Goal: Task Accomplishment & Management: Use online tool/utility

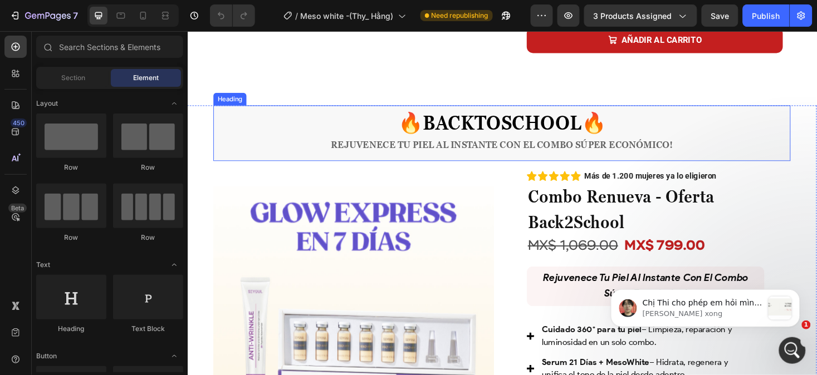
scroll to position [453, 0]
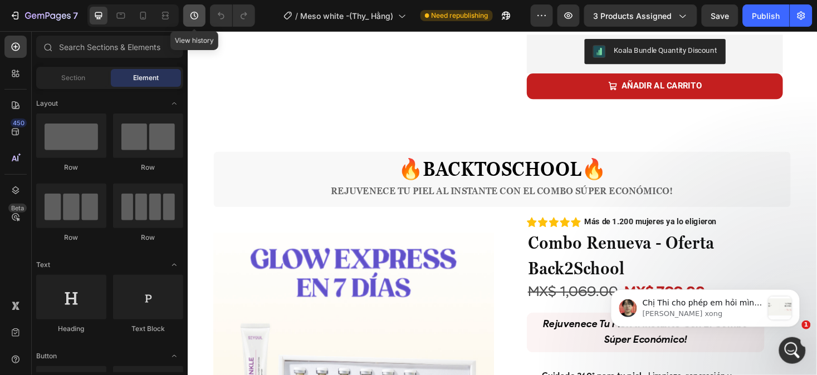
click at [195, 18] on icon "button" at bounding box center [194, 15] width 11 height 11
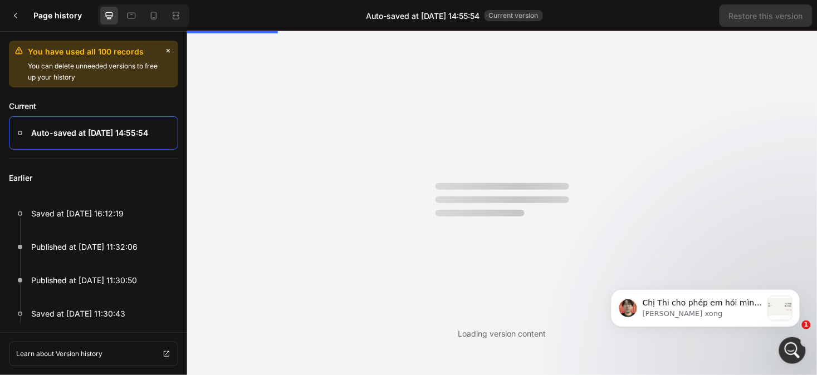
scroll to position [0, 0]
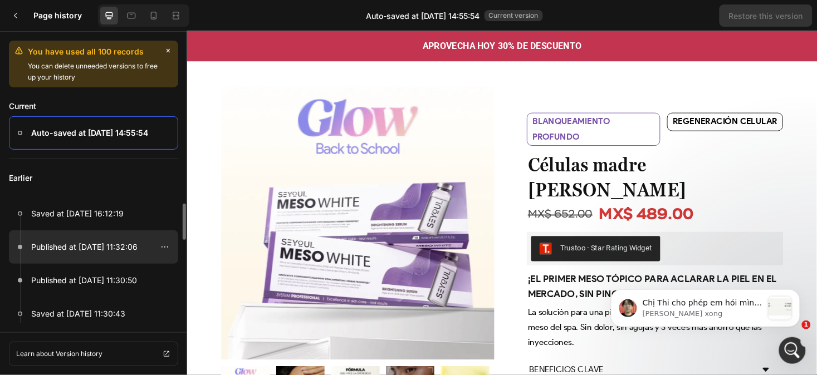
click at [117, 257] on div at bounding box center [93, 247] width 169 height 33
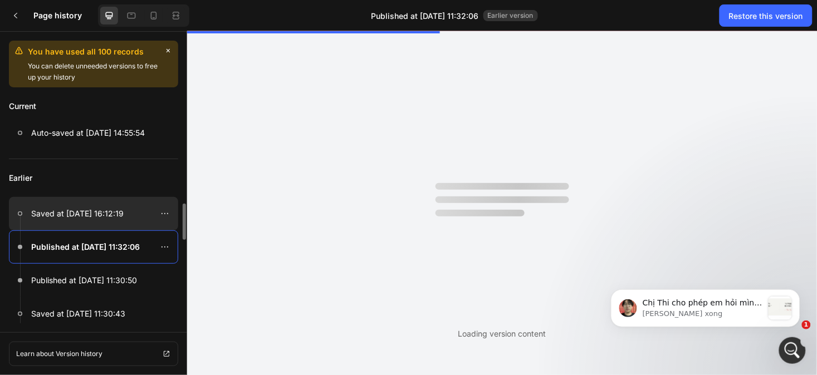
click at [117, 218] on p "Saved at [DATE] 16:12:19" at bounding box center [77, 213] width 92 height 13
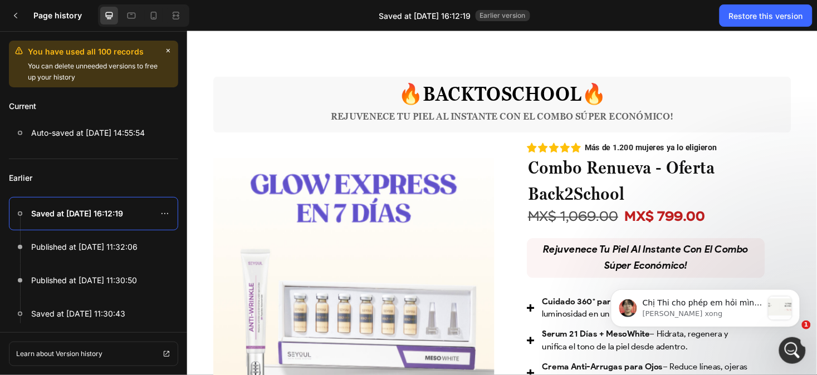
scroll to position [521, 0]
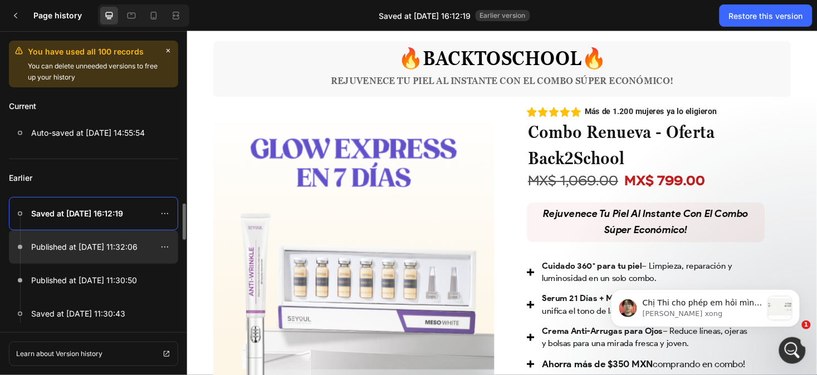
click at [131, 247] on p "Published at Aug 25, 11:32:06" at bounding box center [84, 247] width 106 height 13
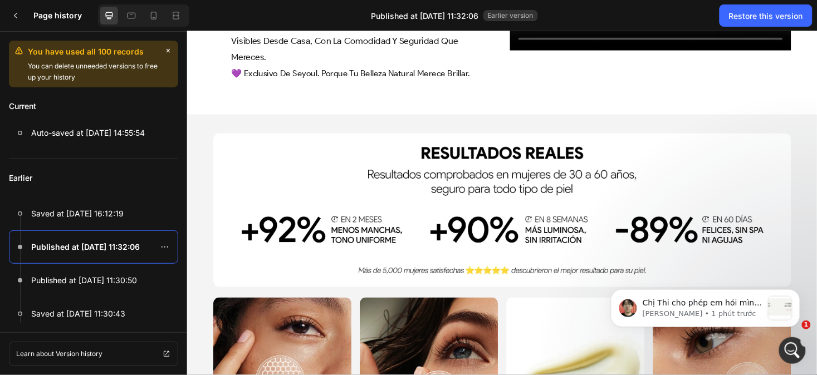
scroll to position [1295, 0]
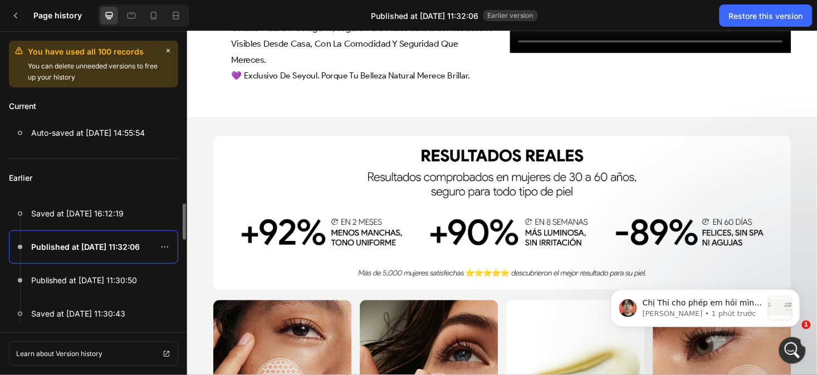
click at [114, 254] on div at bounding box center [93, 247] width 169 height 33
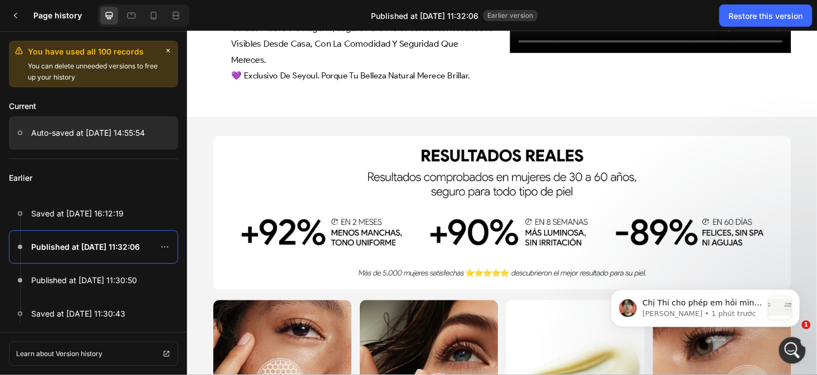
click at [120, 130] on p "Auto-saved at Aug 28, 14:55:54" at bounding box center [88, 132] width 114 height 13
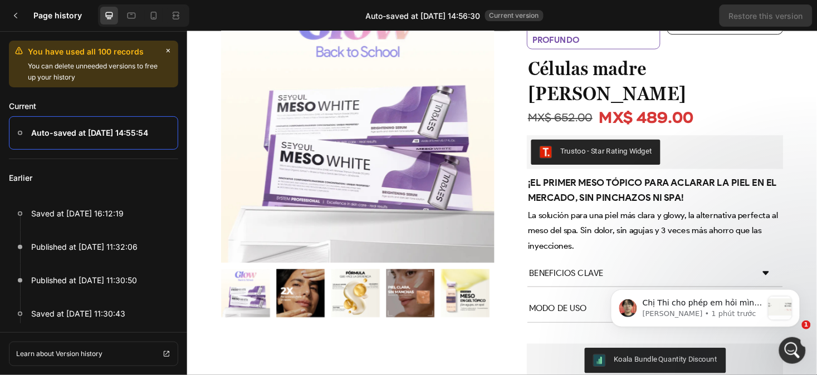
scroll to position [0, 0]
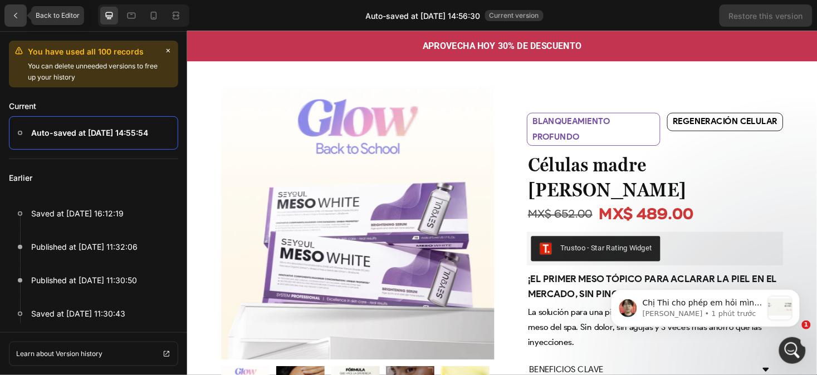
click at [17, 14] on icon at bounding box center [15, 15] width 9 height 9
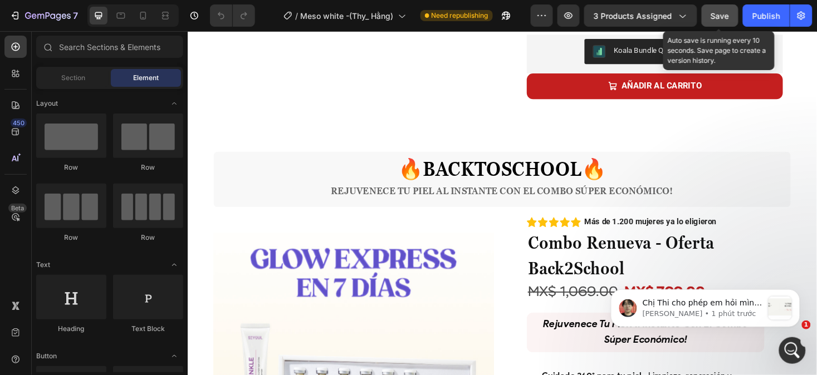
click at [726, 19] on span "Save" at bounding box center [720, 15] width 18 height 9
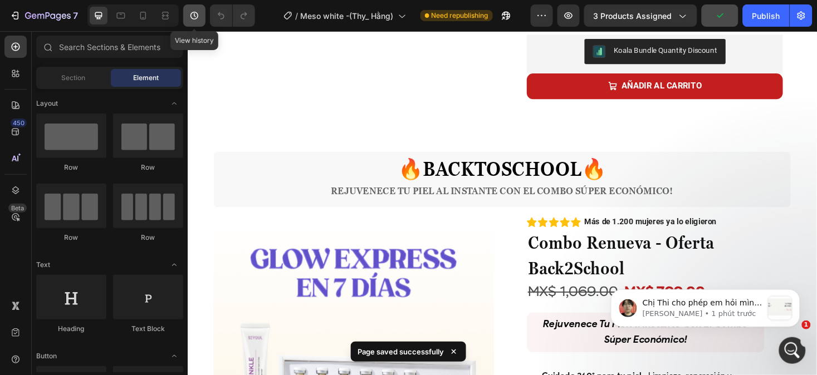
click at [194, 17] on icon "button" at bounding box center [194, 15] width 11 height 11
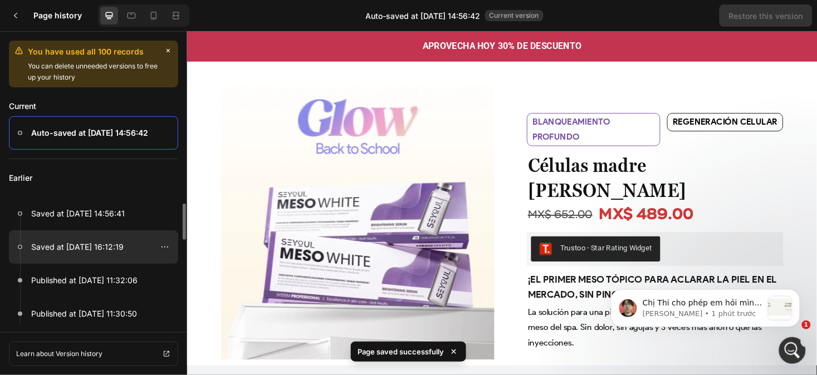
click at [114, 248] on p "Saved at Aug 27, 16:12:19" at bounding box center [77, 247] width 92 height 13
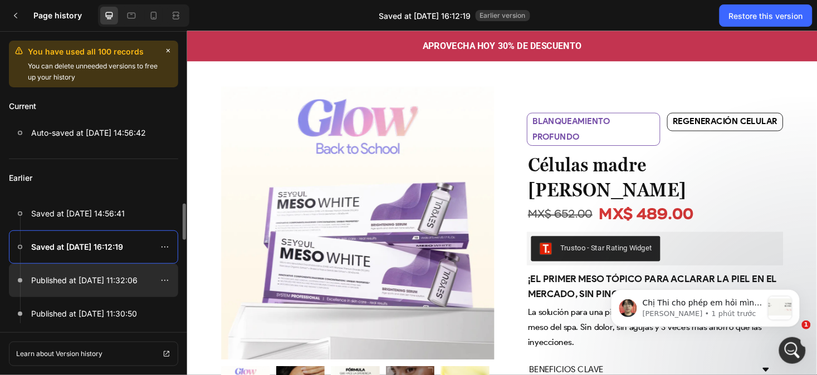
click at [113, 275] on p "Published at Aug 25, 11:32:06" at bounding box center [84, 280] width 106 height 13
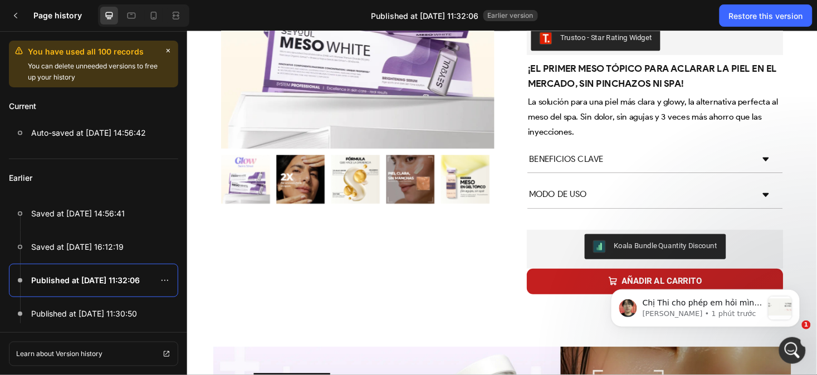
scroll to position [226, 0]
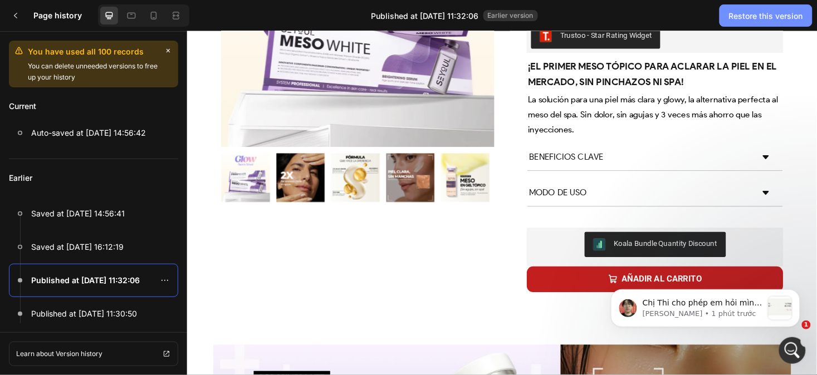
click at [763, 18] on div "Restore this version" at bounding box center [766, 16] width 74 height 12
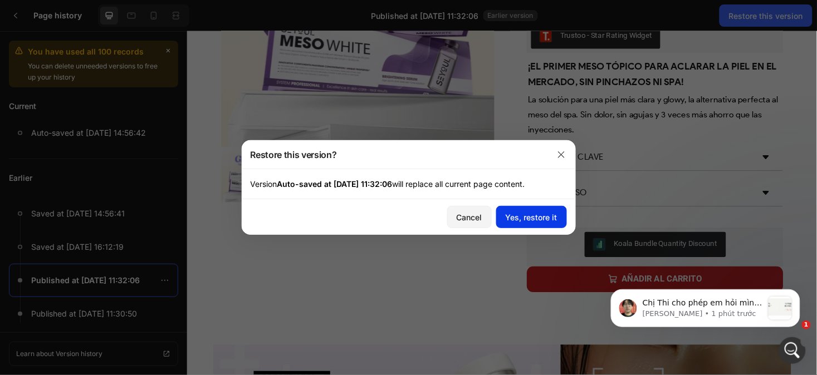
click at [532, 217] on div "Yes, restore it" at bounding box center [532, 218] width 52 height 12
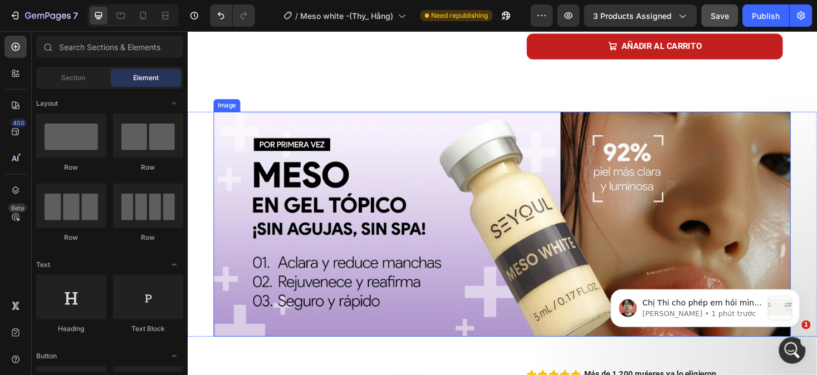
scroll to position [418, 0]
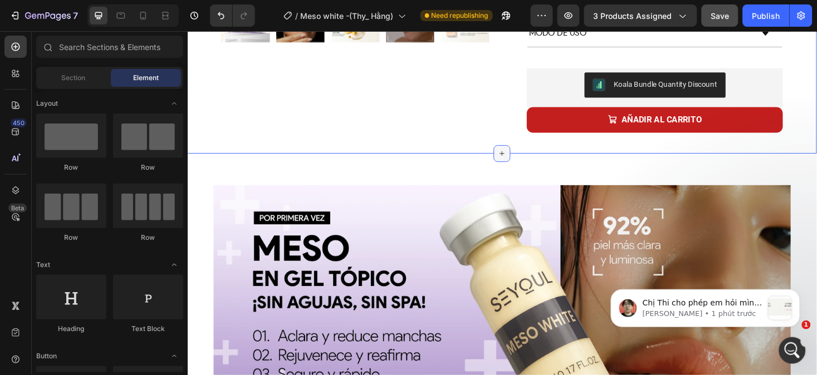
click at [517, 156] on icon at bounding box center [521, 160] width 9 height 9
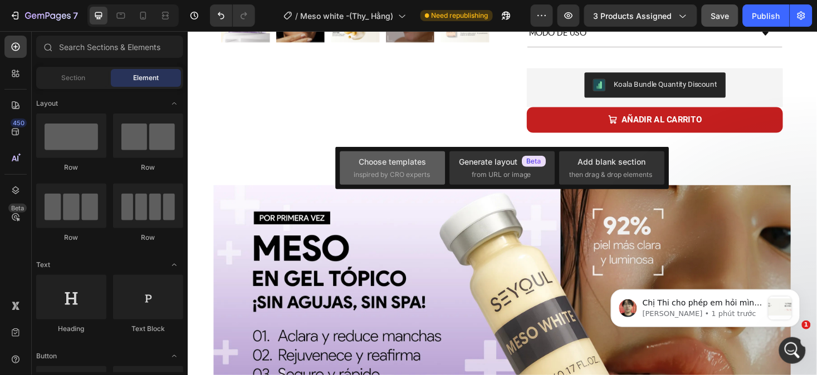
click at [450, 180] on div "Choose templates inspired by CRO experts" at bounding box center [502, 167] width 105 height 33
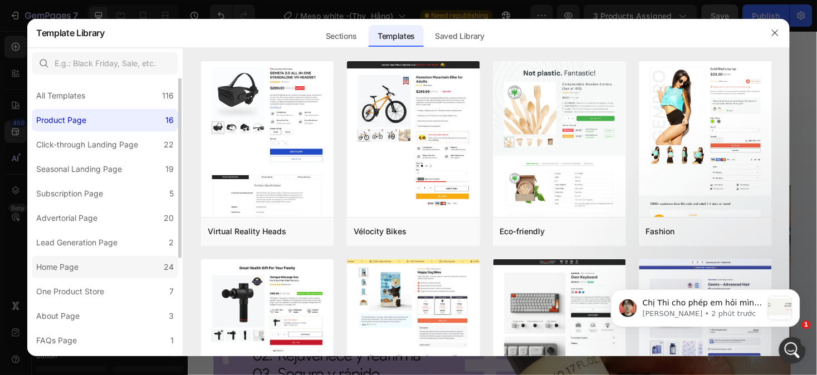
scroll to position [0, 0]
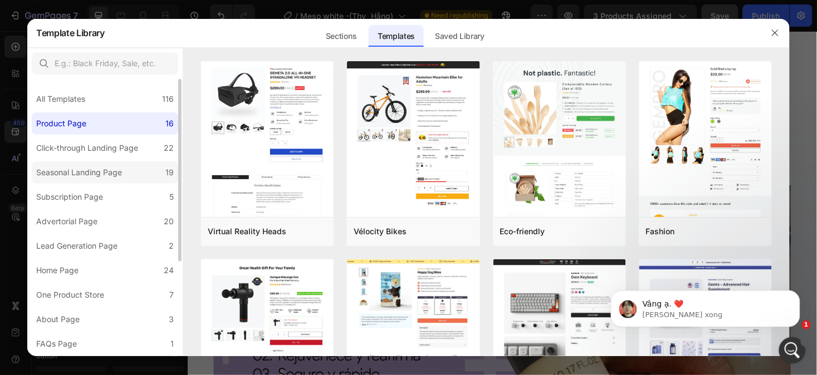
click at [95, 170] on div "Seasonal Landing Page" at bounding box center [79, 172] width 86 height 13
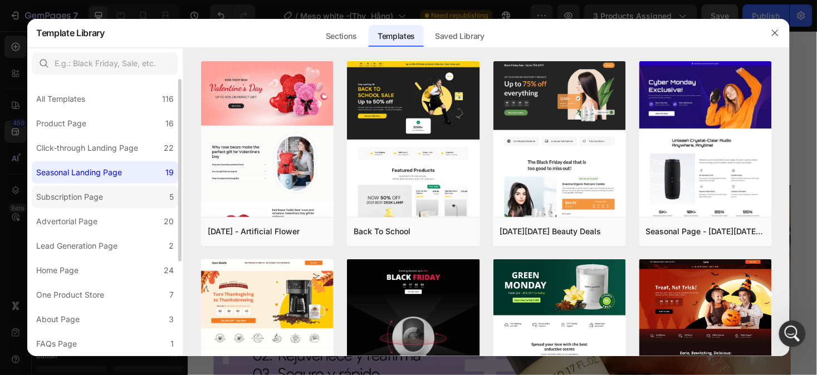
click at [114, 197] on label "Subscription Page 5" at bounding box center [105, 197] width 146 height 22
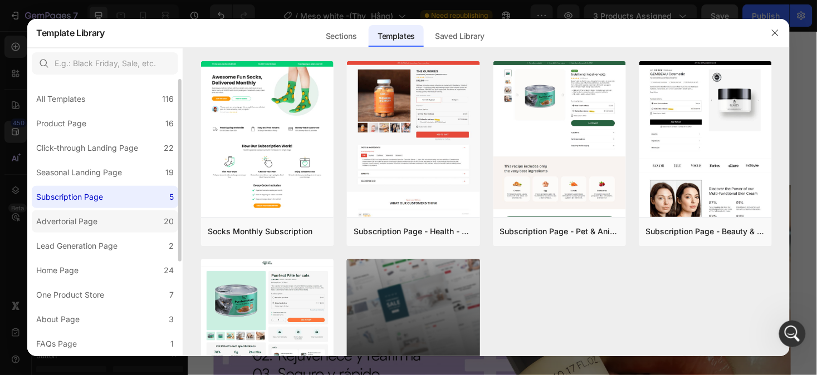
click at [104, 221] on label "Advertorial Page 20" at bounding box center [105, 221] width 146 height 22
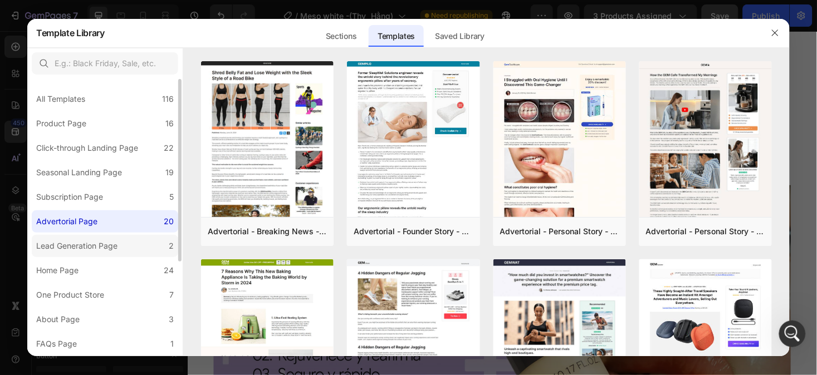
click at [81, 248] on div "Lead Generation Page" at bounding box center [76, 245] width 81 height 13
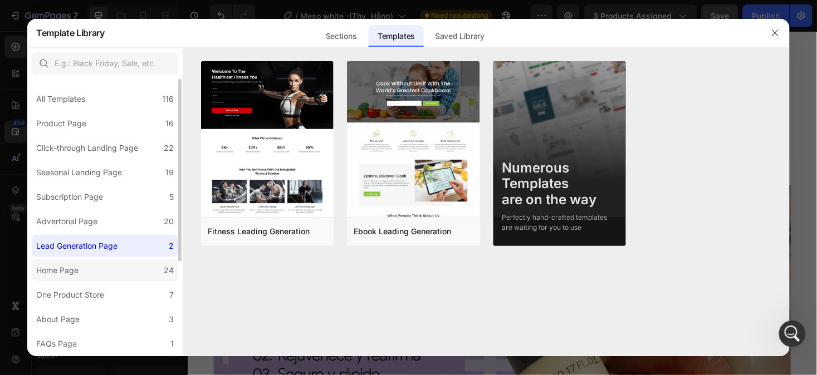
click at [52, 268] on div "Home Page" at bounding box center [57, 270] width 42 height 13
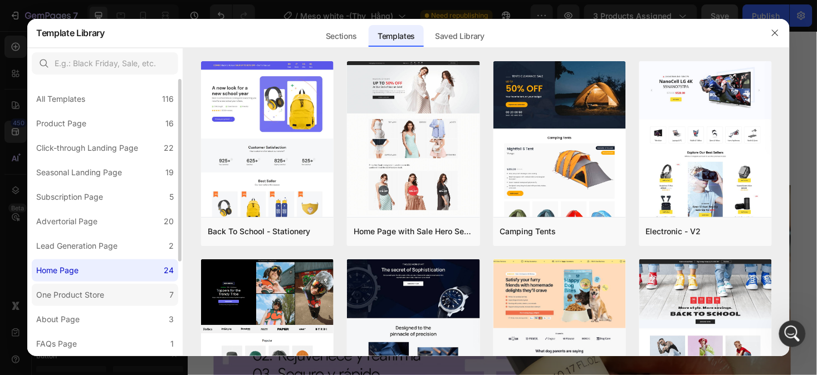
click at [120, 300] on label "One Product Store 7" at bounding box center [105, 295] width 146 height 22
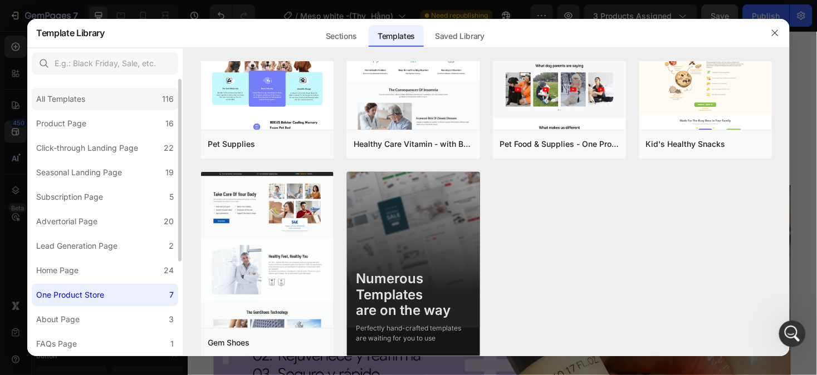
click at [102, 99] on div "All Templates 116" at bounding box center [105, 99] width 146 height 22
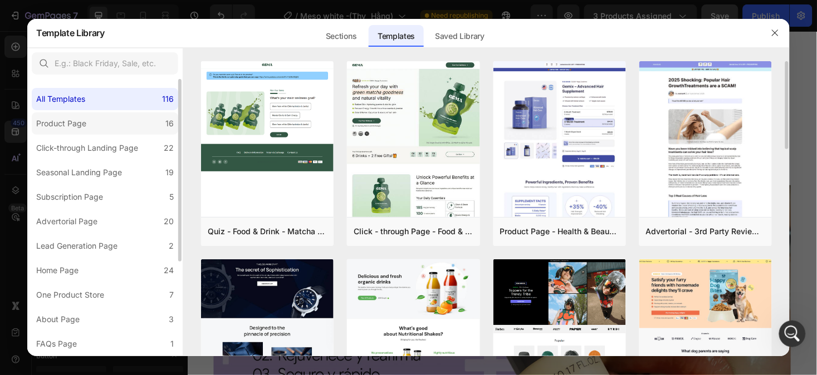
click at [112, 126] on label "Product Page 16" at bounding box center [105, 123] width 146 height 22
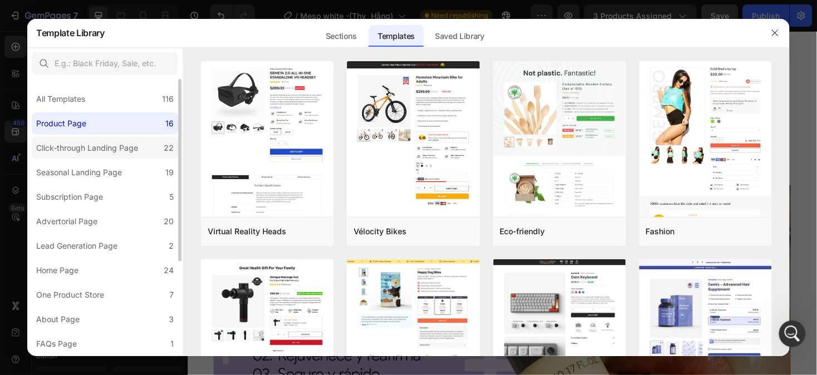
click at [125, 152] on div "Click-through Landing Page" at bounding box center [87, 147] width 102 height 13
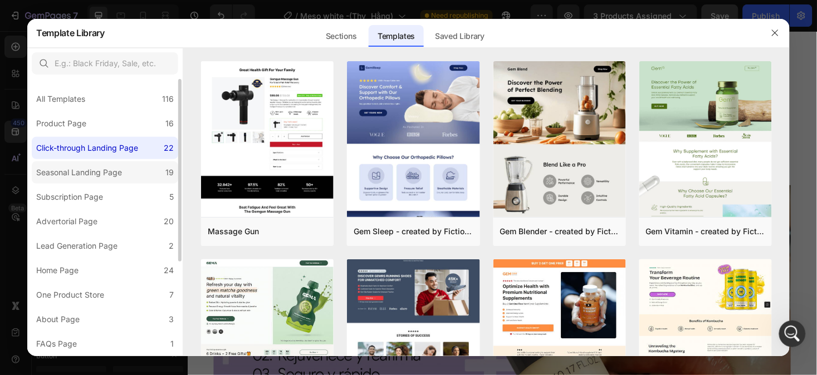
click at [125, 169] on div "Seasonal Landing Page" at bounding box center [81, 172] width 90 height 13
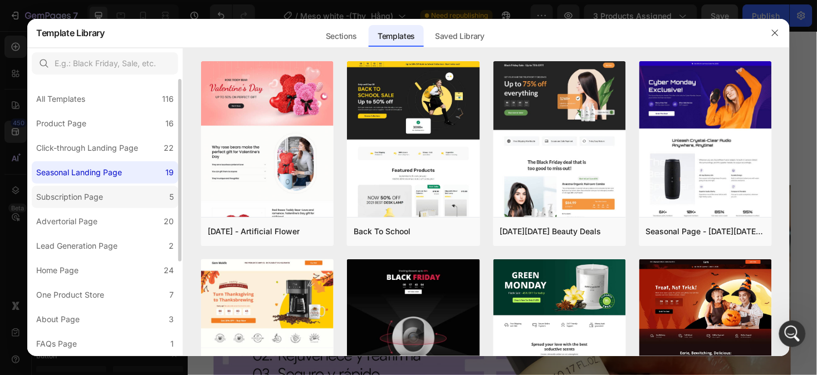
click at [124, 194] on label "Subscription Page 5" at bounding box center [105, 197] width 146 height 22
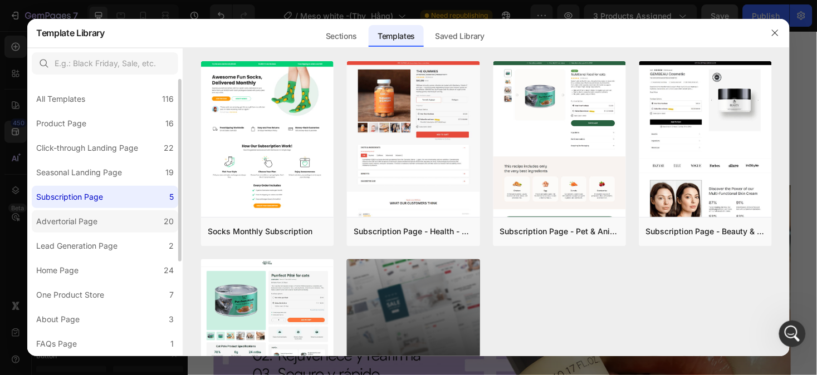
click at [120, 216] on label "Advertorial Page 20" at bounding box center [105, 221] width 146 height 22
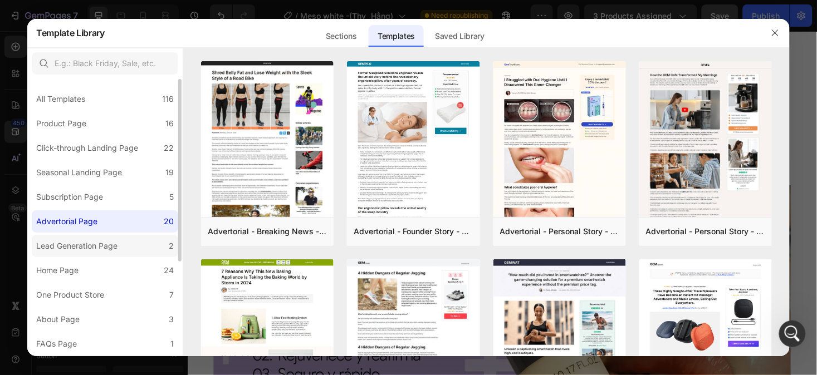
click at [122, 238] on label "Lead Generation Page 2" at bounding box center [105, 246] width 146 height 22
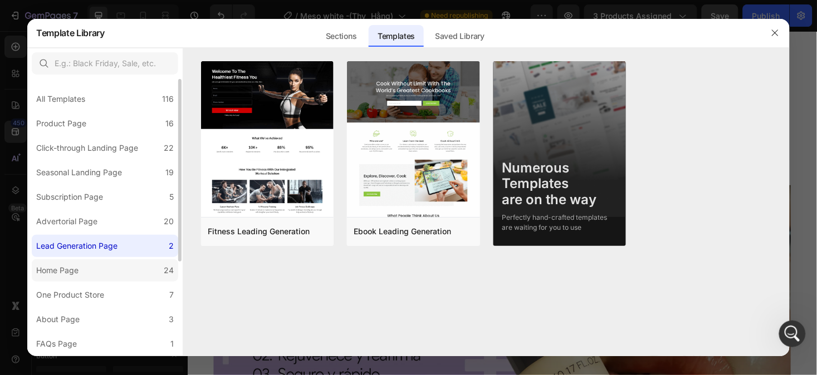
click at [122, 268] on label "Home Page 24" at bounding box center [105, 270] width 146 height 22
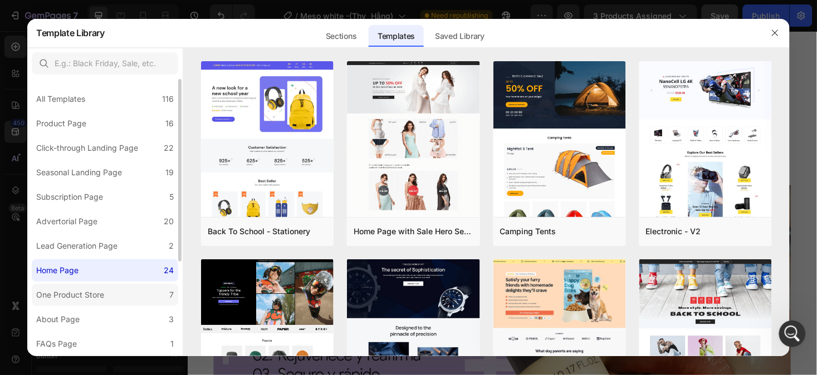
click at [116, 296] on label "One Product Store 7" at bounding box center [105, 295] width 146 height 22
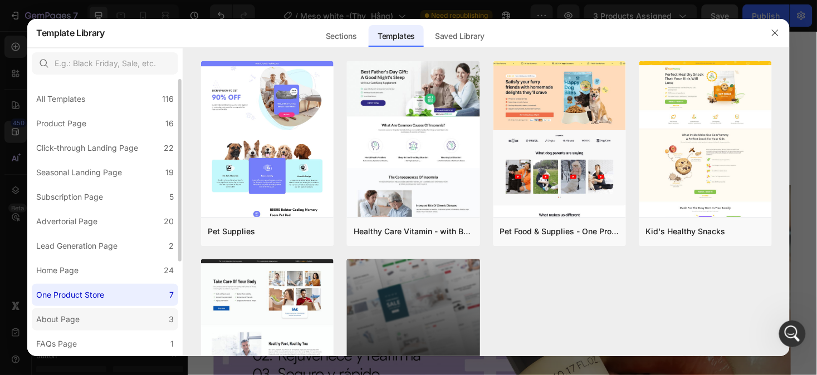
scroll to position [145, 0]
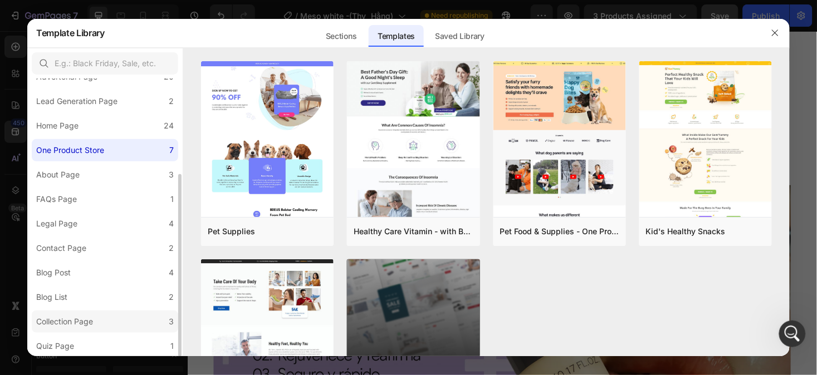
click at [118, 322] on label "Collection Page 3" at bounding box center [105, 322] width 146 height 22
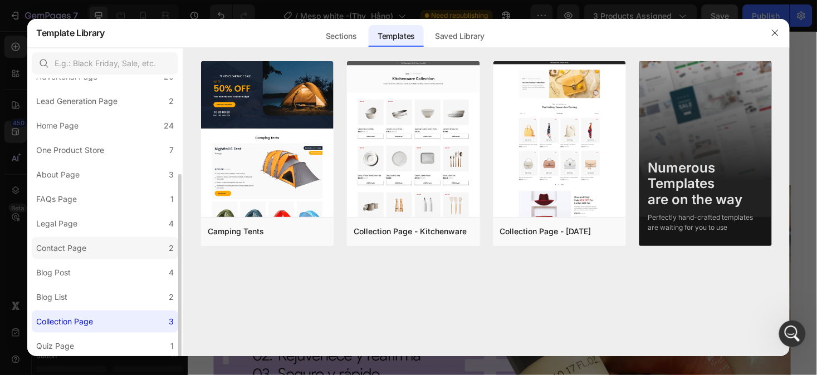
click at [110, 243] on label "Contact Page 2" at bounding box center [105, 248] width 146 height 22
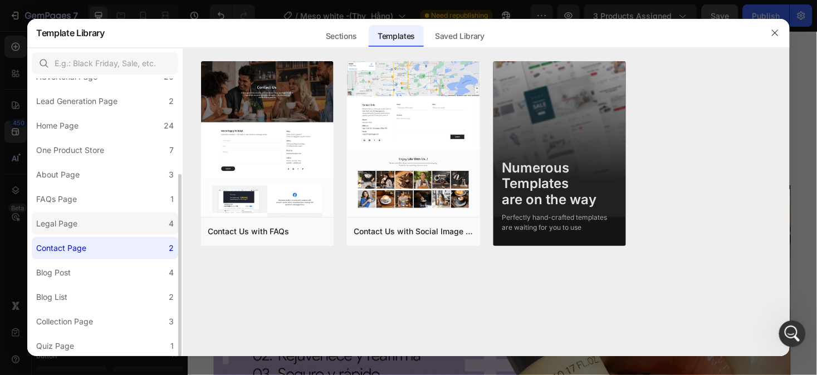
click at [107, 228] on label "Legal Page 4" at bounding box center [105, 224] width 146 height 22
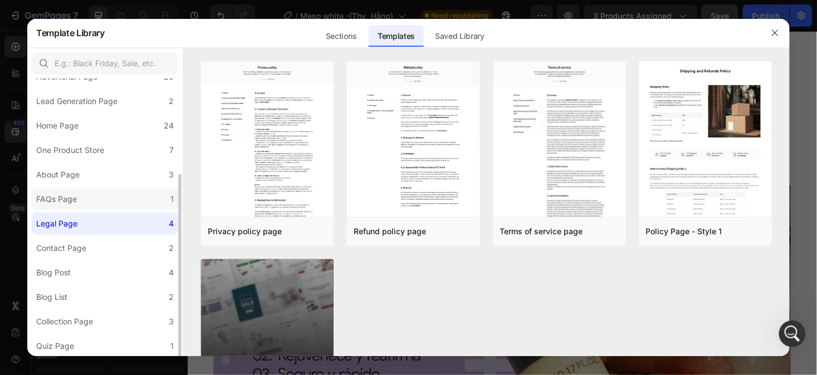
click at [101, 202] on label "FAQs Page 1" at bounding box center [105, 199] width 146 height 22
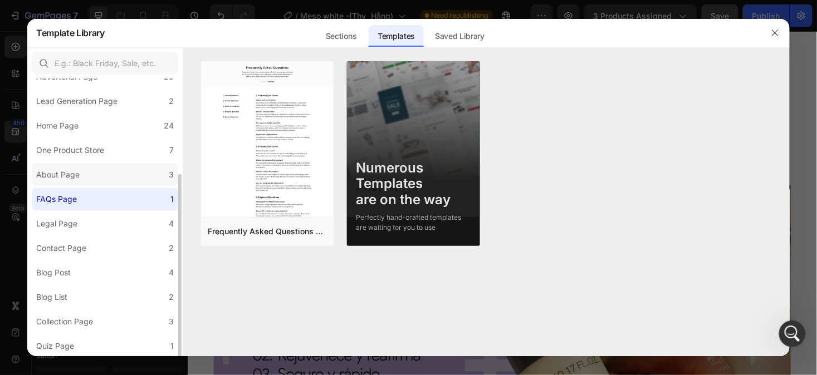
click at [103, 175] on label "About Page 3" at bounding box center [105, 175] width 146 height 22
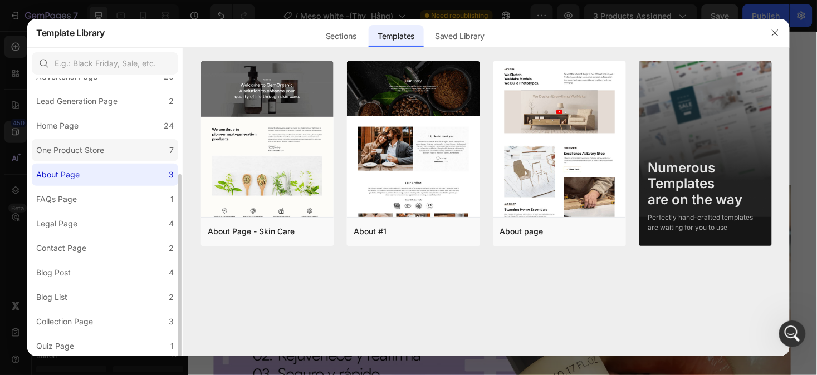
click at [103, 156] on div "One Product Store" at bounding box center [70, 150] width 68 height 13
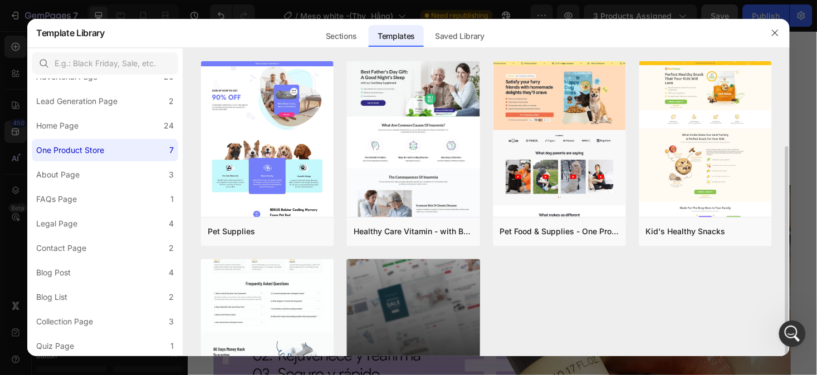
scroll to position [101, 0]
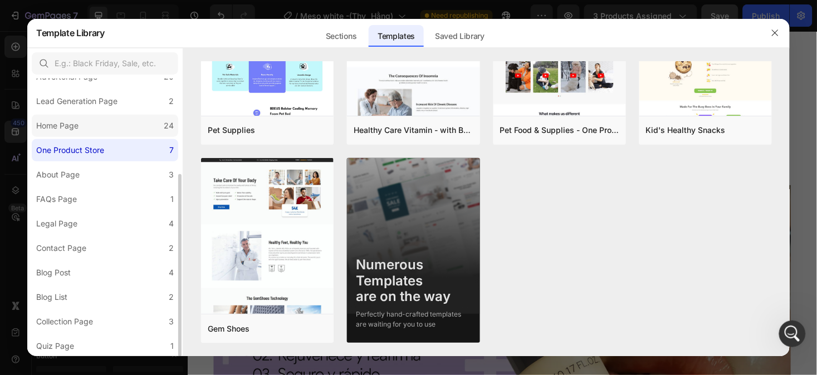
click at [77, 121] on div "Home Page" at bounding box center [57, 125] width 42 height 13
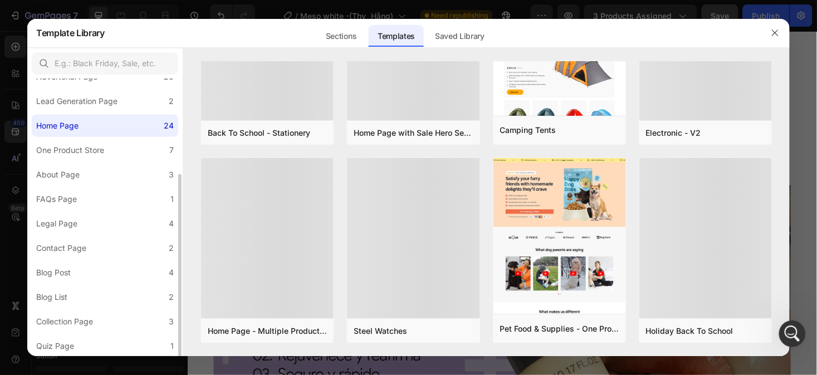
scroll to position [0, 0]
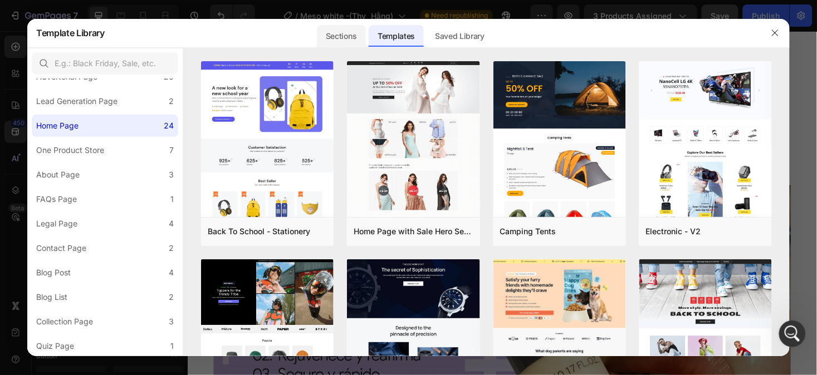
click at [347, 45] on div "Sections" at bounding box center [341, 36] width 48 height 22
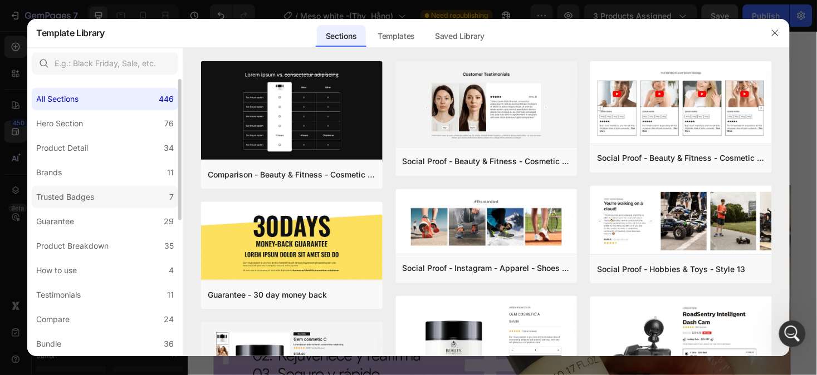
click at [117, 198] on label "Trusted Badges 7" at bounding box center [105, 197] width 146 height 22
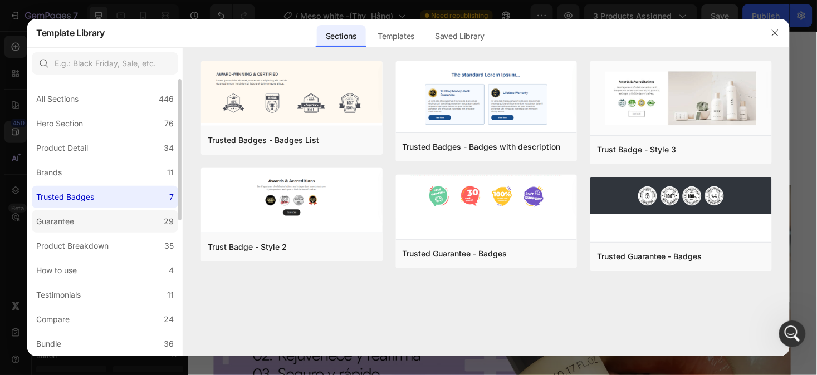
click at [115, 226] on label "Guarantee 29" at bounding box center [105, 221] width 146 height 22
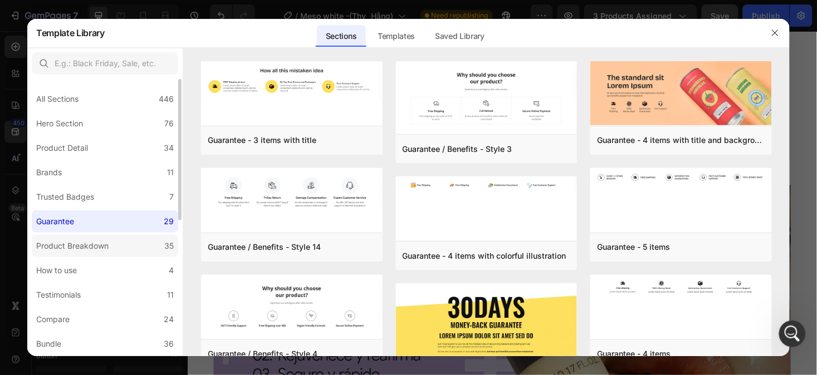
click at [117, 248] on label "Product Breakdown 35" at bounding box center [105, 246] width 146 height 22
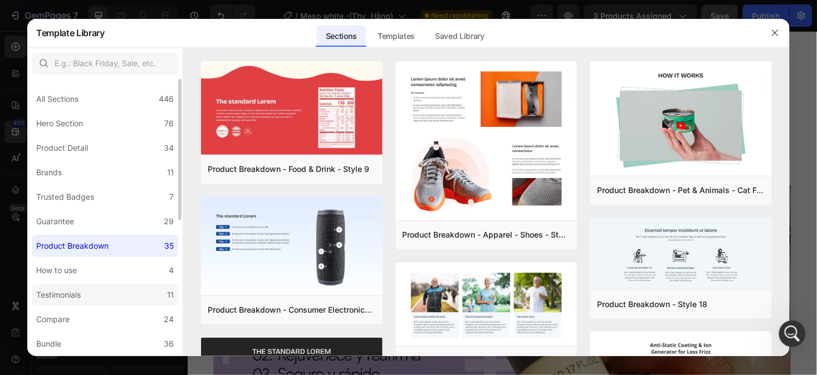
click at [112, 302] on label "Testimonials 11" at bounding box center [105, 295] width 146 height 22
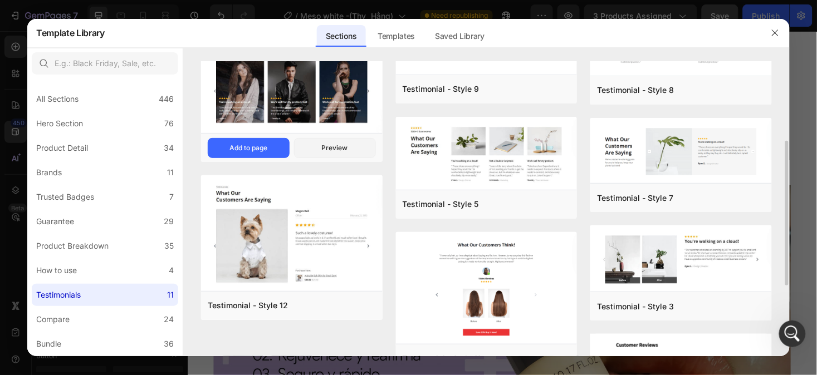
scroll to position [164, 0]
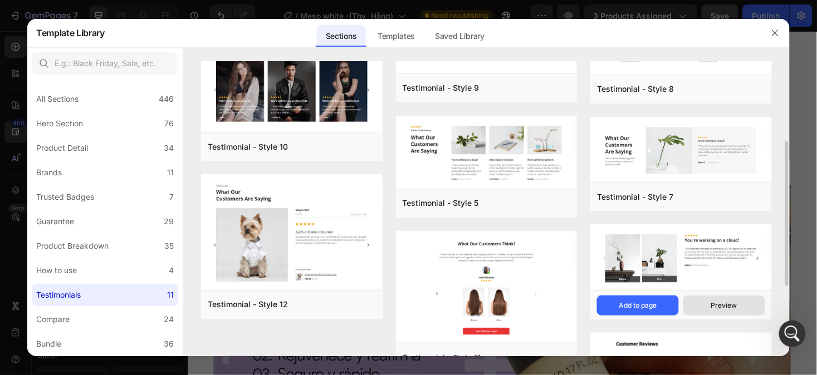
click at [714, 303] on div "Preview" at bounding box center [724, 306] width 26 height 10
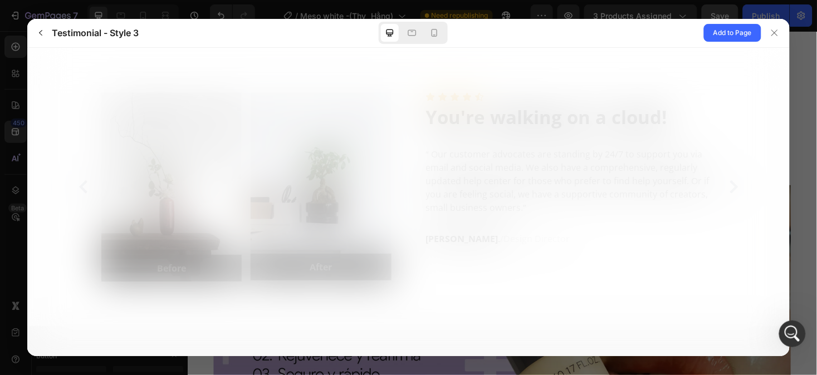
scroll to position [0, 0]
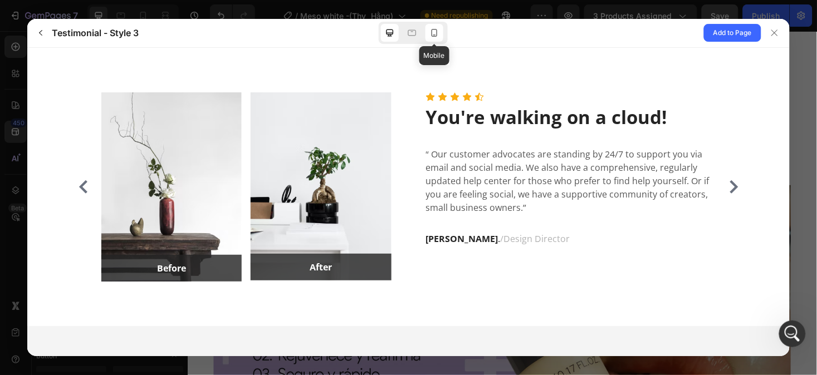
click at [433, 35] on icon at bounding box center [434, 33] width 6 height 8
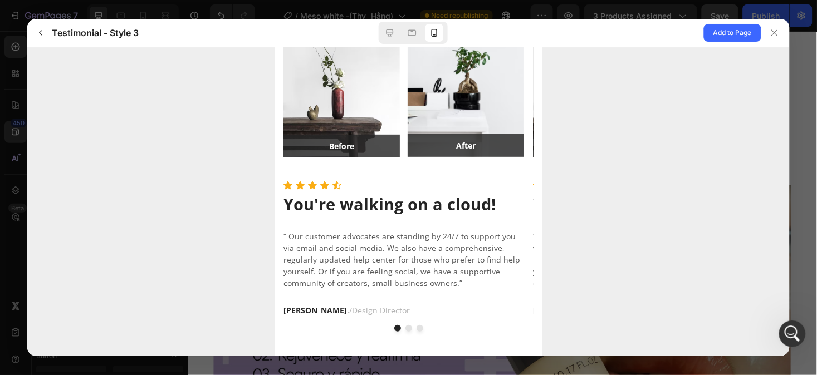
scroll to position [99, 0]
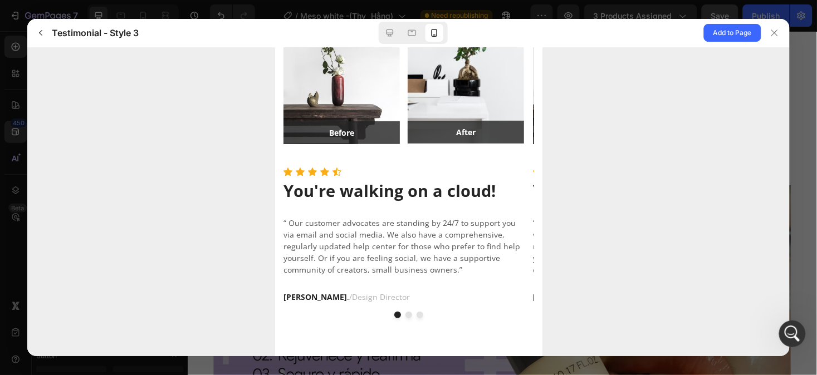
click at [405, 313] on button "dot" at bounding box center [408, 314] width 7 height 7
click at [389, 318] on div "Before After" at bounding box center [408, 152] width 267 height 409
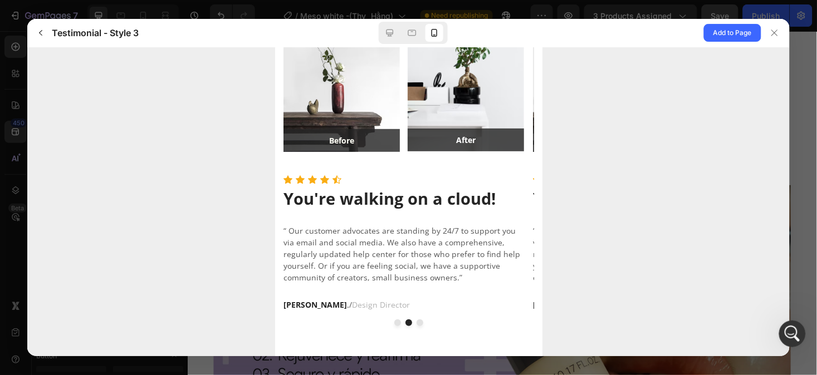
scroll to position [92, 0]
click at [394, 323] on button "dot" at bounding box center [397, 321] width 7 height 7
click at [416, 322] on button "dot" at bounding box center [419, 321] width 7 height 7
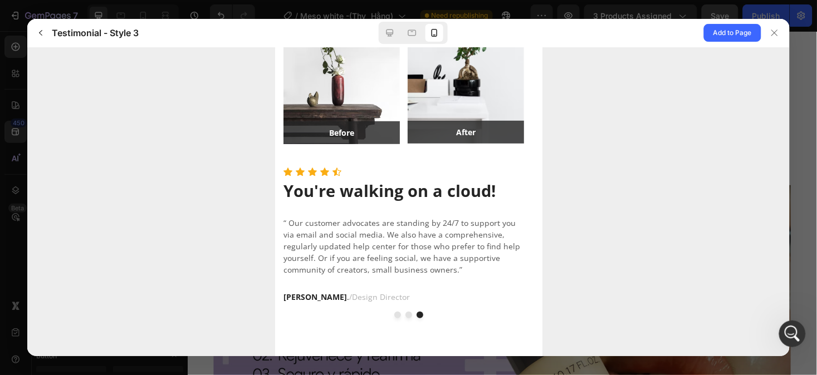
scroll to position [0, 0]
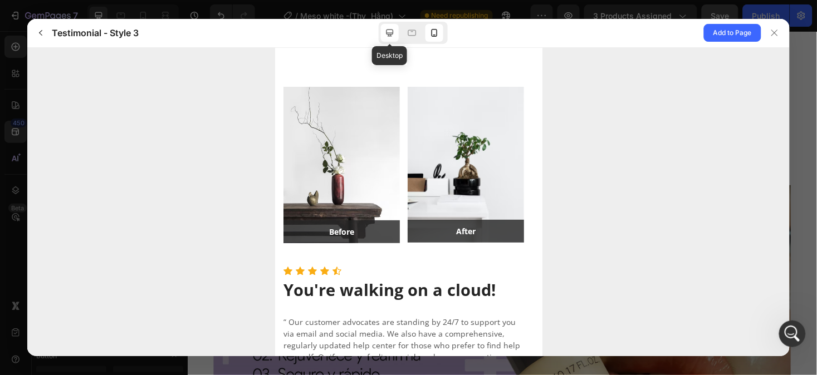
click at [386, 36] on icon at bounding box center [389, 32] width 11 height 11
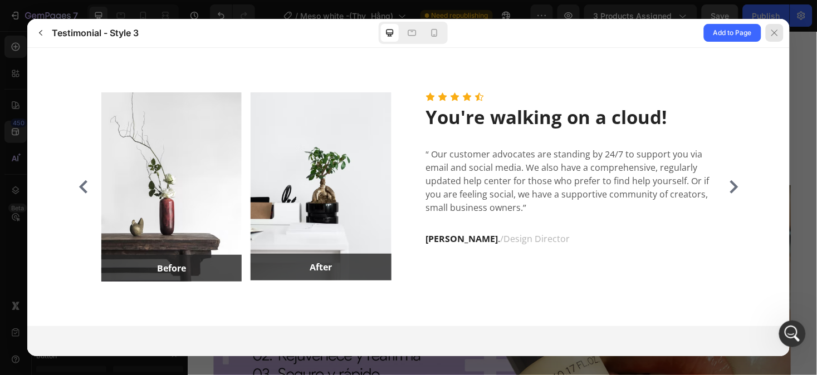
click at [780, 33] on div at bounding box center [775, 33] width 18 height 18
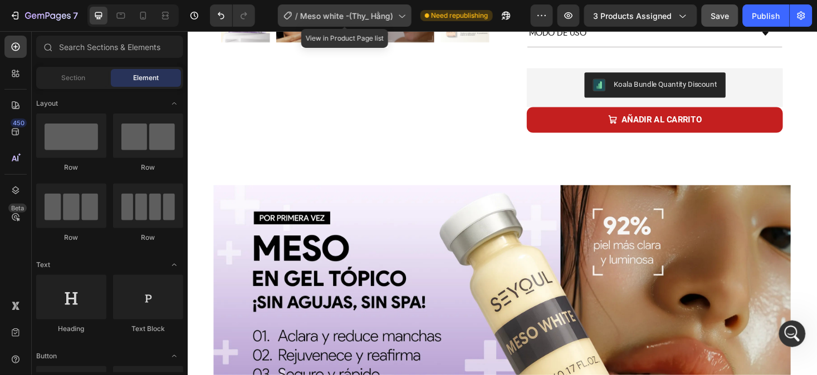
click at [375, 16] on span "Meso white -(Thy_ Hằng)" at bounding box center [347, 16] width 93 height 12
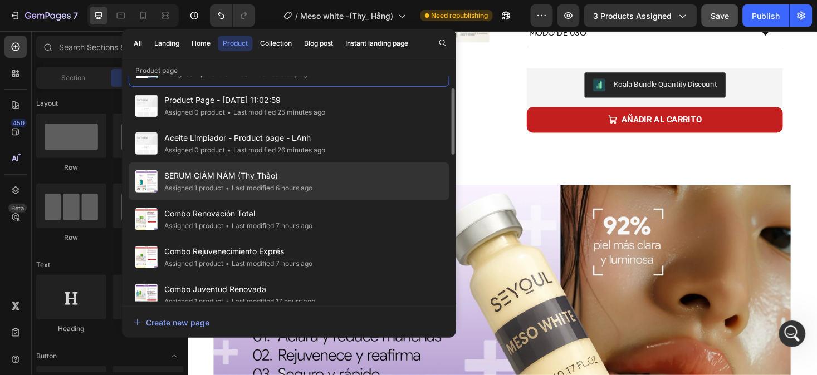
scroll to position [35, 0]
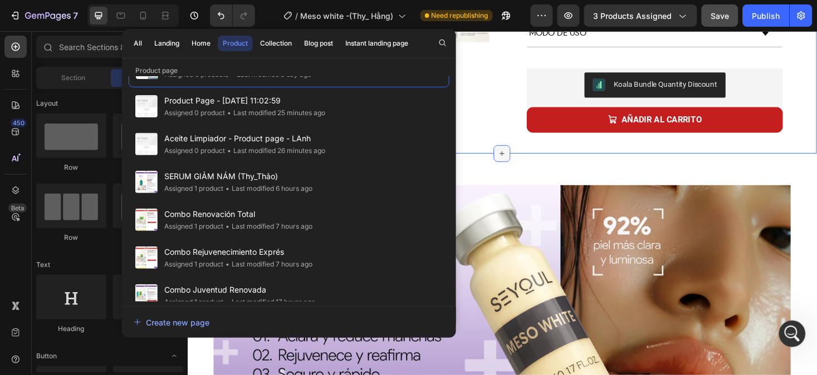
click at [523, 152] on div at bounding box center [521, 161] width 18 height 18
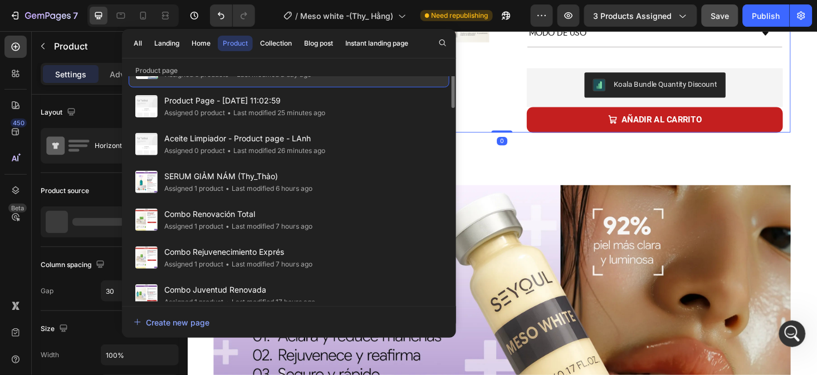
scroll to position [0, 0]
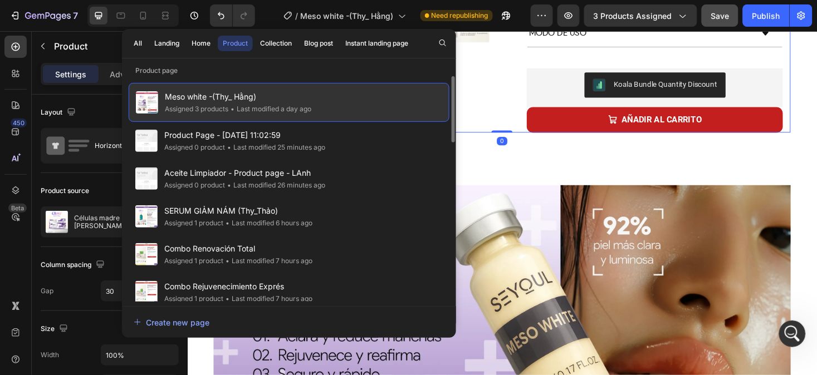
click at [248, 107] on div "• Last modified a day ago" at bounding box center [269, 109] width 83 height 11
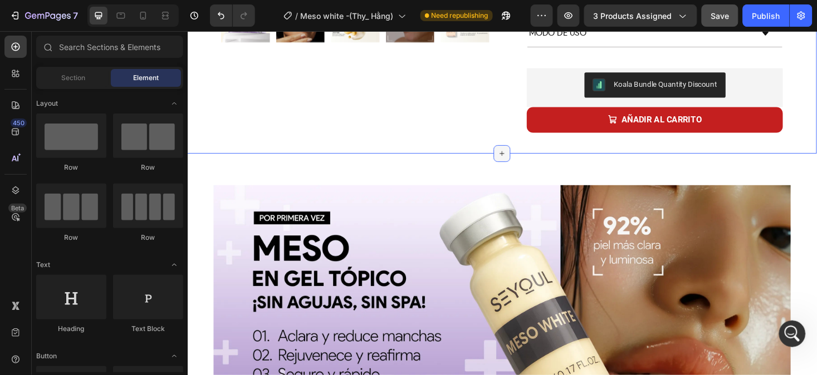
click at [517, 156] on icon at bounding box center [521, 160] width 9 height 9
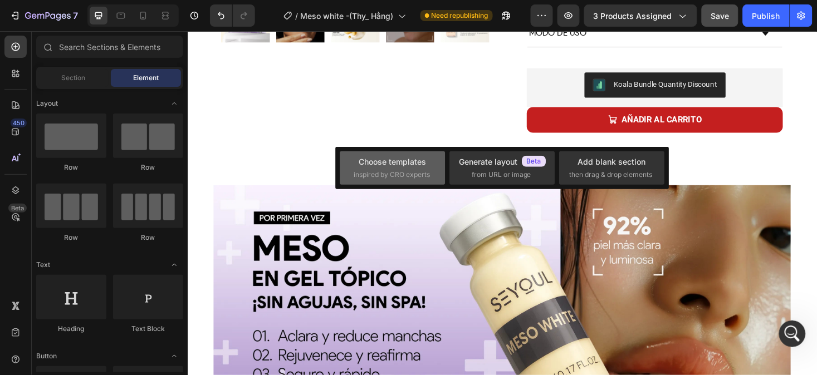
click at [409, 171] on span "inspired by CRO experts" at bounding box center [392, 175] width 76 height 10
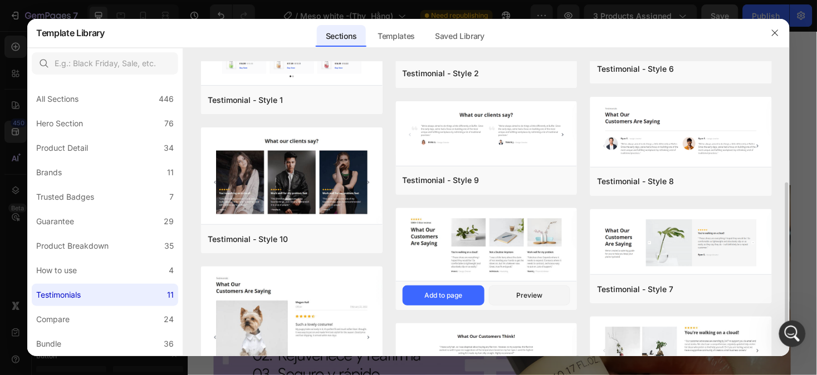
scroll to position [135, 0]
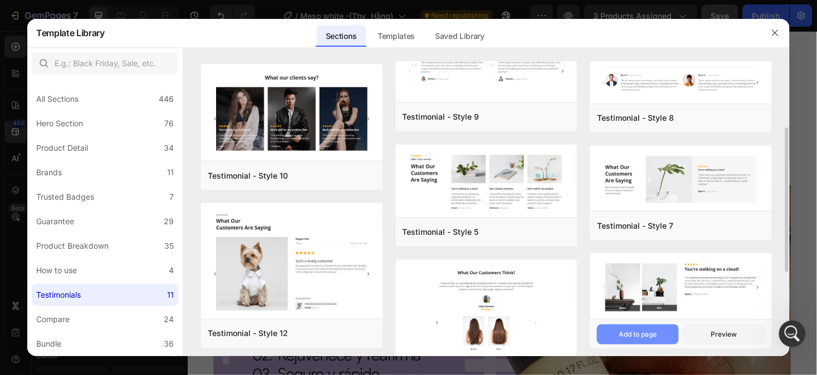
click at [659, 337] on button "Add to page" at bounding box center [638, 335] width 82 height 20
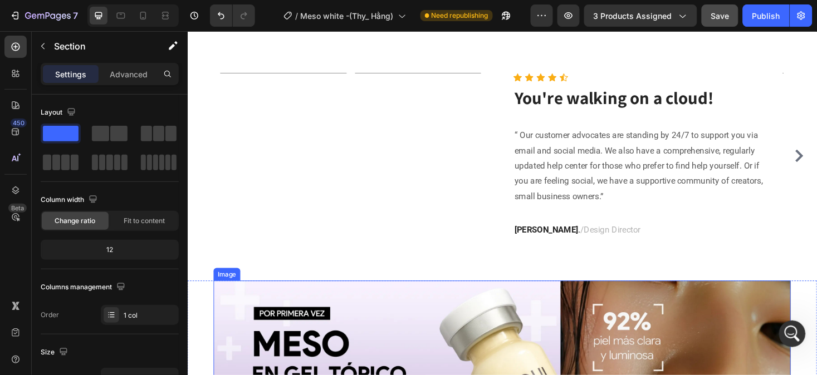
scroll to position [541, 0]
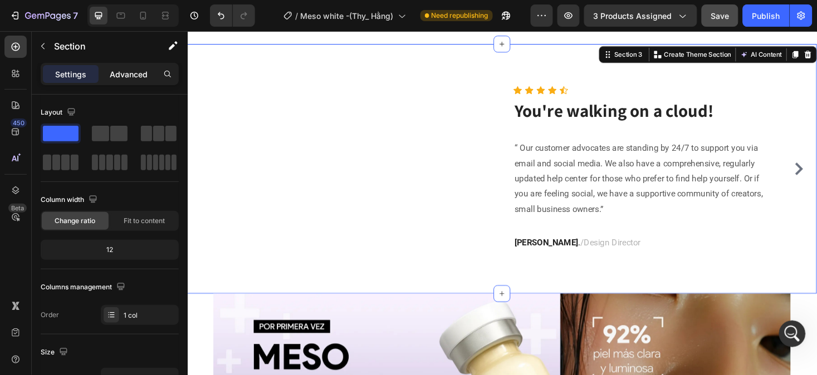
click at [143, 75] on p "Advanced" at bounding box center [129, 74] width 38 height 12
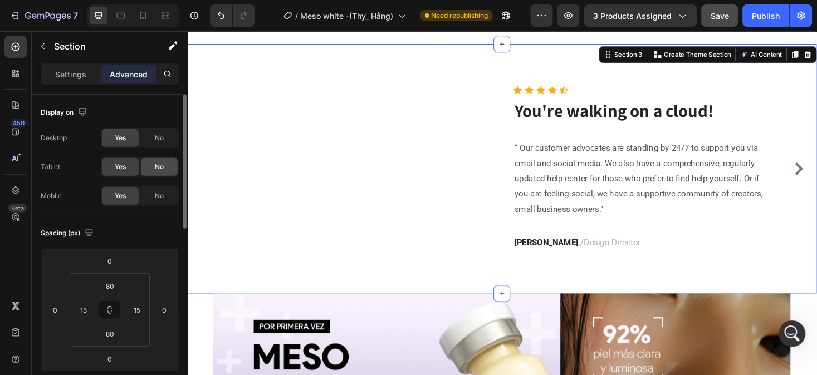
click at [160, 164] on span "No" at bounding box center [159, 167] width 9 height 10
click at [160, 136] on span "No" at bounding box center [159, 138] width 9 height 10
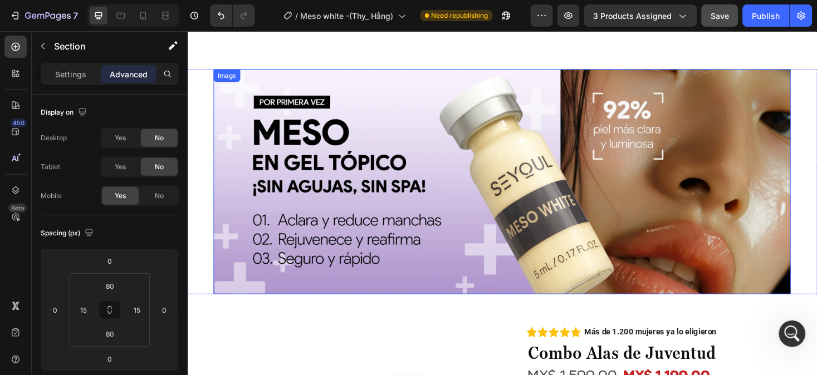
scroll to position [354, 0]
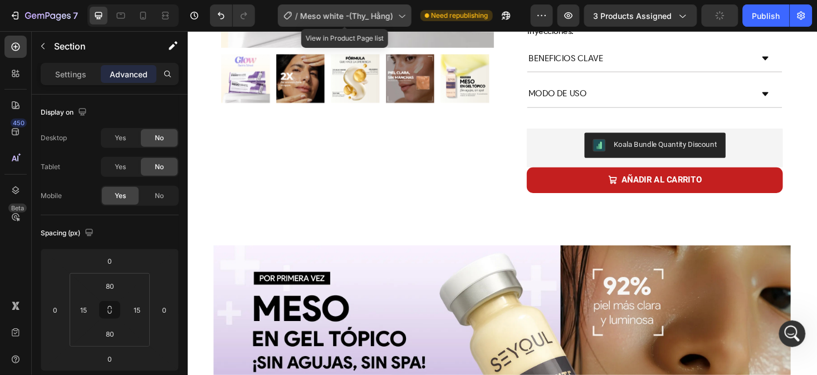
click at [352, 22] on div "/ Meso white -(Thy_ Hằng)" at bounding box center [345, 15] width 134 height 22
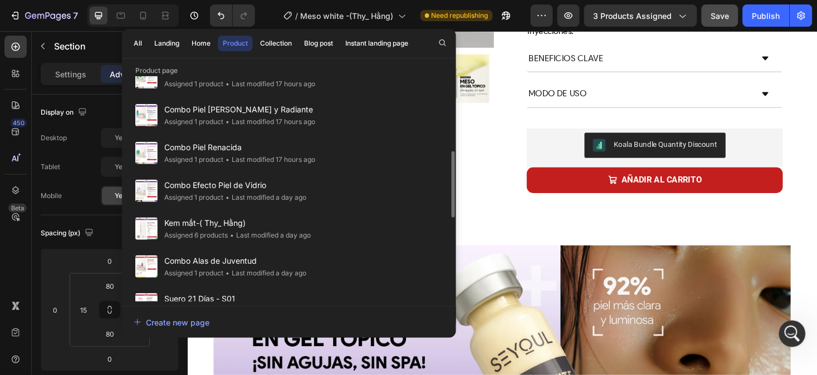
scroll to position [253, 0]
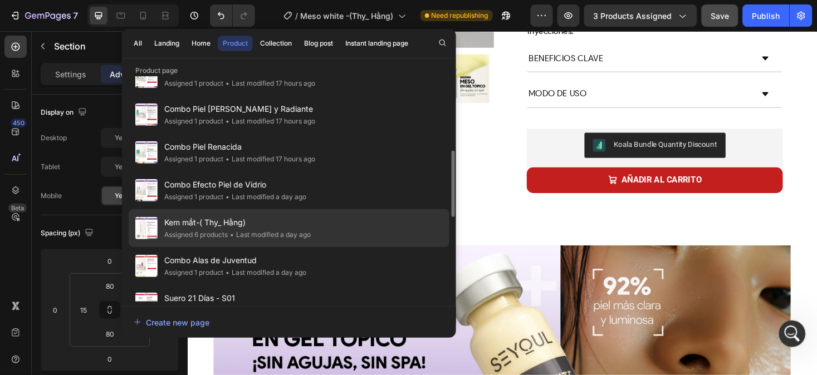
click at [332, 247] on div "Kem mắt-( Thy_ Hằng) Assigned 6 products • Last modified a day ago" at bounding box center [289, 266] width 321 height 38
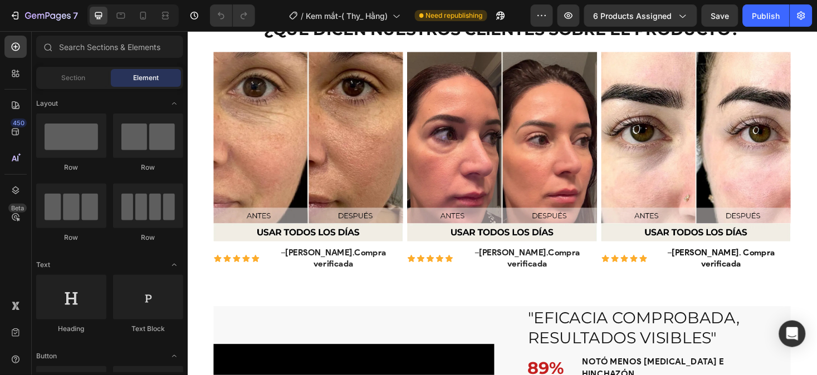
scroll to position [1509, 0]
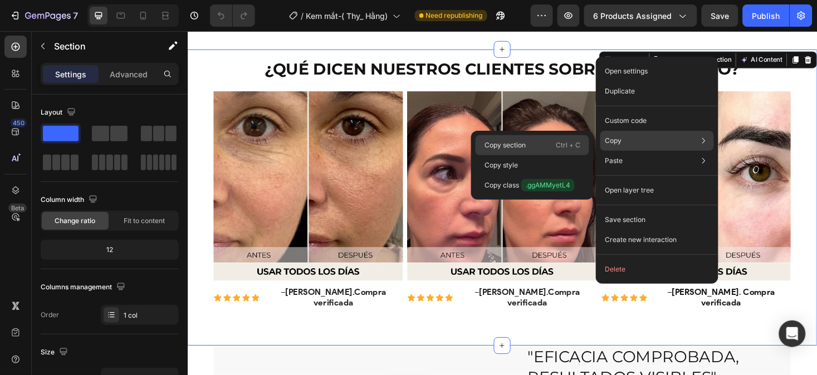
click at [549, 155] on div "Copy section Ctrl + C" at bounding box center [533, 165] width 114 height 20
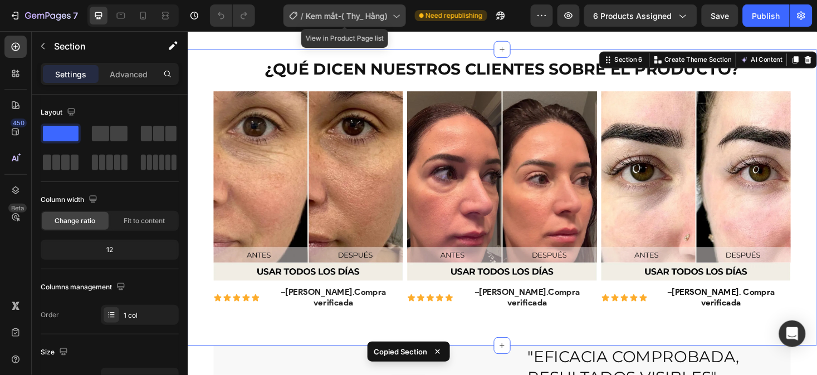
click at [361, 15] on span "Kem mắt-( Thy_ Hằng)" at bounding box center [347, 16] width 82 height 12
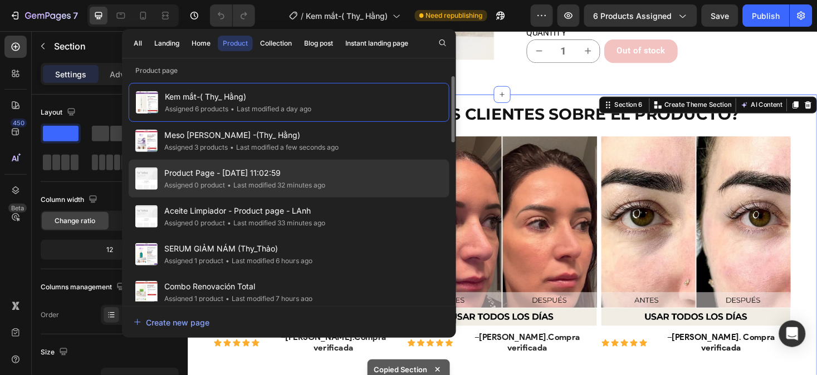
scroll to position [1461, 0]
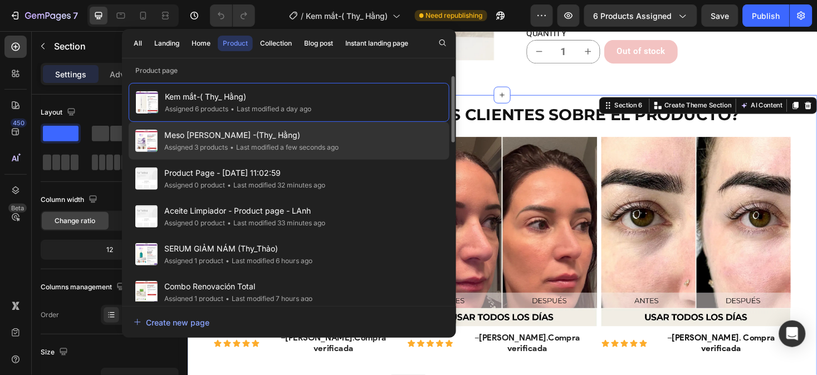
click at [331, 136] on span "Meso white -(Thy_ Hằng)" at bounding box center [251, 135] width 174 height 13
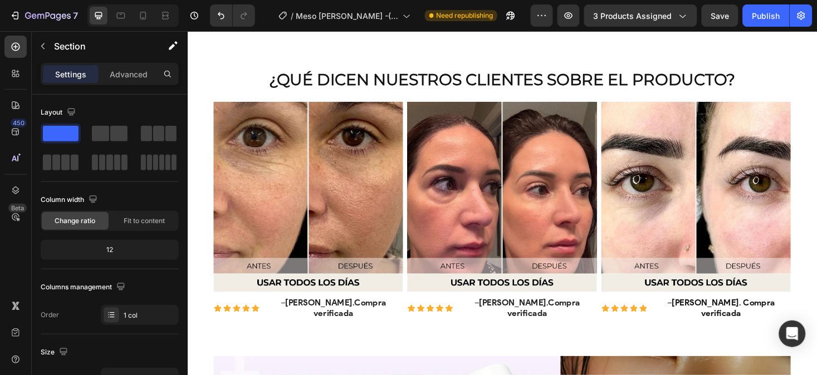
scroll to position [522, 0]
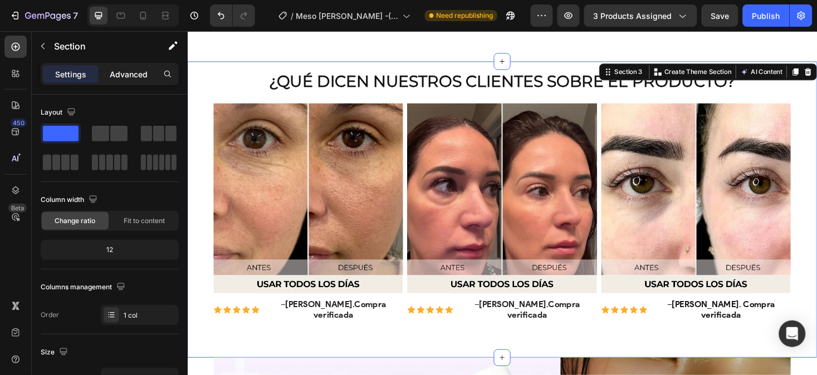
click at [131, 81] on div "Advanced" at bounding box center [129, 74] width 56 height 18
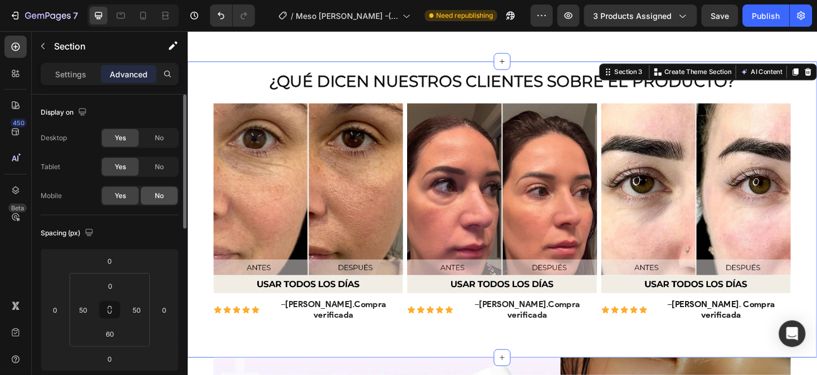
drag, startPoint x: 155, startPoint y: 198, endPoint x: 87, endPoint y: 209, distance: 68.4
click at [155, 198] on span "No" at bounding box center [159, 196] width 9 height 10
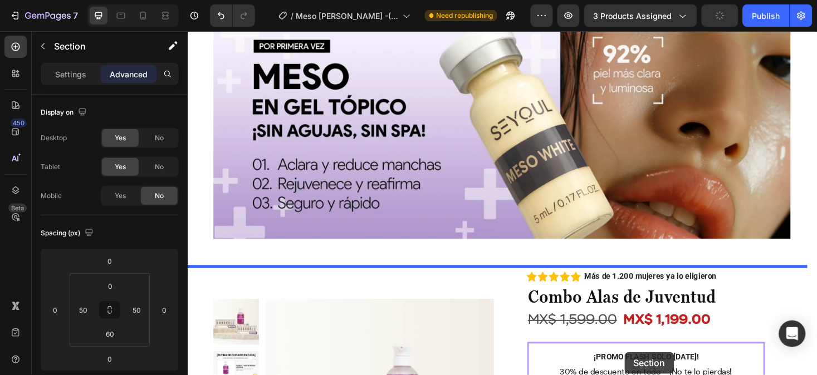
scroll to position [947, 0]
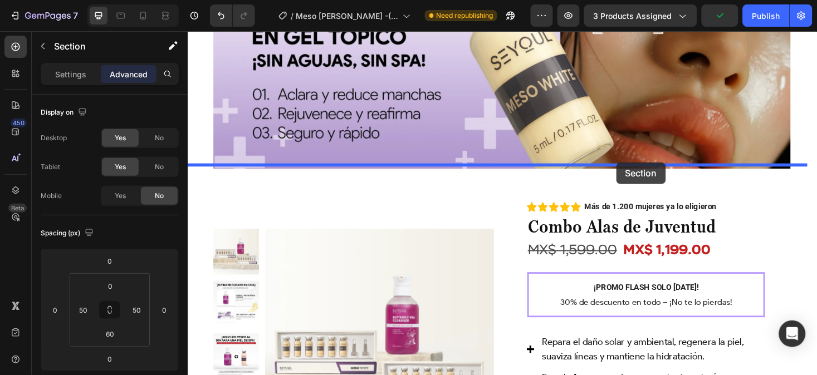
drag, startPoint x: 643, startPoint y: 79, endPoint x: 642, endPoint y: 170, distance: 91.9
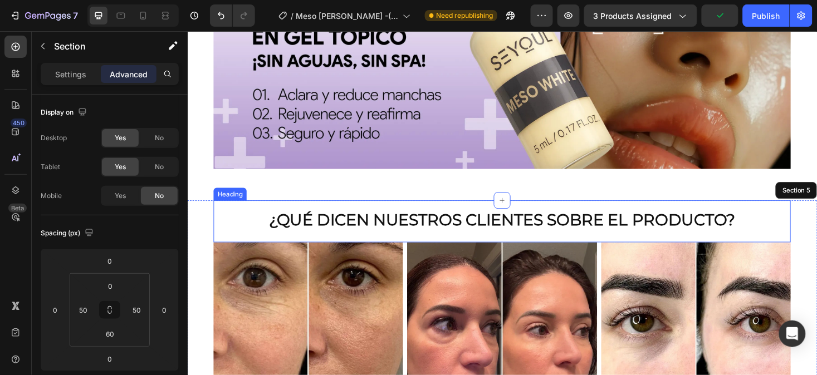
scroll to position [655, 0]
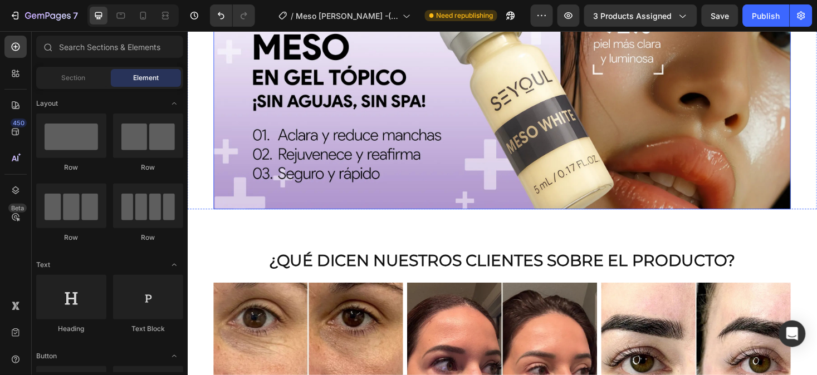
scroll to position [612, 0]
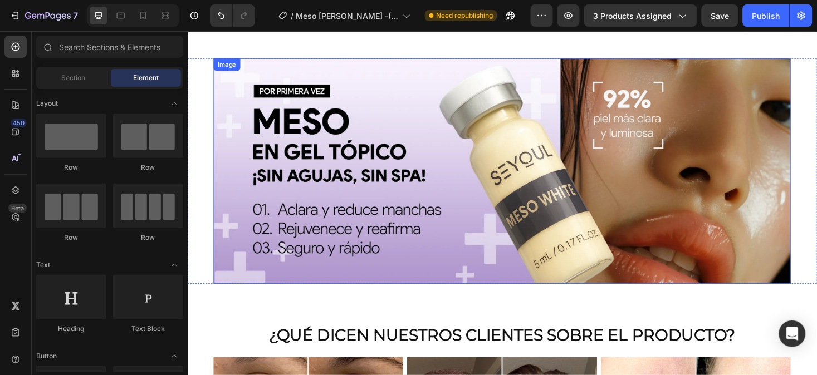
click at [398, 198] on img at bounding box center [521, 179] width 612 height 239
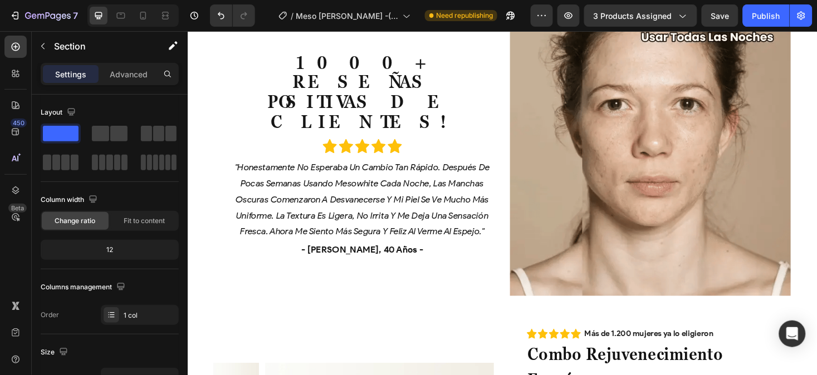
scroll to position [2195, 0]
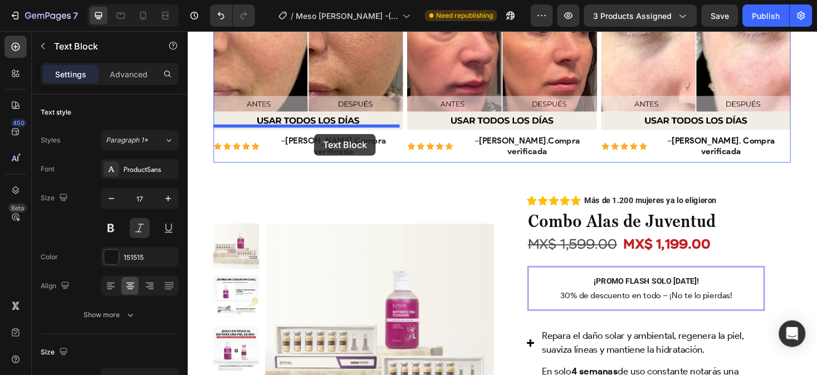
scroll to position [710, 0]
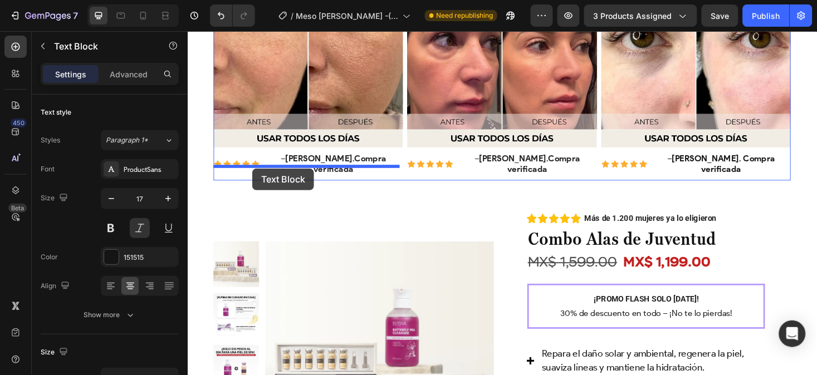
drag, startPoint x: 281, startPoint y: 310, endPoint x: 256, endPoint y: 177, distance: 136.0
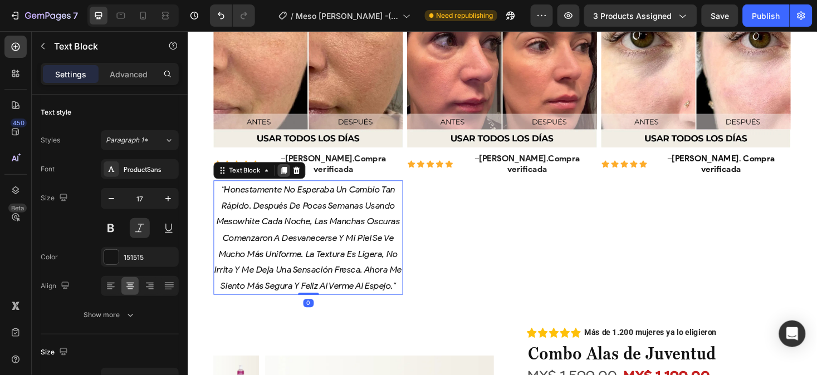
click at [289, 175] on icon at bounding box center [290, 179] width 6 height 8
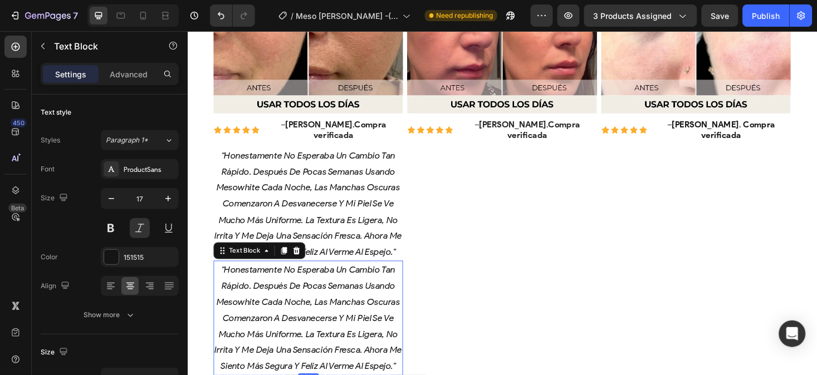
scroll to position [660, 0]
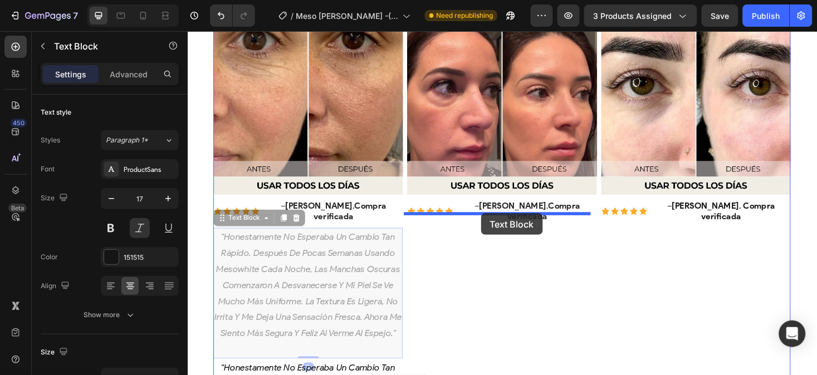
drag, startPoint x: 260, startPoint y: 214, endPoint x: 498, endPoint y: 224, distance: 238.5
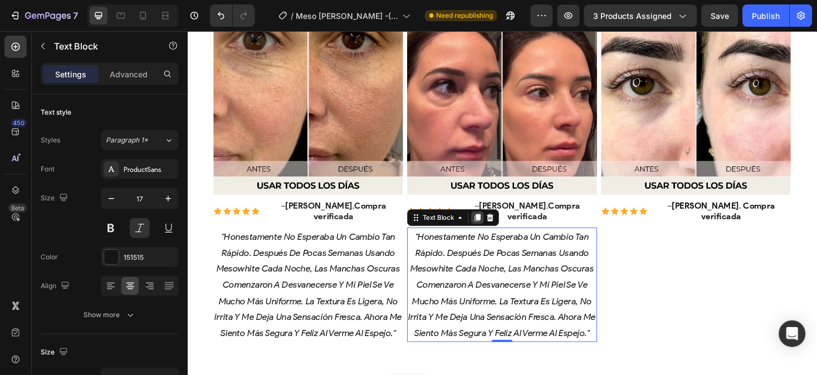
click at [491, 224] on icon at bounding box center [495, 228] width 9 height 9
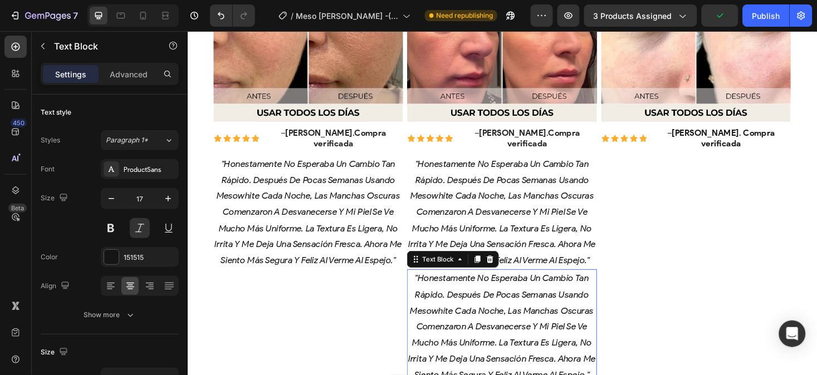
scroll to position [737, 0]
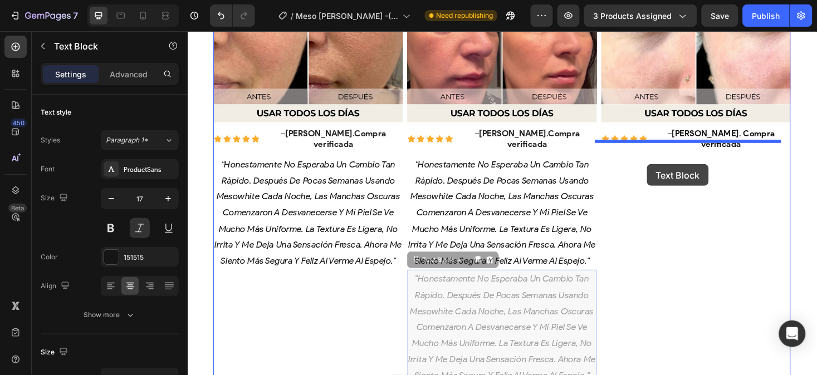
drag, startPoint x: 447, startPoint y: 281, endPoint x: 674, endPoint y: 172, distance: 251.8
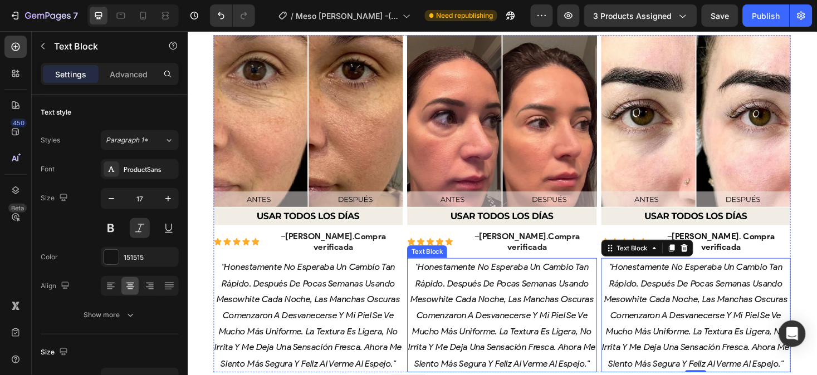
scroll to position [635, 0]
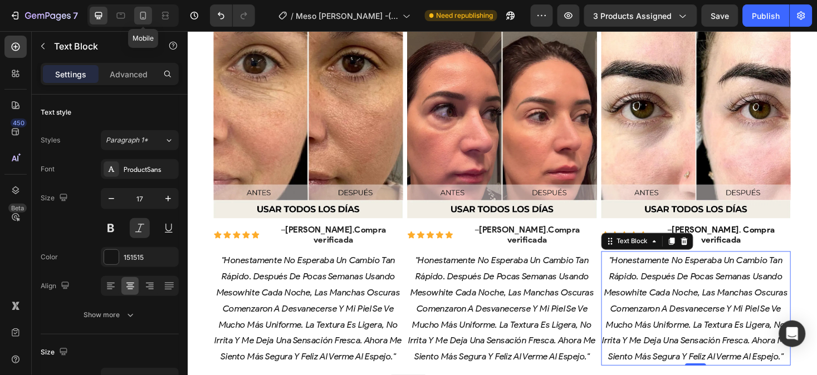
click at [143, 11] on icon at bounding box center [143, 15] width 11 height 11
type input "14"
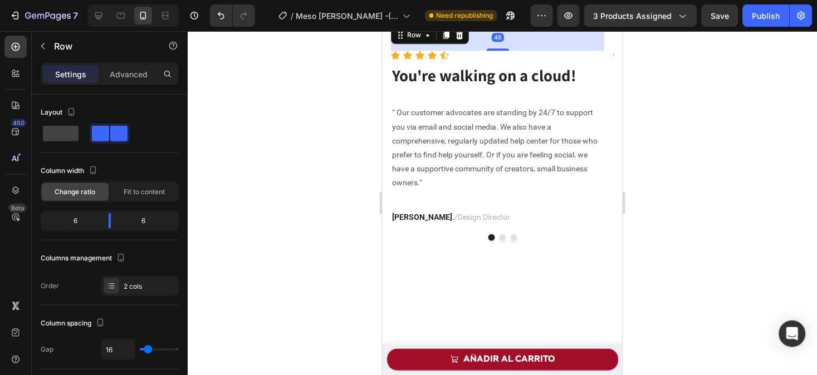
scroll to position [663, 0]
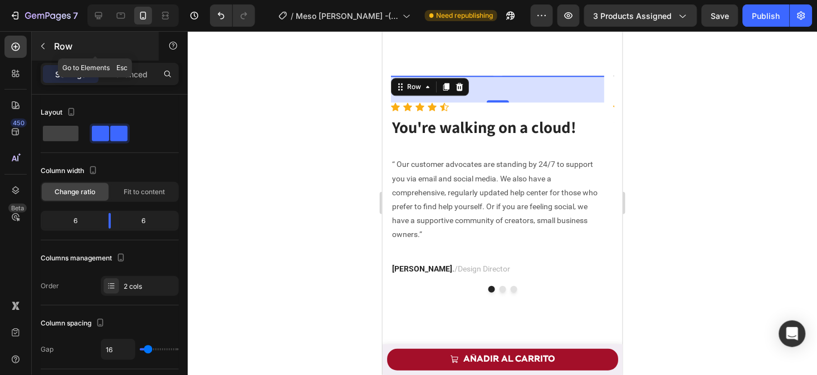
click at [42, 48] on icon "button" at bounding box center [42, 46] width 9 height 9
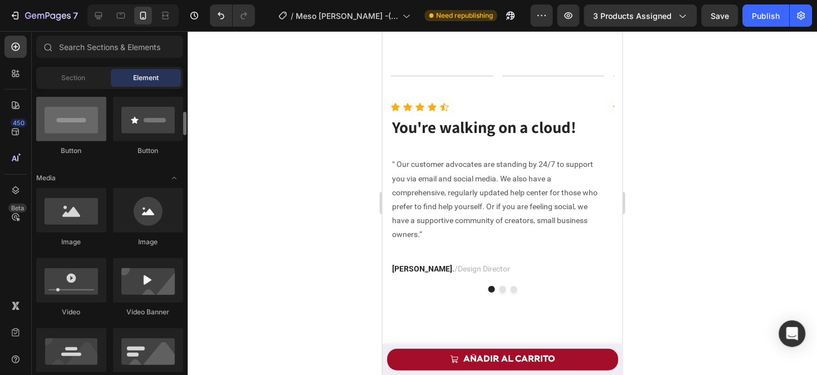
scroll to position [270, 0]
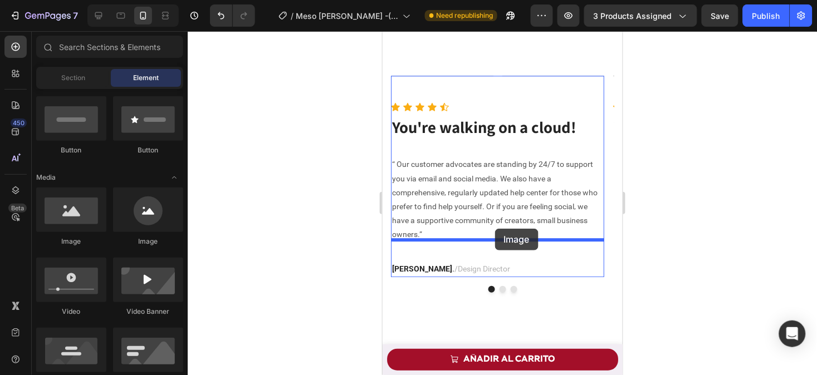
drag, startPoint x: 453, startPoint y: 255, endPoint x: 494, endPoint y: 228, distance: 49.6
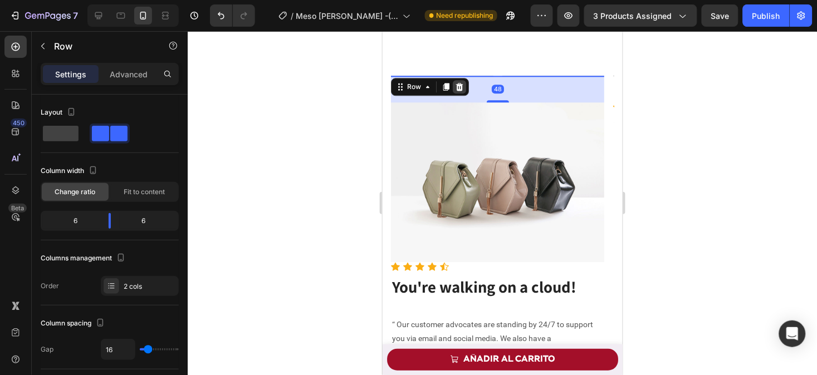
click at [458, 92] on div at bounding box center [458, 86] width 13 height 13
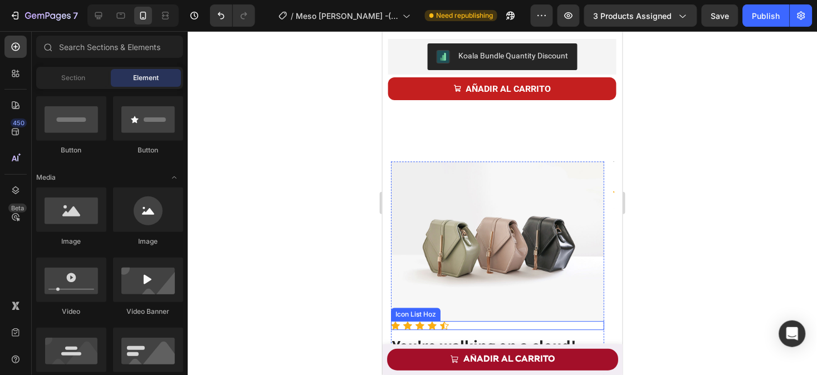
scroll to position [570, 0]
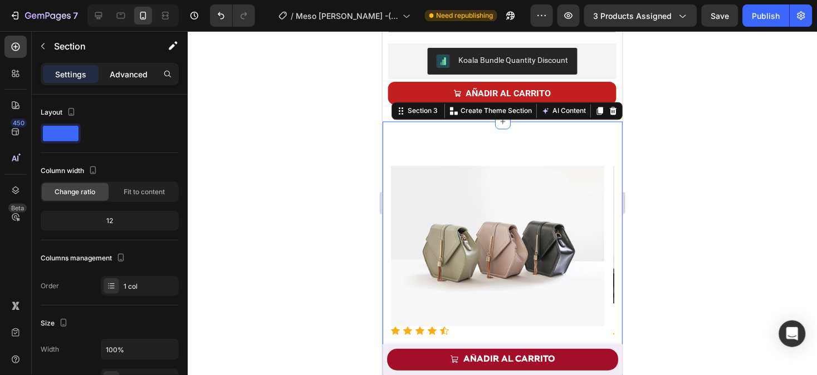
click at [135, 75] on p "Advanced" at bounding box center [129, 74] width 38 height 12
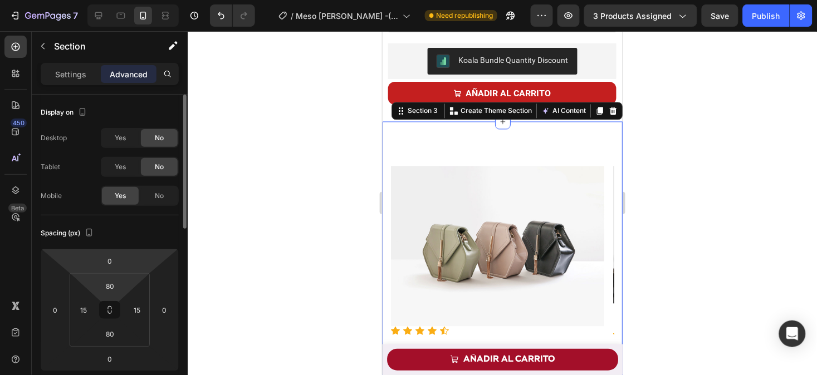
scroll to position [4, 0]
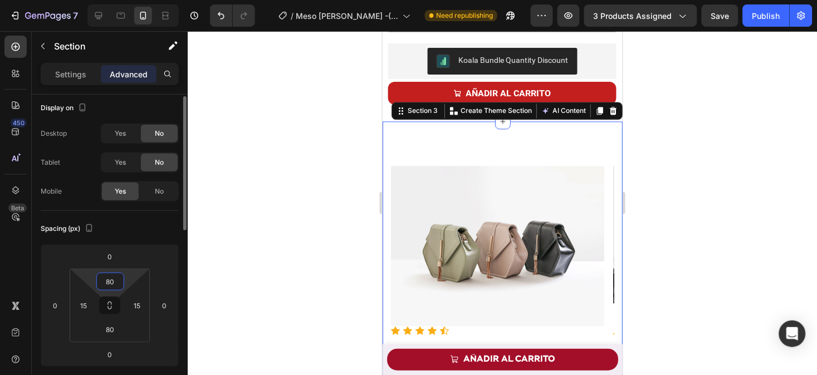
click at [113, 282] on input "80" at bounding box center [110, 281] width 22 height 17
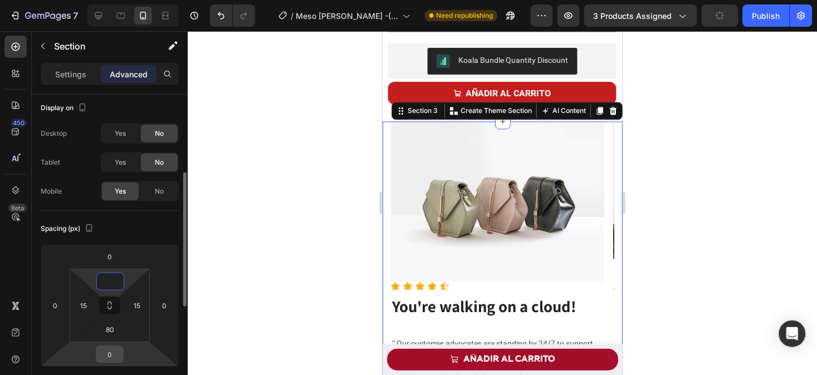
scroll to position [58, 0]
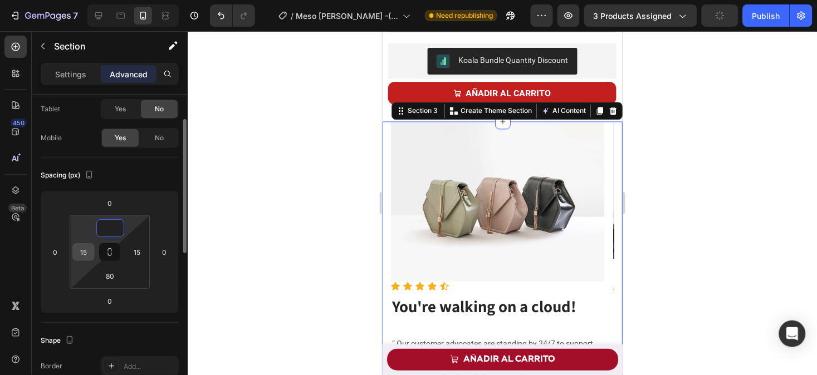
type input "0"
click at [87, 254] on input "15" at bounding box center [83, 252] width 17 height 17
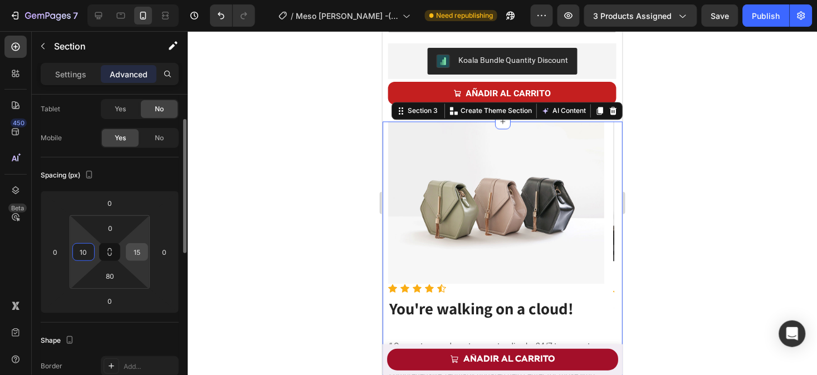
type input "10"
click at [146, 252] on div "15" at bounding box center [137, 252] width 22 height 18
click at [136, 248] on input "15" at bounding box center [137, 252] width 17 height 17
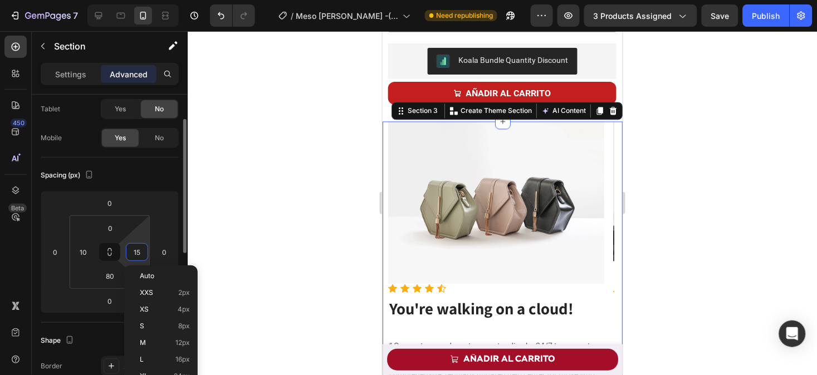
type input "4"
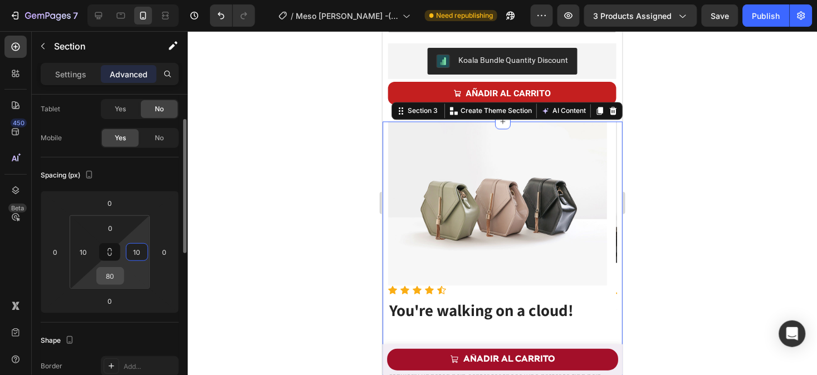
type input "10"
click at [113, 277] on input "80" at bounding box center [110, 276] width 22 height 17
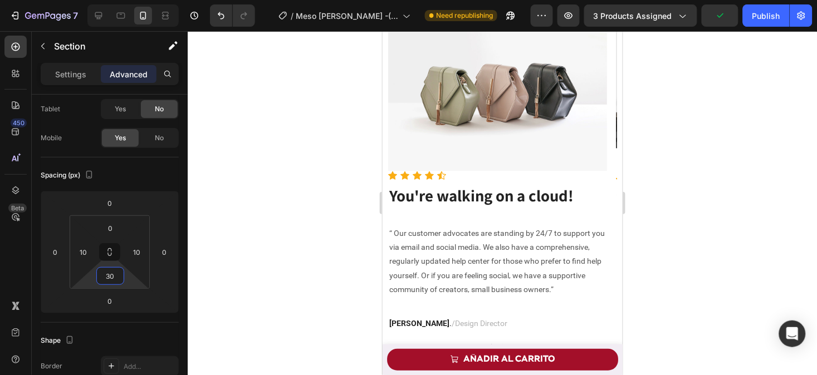
scroll to position [655, 0]
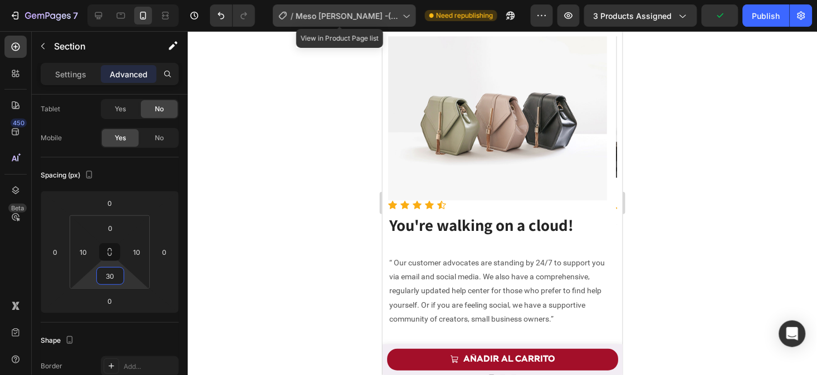
type input "30"
click at [361, 14] on span "Meso white -(Thy_ Hằng)" at bounding box center [347, 16] width 102 height 12
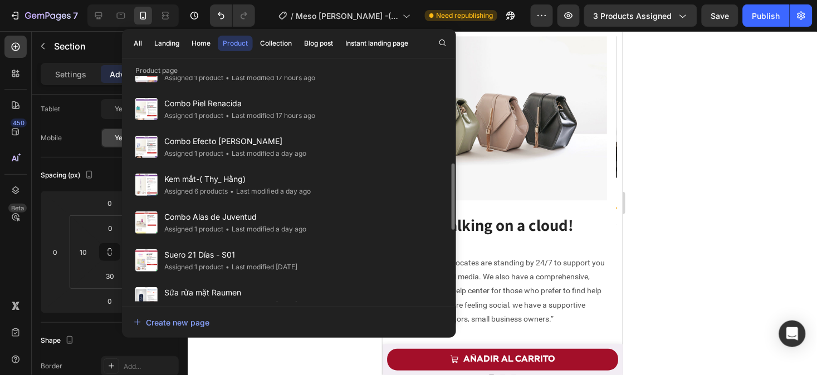
scroll to position [297, 0]
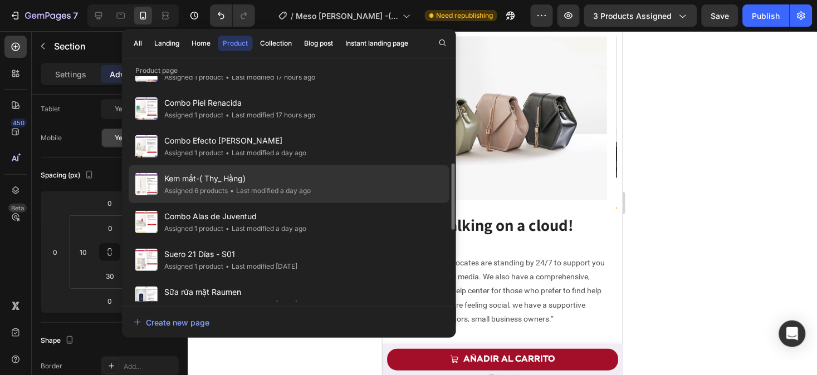
click at [335, 203] on div "Kem mắt-( Thy_ Hằng) Assigned 6 products • Last modified a day ago" at bounding box center [289, 222] width 321 height 38
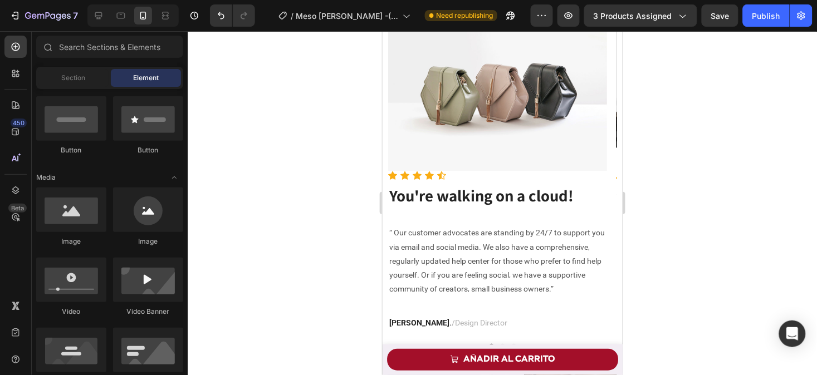
scroll to position [688, 0]
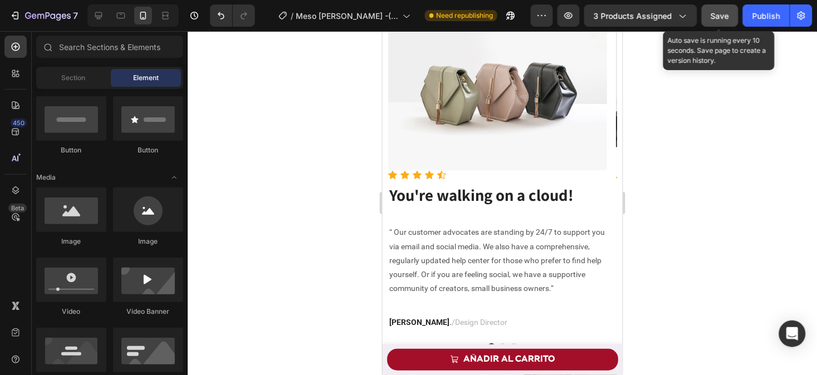
click at [720, 17] on span "Save" at bounding box center [720, 15] width 18 height 9
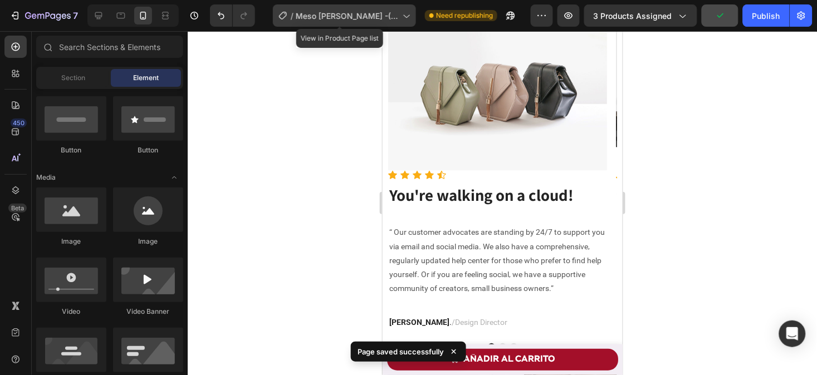
click at [363, 10] on span "Meso white -(Thy_ Hằng)" at bounding box center [347, 16] width 102 height 12
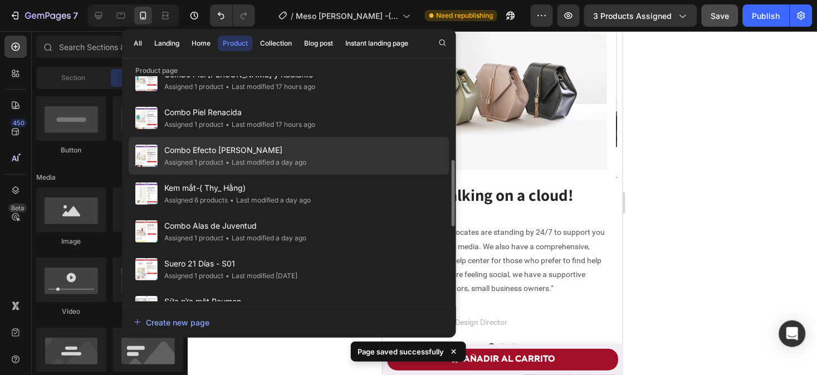
scroll to position [287, 0]
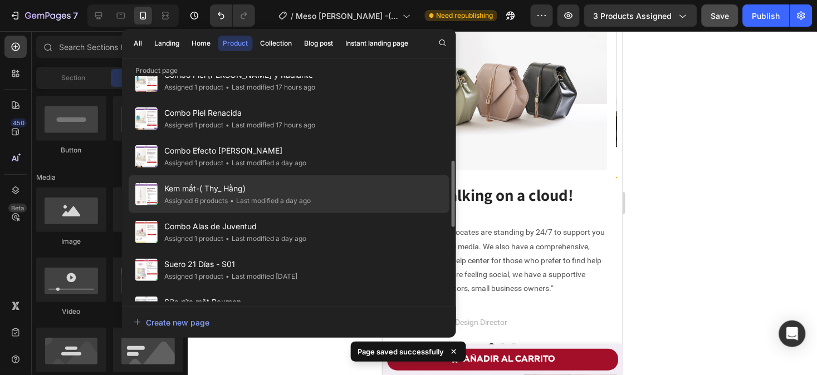
click at [343, 213] on div "Kem mắt-( Thy_ Hằng) Assigned 6 products • Last modified a day ago" at bounding box center [289, 232] width 321 height 38
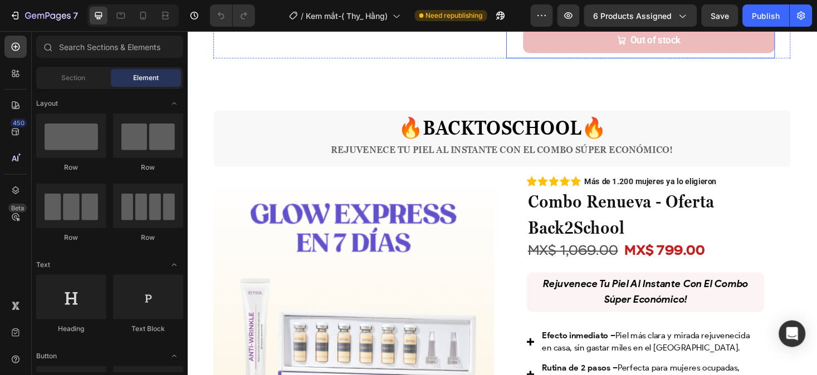
scroll to position [500, 0]
click at [148, 10] on icon at bounding box center [143, 15] width 11 height 11
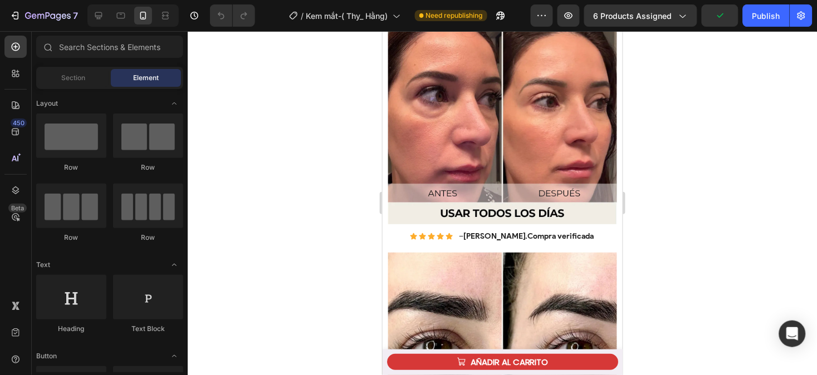
scroll to position [2030, 0]
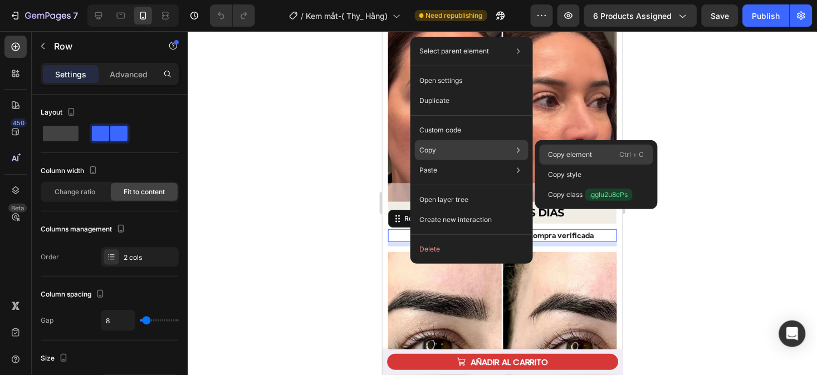
click at [553, 150] on p "Copy element" at bounding box center [570, 155] width 44 height 10
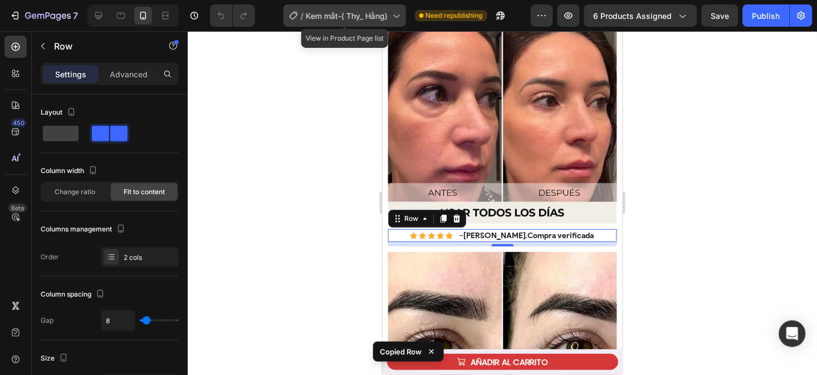
click at [337, 10] on span "Kem mắt-( Thy_ Hằng)" at bounding box center [347, 16] width 82 height 12
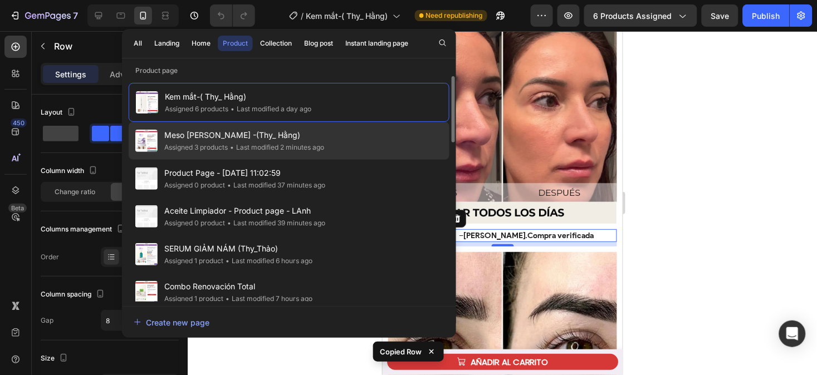
click at [321, 150] on div "• Last modified 2 minutes ago" at bounding box center [276, 147] width 96 height 11
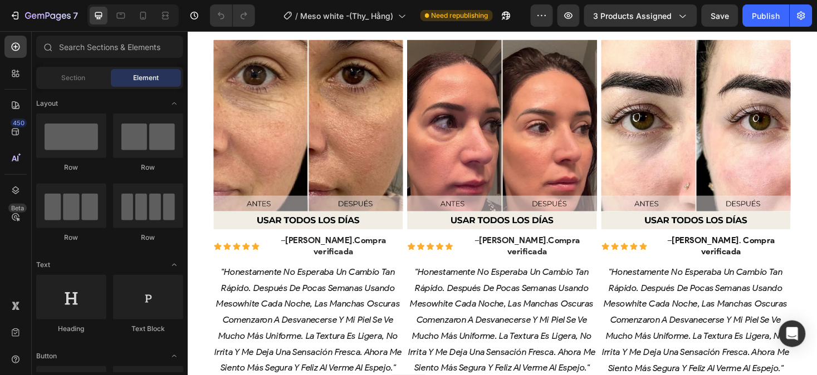
scroll to position [958, 0]
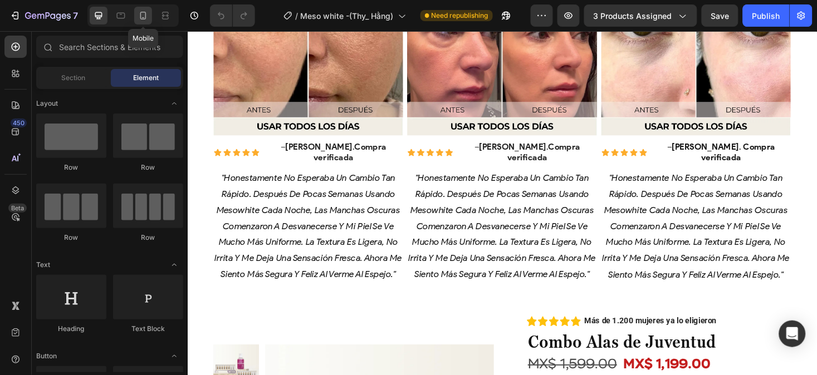
click at [141, 16] on icon at bounding box center [143, 15] width 11 height 11
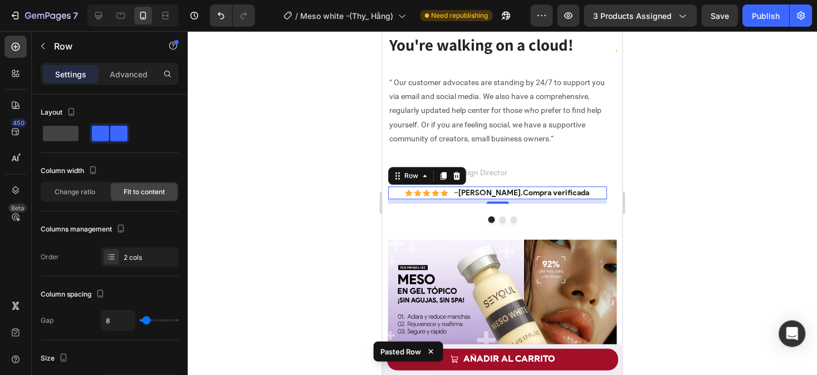
scroll to position [742, 0]
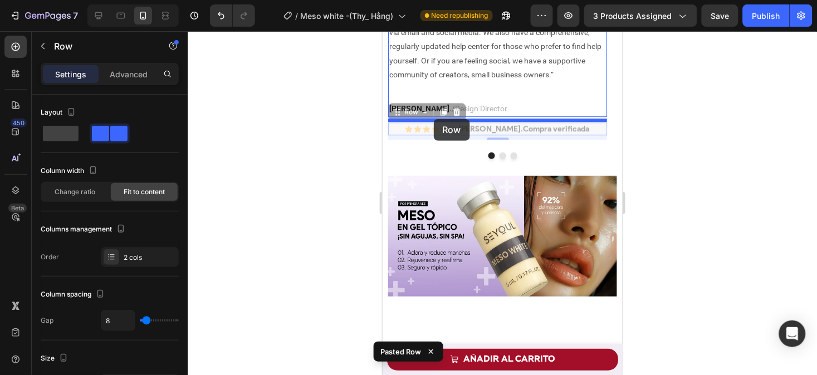
drag, startPoint x: 419, startPoint y: 279, endPoint x: 433, endPoint y: 119, distance: 161.0
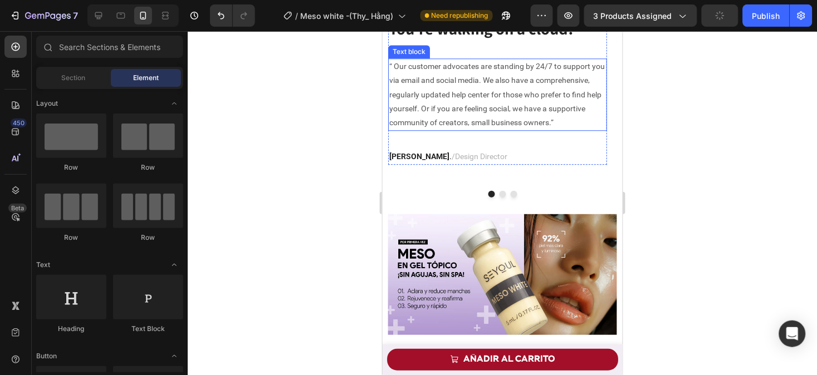
scroll to position [704, 0]
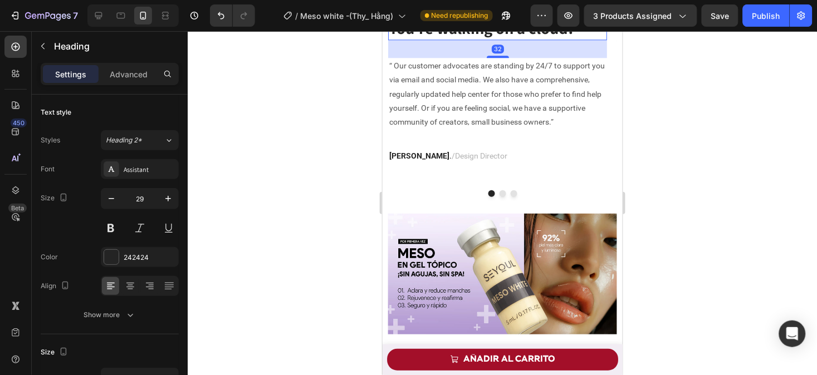
click at [470, 9] on icon at bounding box center [468, 6] width 7 height 8
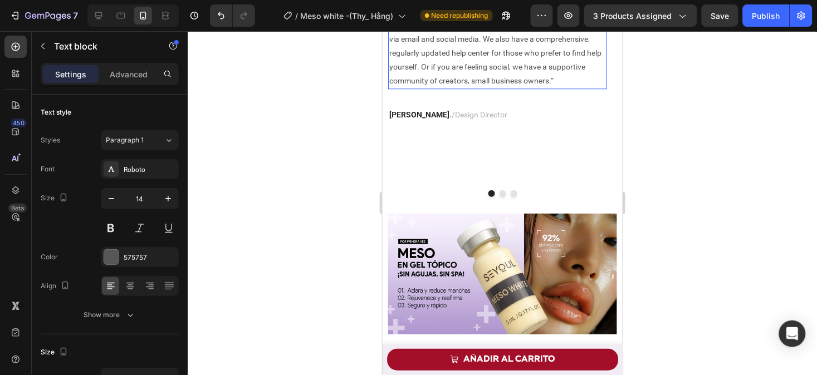
click at [503, 87] on p "“ Our customer advocates are standing by 24/7 to support you via email and soci…" at bounding box center [497, 52] width 217 height 70
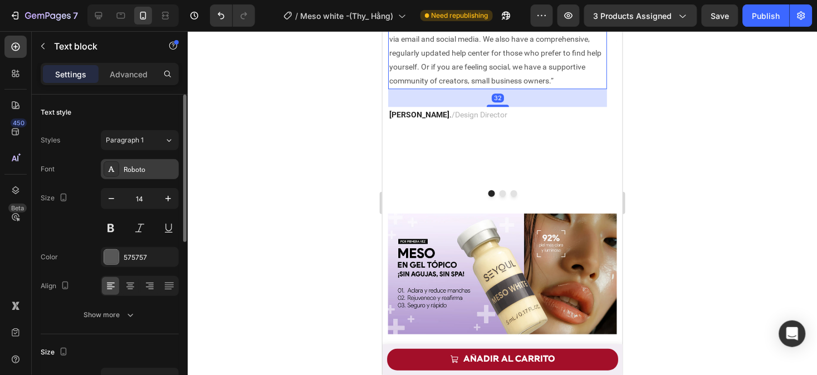
click at [144, 175] on div "Roboto" at bounding box center [140, 169] width 78 height 20
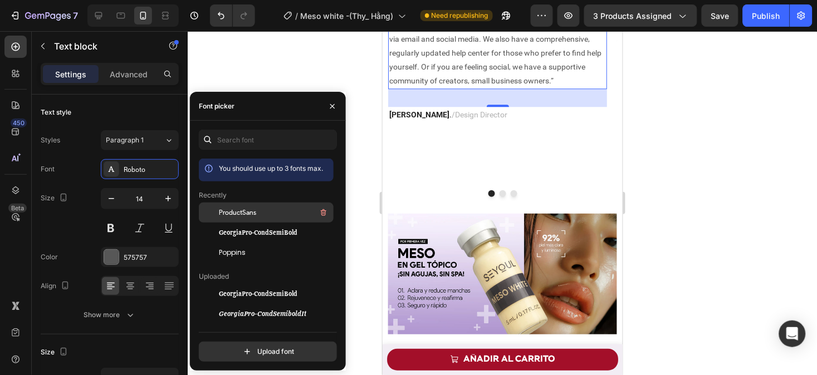
click at [255, 218] on div "ProductSans" at bounding box center [275, 212] width 112 height 13
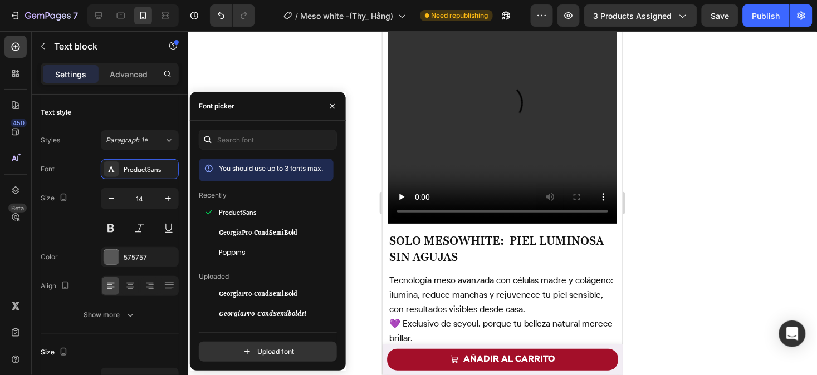
scroll to position [1767, 0]
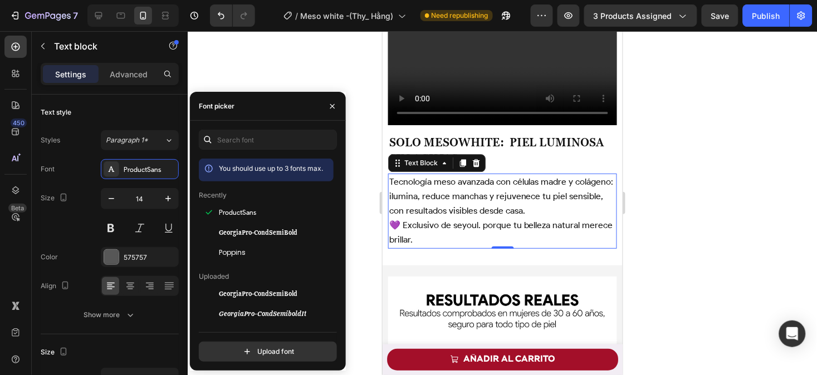
click at [456, 219] on span "💜 Exclusivo de seyoul. porque tu belleza natural merece brillar." at bounding box center [501, 231] width 224 height 25
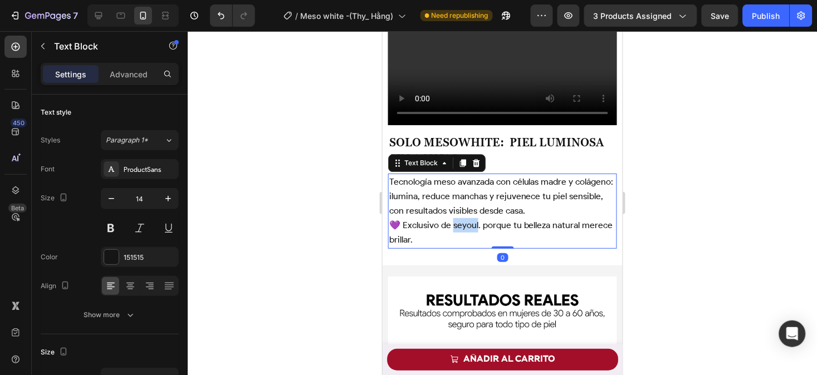
click at [456, 219] on span "💜 Exclusivo de seyoul. porque tu belleza natural merece brillar." at bounding box center [501, 231] width 224 height 25
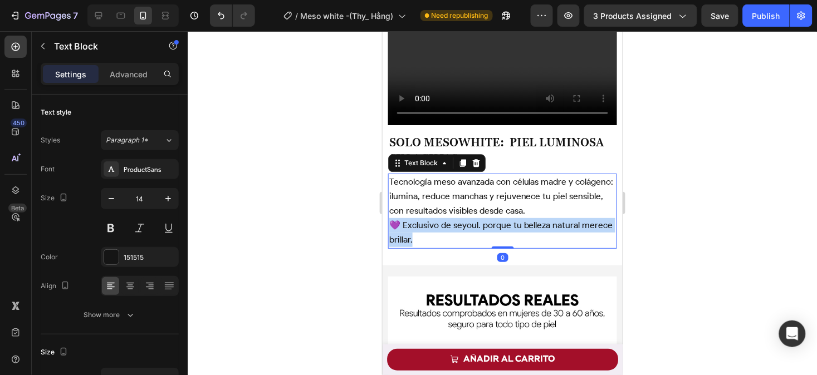
click at [456, 219] on span "💜 Exclusivo de seyoul. porque tu belleza natural merece brillar." at bounding box center [501, 231] width 224 height 25
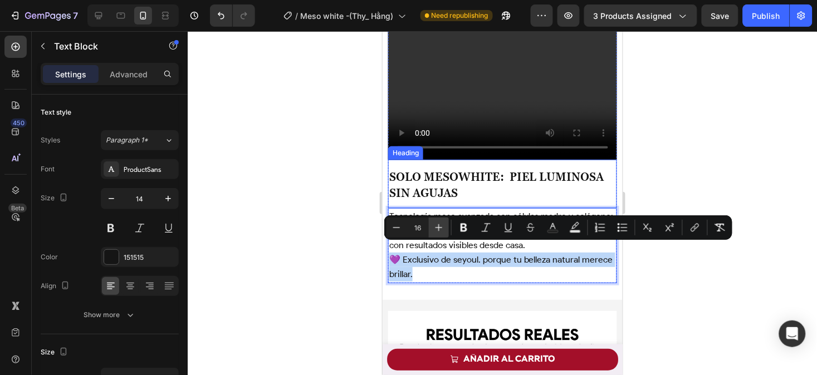
scroll to position [1732, 0]
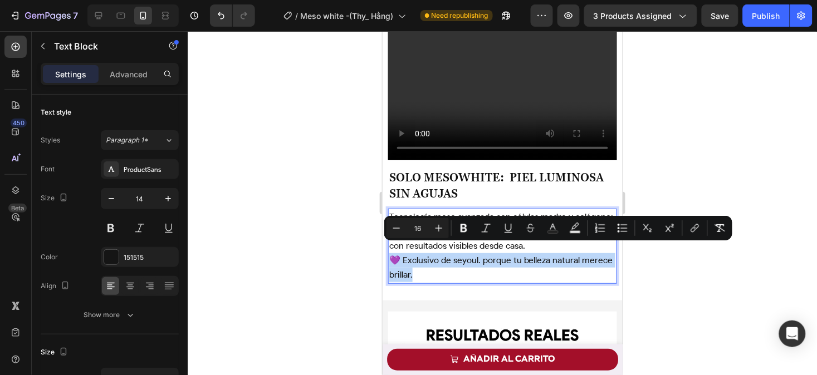
click at [440, 211] on span "Tecnología meso avanzada con células madre y colágeno: ilumina, reduce manchas …" at bounding box center [501, 231] width 224 height 40
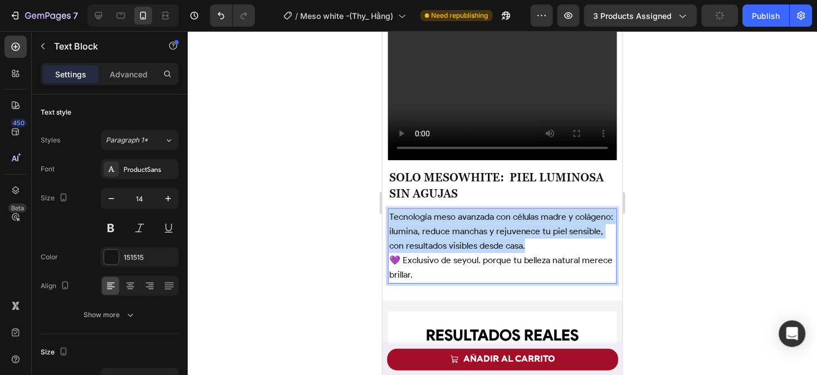
click at [440, 211] on span "Tecnología meso avanzada con células madre y colágeno: ilumina, reduce manchas …" at bounding box center [501, 231] width 224 height 40
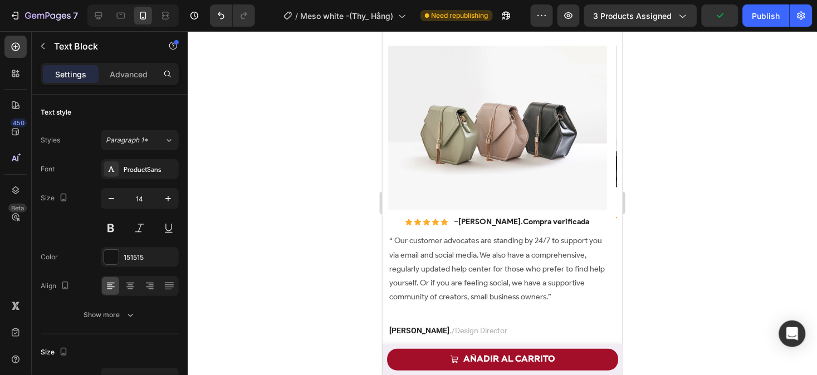
scroll to position [713, 0]
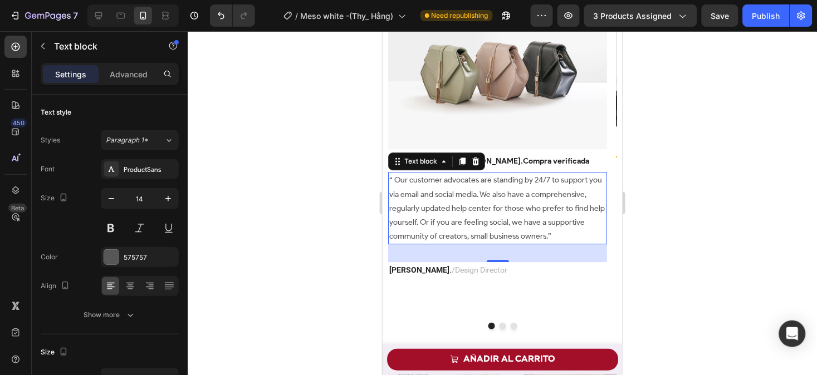
click at [514, 219] on p "“ Our customer advocates are standing by 24/7 to support you via email and soci…" at bounding box center [497, 208] width 217 height 70
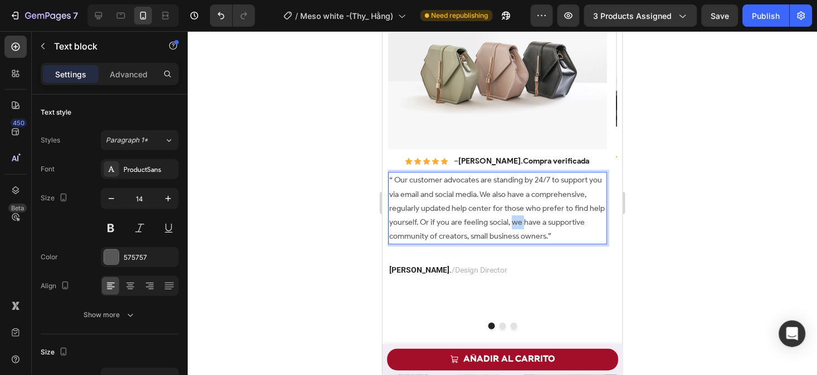
click at [514, 219] on p "“ Our customer advocates are standing by 24/7 to support you via email and soci…" at bounding box center [497, 208] width 217 height 70
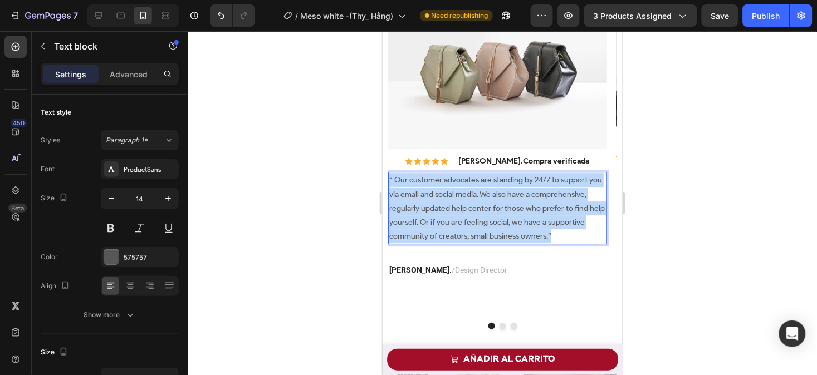
click at [514, 219] on p "“ Our customer advocates are standing by 24/7 to support you via email and soci…" at bounding box center [497, 208] width 217 height 70
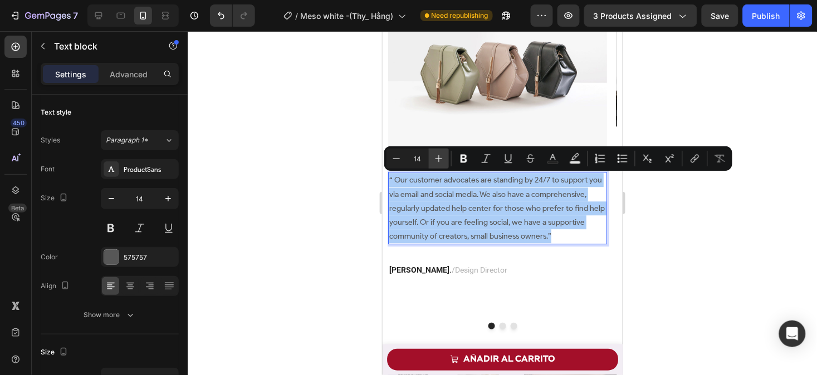
click at [437, 159] on icon "Editor contextual toolbar" at bounding box center [438, 158] width 11 height 11
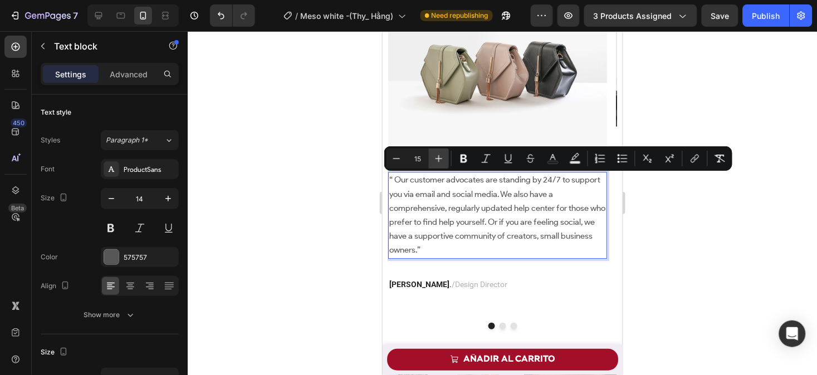
click at [437, 159] on icon "Editor contextual toolbar" at bounding box center [438, 158] width 11 height 11
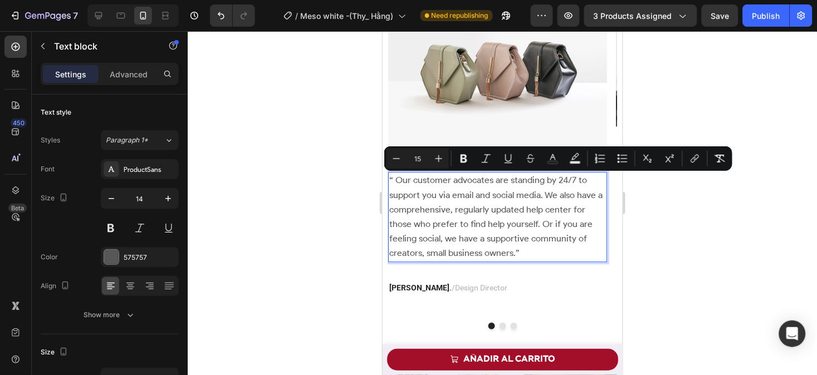
type input "16"
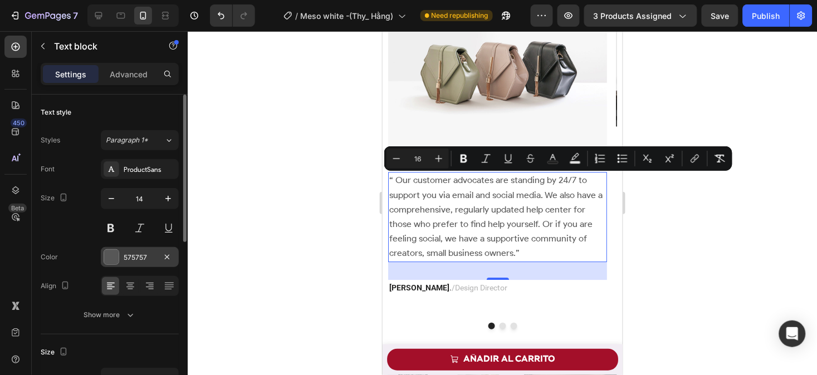
click at [140, 261] on div "575757" at bounding box center [140, 258] width 32 height 10
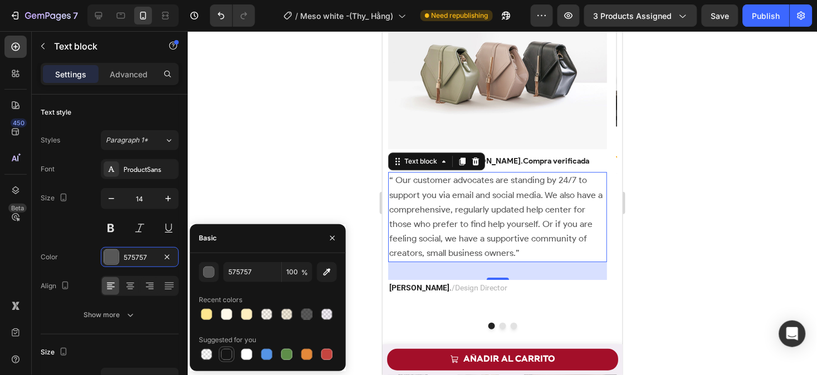
click at [224, 359] on div at bounding box center [226, 354] width 11 height 11
type input "151515"
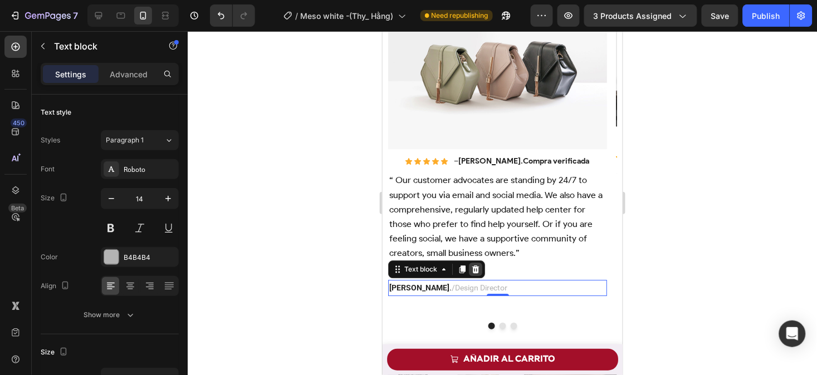
click at [476, 270] on icon at bounding box center [475, 269] width 7 height 8
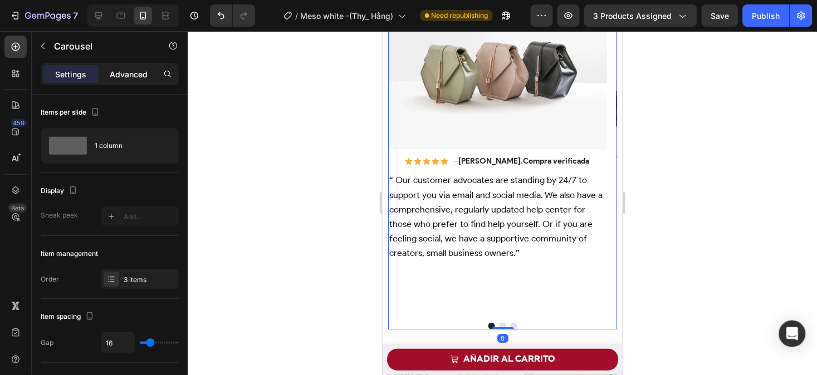
click at [134, 76] on p "Advanced" at bounding box center [129, 74] width 38 height 12
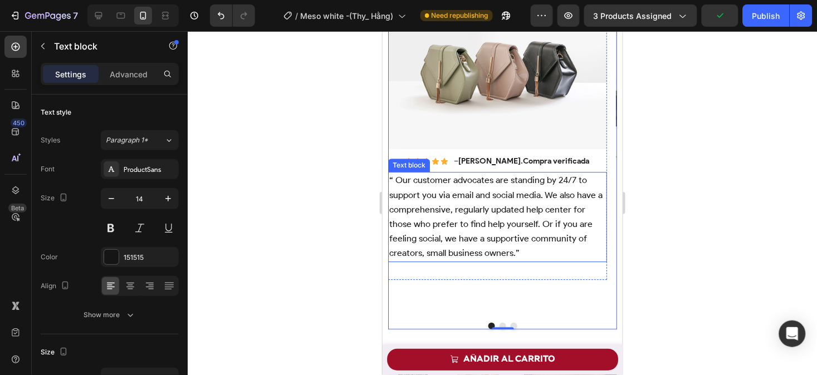
click at [491, 228] on span "“ Our customer advocates are standing by 24/7 to support you via email and soci…" at bounding box center [495, 216] width 213 height 84
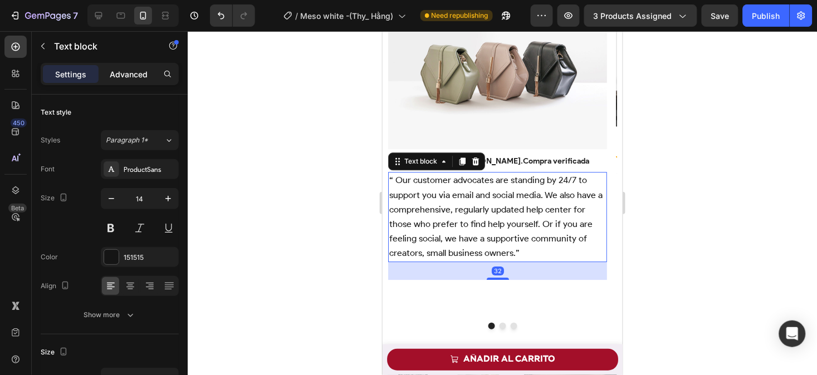
click at [136, 74] on p "Advanced" at bounding box center [129, 74] width 38 height 12
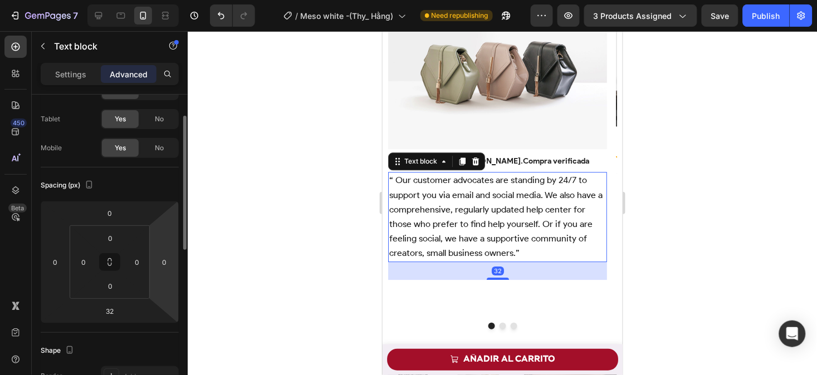
scroll to position [49, 0]
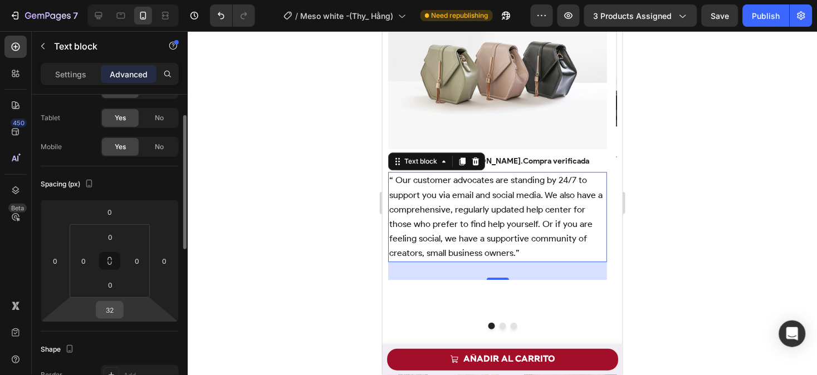
click at [117, 308] on input "32" at bounding box center [110, 310] width 22 height 17
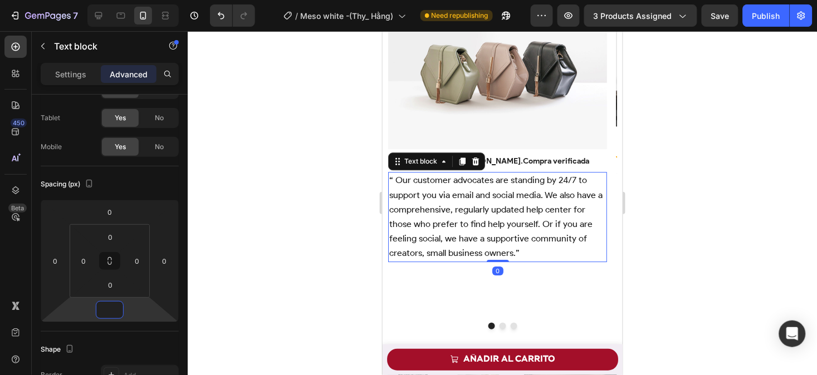
type input "0"
click at [688, 266] on div at bounding box center [502, 203] width 629 height 344
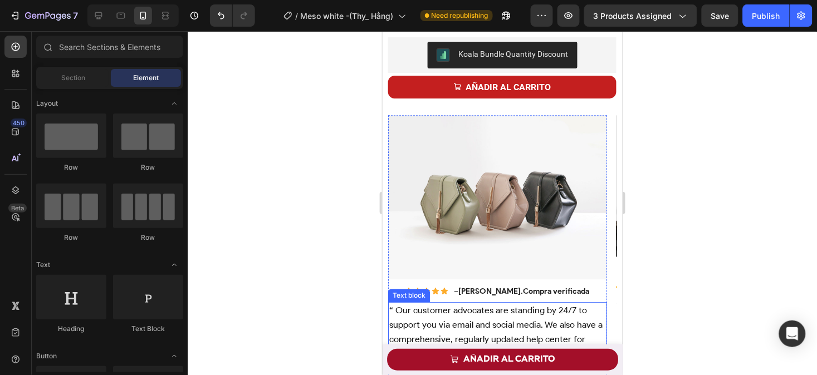
scroll to position [535, 0]
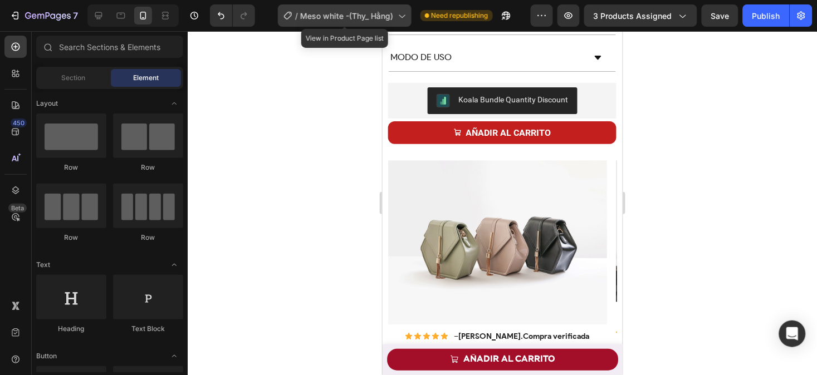
click at [354, 14] on span "Meso white -(Thy_ Hằng)" at bounding box center [347, 16] width 93 height 12
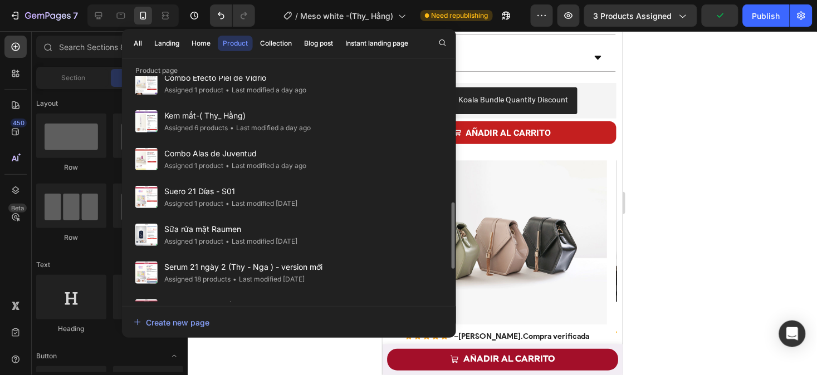
scroll to position [376, 0]
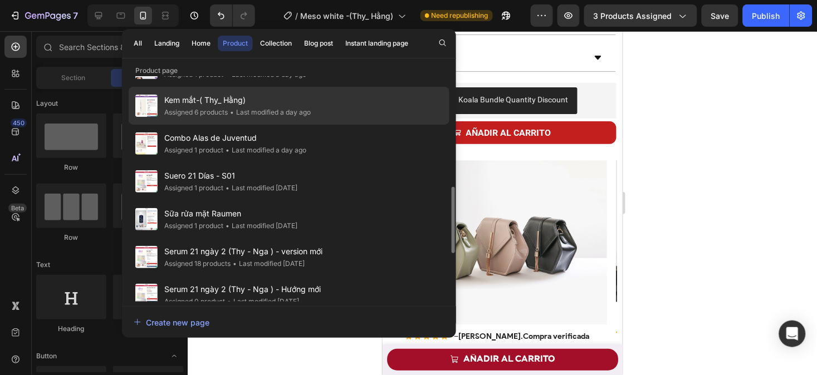
click at [364, 125] on div "Kem mắt-( Thy_ Hằng) Assigned 6 products • Last modified a day ago" at bounding box center [289, 144] width 321 height 38
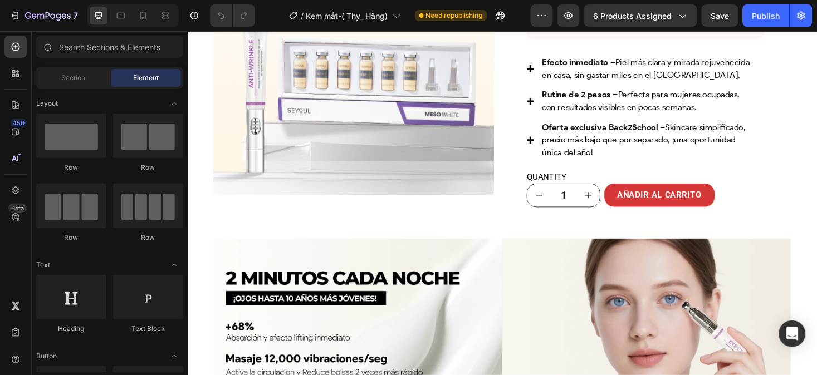
scroll to position [792, 0]
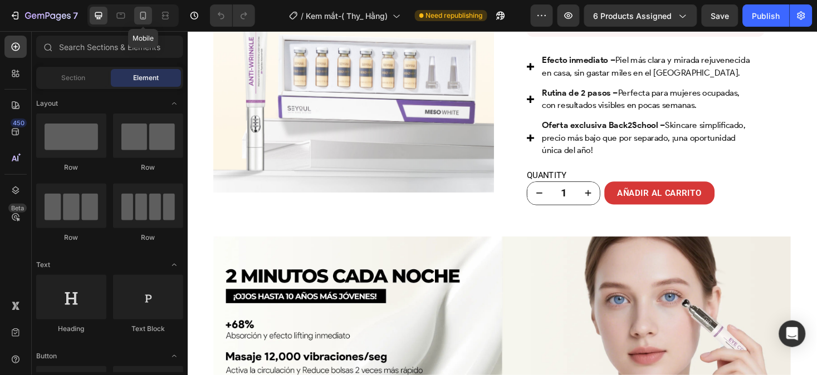
click at [142, 17] on icon at bounding box center [143, 15] width 11 height 11
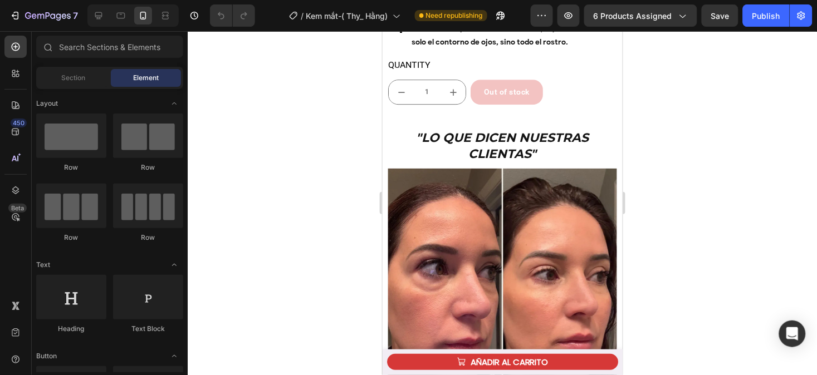
scroll to position [1863, 0]
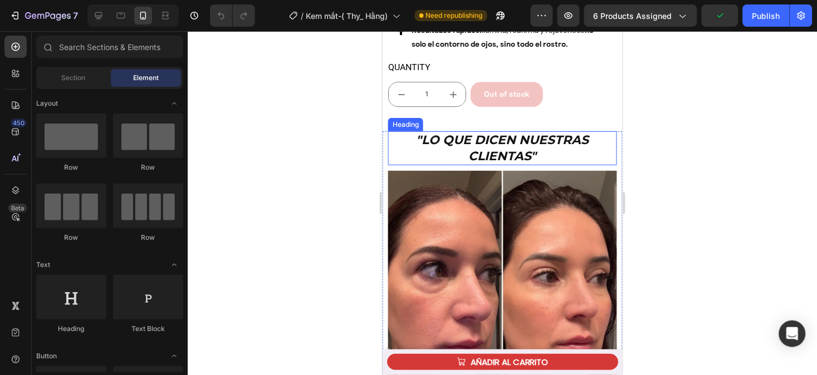
click at [551, 146] on h2 ""Lo que dicen nuestras clientas"" at bounding box center [502, 148] width 229 height 34
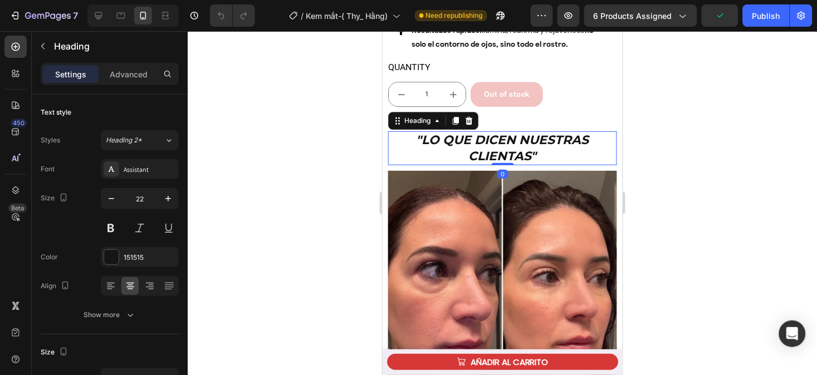
click at [551, 146] on h2 ""Lo que dicen nuestras clientas"" at bounding box center [502, 148] width 229 height 34
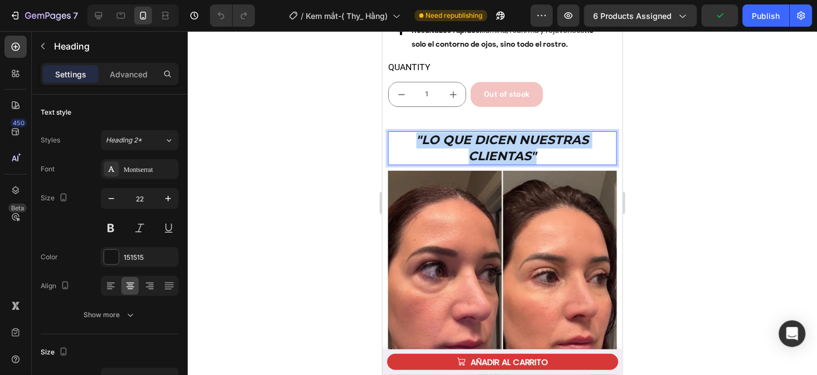
click at [551, 146] on p ""Lo que dicen nuestras clientas"" at bounding box center [502, 148] width 227 height 32
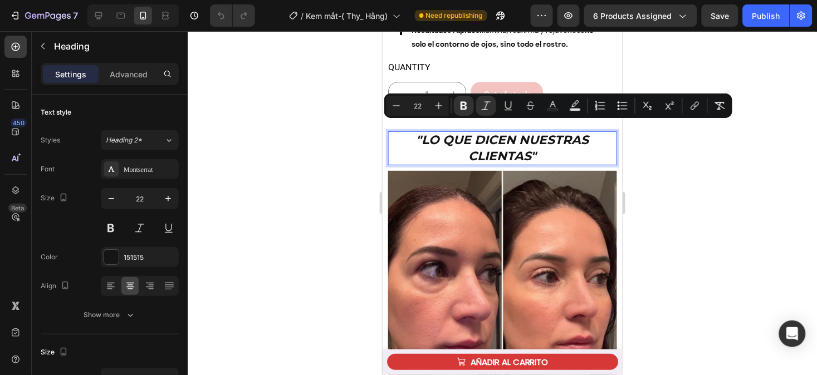
drag, startPoint x: 409, startPoint y: 135, endPoint x: 751, endPoint y: 234, distance: 356.1
click at [622, 234] on html "Mobile ( 431 px) iPhone 13 Mini iPhone 13 Pro iPhone 11 Pro Max iPhone 15 Pro M…" at bounding box center [502, 363] width 240 height 4391
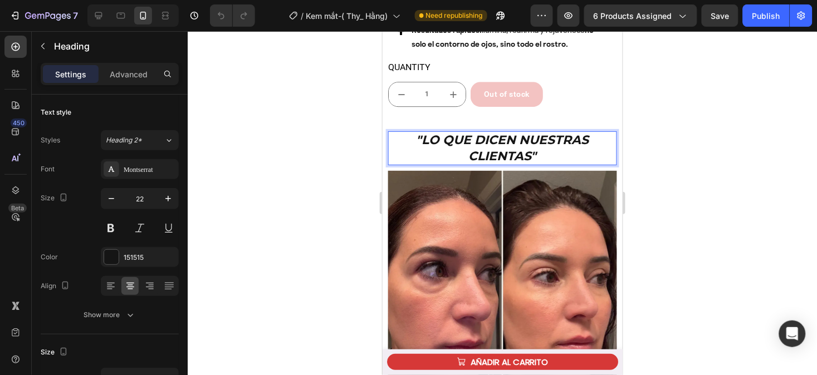
click at [752, 235] on div at bounding box center [502, 203] width 629 height 344
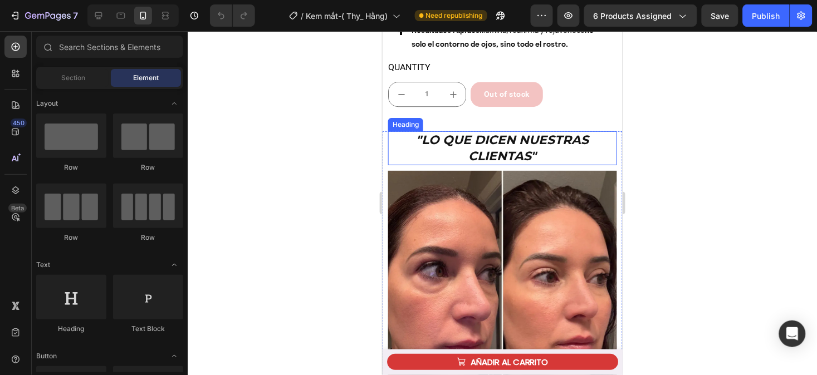
click at [425, 143] on p "⁠⁠⁠⁠⁠⁠⁠ "Lo que dicen nuestras clientas"" at bounding box center [502, 148] width 227 height 32
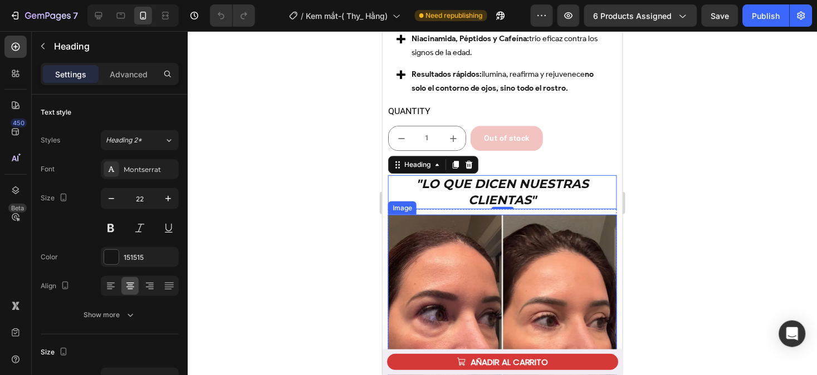
scroll to position [1819, 0]
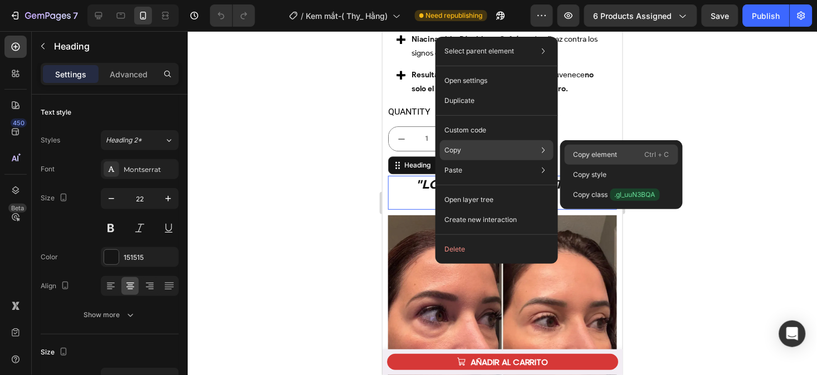
click at [599, 155] on p "Copy element" at bounding box center [596, 155] width 44 height 10
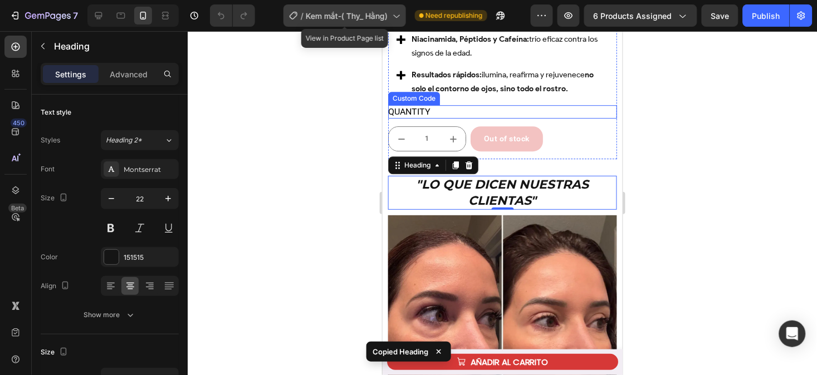
click at [345, 18] on span "Kem mắt-( Thy_ Hằng)" at bounding box center [347, 16] width 82 height 12
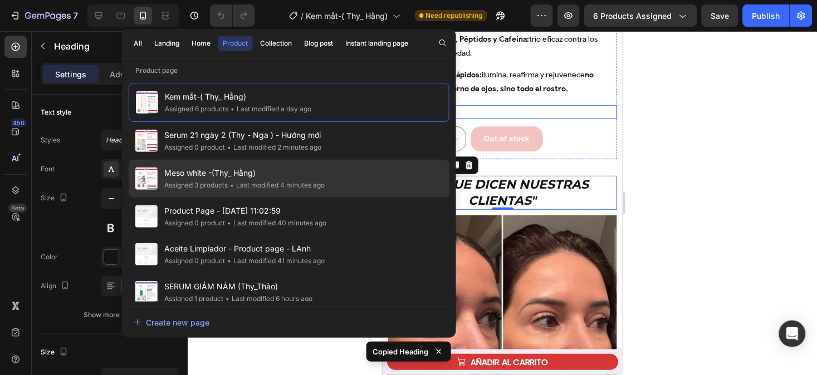
click at [340, 198] on div "Meso [PERSON_NAME] -(Thy_ Hằng) Assigned 3 products • Last modified 4 minutes a…" at bounding box center [289, 217] width 321 height 38
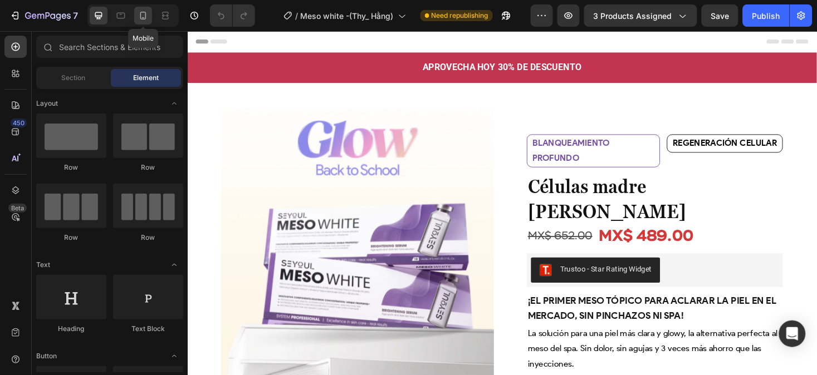
click at [145, 17] on icon at bounding box center [143, 15] width 11 height 11
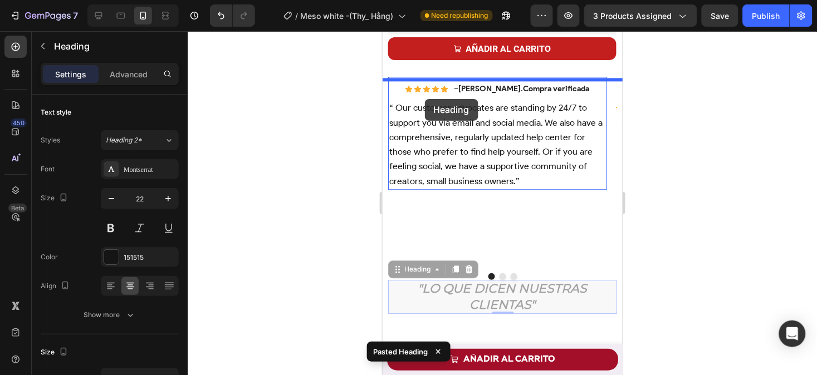
scroll to position [597, 0]
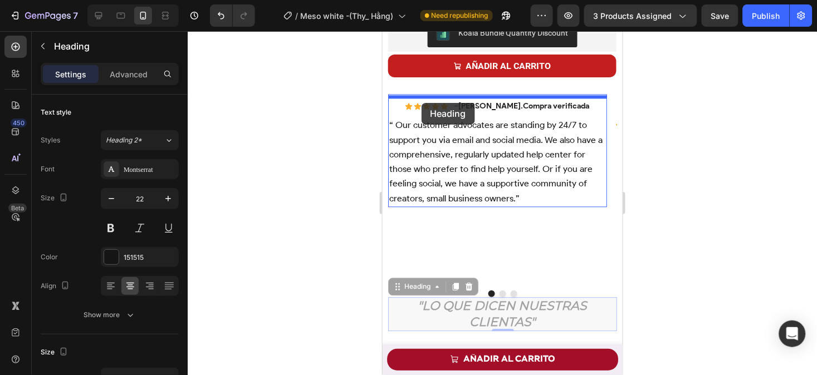
drag, startPoint x: 418, startPoint y: 241, endPoint x: 421, endPoint y: 102, distance: 138.7
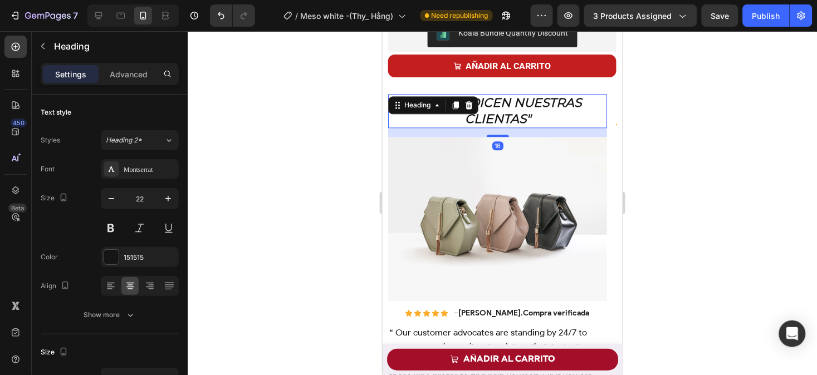
click at [672, 197] on div at bounding box center [502, 203] width 629 height 344
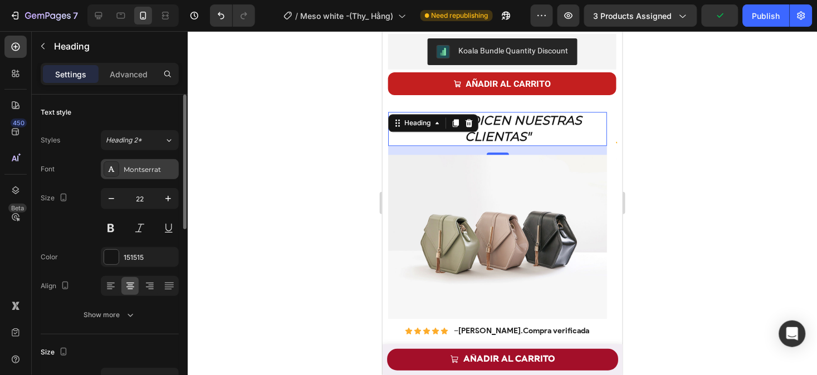
click at [139, 177] on div "Montserrat" at bounding box center [140, 169] width 78 height 20
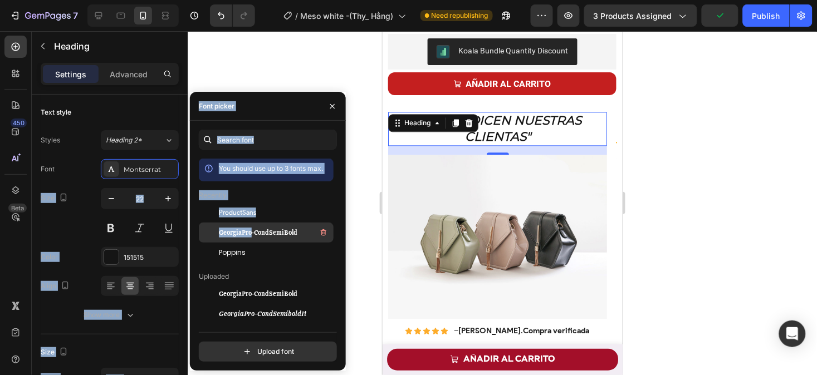
drag, startPoint x: 139, startPoint y: 177, endPoint x: 246, endPoint y: 235, distance: 121.6
click at [188, 235] on div "450 Beta Sections(18) Elements(84) Section Element Hero Section Product Detail …" at bounding box center [94, 203] width 188 height 344
click at [246, 235] on span "GeorgiaPro-CondSemiBold" at bounding box center [258, 233] width 79 height 10
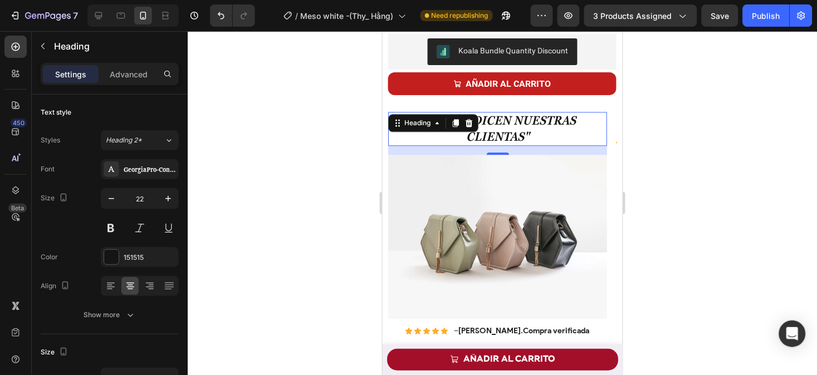
click at [677, 231] on div at bounding box center [502, 203] width 629 height 344
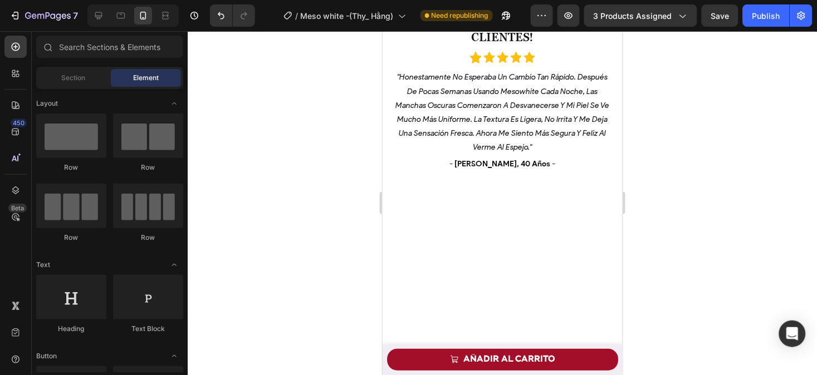
scroll to position [2527, 0]
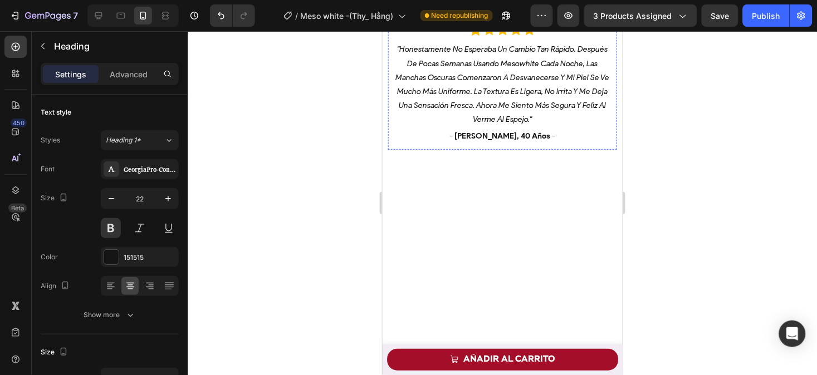
click at [532, 16] on span "1000+ RESEÑAS POSITIVAS DE CLIENTES!" at bounding box center [502, 0] width 176 height 31
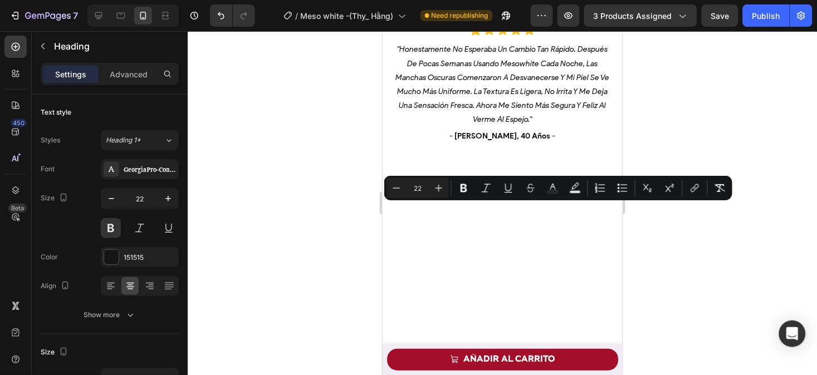
click at [532, 16] on span "1000+ RESEÑAS POSITIVAS DE CLIENTES!" at bounding box center [502, 0] width 176 height 31
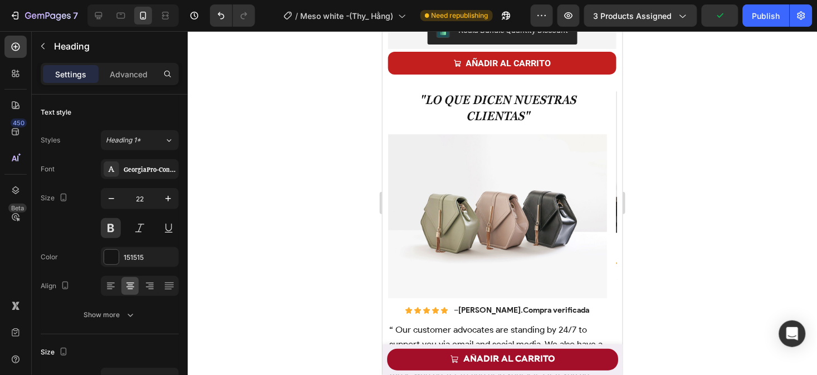
scroll to position [548, 0]
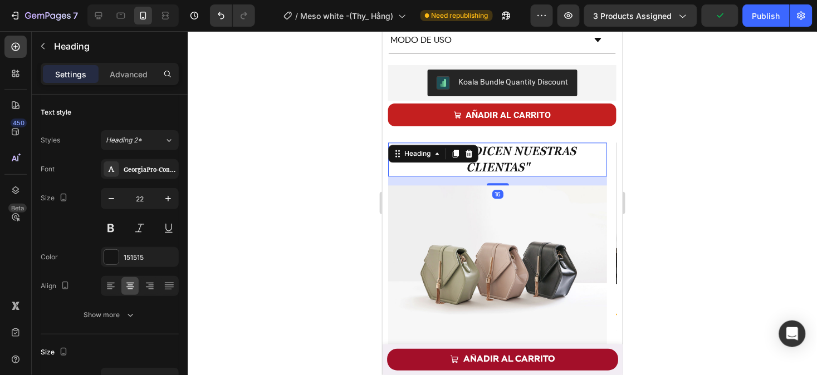
click at [540, 170] on h2 ""Lo que dicen nuestras clientas"" at bounding box center [497, 160] width 219 height 34
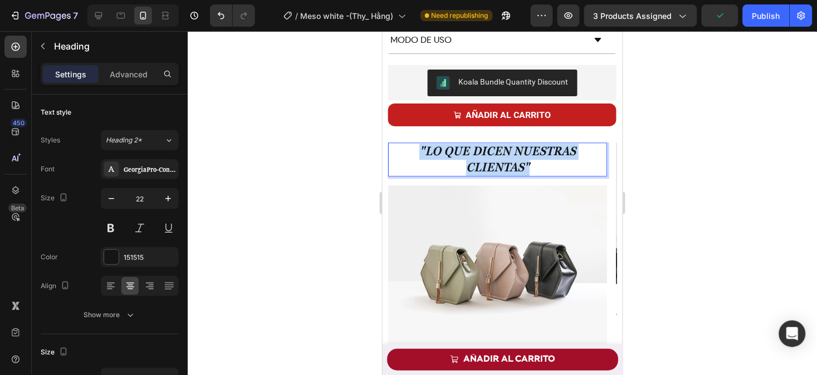
click at [540, 170] on p ""Lo que dicen nuestras clientas"" at bounding box center [497, 160] width 217 height 32
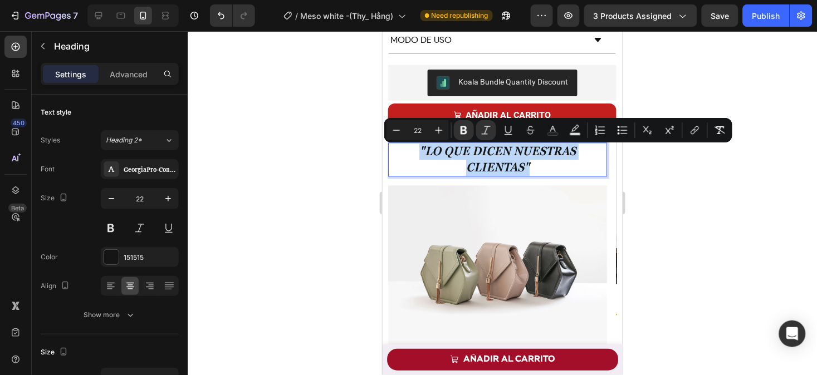
click at [540, 170] on p ""Lo que dicen nuestras clientas"" at bounding box center [497, 160] width 217 height 32
click at [651, 216] on div at bounding box center [502, 203] width 629 height 344
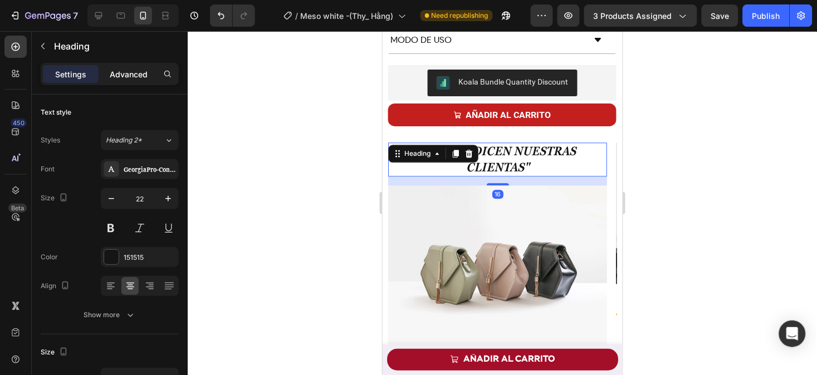
click at [136, 78] on p "Advanced" at bounding box center [129, 74] width 38 height 12
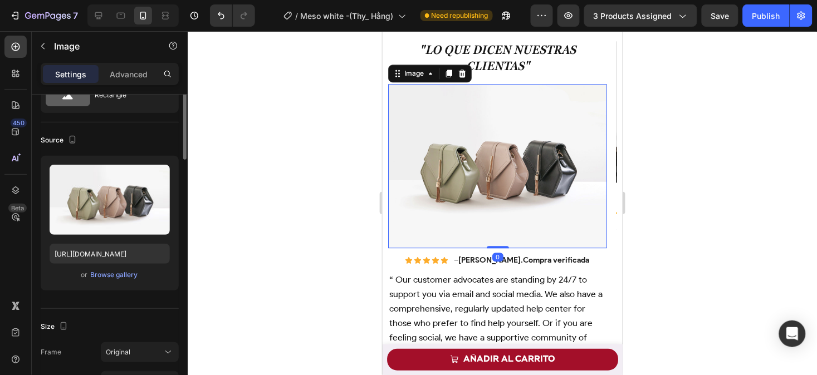
scroll to position [0, 0]
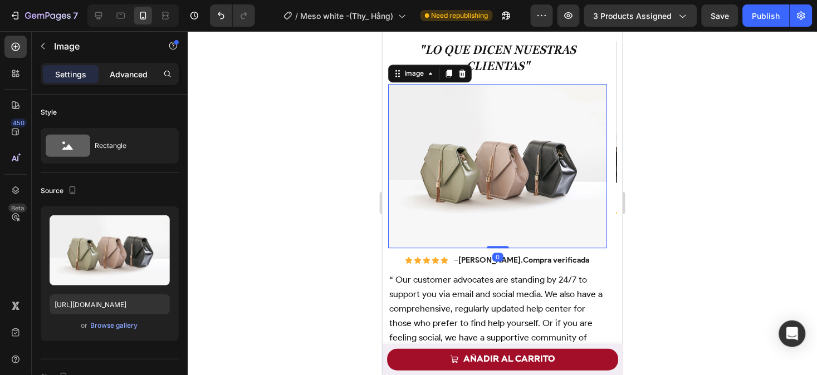
click at [112, 70] on p "Advanced" at bounding box center [129, 74] width 38 height 12
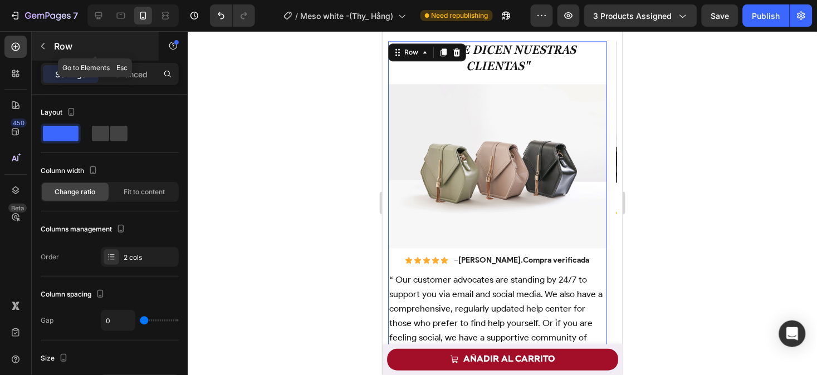
click at [46, 48] on icon "button" at bounding box center [42, 46] width 9 height 9
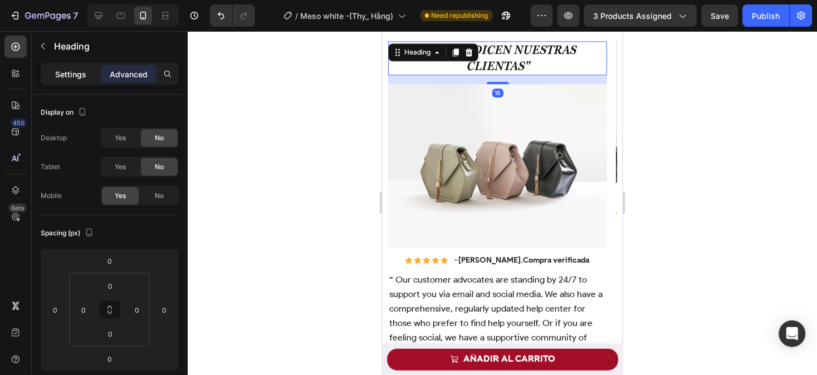
click at [67, 70] on p "Settings" at bounding box center [70, 74] width 31 height 12
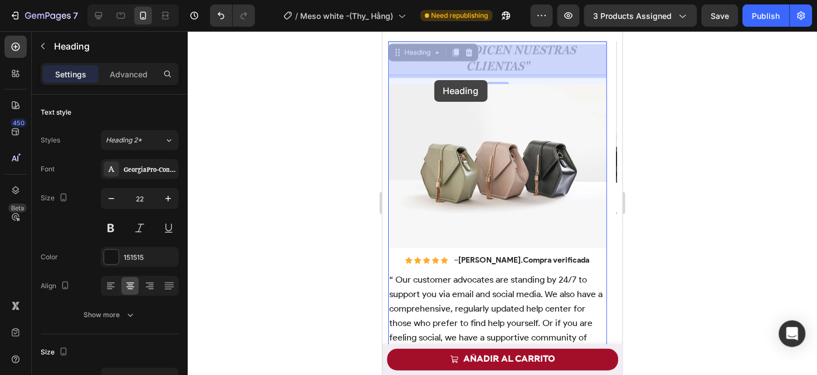
drag, startPoint x: 425, startPoint y: 53, endPoint x: 434, endPoint y: 80, distance: 28.0
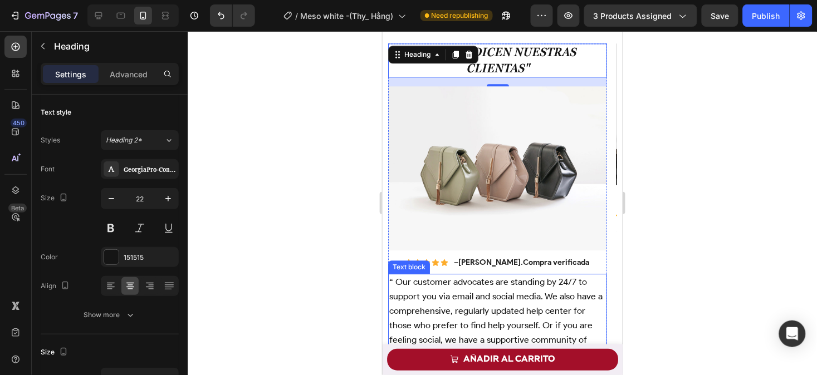
scroll to position [660, 0]
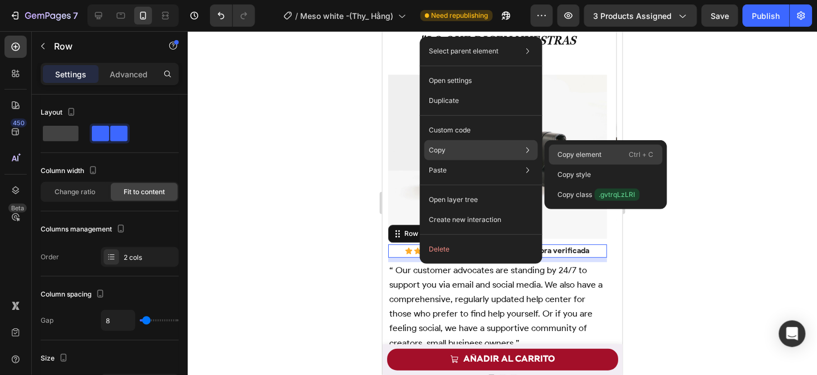
click at [565, 154] on p "Copy element" at bounding box center [580, 155] width 44 height 10
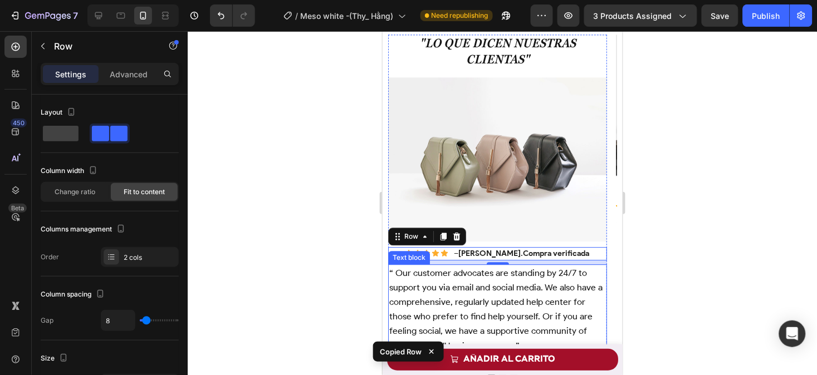
scroll to position [726, 0]
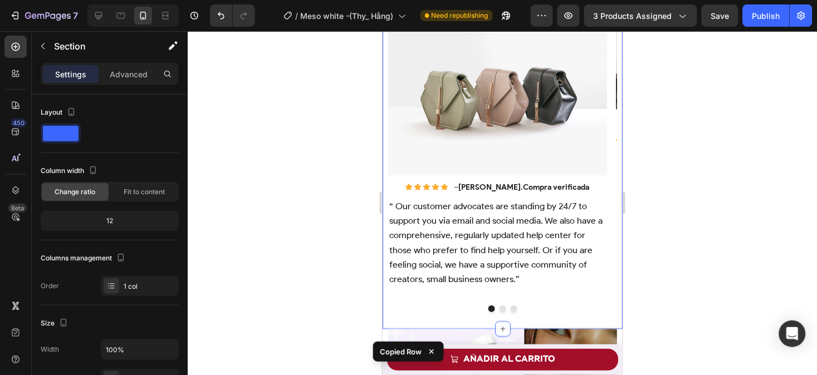
click at [495, 303] on div "⁠⁠⁠⁠⁠⁠⁠ "Lo que dicen nuestras clientas" Heading Image Icon Icon Icon Icon Icon…" at bounding box center [502, 148] width 240 height 361
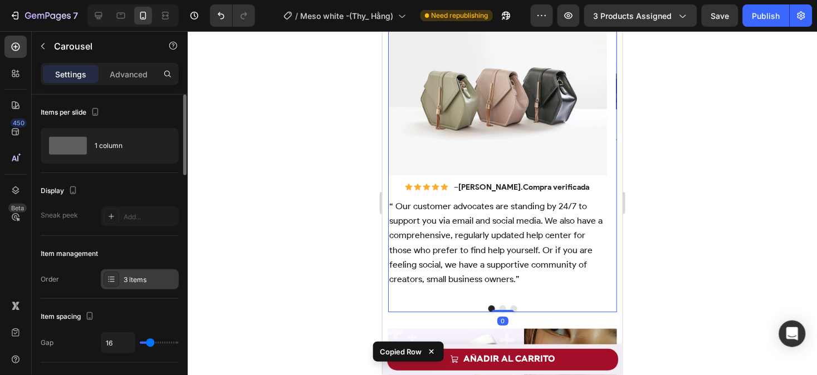
click at [140, 274] on div "3 items" at bounding box center [140, 279] width 78 height 20
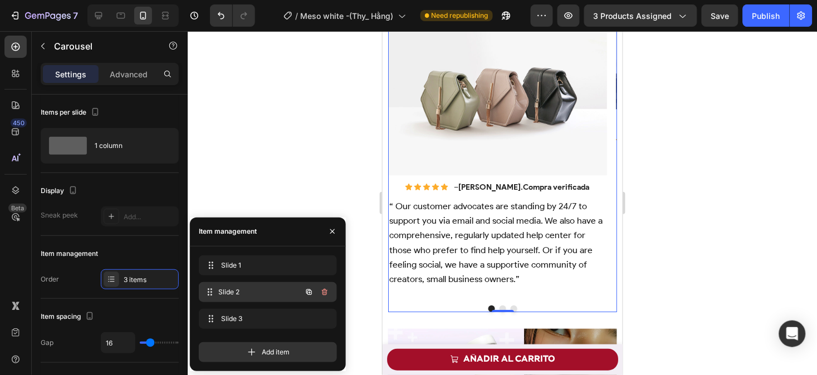
click at [242, 297] on div "Slide 2 Slide 2" at bounding box center [252, 293] width 98 height 16
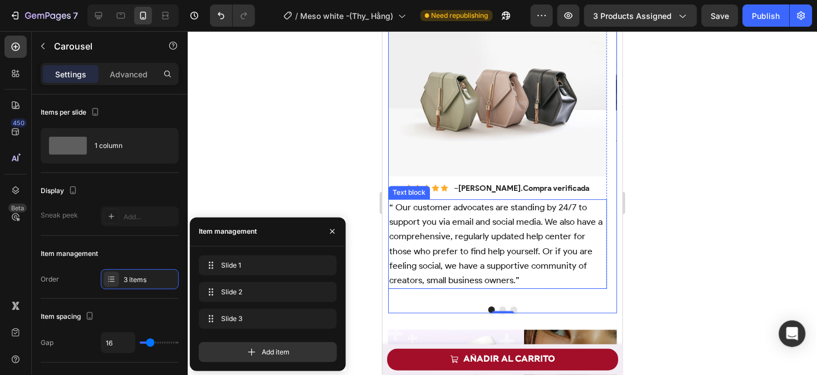
scroll to position [724, 0]
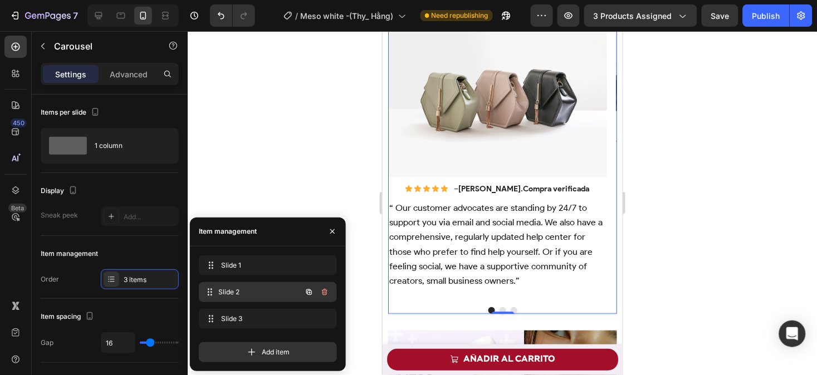
click at [264, 301] on div "Slide 2 Slide 2" at bounding box center [268, 292] width 138 height 20
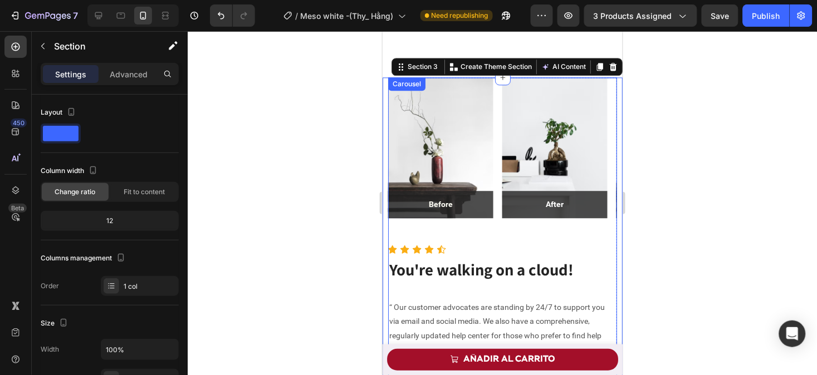
scroll to position [739, 0]
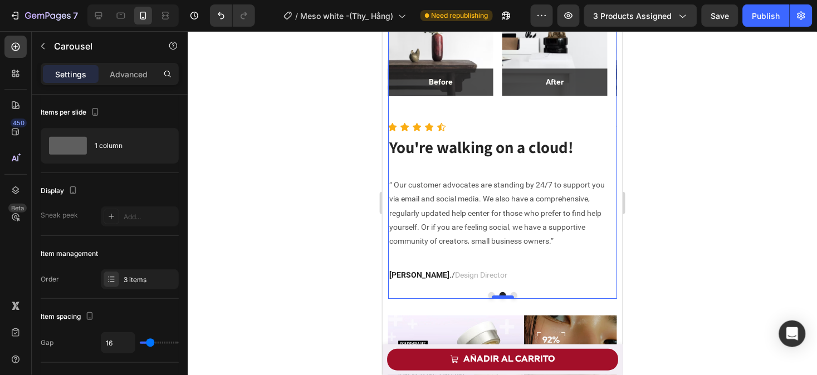
drag, startPoint x: 487, startPoint y: 297, endPoint x: 640, endPoint y: 320, distance: 154.3
click at [491, 297] on div at bounding box center [502, 296] width 22 height 3
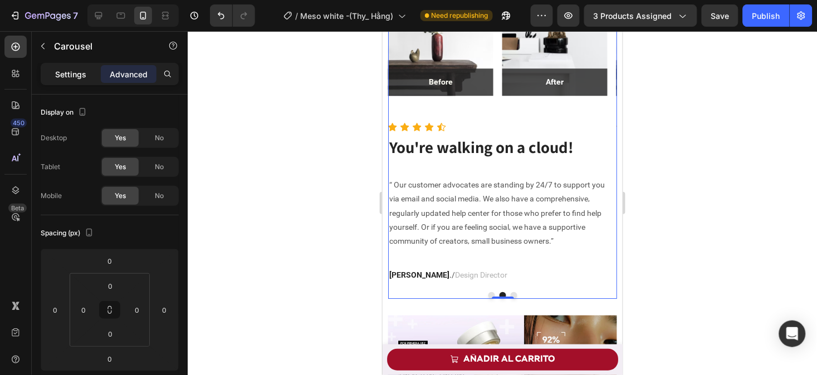
click at [64, 77] on p "Settings" at bounding box center [70, 74] width 31 height 12
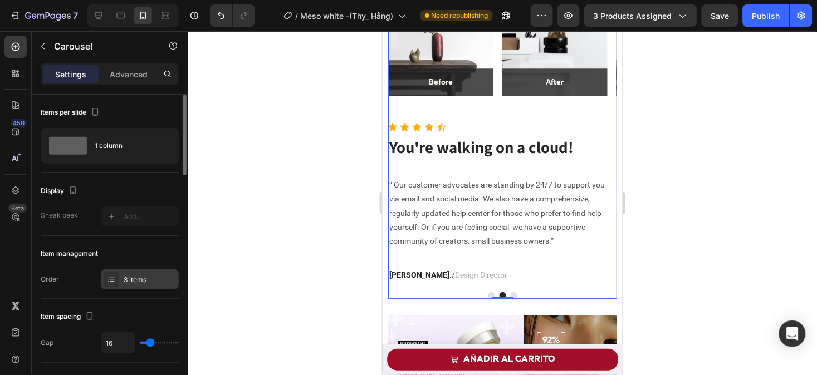
click at [144, 287] on div "3 items" at bounding box center [140, 279] width 78 height 20
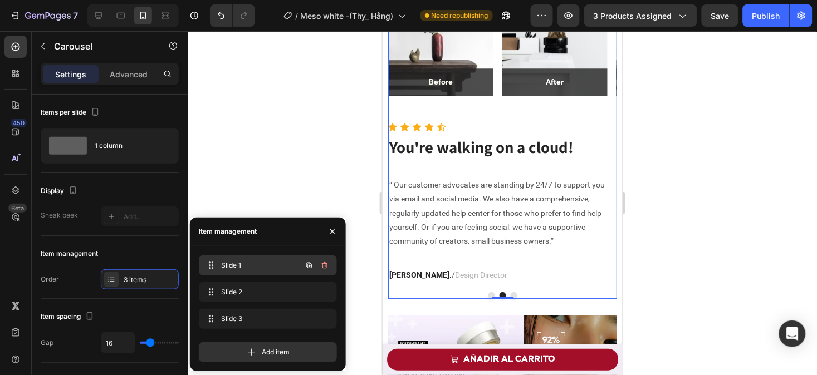
click at [243, 263] on span "Slide 1" at bounding box center [252, 266] width 63 height 10
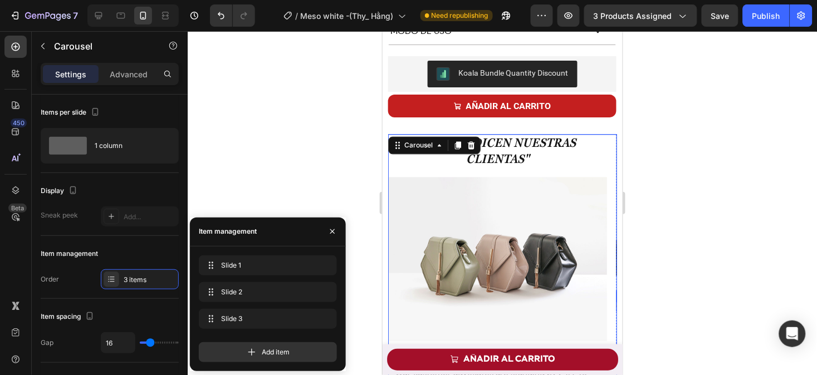
scroll to position [557, 0]
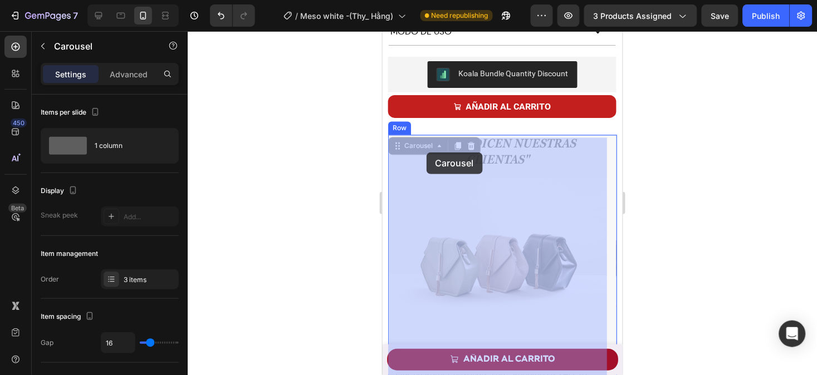
drag, startPoint x: 418, startPoint y: 148, endPoint x: 522, endPoint y: 157, distance: 104.6
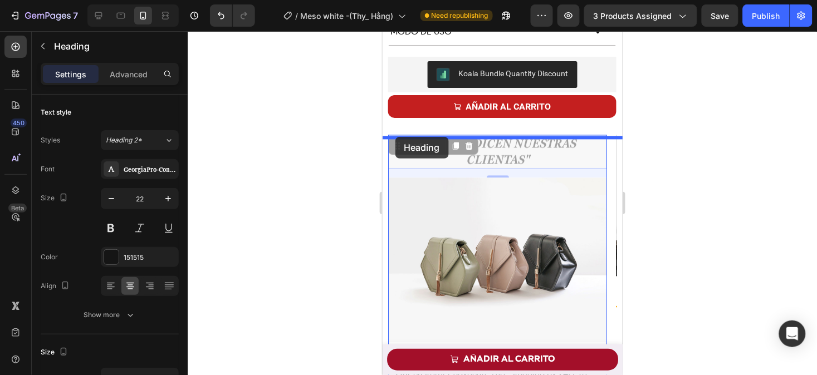
drag, startPoint x: 395, startPoint y: 153, endPoint x: 395, endPoint y: 136, distance: 16.1
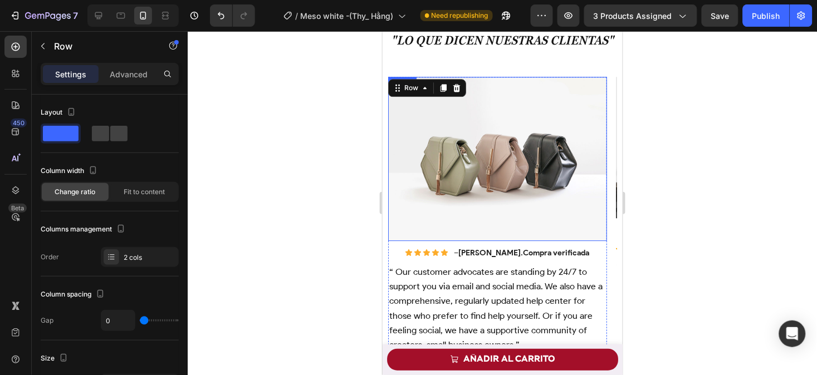
scroll to position [570, 0]
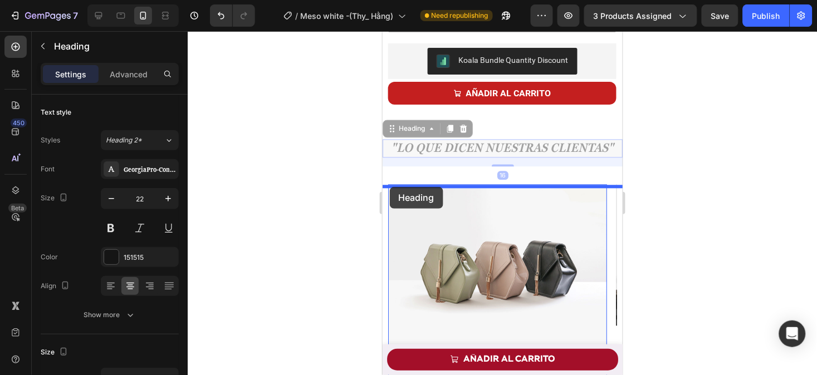
drag, startPoint x: 439, startPoint y: 151, endPoint x: 389, endPoint y: 187, distance: 61.2
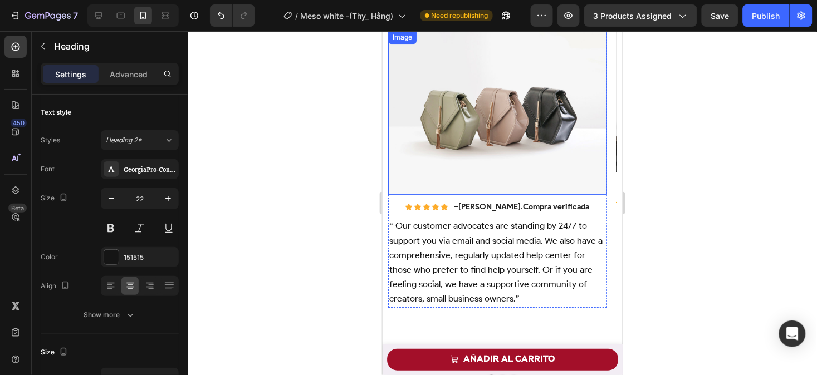
scroll to position [805, 0]
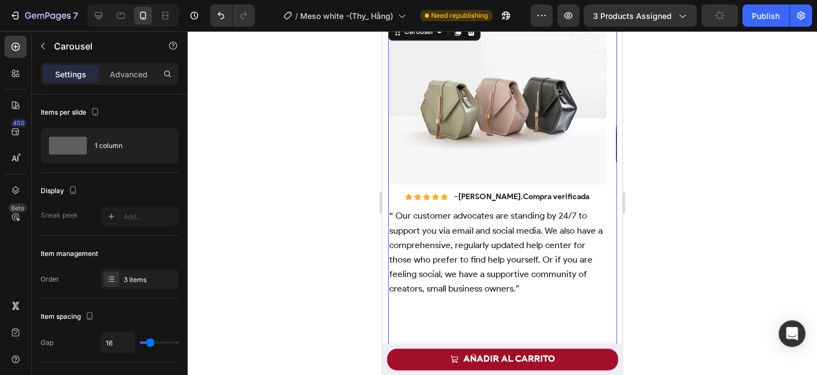
click at [399, 298] on div "Image Icon Icon Icon Icon Icon Icon List – Citlali . Compra verificada Text Blo…" at bounding box center [497, 184] width 219 height 329
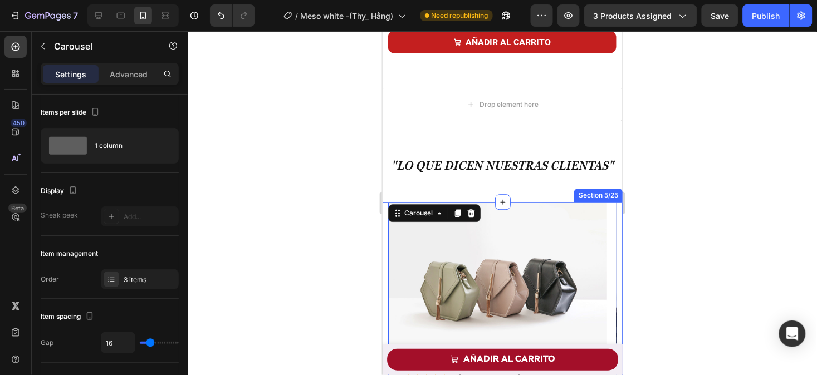
scroll to position [620, 0]
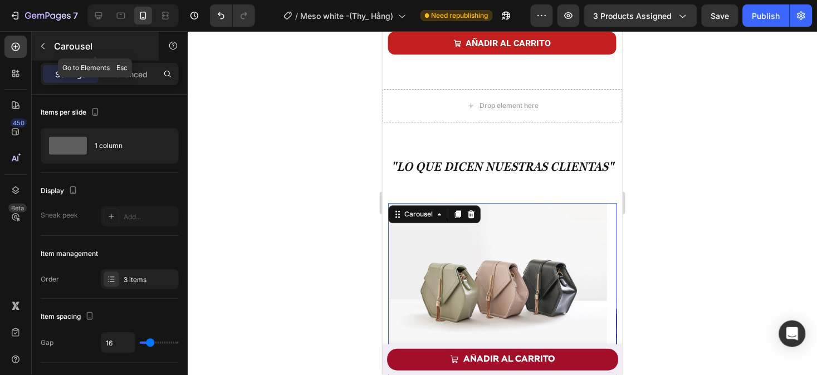
click at [42, 47] on icon "button" at bounding box center [42, 46] width 3 height 6
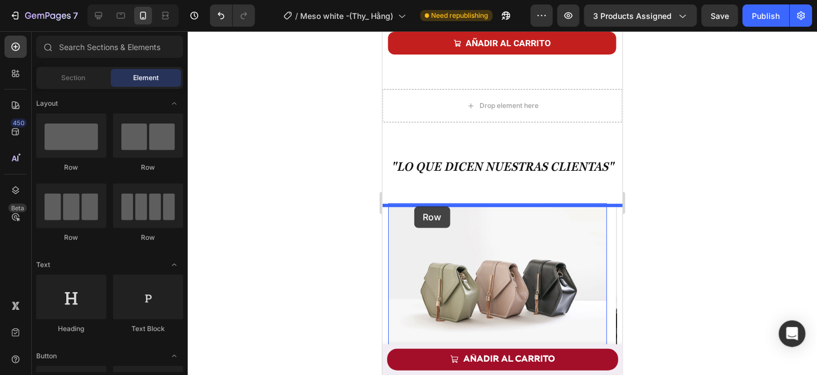
drag, startPoint x: 445, startPoint y: 185, endPoint x: 414, endPoint y: 206, distance: 37.4
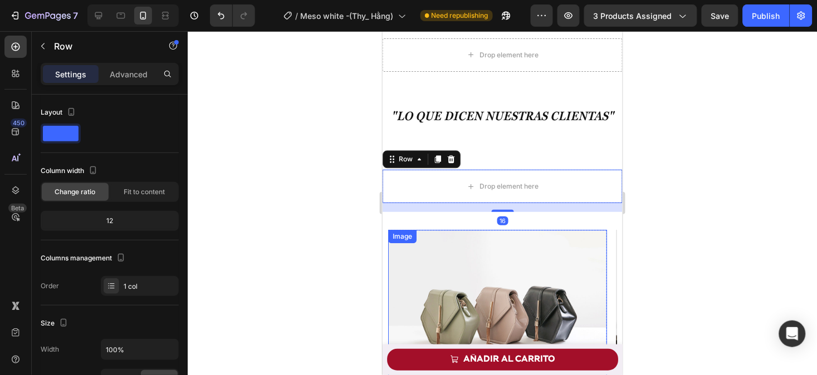
scroll to position [769, 0]
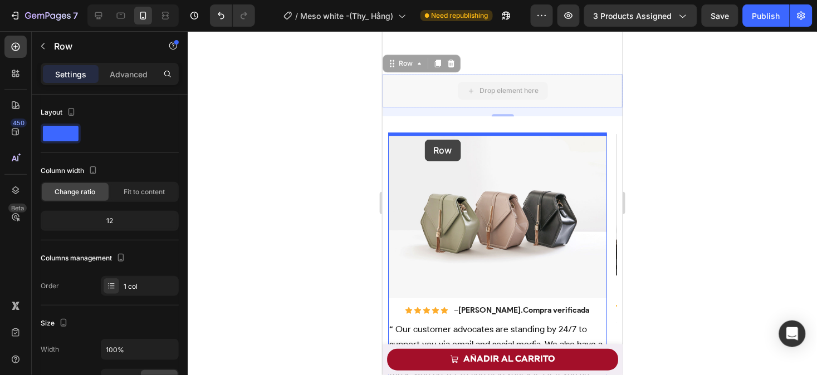
drag, startPoint x: 411, startPoint y: 67, endPoint x: 424, endPoint y: 139, distance: 73.1
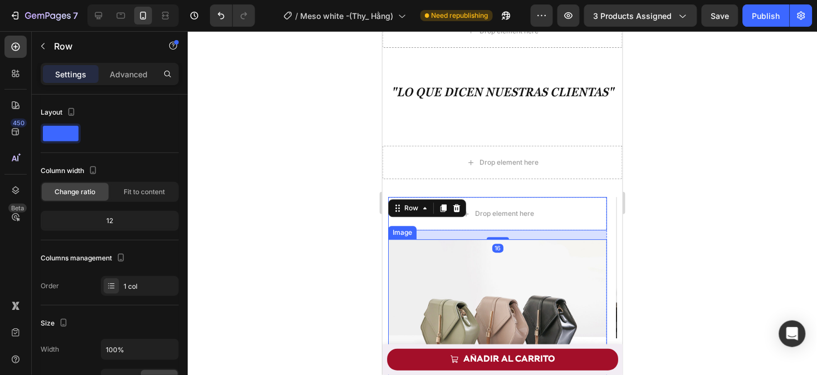
scroll to position [697, 0]
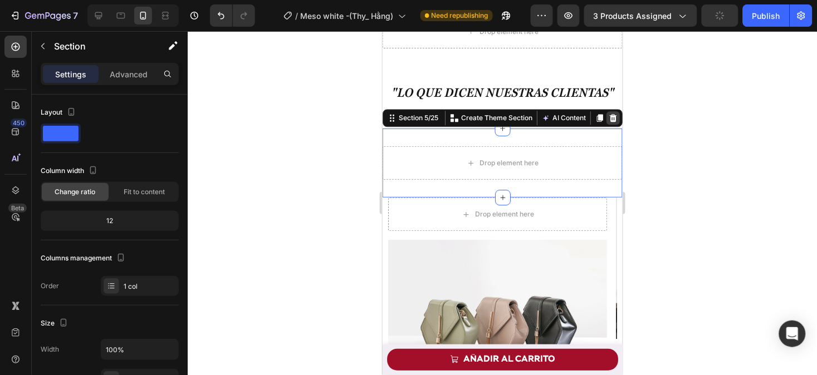
click at [609, 119] on icon at bounding box center [612, 118] width 7 height 8
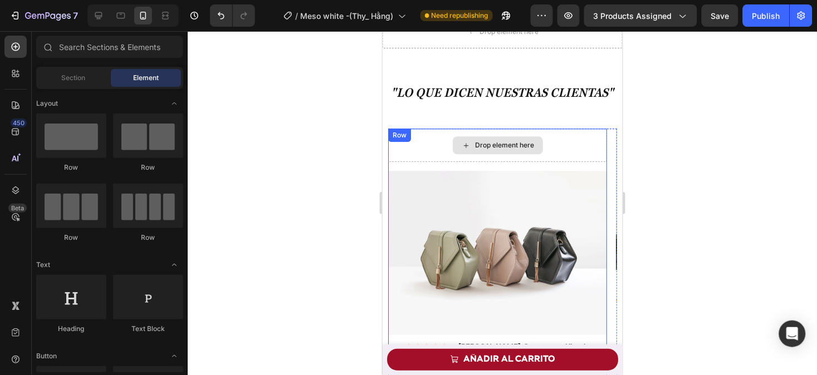
scroll to position [677, 0]
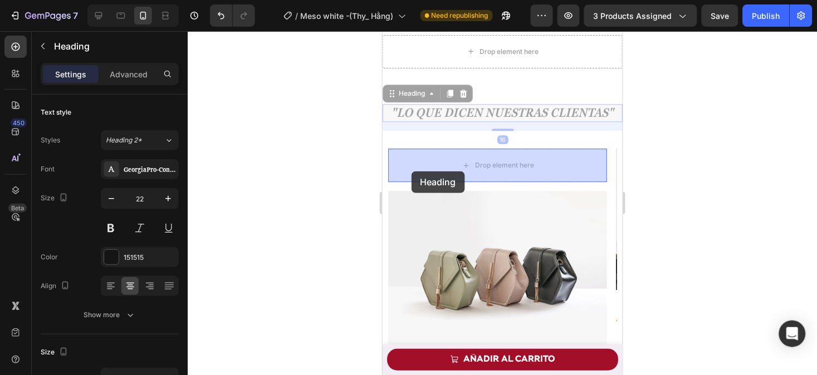
drag, startPoint x: 412, startPoint y: 90, endPoint x: 411, endPoint y: 171, distance: 80.7
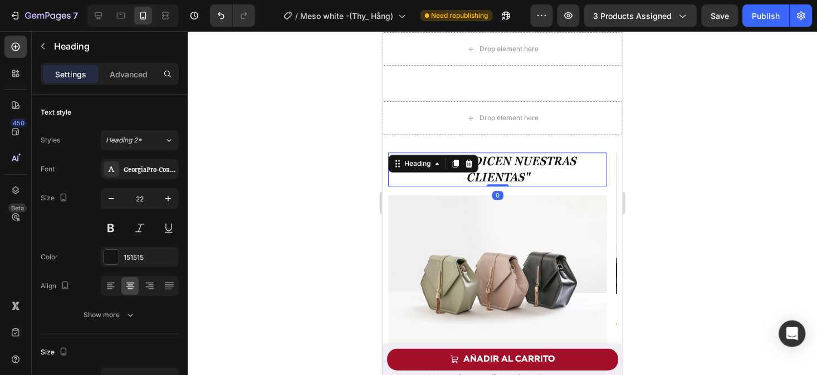
scroll to position [642, 0]
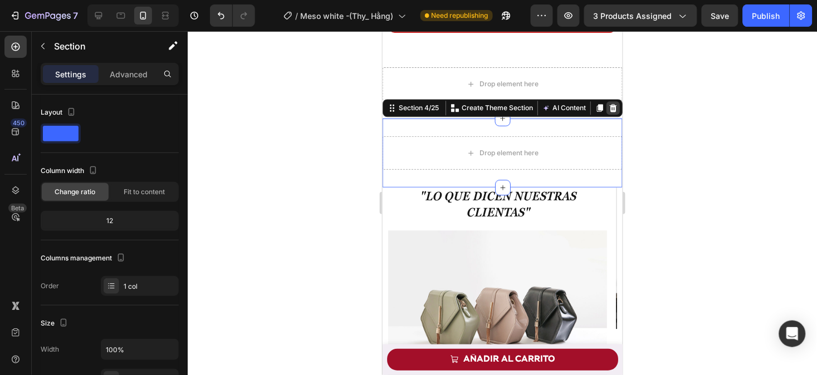
click at [609, 111] on icon at bounding box center [612, 108] width 7 height 8
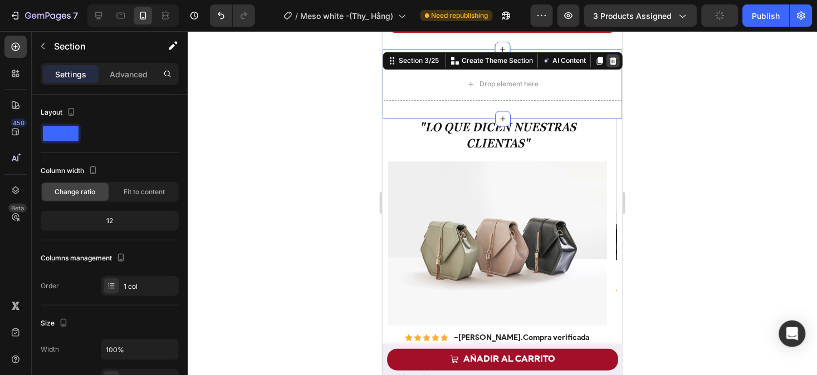
click at [609, 62] on icon at bounding box center [612, 60] width 7 height 8
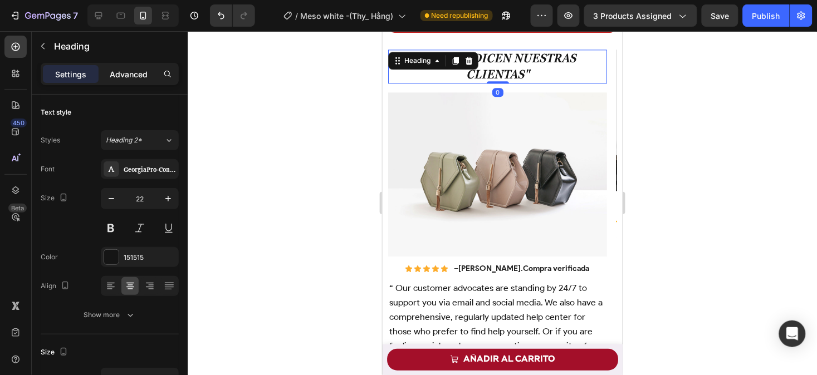
click at [121, 74] on p "Advanced" at bounding box center [129, 74] width 38 height 12
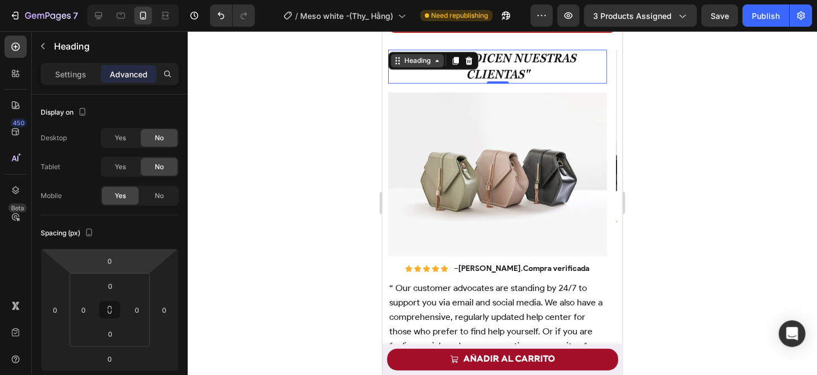
click at [401, 65] on div "Heading" at bounding box center [416, 60] width 31 height 10
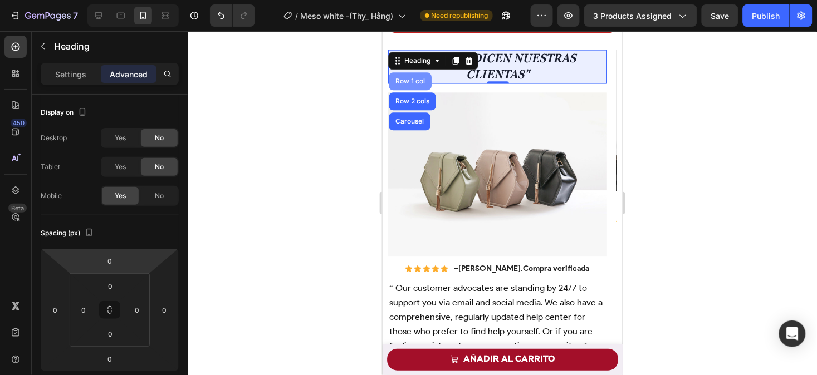
click at [409, 86] on div "Row 1 col" at bounding box center [409, 81] width 43 height 18
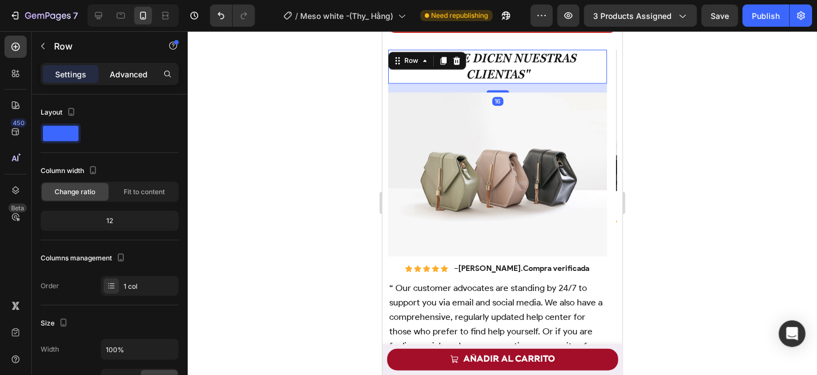
click at [136, 72] on p "Advanced" at bounding box center [129, 74] width 38 height 12
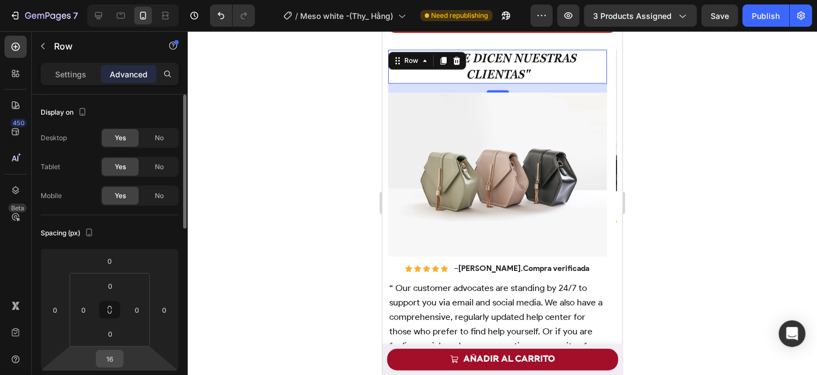
click at [115, 362] on input "16" at bounding box center [110, 359] width 22 height 17
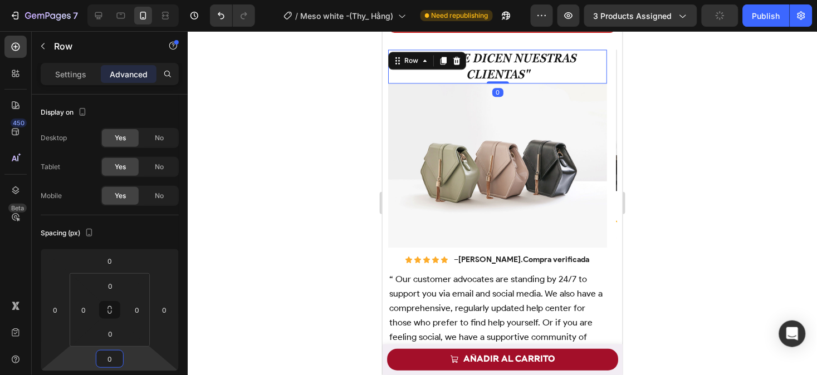
click at [694, 210] on div at bounding box center [502, 203] width 629 height 344
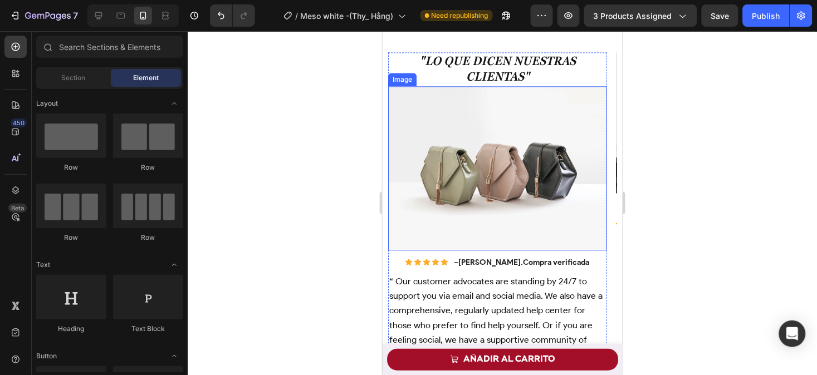
scroll to position [778, 0]
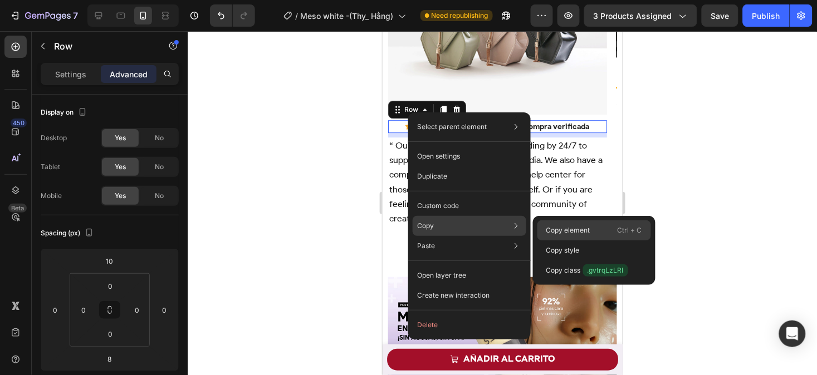
click at [564, 229] on p "Copy element" at bounding box center [568, 231] width 44 height 10
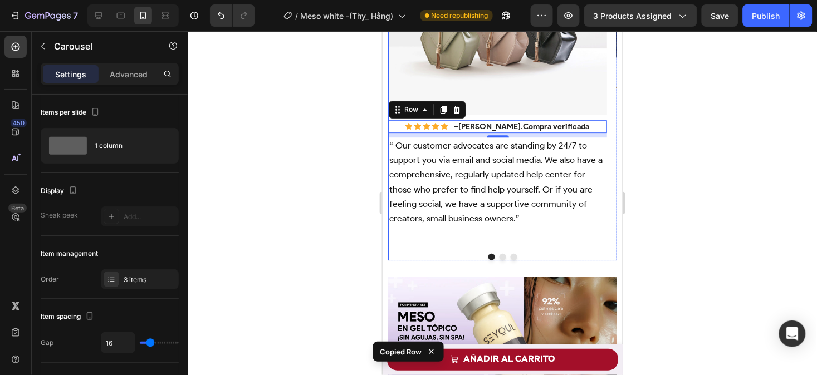
click at [415, 241] on div ""Lo que dicen nuestras clientas" Heading Row Image Icon Icon Icon Icon Icon Ico…" at bounding box center [497, 80] width 219 height 329
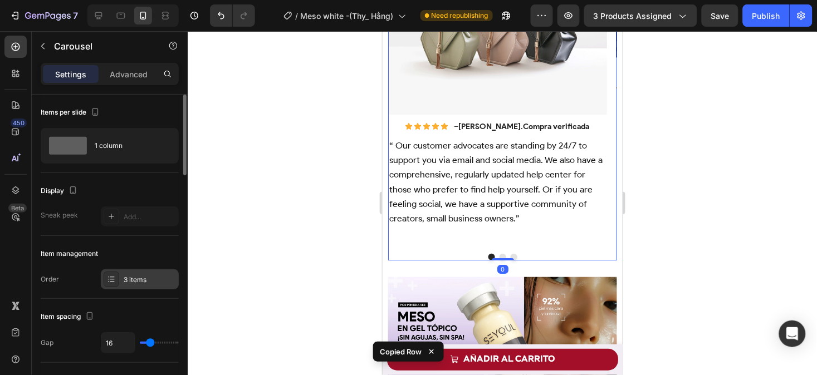
click at [143, 276] on div "3 items" at bounding box center [150, 280] width 52 height 10
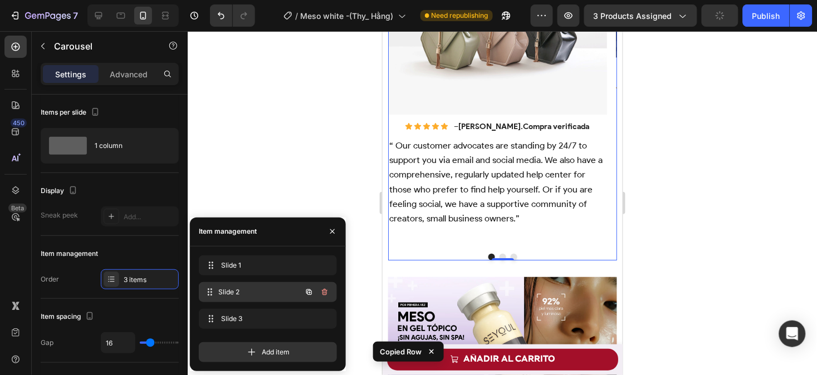
click at [254, 288] on span "Slide 2" at bounding box center [260, 292] width 82 height 10
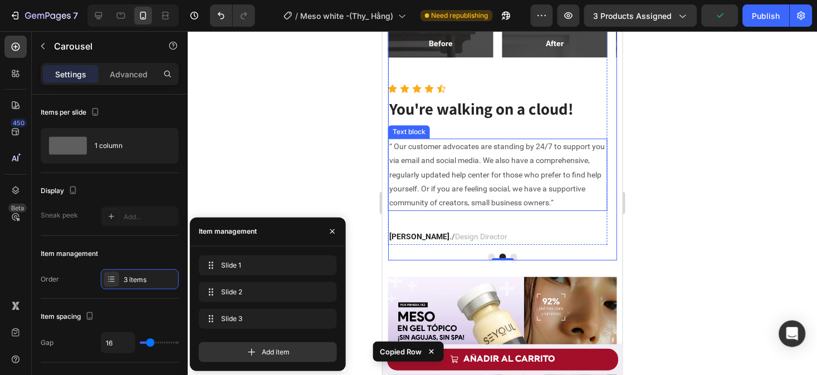
scroll to position [744, 0]
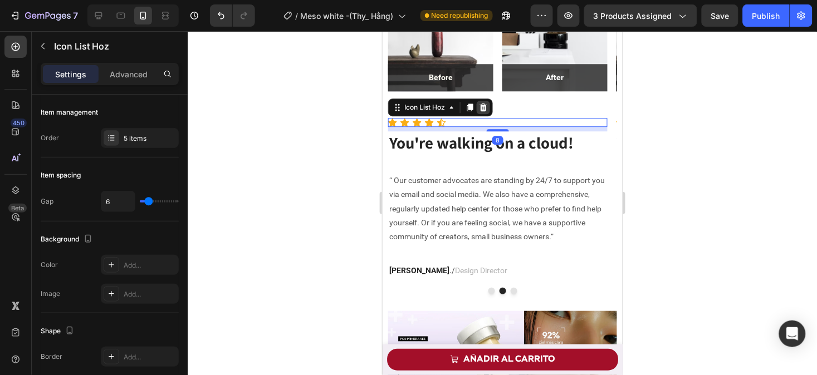
click at [484, 107] on icon at bounding box center [482, 106] width 9 height 9
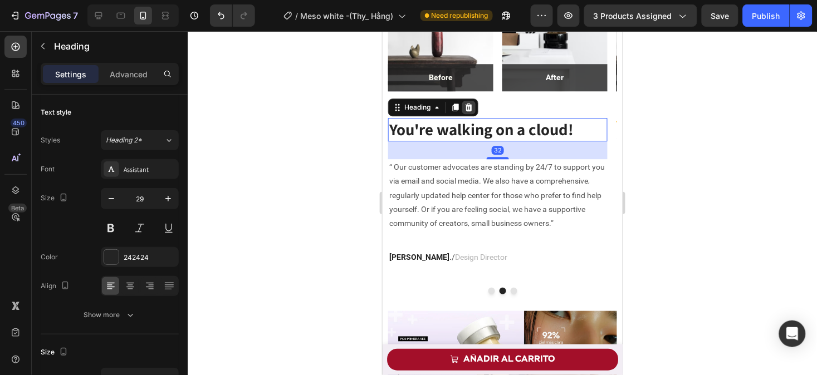
click at [467, 110] on icon at bounding box center [467, 107] width 7 height 8
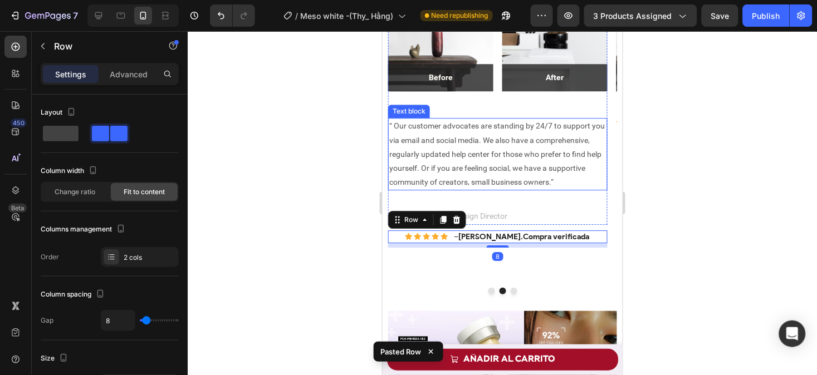
scroll to position [728, 0]
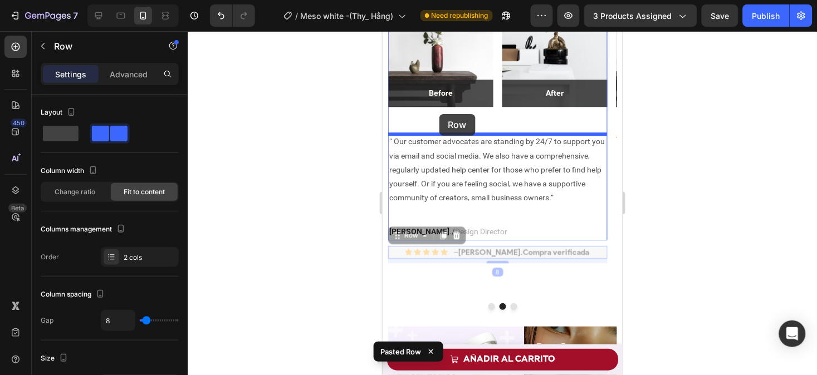
drag, startPoint x: 409, startPoint y: 234, endPoint x: 439, endPoint y: 114, distance: 124.5
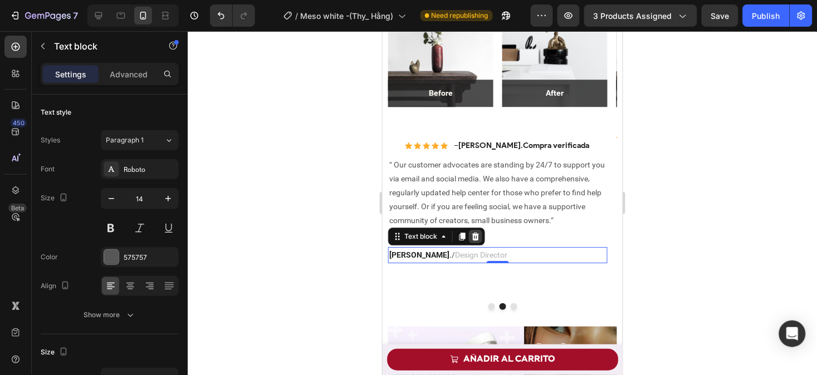
click at [472, 232] on icon at bounding box center [474, 236] width 9 height 9
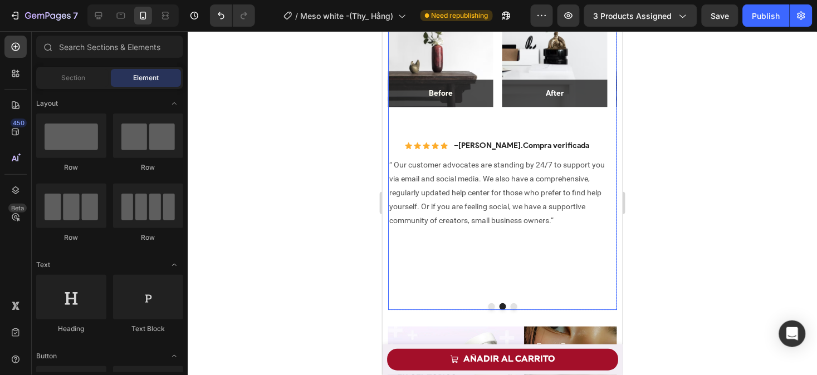
click at [484, 292] on div "Image Before Text block Row Row Image After Text block Row Row Row Icon Icon Ic…" at bounding box center [497, 129] width 219 height 329
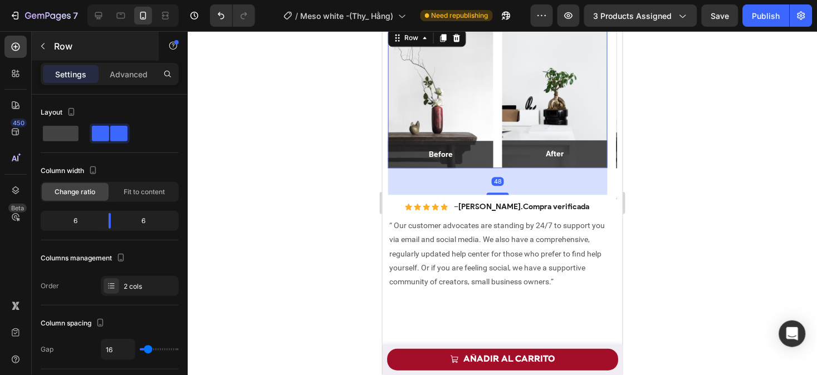
scroll to position [607, 0]
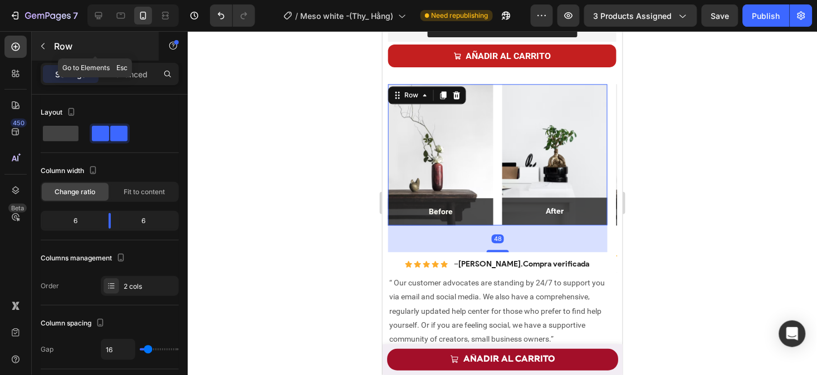
click at [47, 43] on icon "button" at bounding box center [42, 46] width 9 height 9
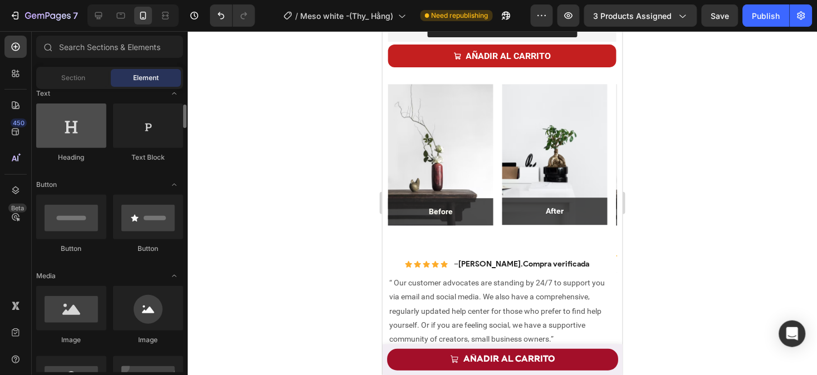
scroll to position [173, 0]
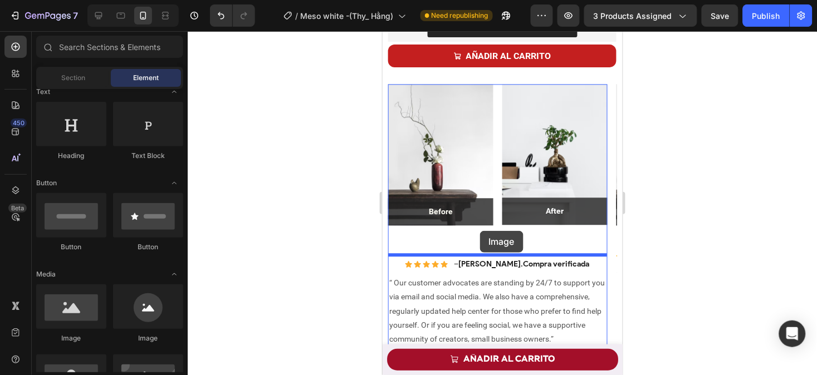
drag, startPoint x: 455, startPoint y: 366, endPoint x: 479, endPoint y: 231, distance: 138.0
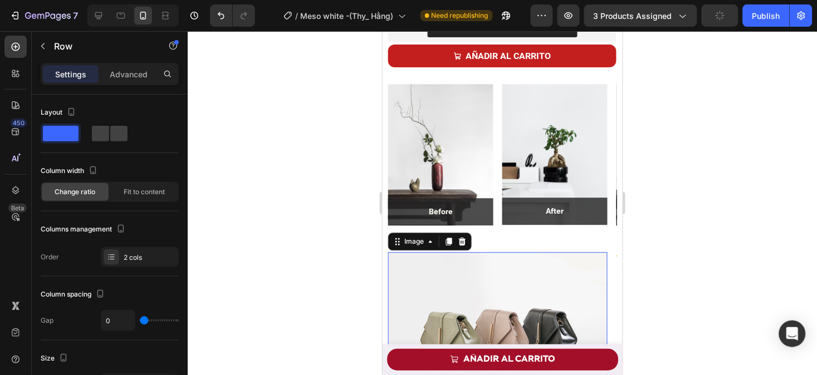
click at [509, 239] on div "Image Before Text block Row Row Image After Text block Row Row Row Image 0 Icon…" at bounding box center [497, 261] width 219 height 355
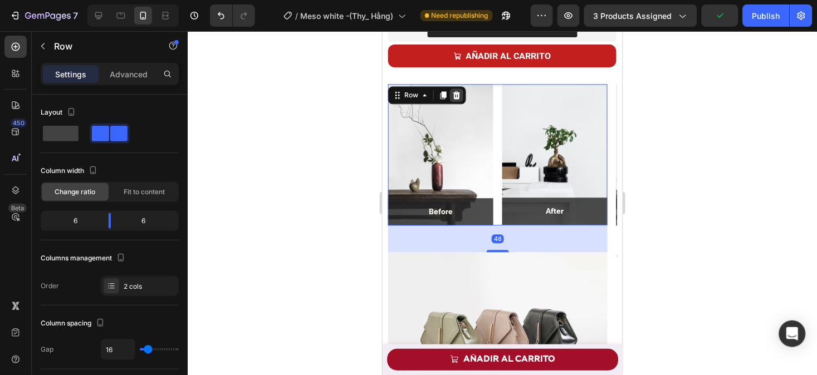
click at [453, 95] on icon at bounding box center [455, 95] width 7 height 8
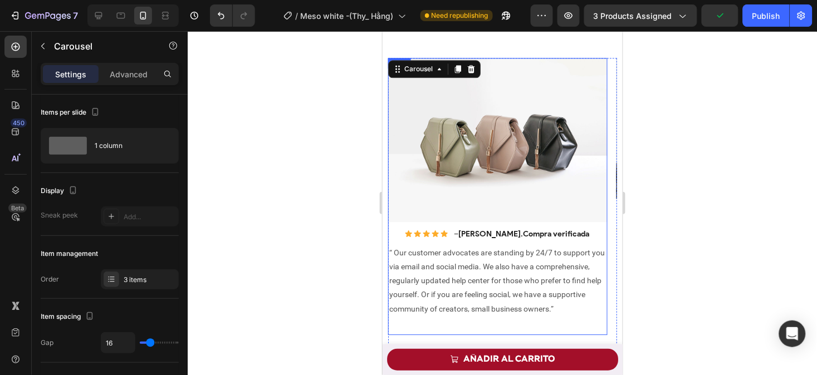
scroll to position [742, 0]
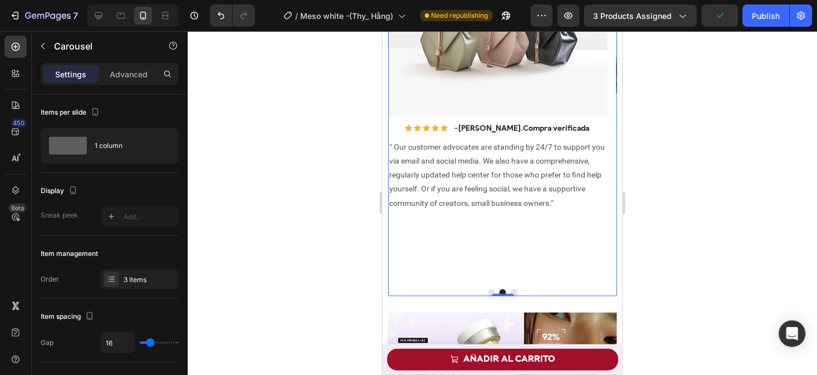
click at [488, 292] on button "Dot" at bounding box center [491, 292] width 7 height 7
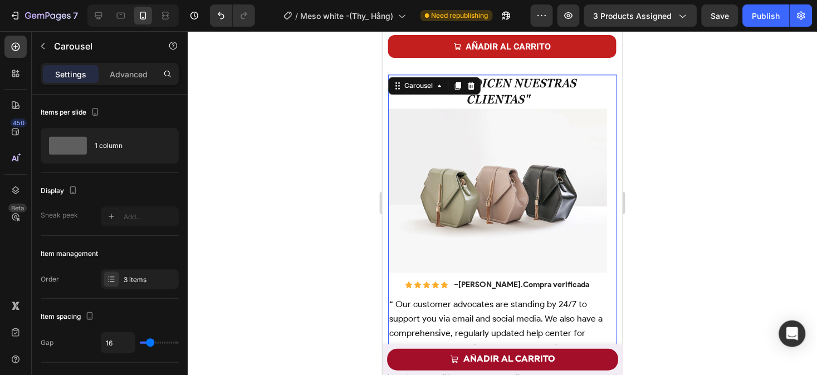
scroll to position [616, 0]
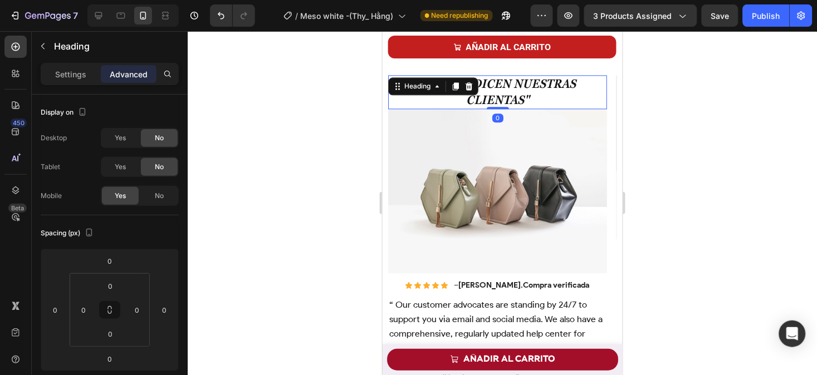
click at [457, 101] on h2 ""Lo que dicen nuestras clientas"" at bounding box center [497, 92] width 219 height 34
click at [427, 90] on div "Heading" at bounding box center [416, 86] width 31 height 10
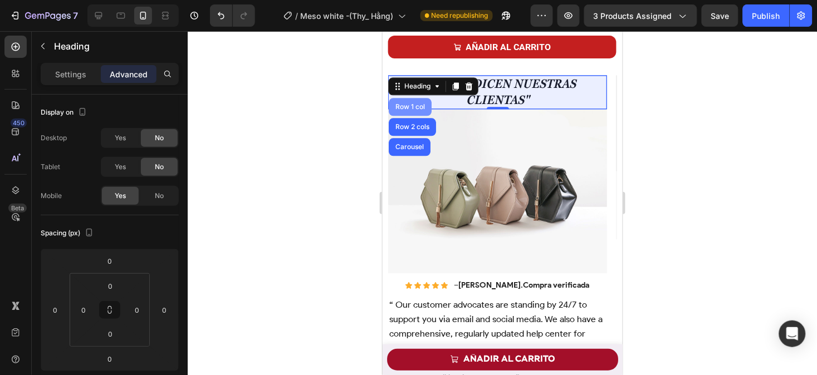
click at [409, 107] on div "Row 1 col" at bounding box center [410, 106] width 34 height 7
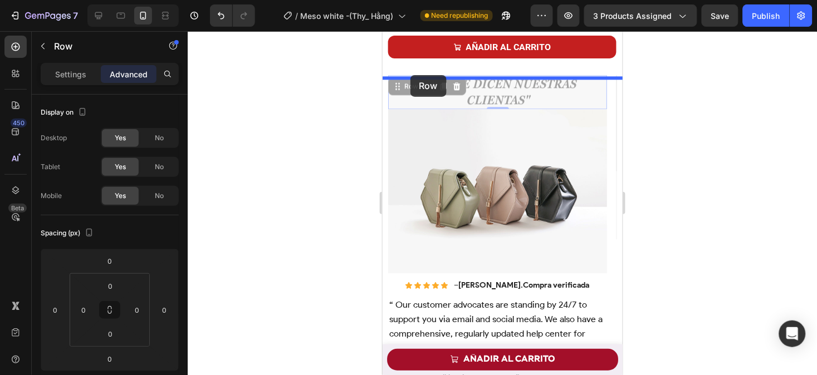
drag, startPoint x: 410, startPoint y: 87, endPoint x: 410, endPoint y: 75, distance: 12.2
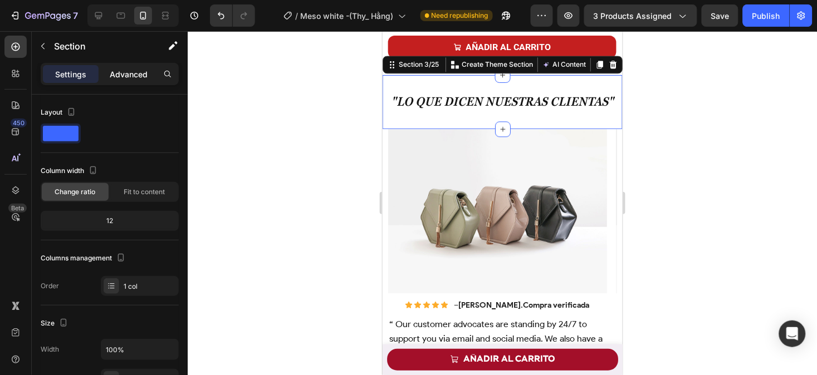
click at [125, 79] on p "Advanced" at bounding box center [129, 74] width 38 height 12
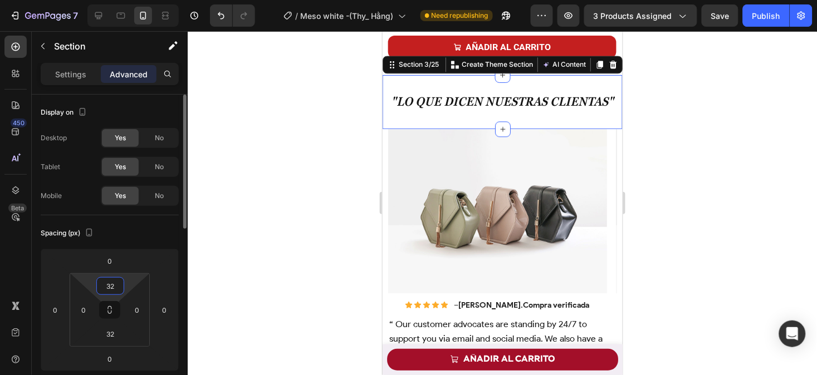
click at [115, 285] on input "32" at bounding box center [110, 286] width 22 height 17
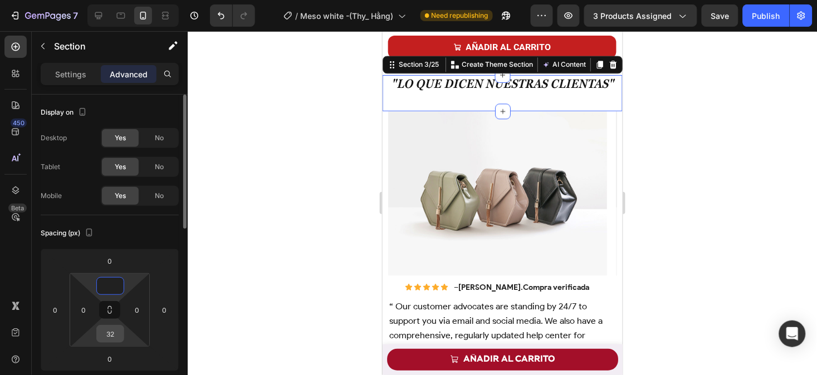
type input "0"
click at [116, 336] on input "32" at bounding box center [110, 334] width 22 height 17
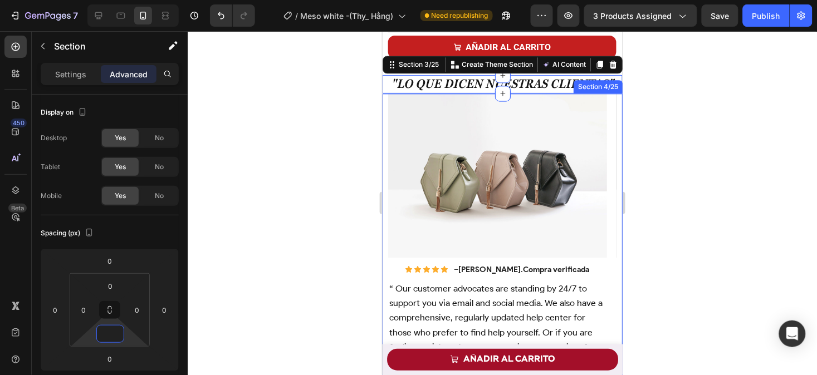
click at [386, 120] on div "Image Icon Icon Icon Icon Icon Icon List – Citlali . Compra verificada Text Blo…" at bounding box center [502, 273] width 240 height 361
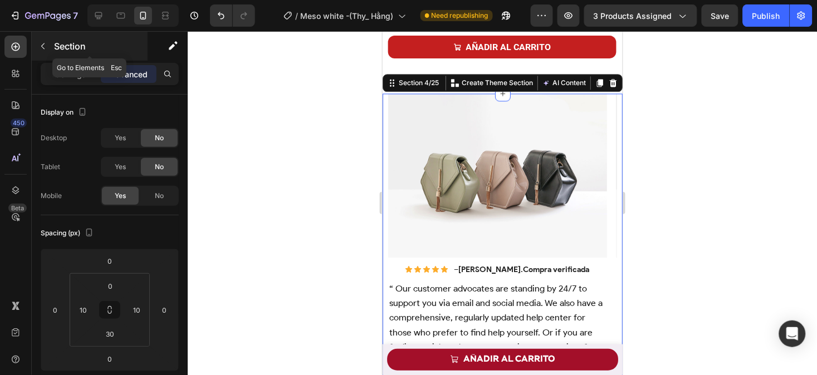
click at [45, 48] on icon "button" at bounding box center [42, 46] width 9 height 9
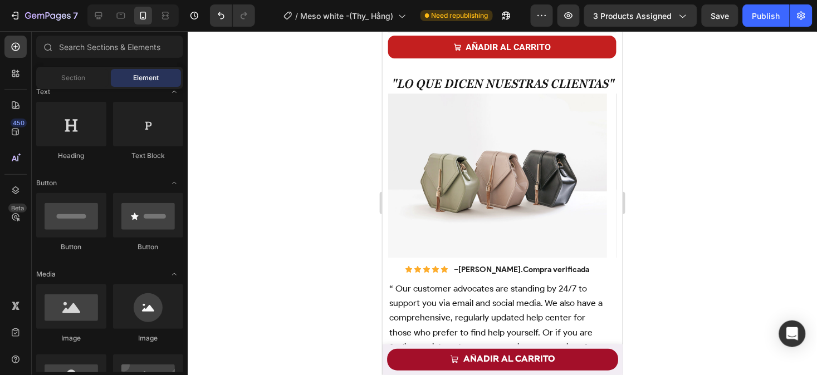
scroll to position [0, 0]
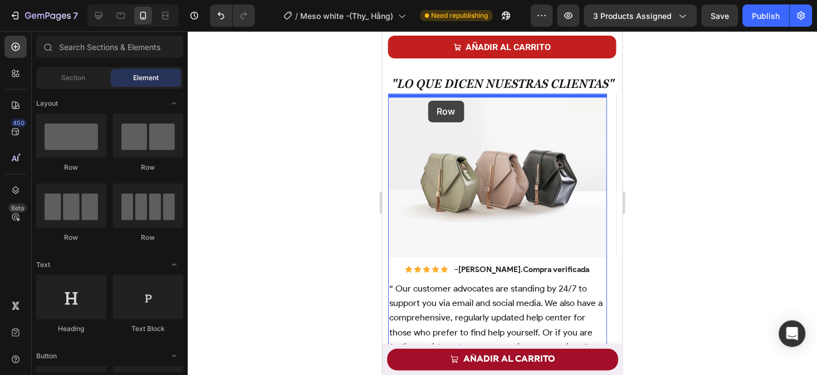
drag, startPoint x: 450, startPoint y: 183, endPoint x: 428, endPoint y: 100, distance: 85.4
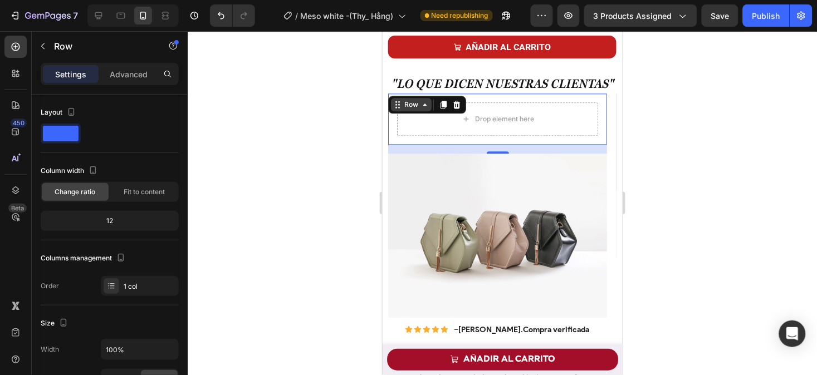
click at [413, 109] on div "Row" at bounding box center [410, 104] width 18 height 10
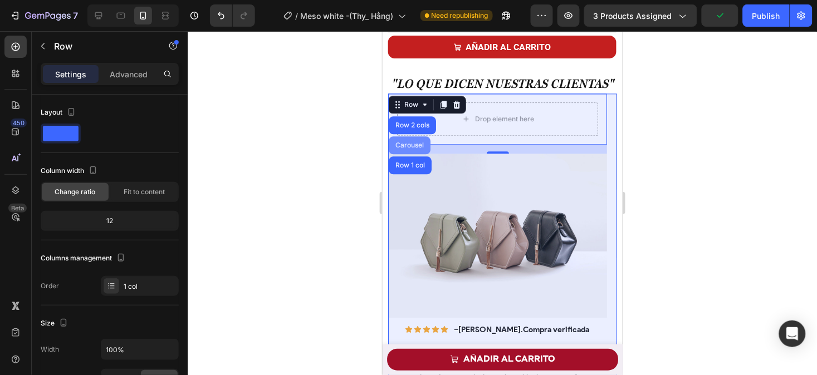
click at [428, 146] on div "Carousel" at bounding box center [409, 145] width 42 height 18
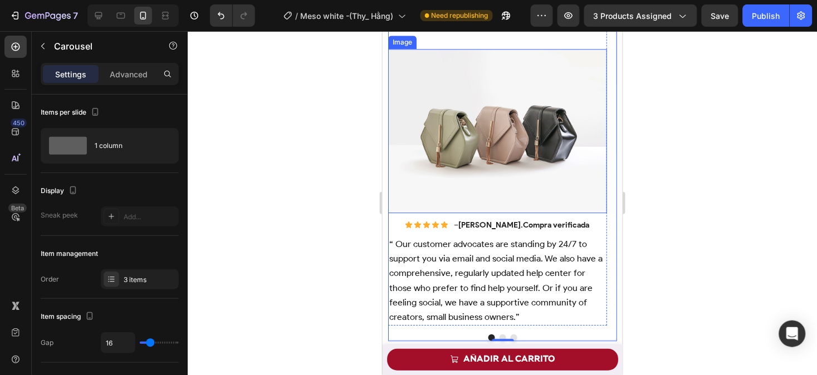
scroll to position [582, 0]
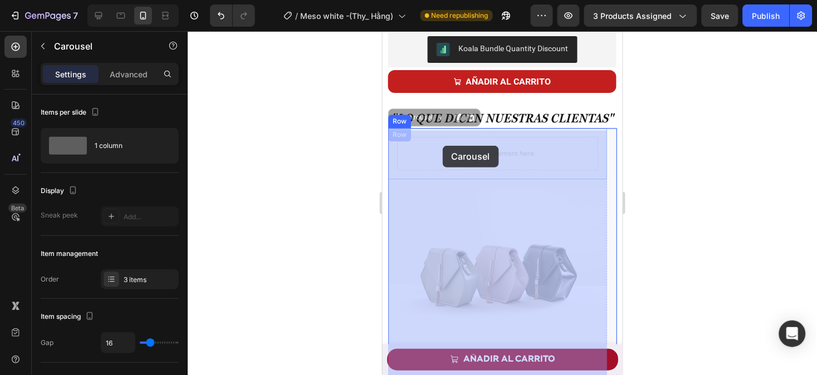
drag, startPoint x: 419, startPoint y: 117, endPoint x: 442, endPoint y: 145, distance: 36.4
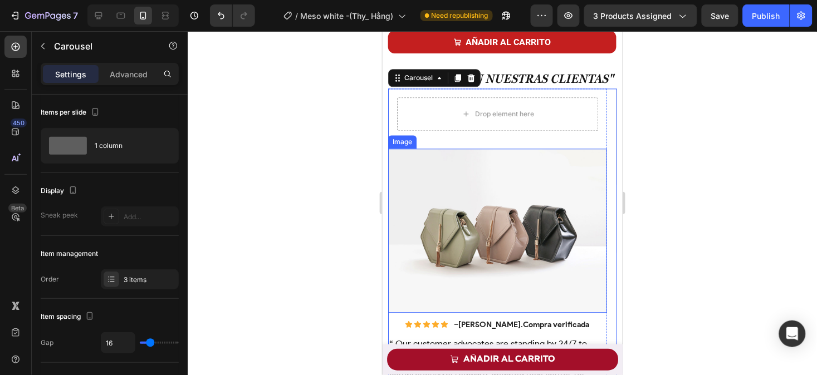
scroll to position [596, 0]
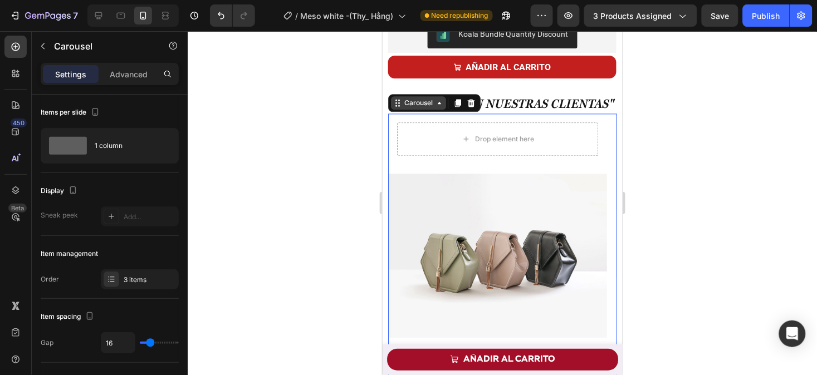
click at [430, 102] on div "Carousel" at bounding box center [417, 102] width 33 height 10
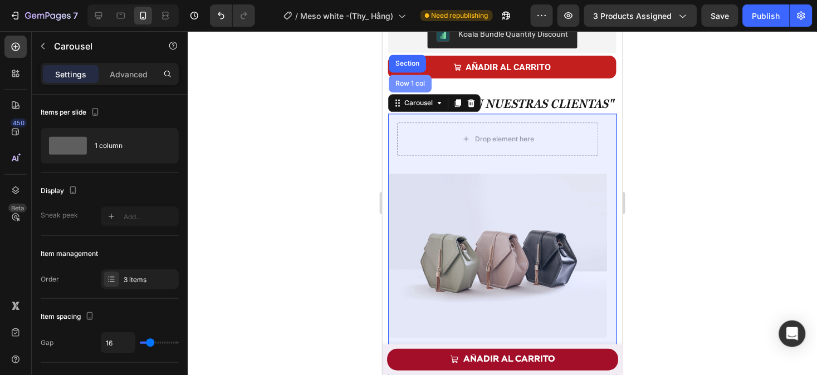
click at [417, 82] on div "Row 1 col" at bounding box center [410, 83] width 34 height 7
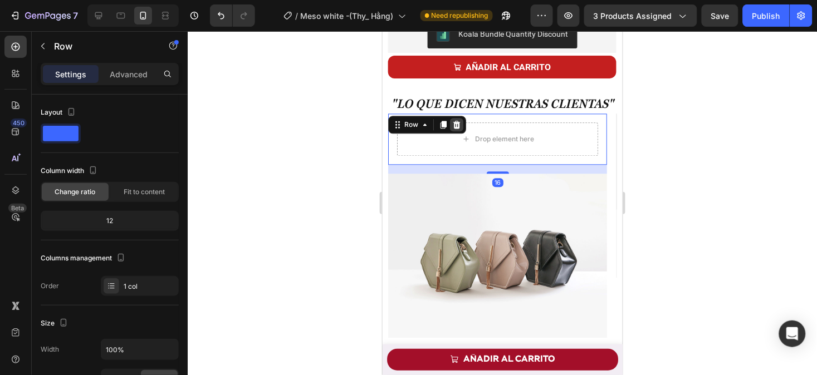
click at [455, 124] on icon at bounding box center [456, 124] width 7 height 8
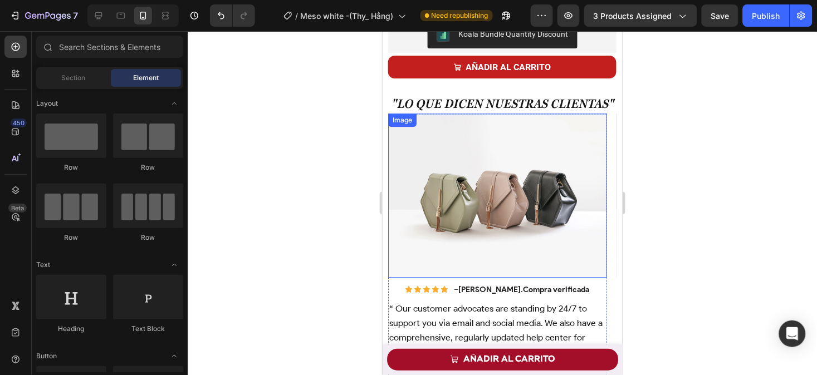
click at [401, 126] on div "Image" at bounding box center [402, 119] width 28 height 13
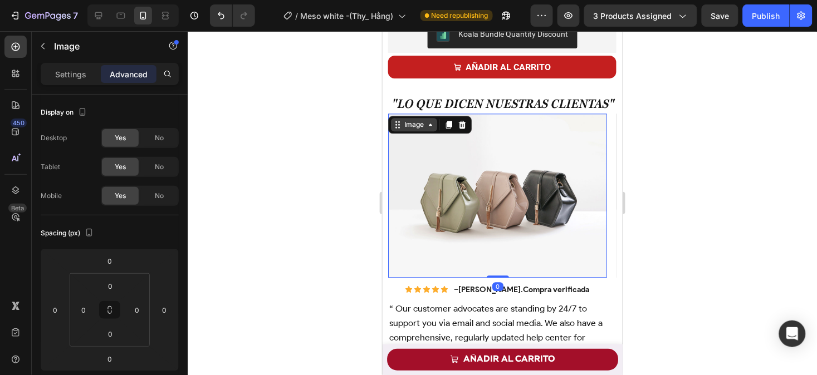
click at [403, 128] on div "Image" at bounding box center [413, 124] width 24 height 10
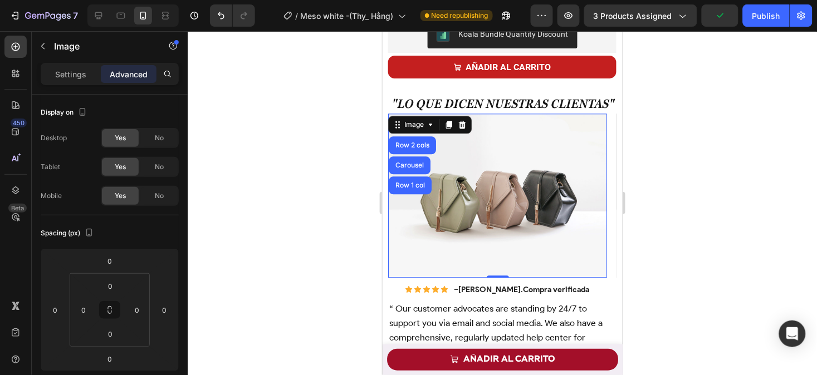
click at [728, 199] on div at bounding box center [502, 203] width 629 height 344
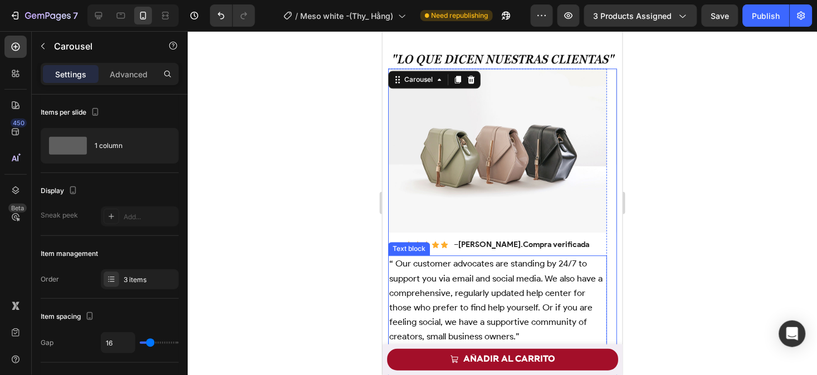
scroll to position [680, 0]
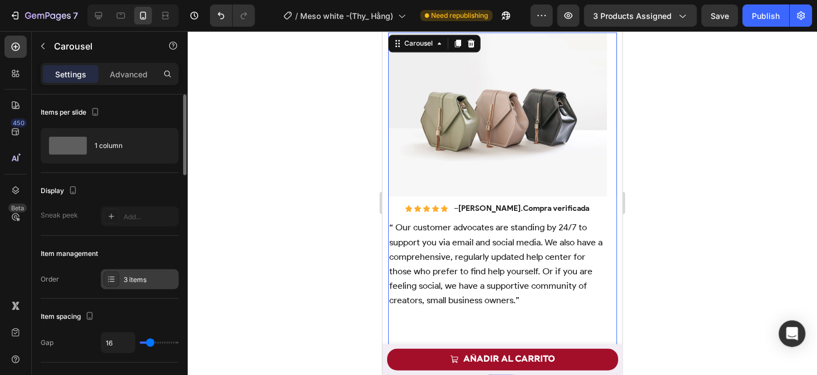
click at [145, 288] on div "3 items" at bounding box center [140, 279] width 78 height 20
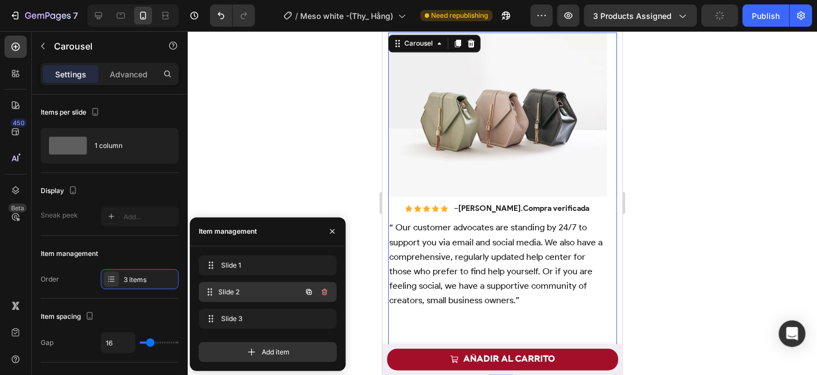
click at [227, 291] on span "Slide 2" at bounding box center [260, 292] width 82 height 10
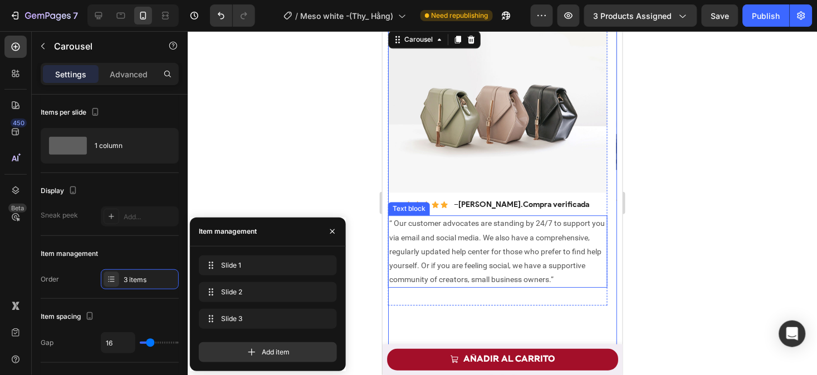
scroll to position [685, 0]
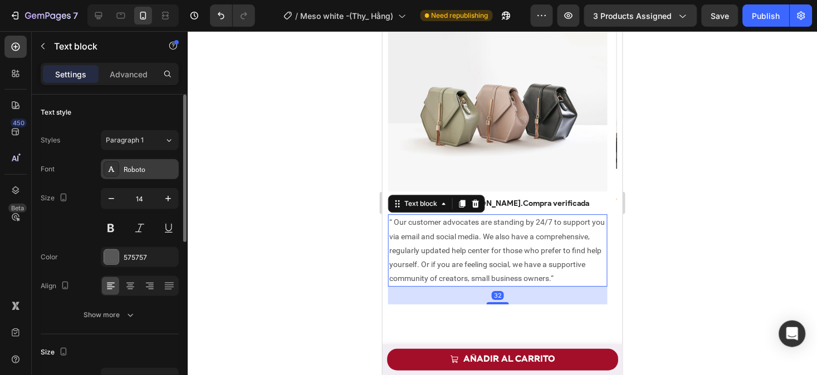
click at [130, 167] on div "Roboto" at bounding box center [150, 170] width 52 height 10
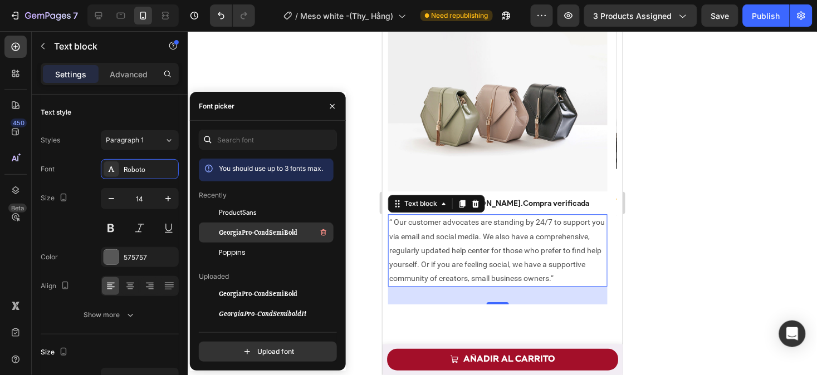
click at [243, 236] on span "GeorgiaPro-CondSemiBold" at bounding box center [258, 233] width 79 height 10
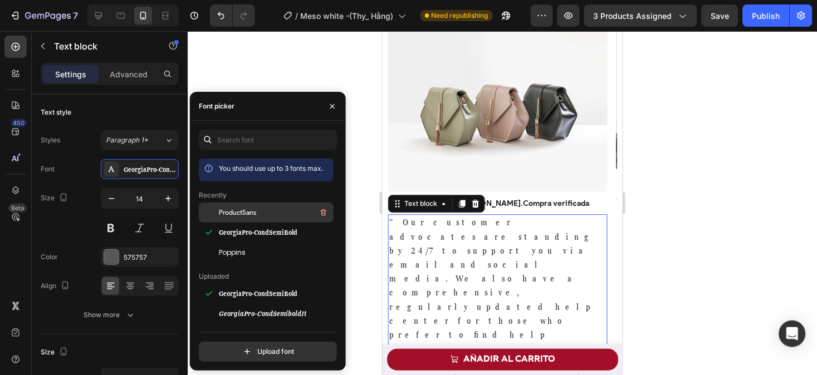
click at [253, 214] on span "ProductSans" at bounding box center [237, 213] width 37 height 10
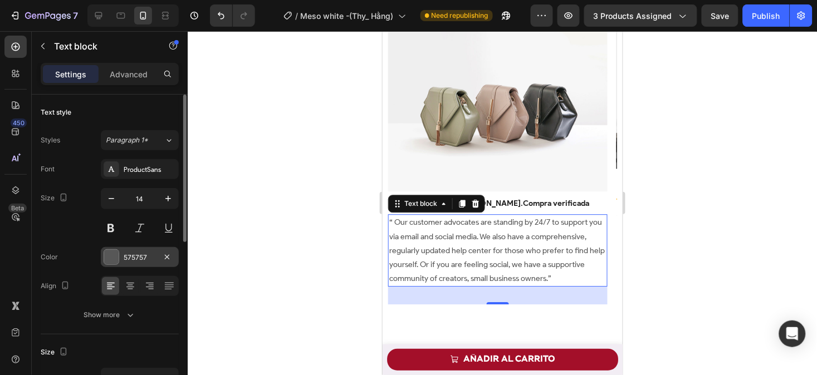
click at [145, 249] on div "575757" at bounding box center [140, 257] width 78 height 20
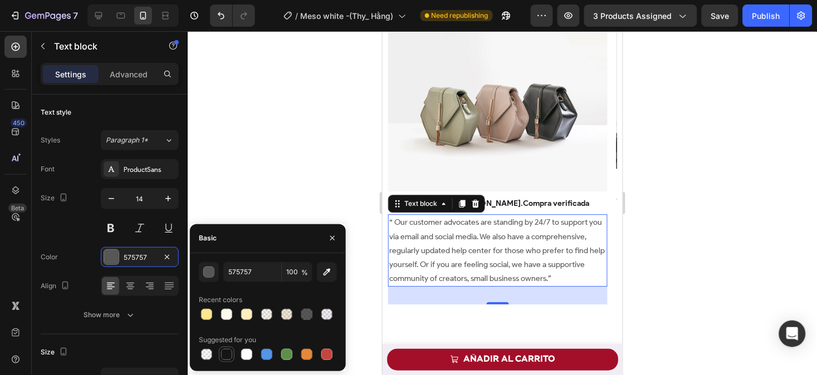
click at [227, 354] on div at bounding box center [226, 354] width 11 height 11
type input "151515"
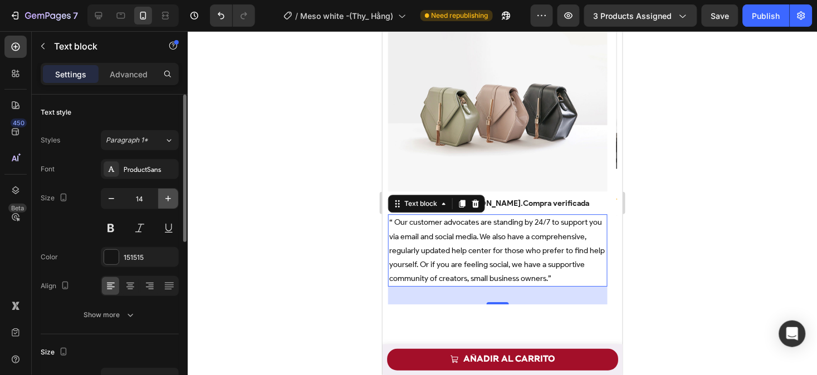
click at [168, 199] on icon "button" at bounding box center [168, 199] width 6 height 6
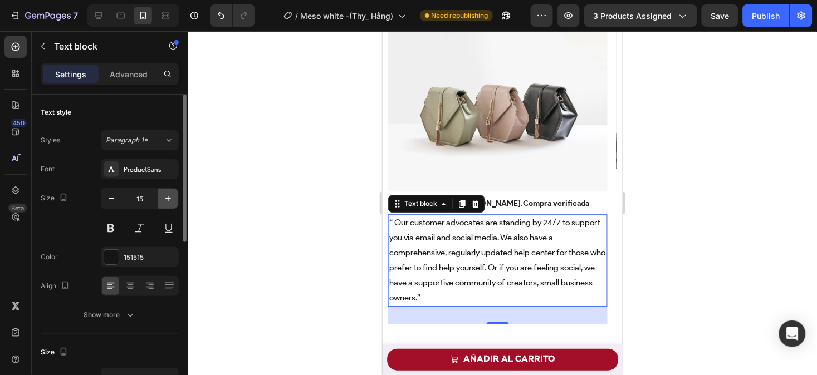
click at [168, 199] on icon "button" at bounding box center [168, 199] width 6 height 6
type input "16"
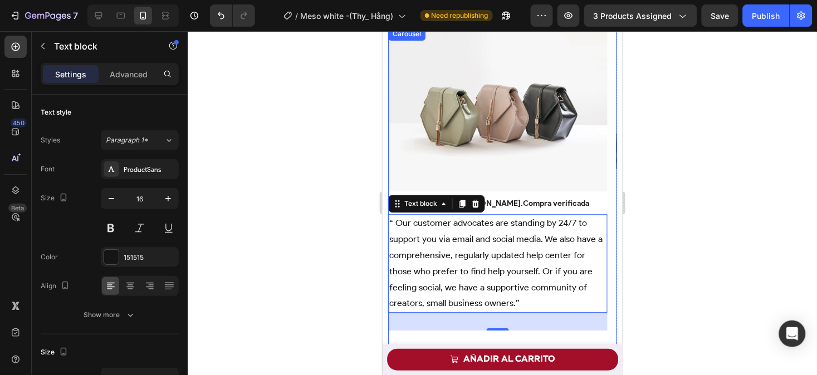
scroll to position [736, 0]
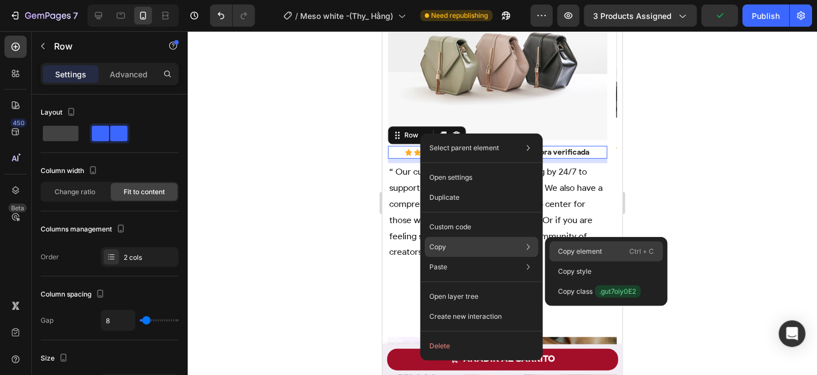
click at [581, 254] on p "Copy element" at bounding box center [580, 252] width 44 height 10
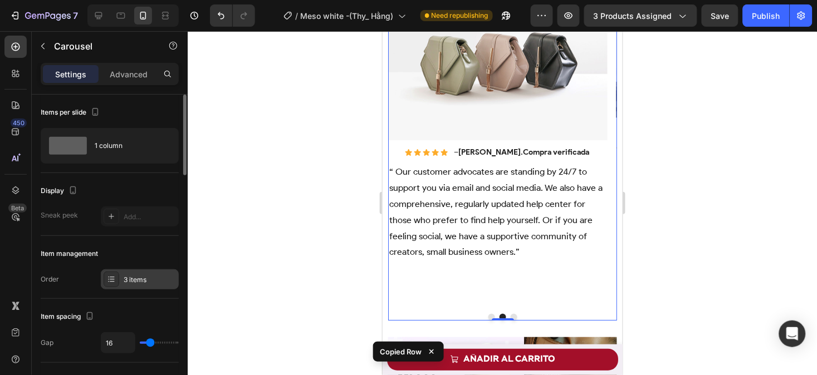
click at [134, 277] on div "3 items" at bounding box center [150, 280] width 52 height 10
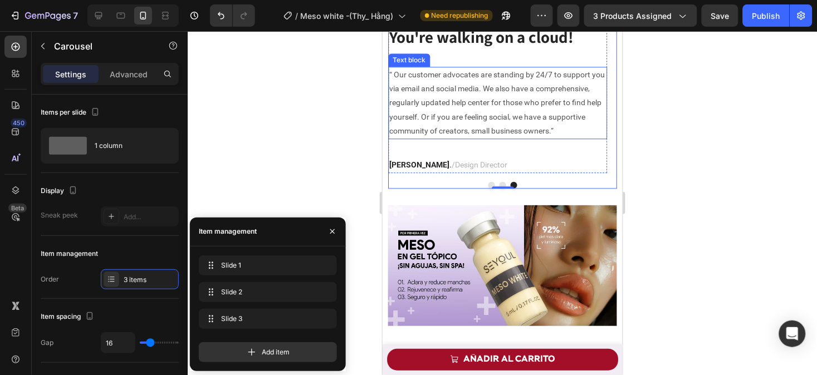
scroll to position [725, 0]
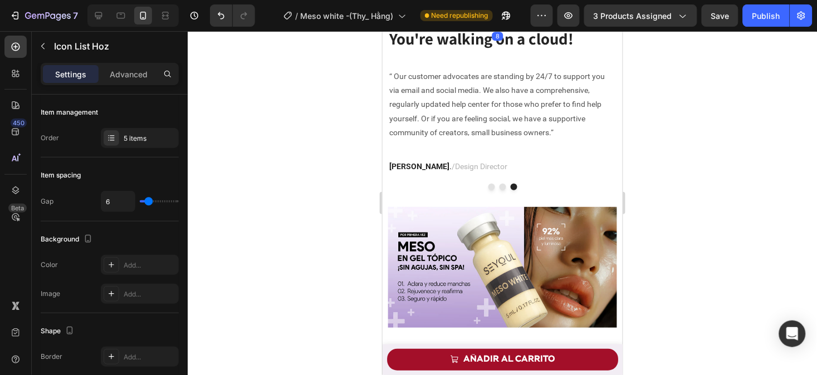
click at [484, 7] on icon at bounding box center [482, 3] width 7 height 8
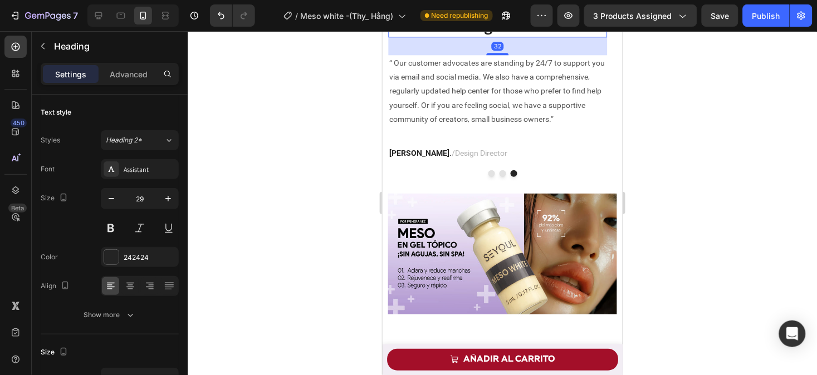
click at [468, 7] on icon at bounding box center [468, 2] width 9 height 9
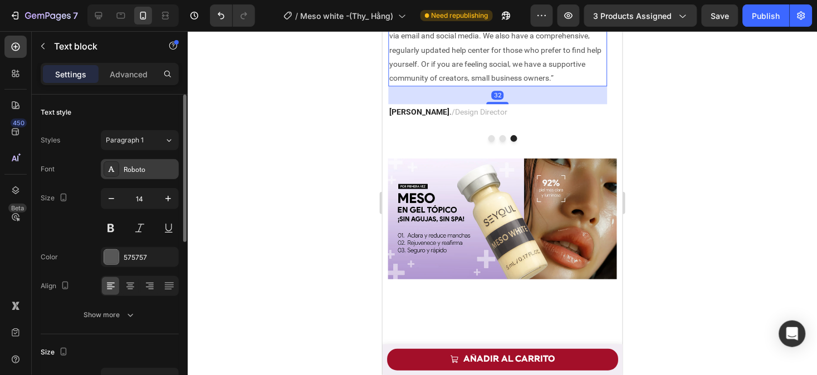
click at [145, 171] on div "Roboto" at bounding box center [150, 170] width 52 height 10
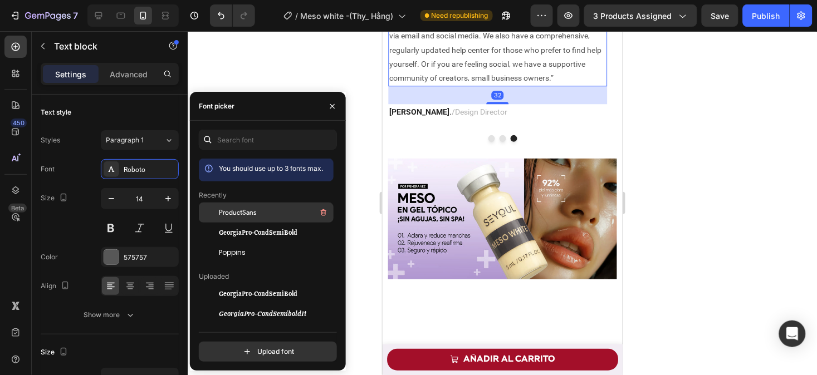
click at [274, 215] on div "ProductSans" at bounding box center [275, 212] width 112 height 13
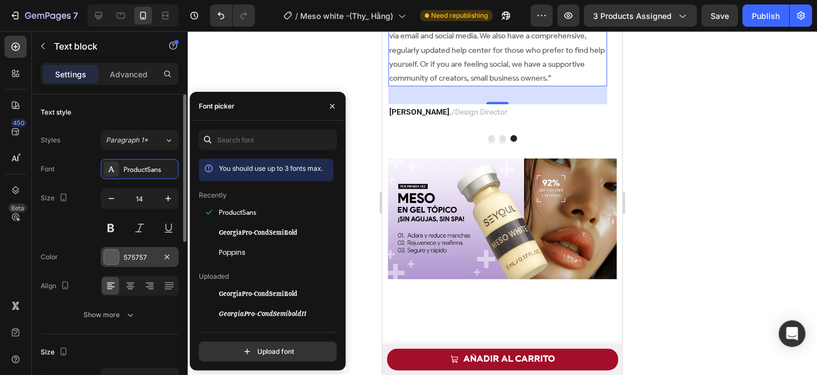
click at [135, 262] on div "575757" at bounding box center [140, 258] width 32 height 10
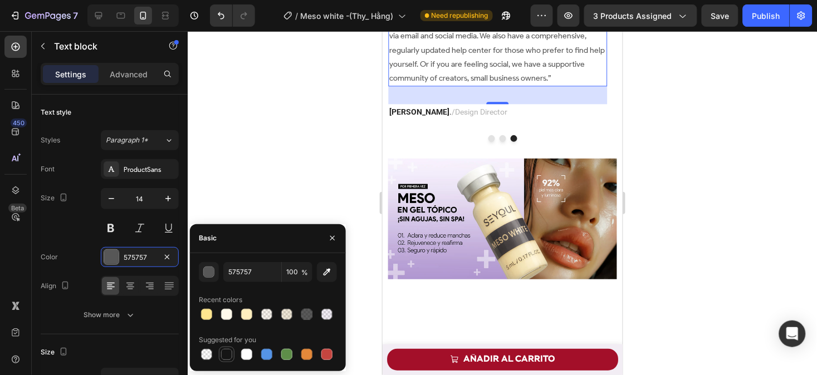
click at [224, 354] on div at bounding box center [226, 354] width 11 height 11
type input "151515"
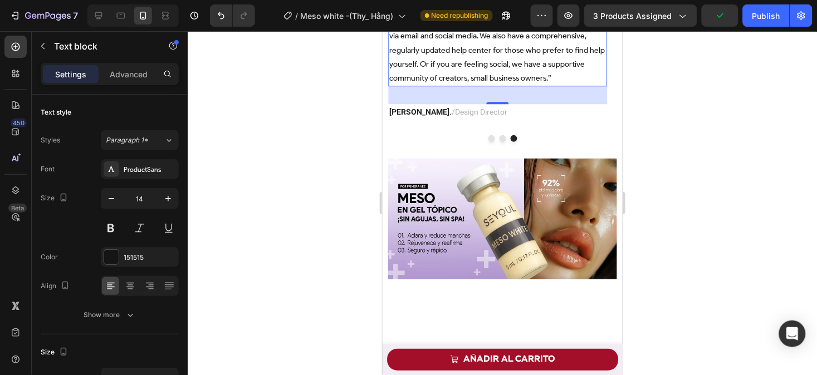
click at [309, 207] on div at bounding box center [502, 203] width 629 height 344
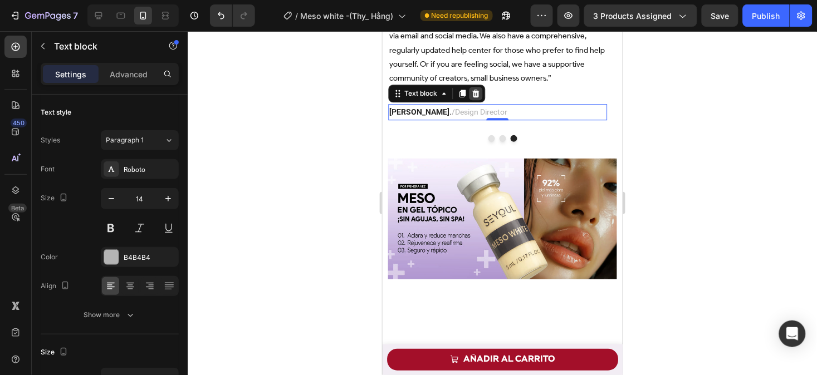
click at [473, 97] on icon at bounding box center [474, 93] width 7 height 8
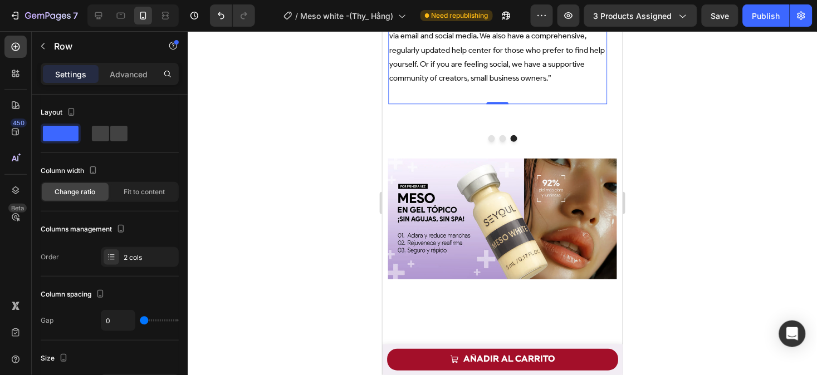
scroll to position [675, 0]
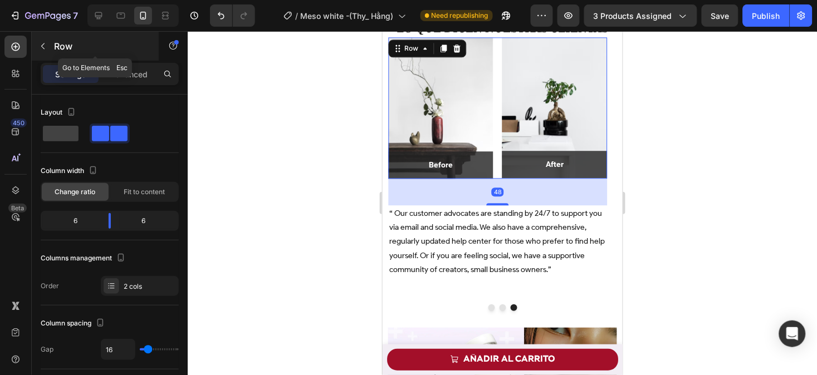
click at [46, 45] on icon "button" at bounding box center [42, 46] width 9 height 9
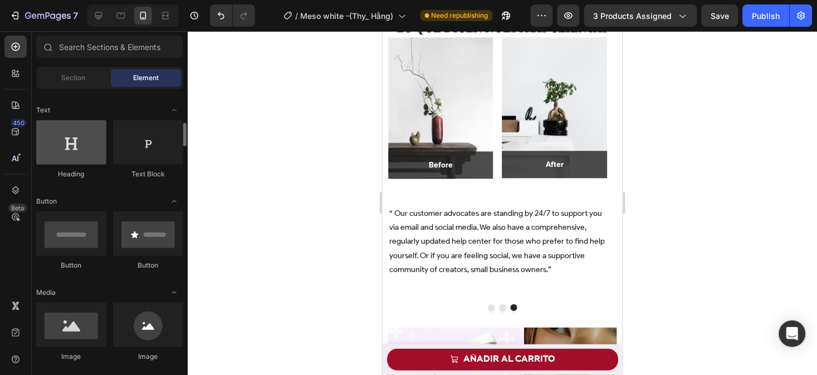
scroll to position [210, 0]
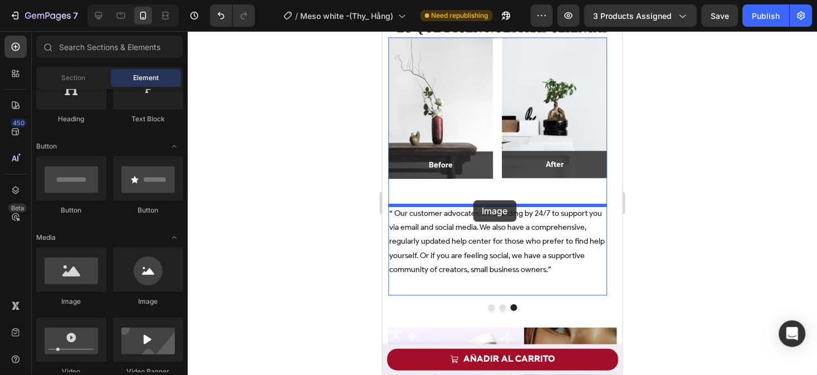
drag, startPoint x: 447, startPoint y: 318, endPoint x: 473, endPoint y: 200, distance: 120.9
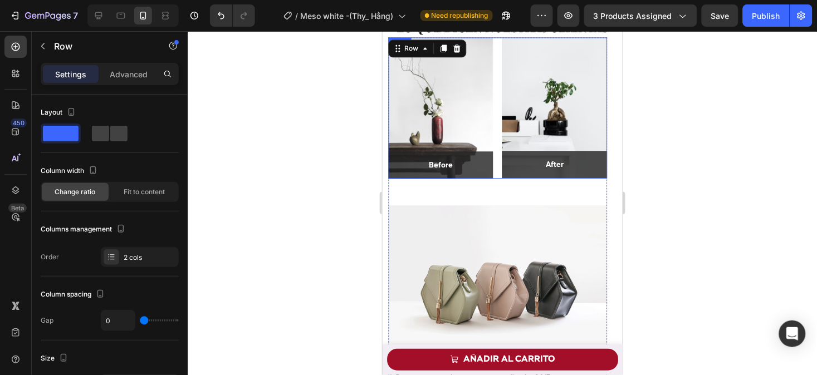
click at [496, 154] on div "Image Before Text block Row Row Image After Text block Row Row Row" at bounding box center [497, 107] width 219 height 141
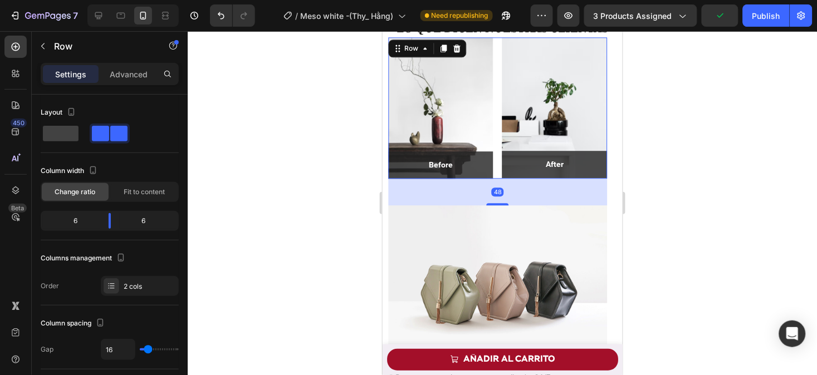
click at [496, 136] on div "Image Before Text block Row Row Image After Text block Row Row Row 48" at bounding box center [497, 107] width 219 height 141
click at [457, 45] on icon at bounding box center [456, 47] width 9 height 9
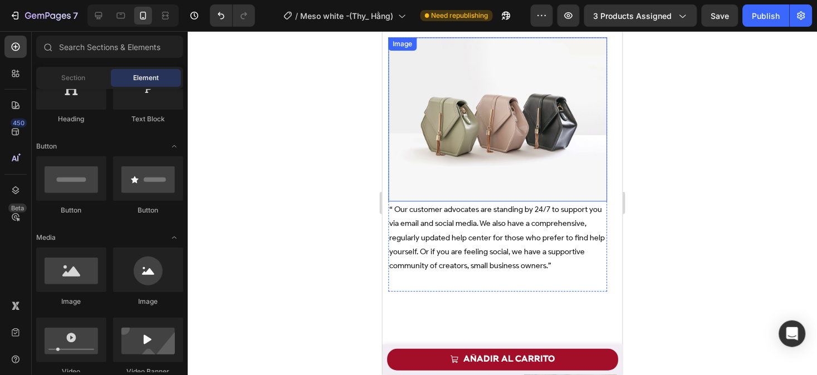
scroll to position [710, 0]
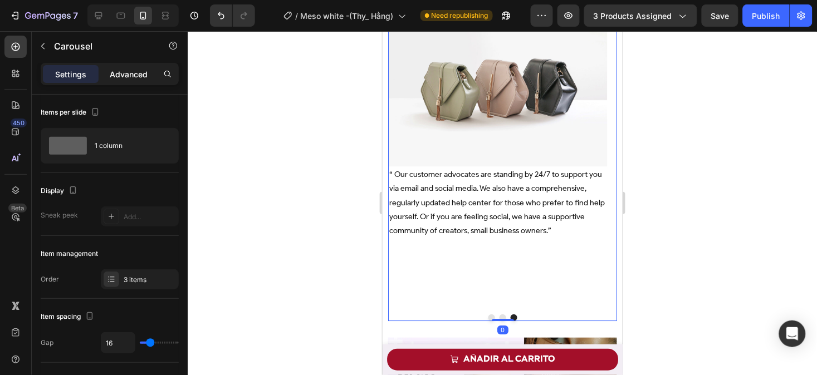
click at [135, 78] on p "Advanced" at bounding box center [129, 74] width 38 height 12
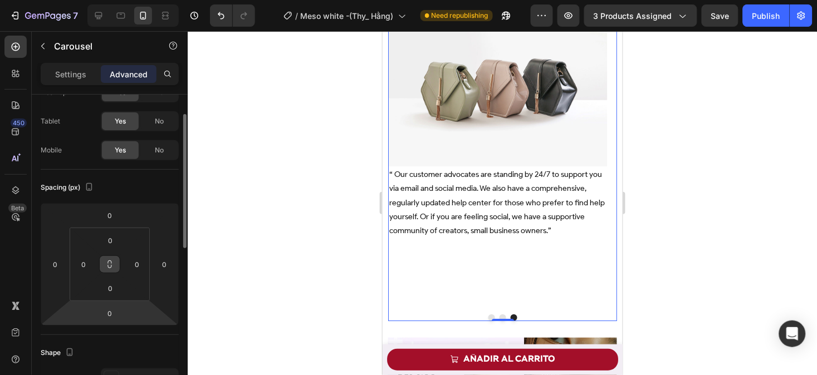
scroll to position [46, 0]
click at [112, 312] on input "0" at bounding box center [110, 313] width 22 height 17
type input "0"
click at [114, 287] on input "0" at bounding box center [110, 288] width 22 height 17
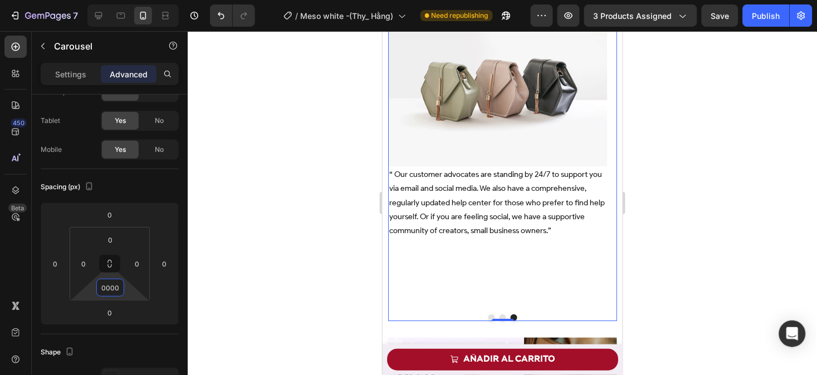
type input "0000"
click at [562, 286] on div "Image “ Our customer advocates are standing by 24/7 to support you via email an…" at bounding box center [497, 153] width 219 height 303
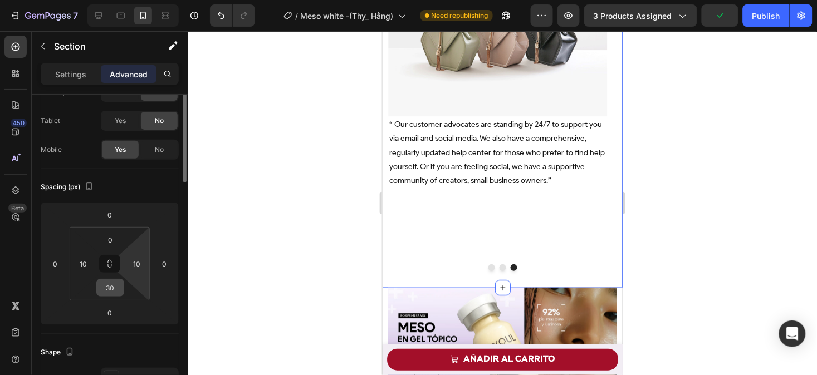
scroll to position [0, 0]
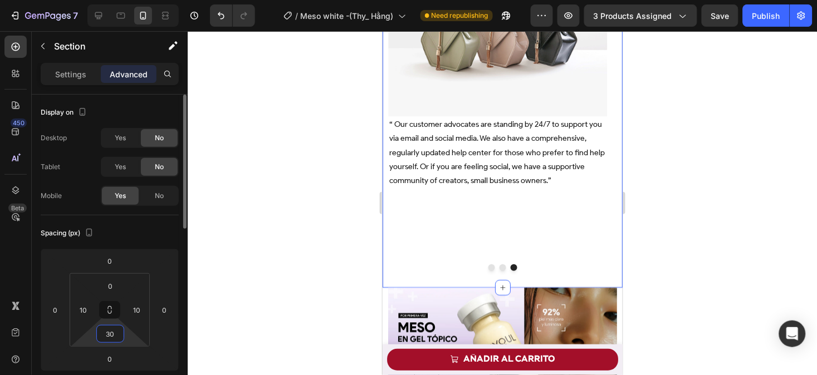
click at [115, 331] on input "30" at bounding box center [110, 334] width 22 height 17
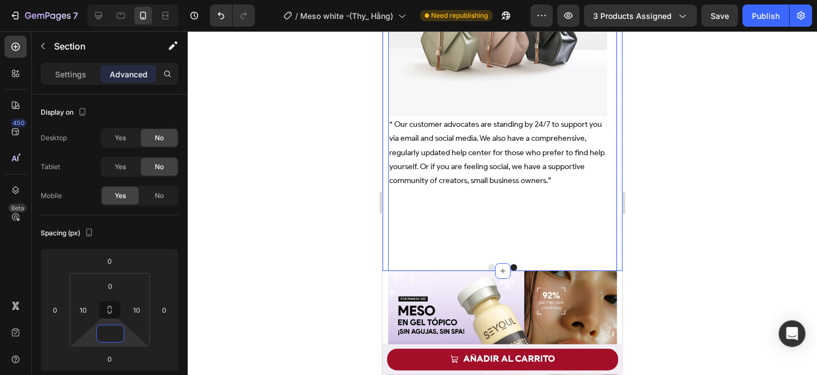
click at [453, 229] on div "Image “ Our customer advocates are standing by 24/7 to support you via email an…" at bounding box center [497, 103] width 219 height 303
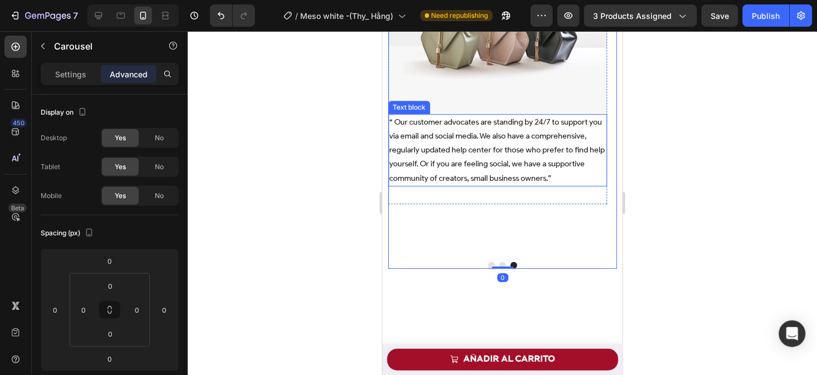
scroll to position [587, 0]
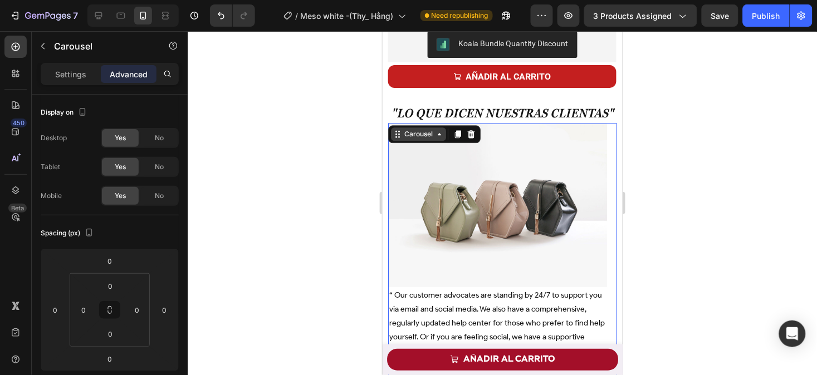
click at [418, 137] on div "Carousel" at bounding box center [417, 134] width 33 height 10
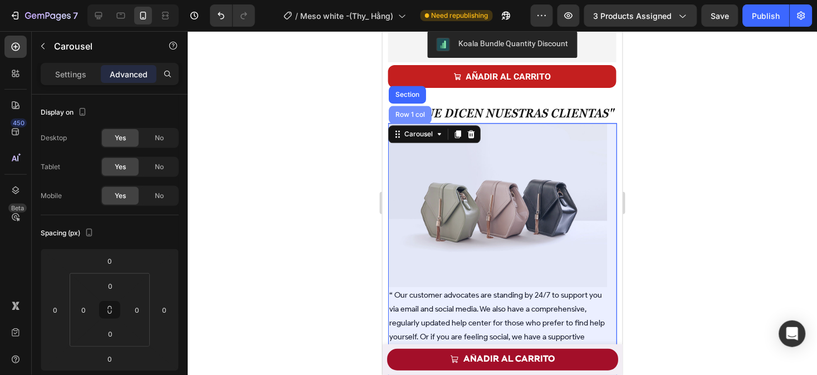
click at [413, 113] on div "Row 1 col" at bounding box center [410, 114] width 34 height 7
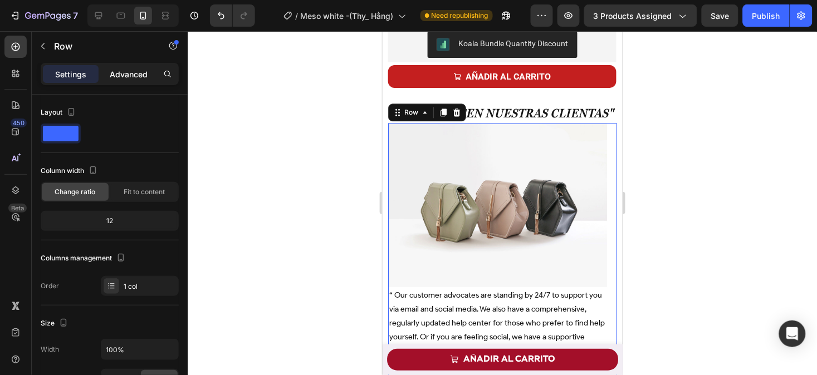
click at [140, 72] on p "Advanced" at bounding box center [129, 74] width 38 height 12
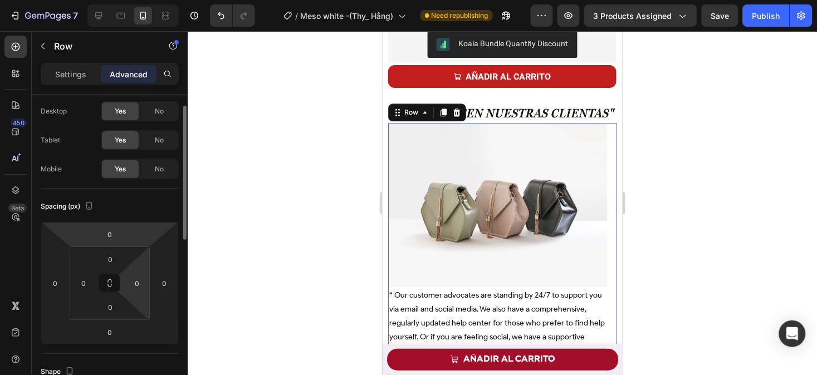
scroll to position [28, 0]
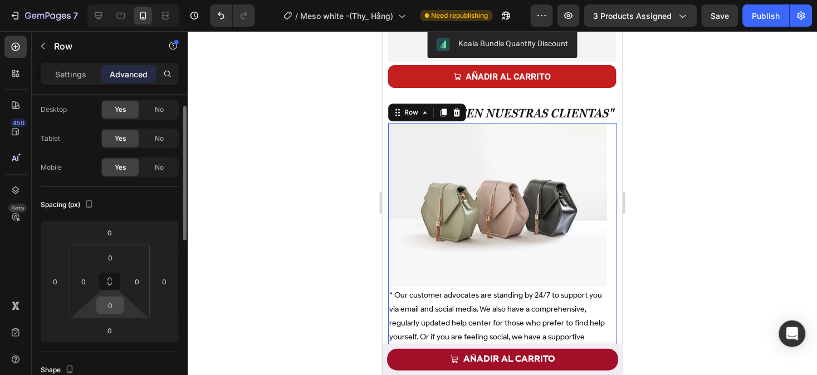
click at [114, 302] on input "0" at bounding box center [110, 305] width 22 height 17
type input "0"
click at [114, 327] on input "0" at bounding box center [110, 330] width 22 height 17
type input "00"
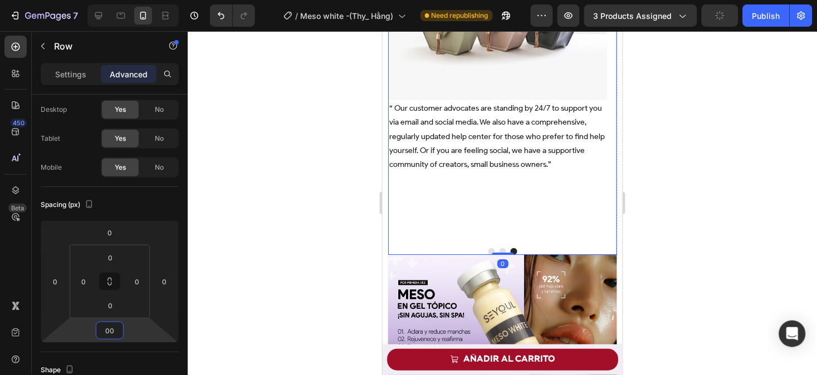
scroll to position [786, 0]
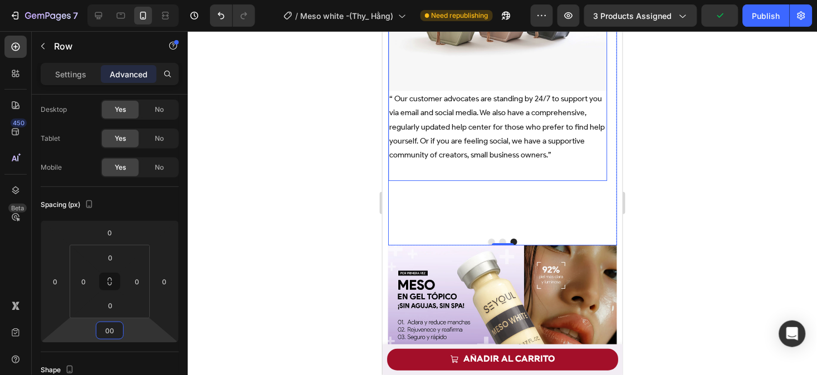
click at [491, 166] on div "“ Our customer advocates are standing by 24/7 to support you via email and soci…" at bounding box center [497, 135] width 219 height 90
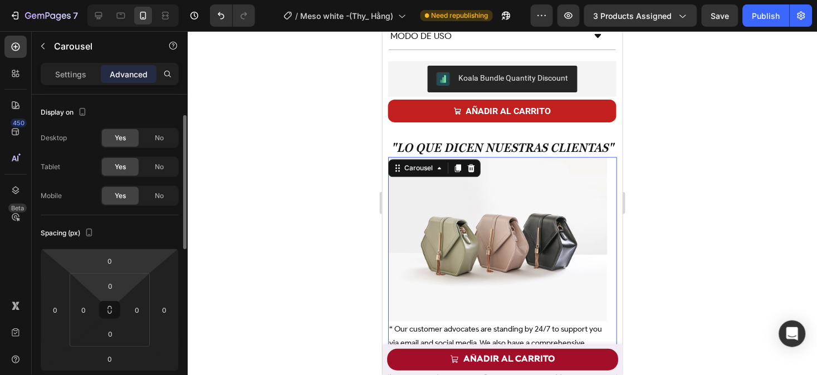
scroll to position [25, 0]
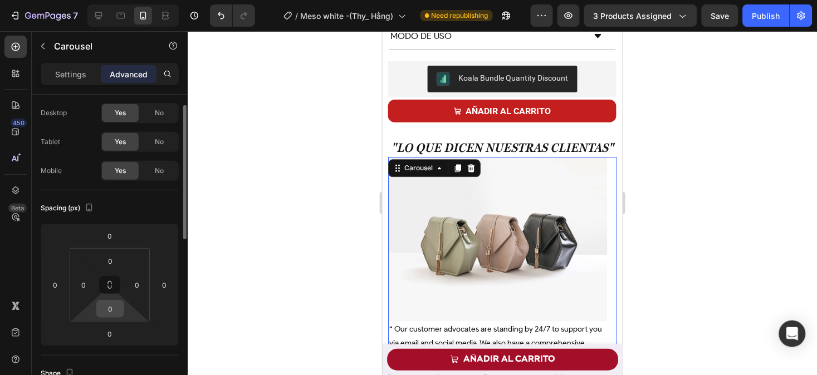
click at [114, 312] on input "0" at bounding box center [110, 309] width 22 height 17
type input "00000"
click at [113, 336] on input "0" at bounding box center [110, 334] width 22 height 17
type input "000"
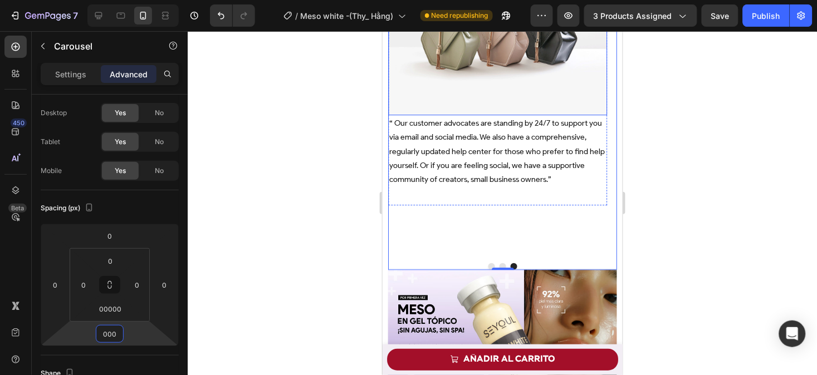
scroll to position [762, 0]
click at [510, 189] on div "“ Our customer advocates are standing by 24/7 to support you via email and soci…" at bounding box center [497, 159] width 219 height 90
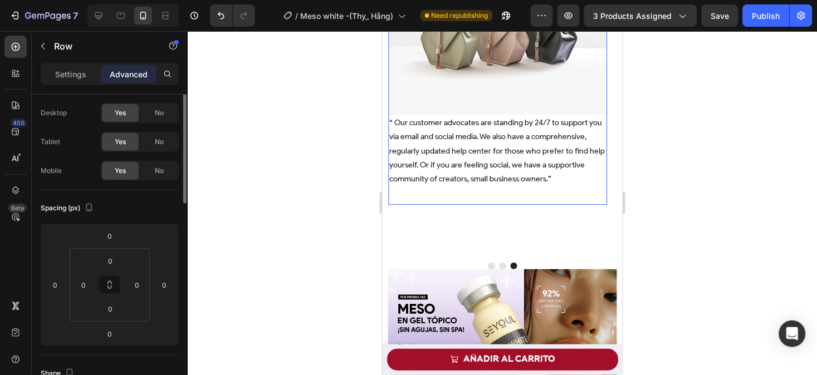
scroll to position [0, 0]
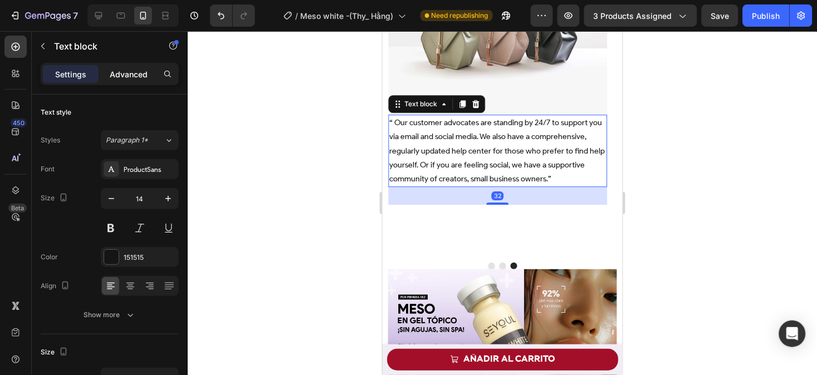
click at [142, 78] on p "Advanced" at bounding box center [129, 74] width 38 height 12
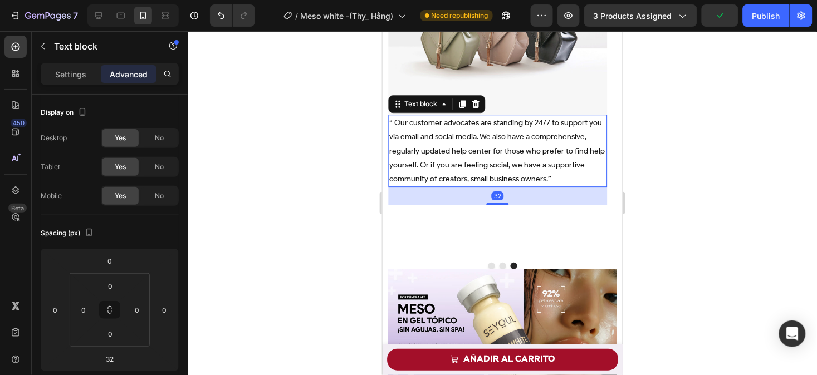
click at [138, 68] on p "Advanced" at bounding box center [129, 74] width 38 height 12
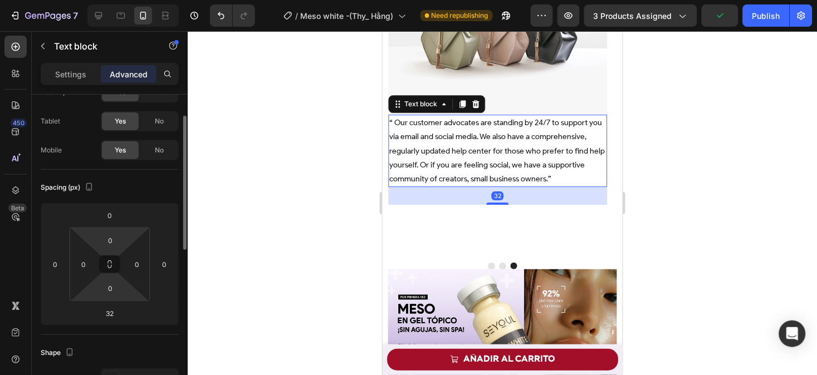
scroll to position [47, 0]
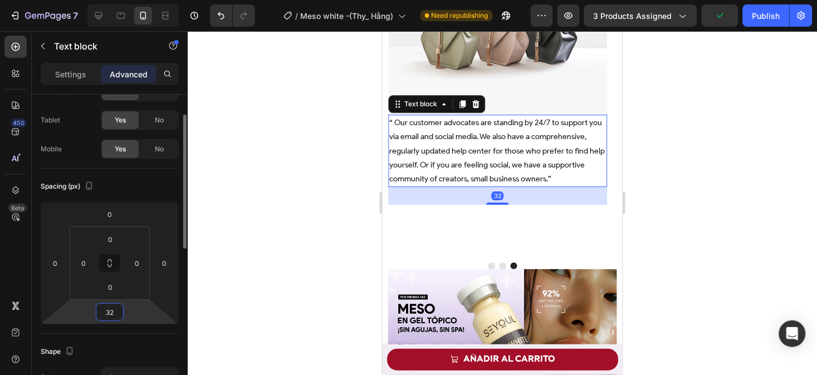
click at [116, 312] on input "32" at bounding box center [110, 312] width 22 height 17
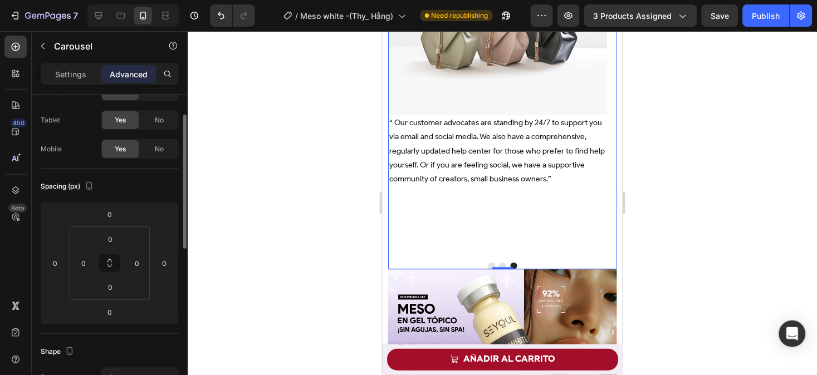
click at [462, 227] on div "Image “ Our customer advocates are standing by 24/7 to support you via email an…" at bounding box center [497, 101] width 219 height 303
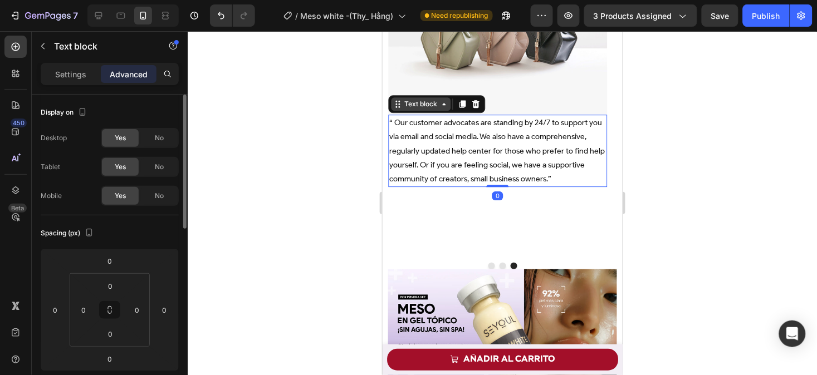
click at [425, 102] on div "Text block" at bounding box center [419, 104] width 37 height 10
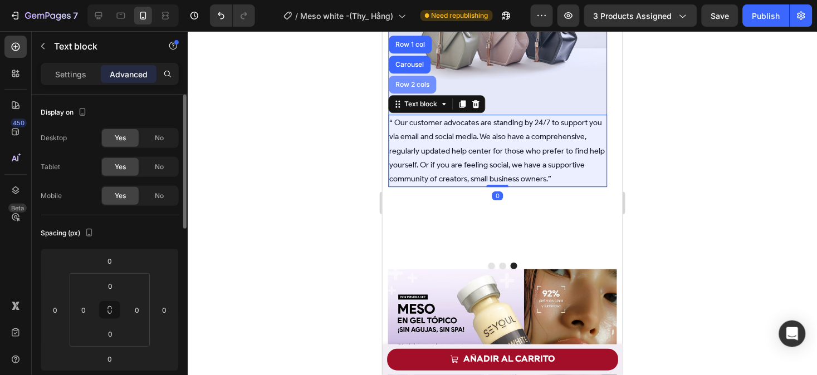
click at [408, 81] on div "Row 2 cols" at bounding box center [412, 84] width 38 height 7
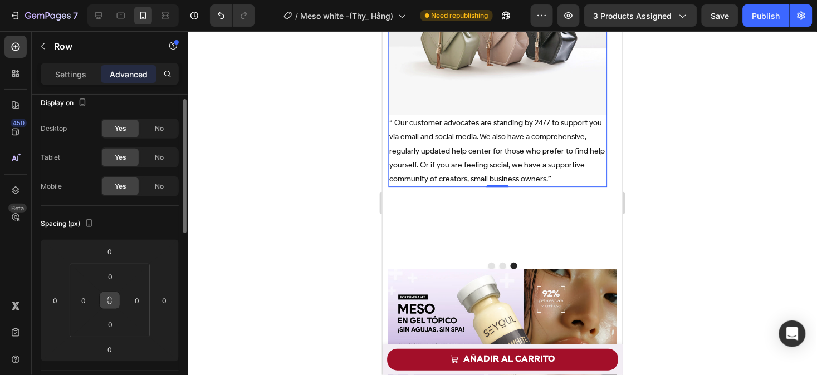
scroll to position [10, 0]
click at [114, 321] on input "0" at bounding box center [110, 324] width 22 height 17
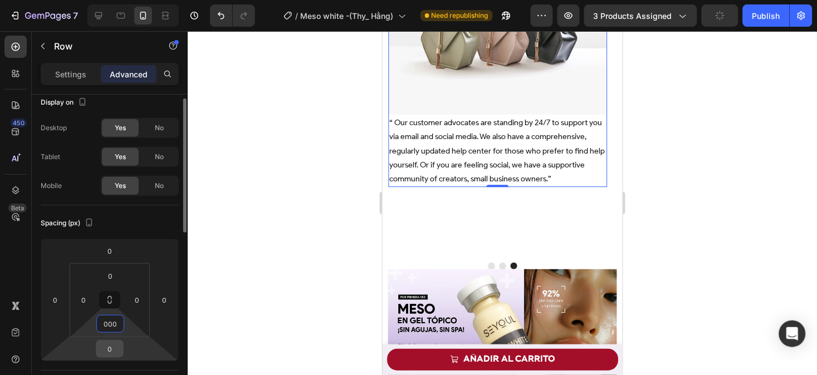
click at [114, 355] on input "0" at bounding box center [110, 349] width 22 height 17
type input "0"
type input "000"
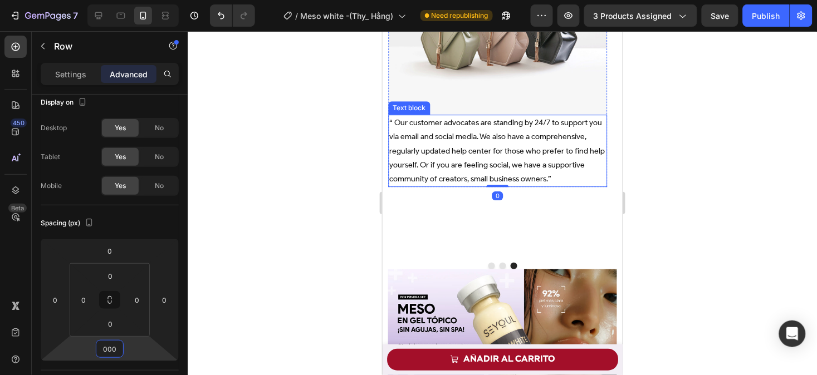
click at [459, 145] on p "“ Our customer advocates are standing by 24/7 to support you via email and soci…" at bounding box center [497, 150] width 217 height 70
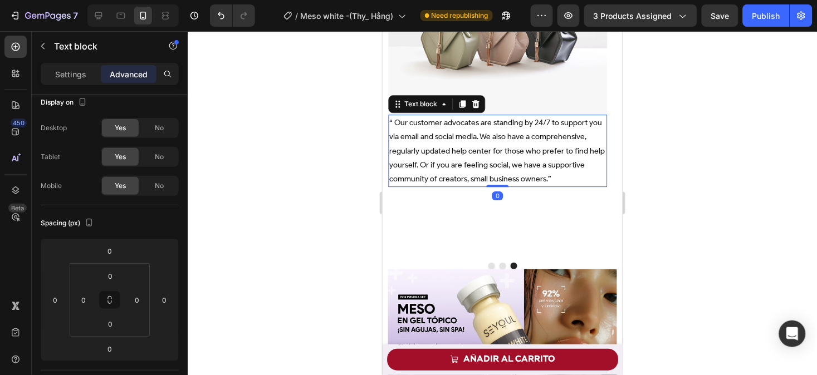
scroll to position [0, 0]
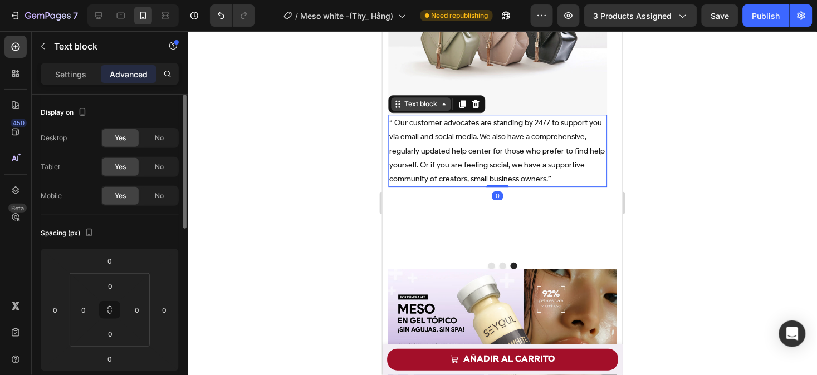
click at [427, 107] on div "Text block" at bounding box center [419, 104] width 37 height 10
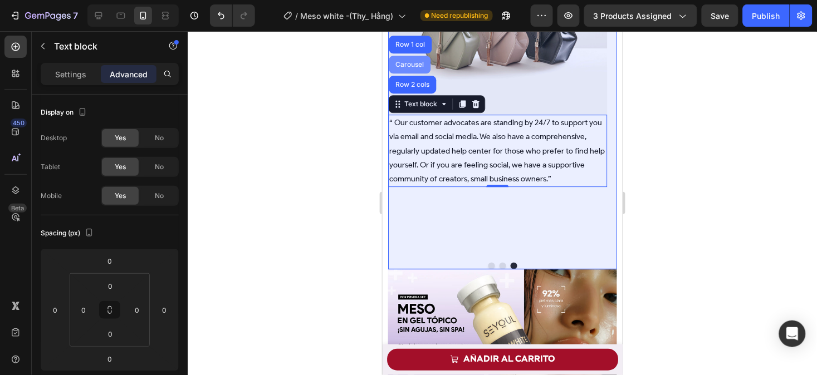
click at [415, 57] on div "Carousel" at bounding box center [409, 64] width 42 height 18
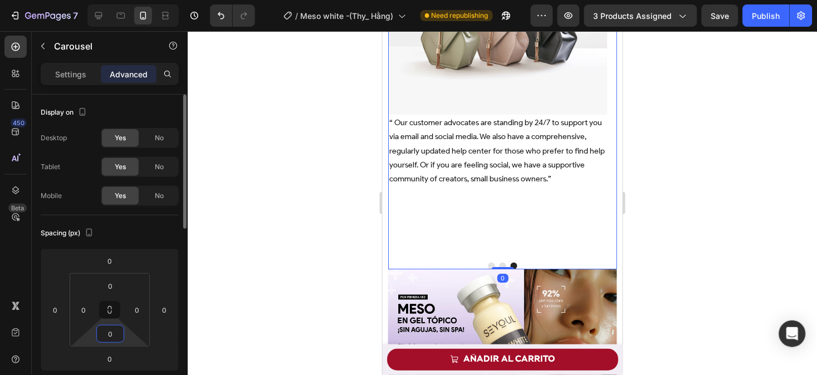
click at [118, 340] on input "0" at bounding box center [110, 334] width 22 height 17
type input "00"
click at [117, 360] on input "0" at bounding box center [110, 359] width 22 height 17
type input "00"
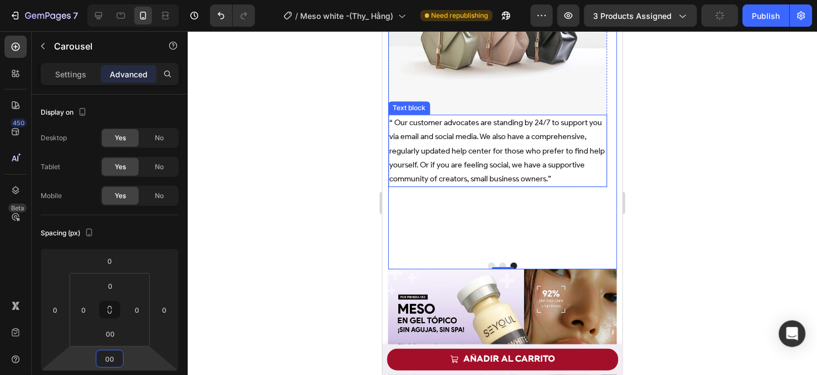
click at [450, 149] on div "Image Icon Icon Icon Icon Icon Icon List – Citlali . Compra verificada Text Blo…" at bounding box center [502, 101] width 229 height 303
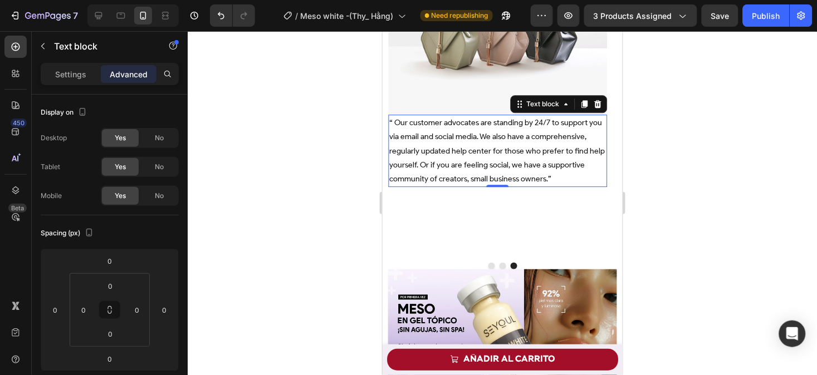
click at [420, 131] on p "“ Our customer advocates are standing by 24/7 to support you via email and soci…" at bounding box center [497, 150] width 217 height 70
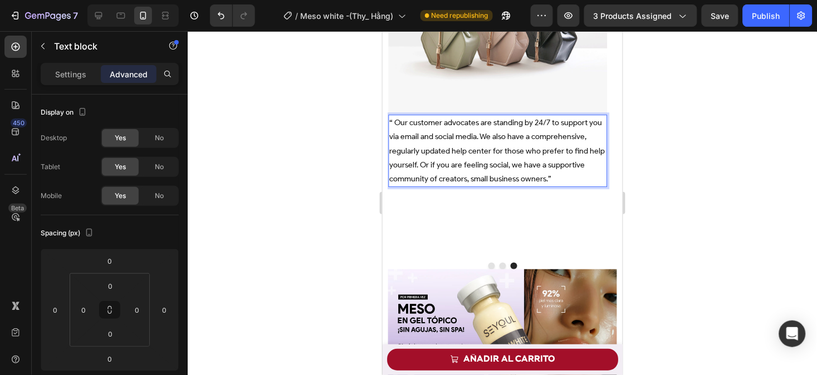
click at [413, 115] on p "“ Our customer advocates are standing by 24/7 to support you via email and soci…" at bounding box center [497, 150] width 217 height 70
click at [405, 115] on p "“ Our customer advocates are standing by 24/7 to support you via email and soci…" at bounding box center [497, 150] width 217 height 70
click at [406, 170] on p "“ Our customer advocates are standing by 24/7 to support you via email and soci…" at bounding box center [497, 150] width 217 height 70
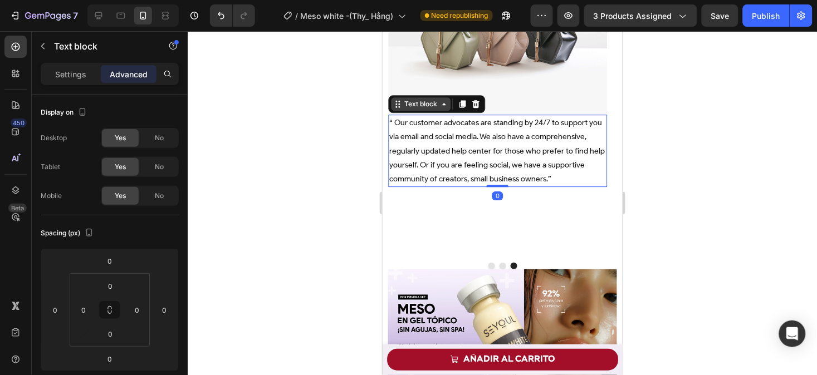
click at [408, 104] on div "Text block" at bounding box center [419, 104] width 37 height 10
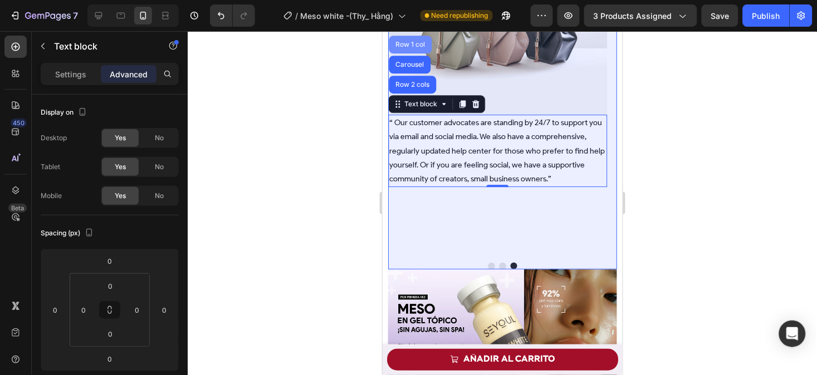
click at [408, 41] on div "Row 1 col" at bounding box center [410, 44] width 34 height 7
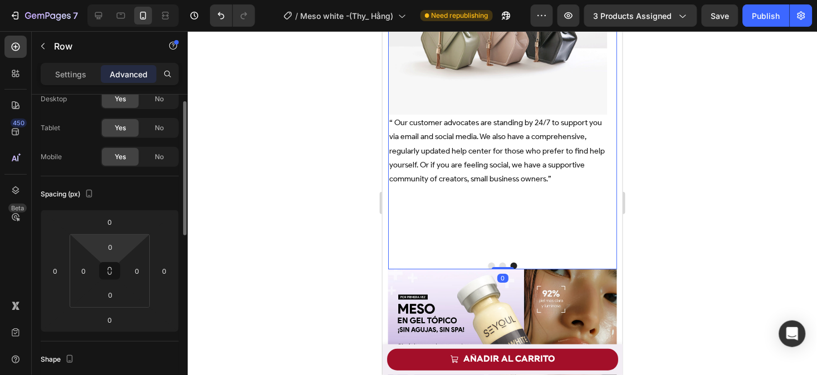
scroll to position [40, 0]
click at [114, 323] on input "0" at bounding box center [110, 319] width 22 height 17
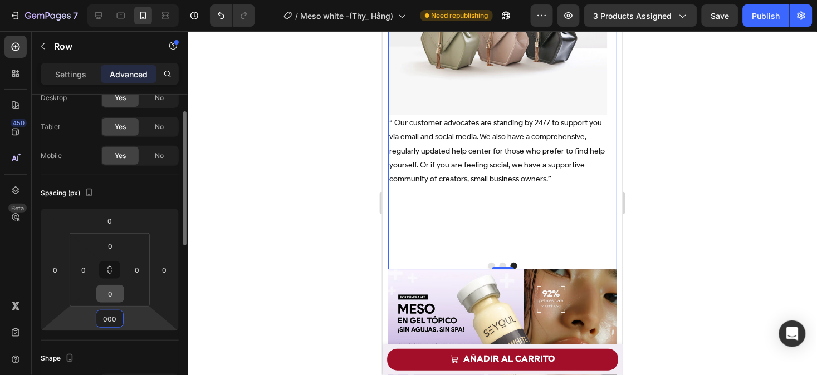
click at [112, 296] on input "0" at bounding box center [110, 294] width 22 height 17
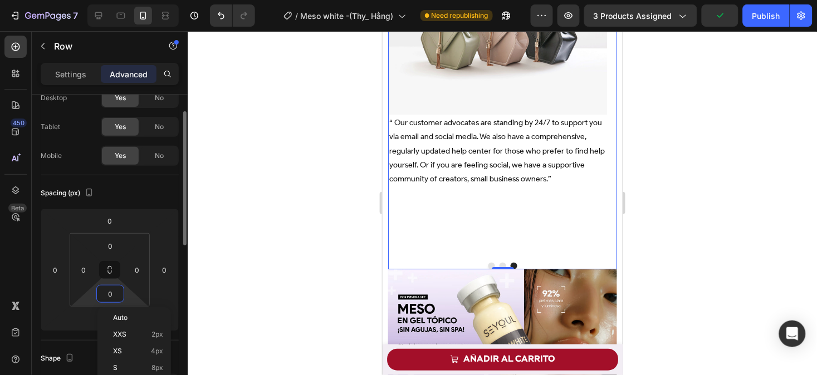
type input "0"
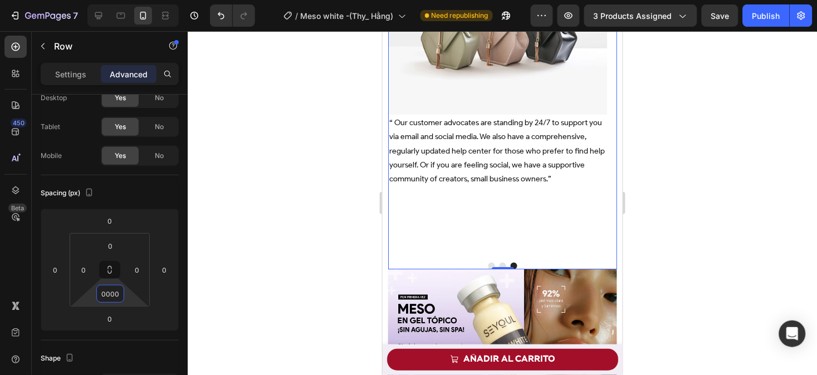
type input "0000"
click at [777, 158] on div at bounding box center [502, 203] width 629 height 344
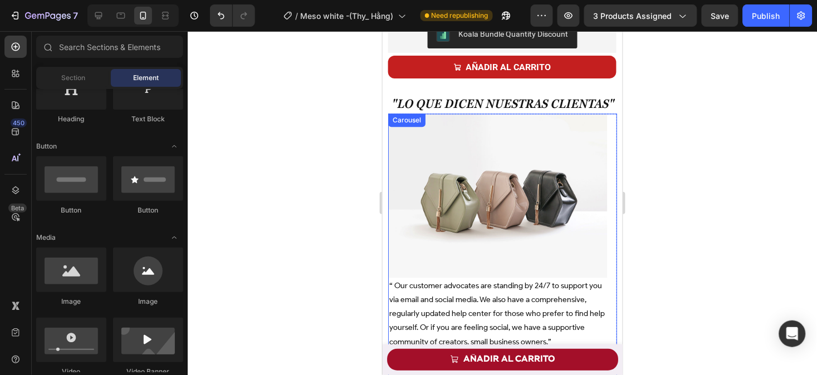
scroll to position [589, 0]
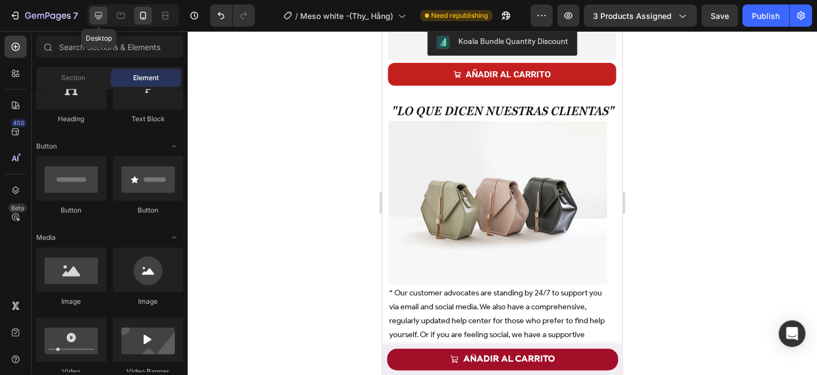
click at [94, 19] on icon at bounding box center [98, 15] width 11 height 11
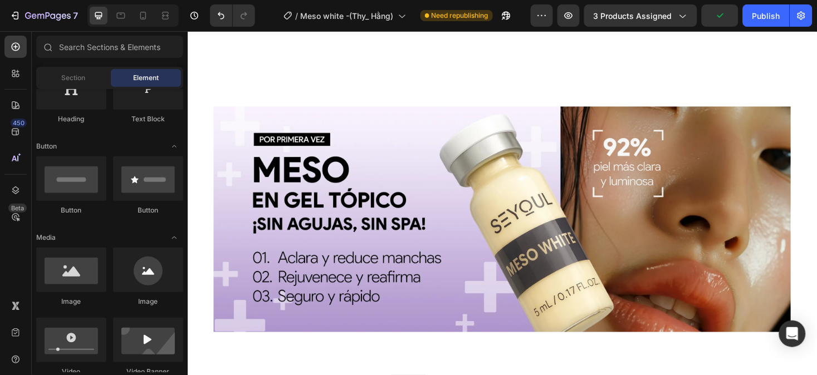
scroll to position [391, 0]
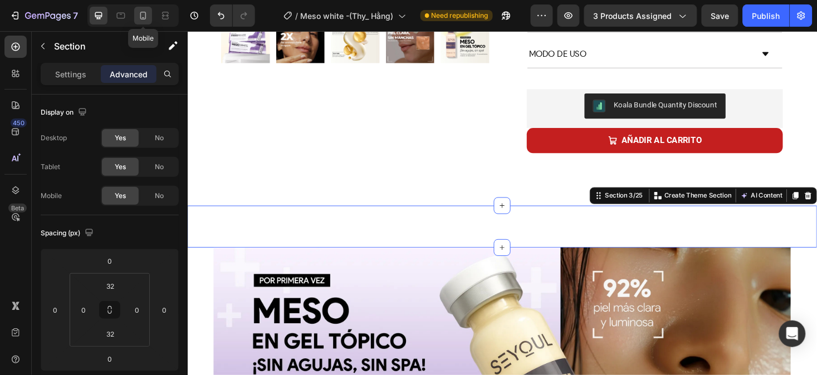
click at [136, 18] on div at bounding box center [143, 16] width 18 height 18
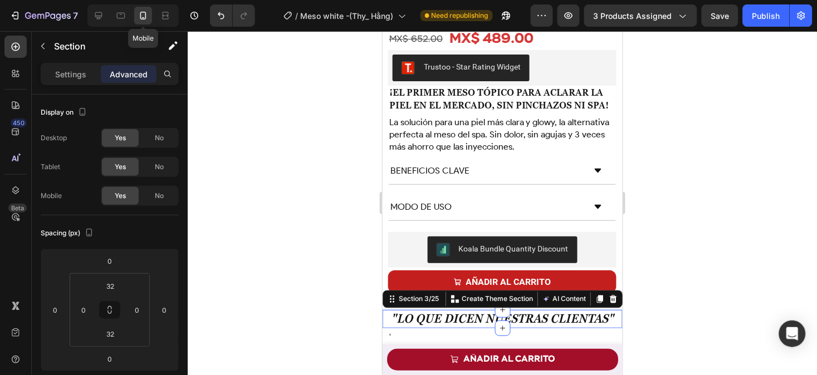
type input "0"
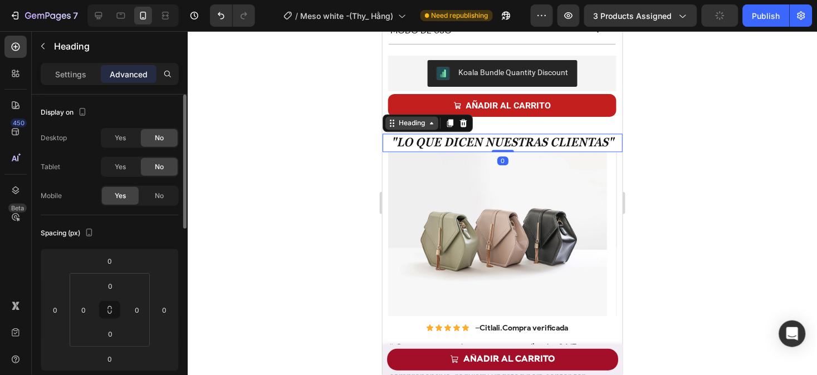
click at [406, 128] on div "Heading" at bounding box center [411, 122] width 31 height 10
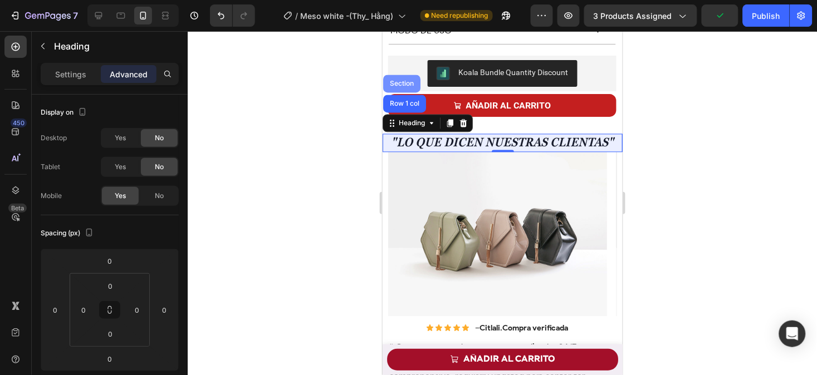
click at [406, 81] on div "Section" at bounding box center [401, 83] width 37 height 18
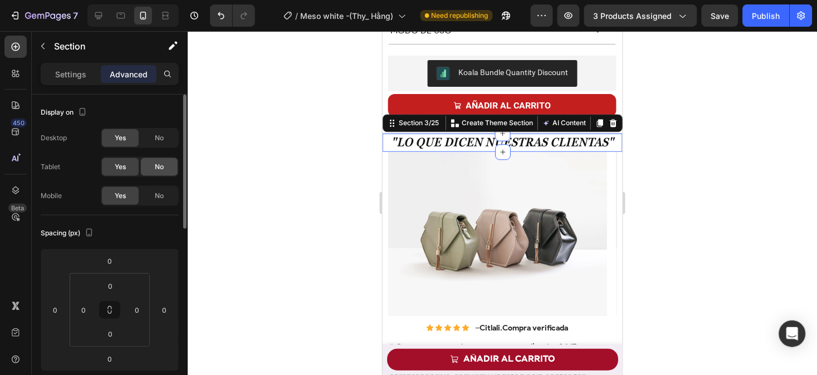
click at [160, 173] on div "No" at bounding box center [159, 167] width 37 height 18
click at [160, 136] on span "No" at bounding box center [159, 138] width 9 height 10
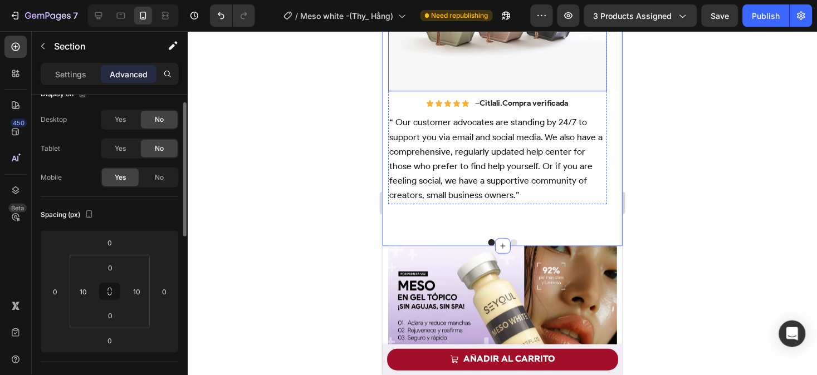
scroll to position [836, 0]
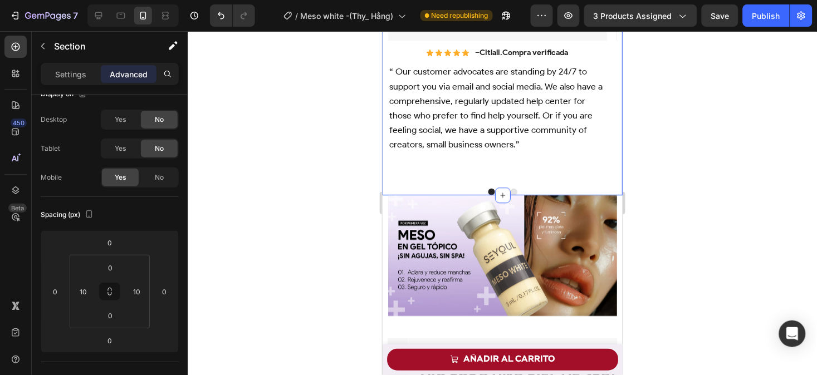
click at [773, 198] on div at bounding box center [502, 203] width 629 height 344
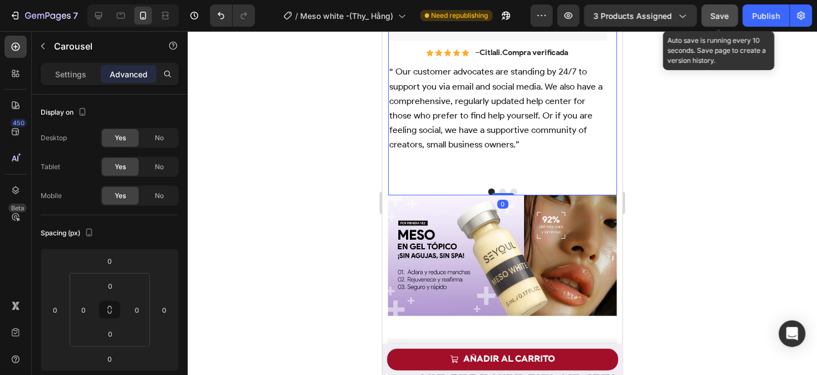
drag, startPoint x: 728, startPoint y: 12, endPoint x: 161, endPoint y: 175, distance: 590.0
click at [728, 12] on span "Save" at bounding box center [720, 15] width 18 height 9
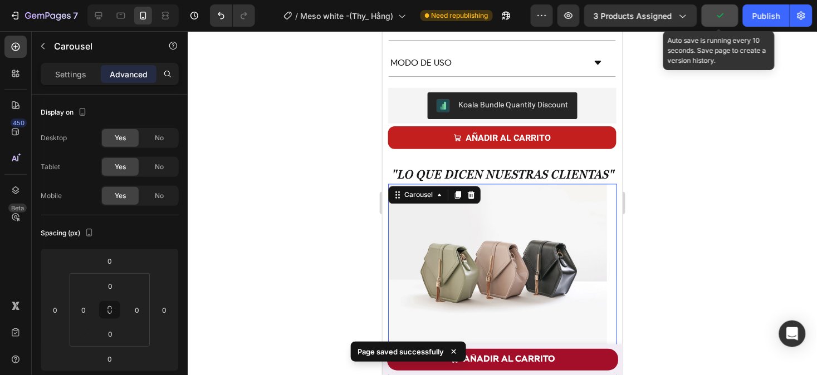
scroll to position [525, 0]
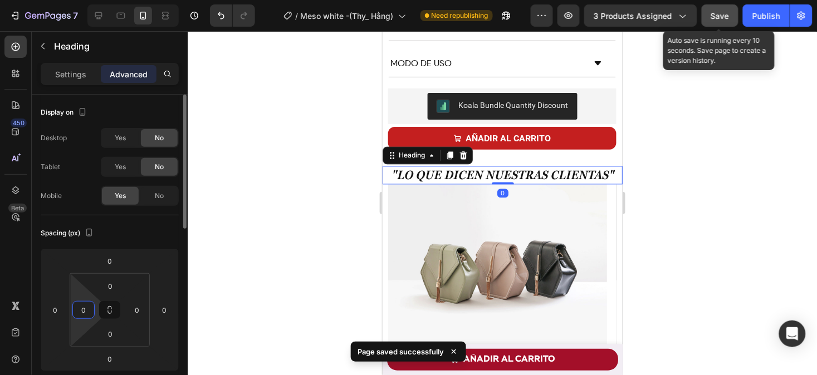
click at [87, 309] on input "0" at bounding box center [83, 310] width 17 height 17
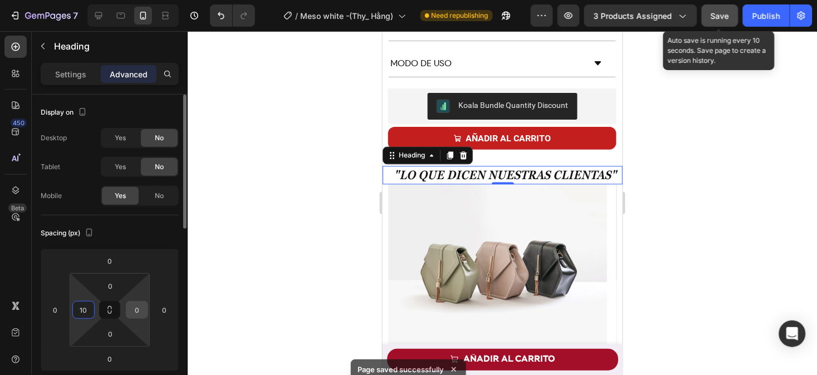
type input "10"
click at [141, 308] on input "0" at bounding box center [137, 310] width 17 height 17
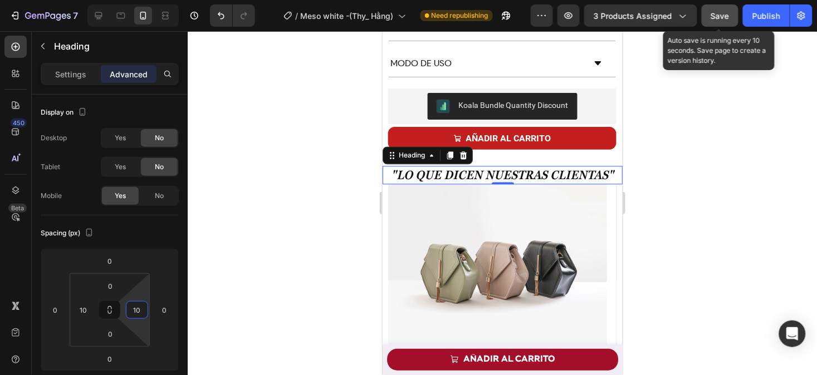
type input "10"
click at [665, 254] on div at bounding box center [502, 203] width 629 height 344
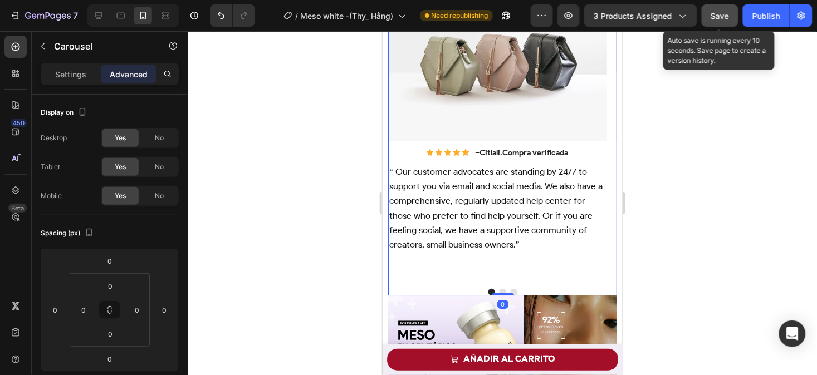
scroll to position [745, 0]
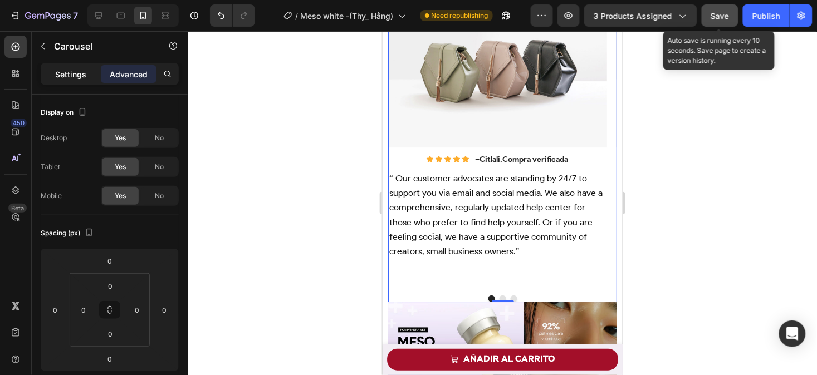
click at [64, 79] on p "Settings" at bounding box center [70, 74] width 31 height 12
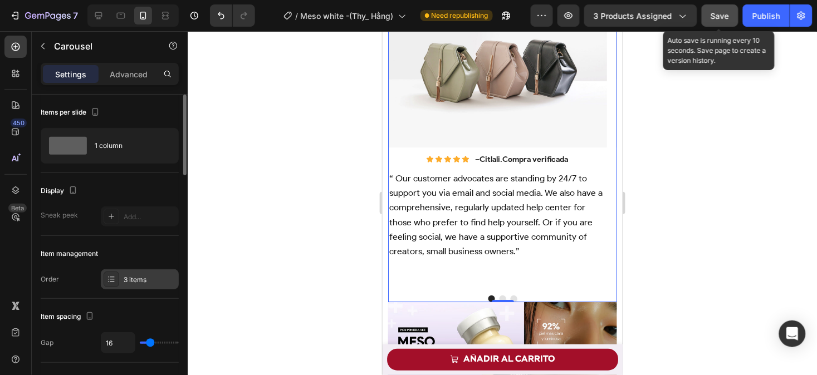
click at [140, 275] on div "3 items" at bounding box center [150, 280] width 52 height 10
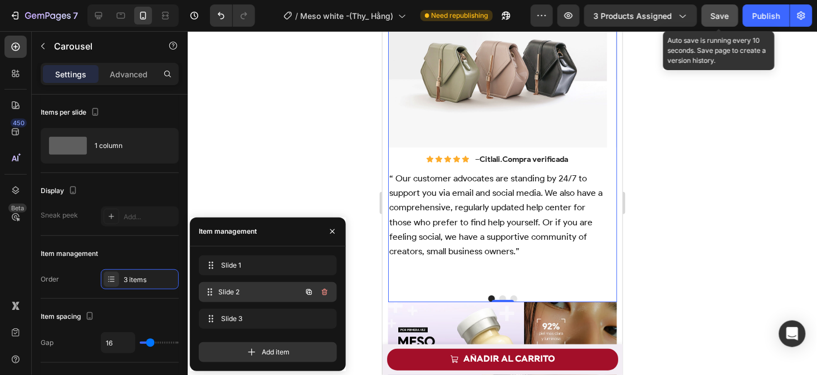
click at [251, 288] on span "Slide 2" at bounding box center [260, 292] width 82 height 10
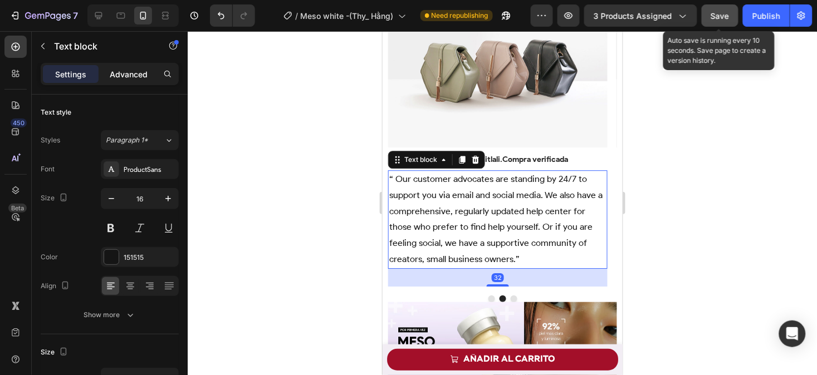
click at [122, 79] on p "Advanced" at bounding box center [129, 74] width 38 height 12
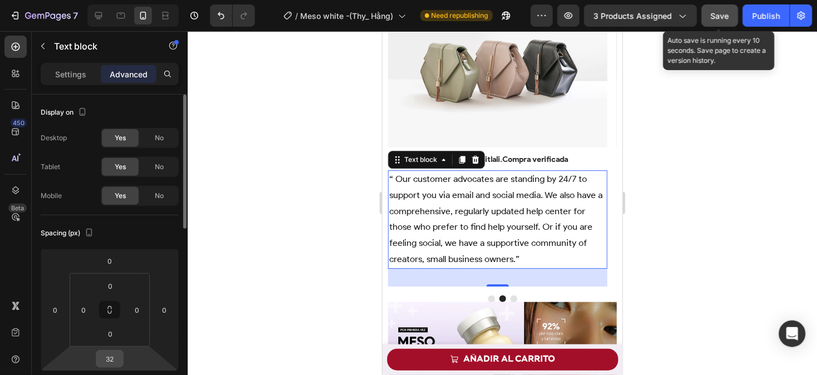
click at [118, 358] on input "32" at bounding box center [110, 359] width 22 height 17
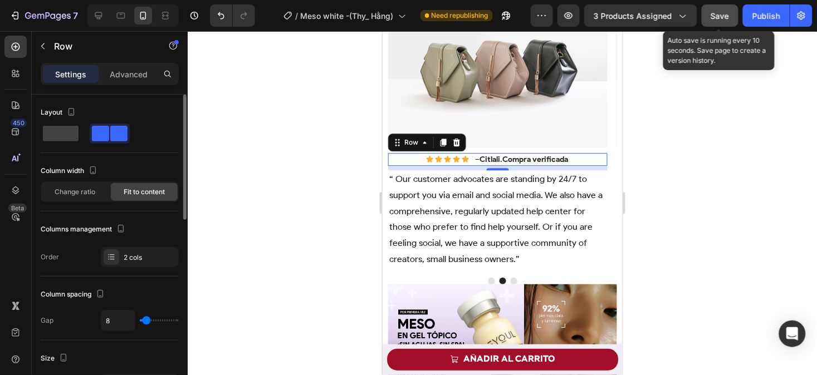
click at [588, 155] on div "Icon Icon Icon Icon Icon Icon List – Citlali . Compra verificada Text Block Row…" at bounding box center [497, 159] width 219 height 13
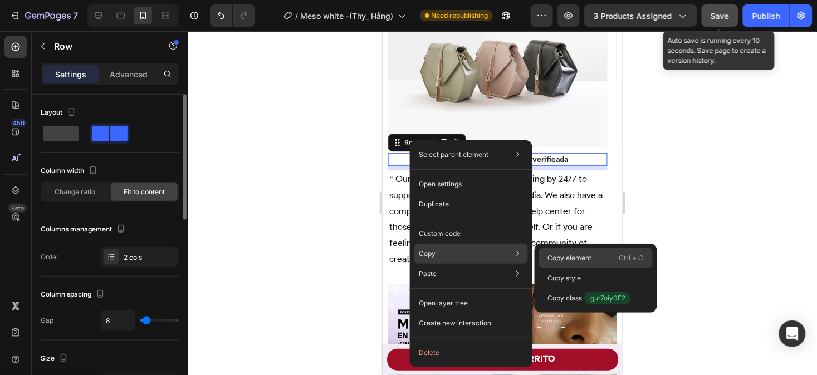
click at [543, 268] on div "Copy element Ctrl + C" at bounding box center [596, 278] width 114 height 20
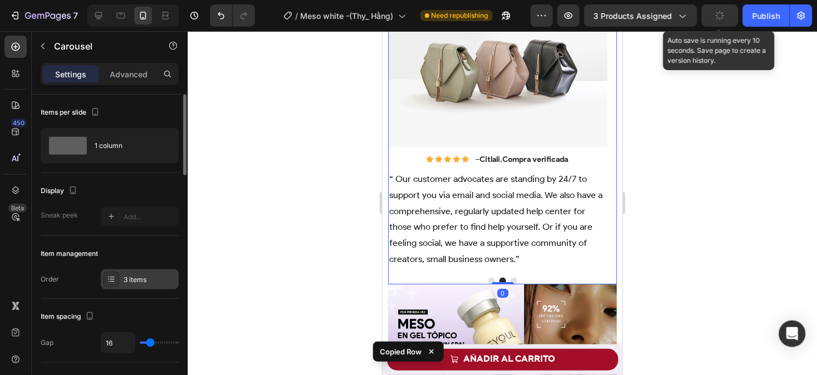
click at [155, 278] on div "3 items" at bounding box center [150, 280] width 52 height 10
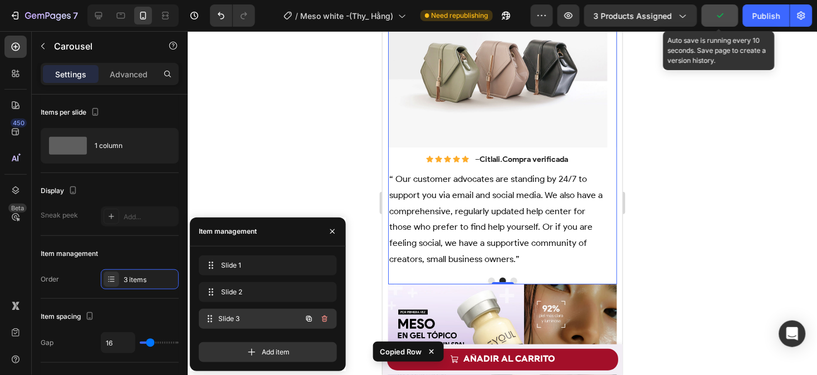
click at [249, 317] on span "Slide 3" at bounding box center [260, 319] width 82 height 10
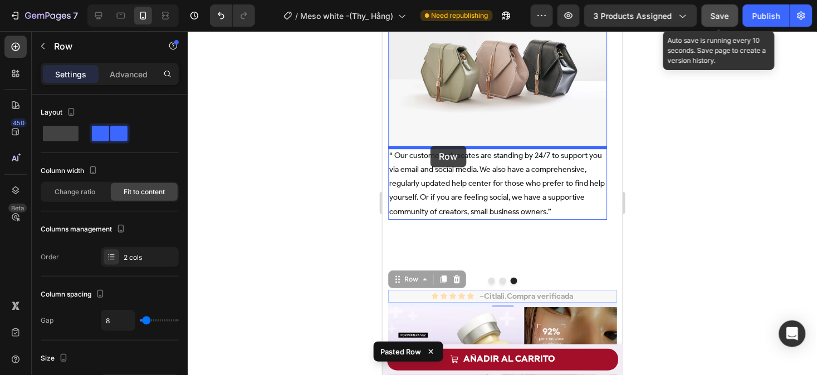
drag, startPoint x: 411, startPoint y: 280, endPoint x: 430, endPoint y: 145, distance: 135.4
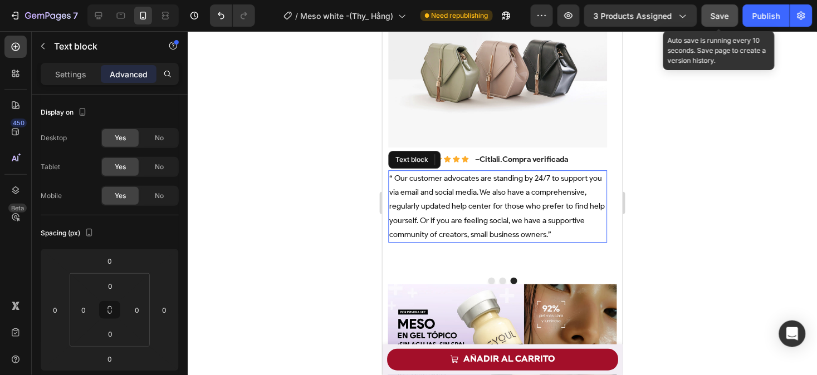
click at [450, 215] on p "“ Our customer advocates are standing by 24/7 to support you via email and soci…" at bounding box center [497, 206] width 217 height 70
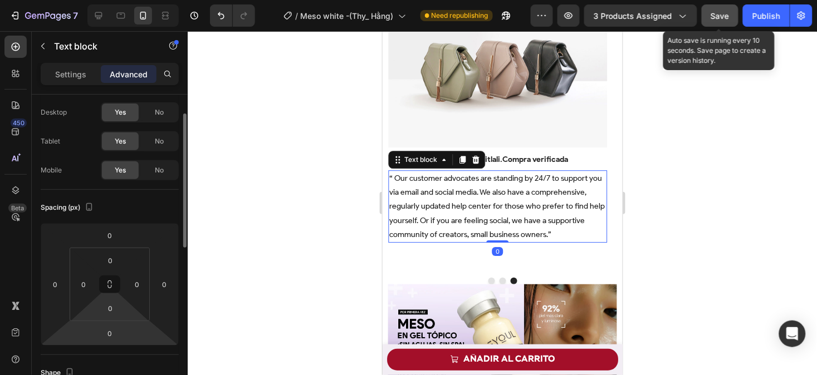
scroll to position [32, 0]
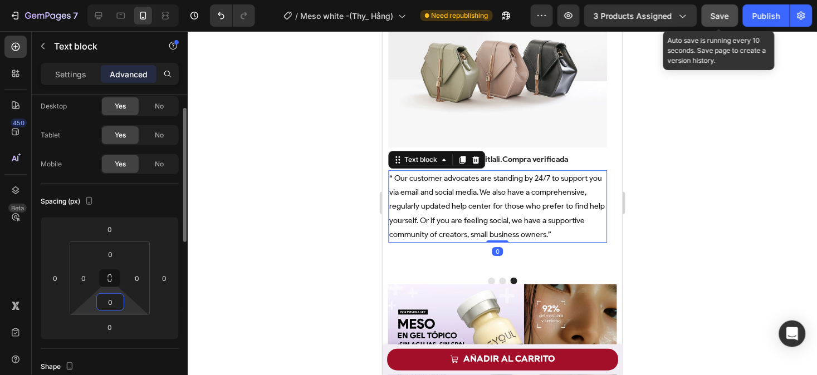
click at [116, 301] on input "0" at bounding box center [110, 302] width 22 height 17
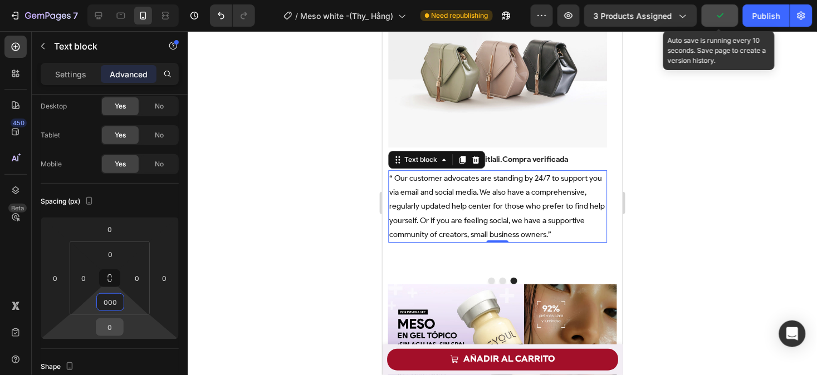
type input "000"
click at [116, 329] on input "0" at bounding box center [110, 327] width 22 height 17
type input "00"
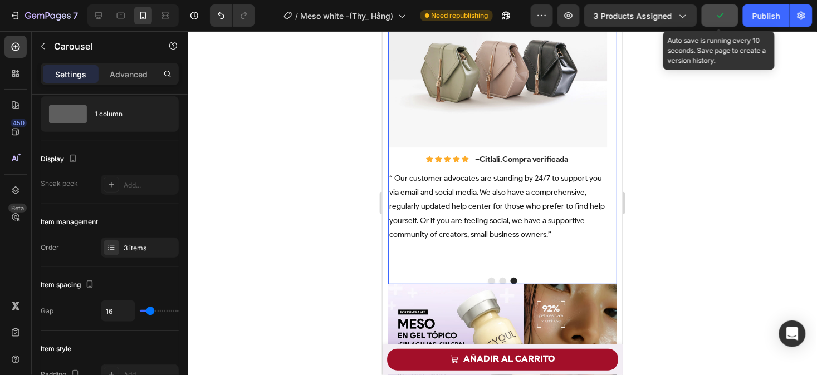
click at [447, 248] on div "Image Icon Icon Icon Icon Icon Icon List – Citlali . Compra verificada Text Blo…" at bounding box center [497, 126] width 219 height 286
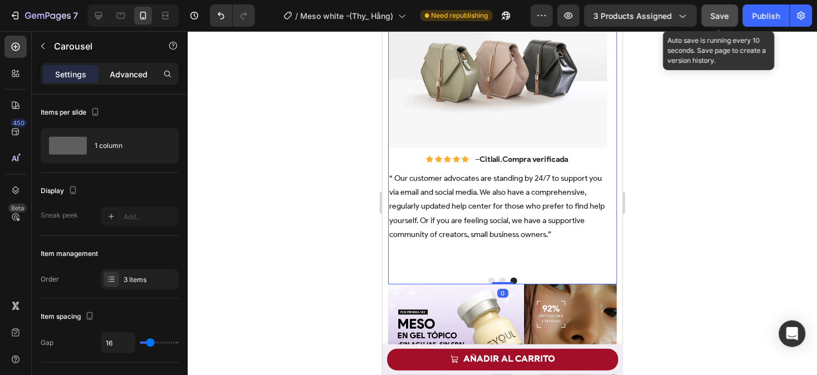
click at [135, 77] on p "Advanced" at bounding box center [129, 74] width 38 height 12
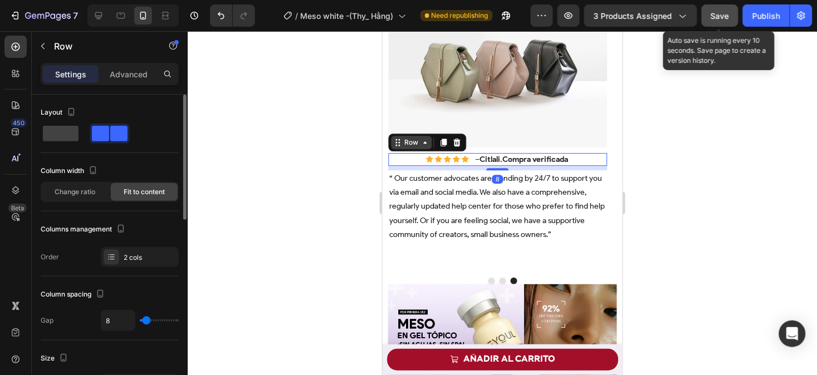
click at [413, 140] on div "Row" at bounding box center [410, 142] width 18 height 10
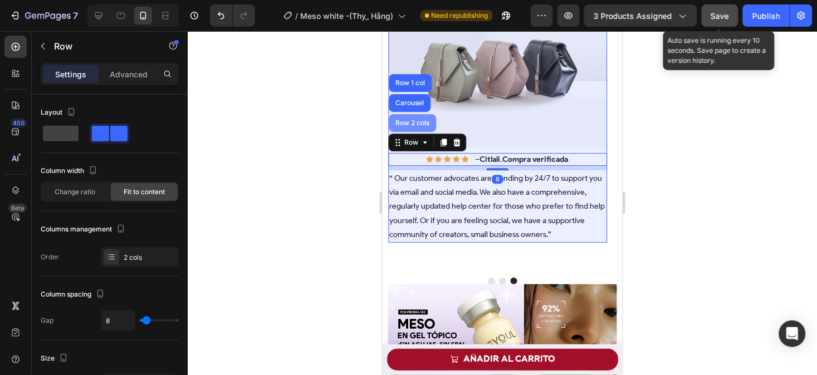
click at [411, 116] on div "Row 2 cols" at bounding box center [411, 123] width 47 height 18
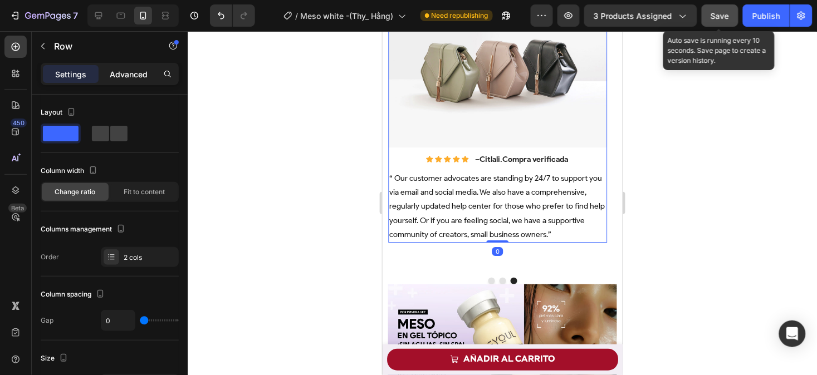
click at [116, 71] on p "Advanced" at bounding box center [129, 74] width 38 height 12
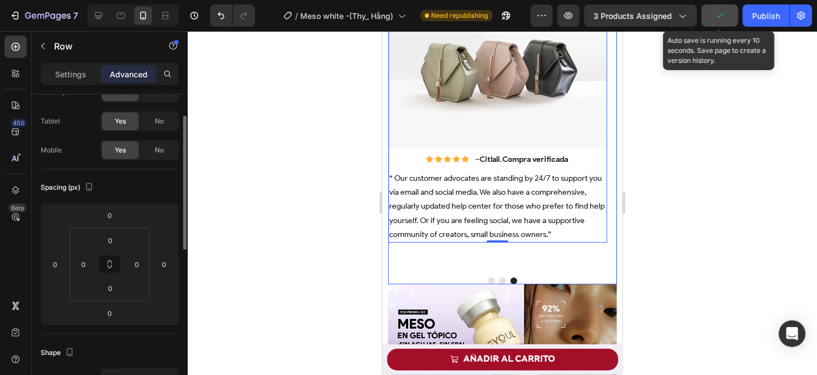
scroll to position [47, 0]
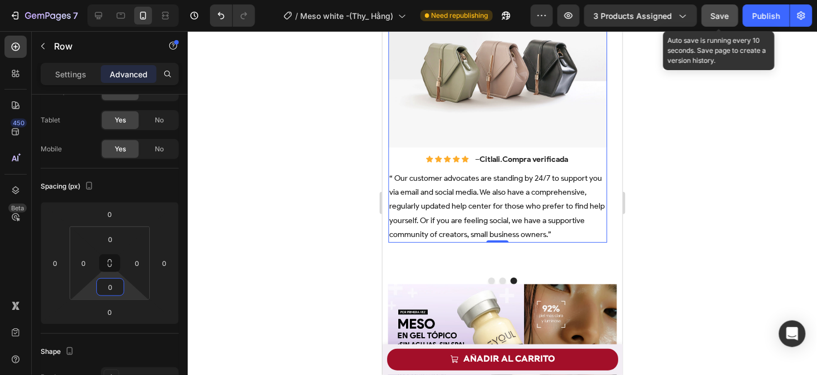
click at [115, 288] on input "0" at bounding box center [110, 287] width 22 height 17
type input "00"
click at [114, 312] on input "0" at bounding box center [110, 312] width 22 height 17
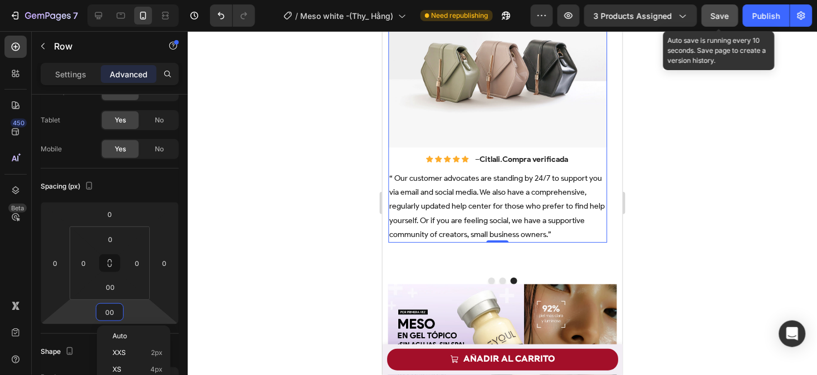
type input "0"
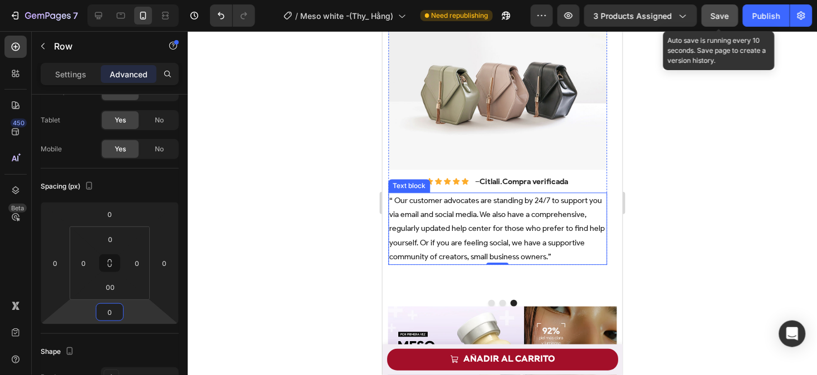
scroll to position [722, 0]
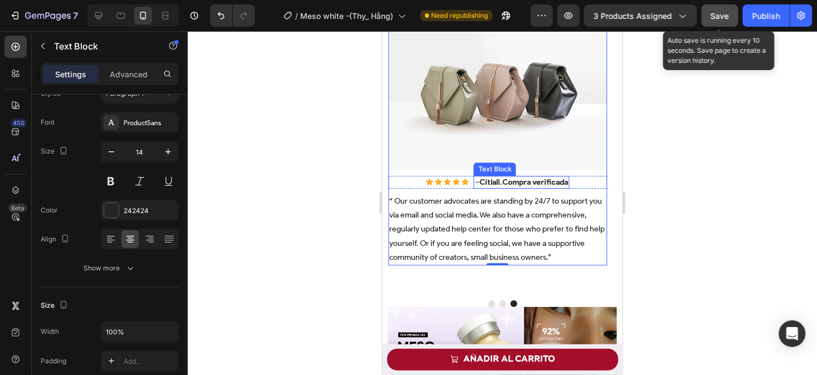
click at [487, 178] on strong "Citlali" at bounding box center [489, 181] width 21 height 9
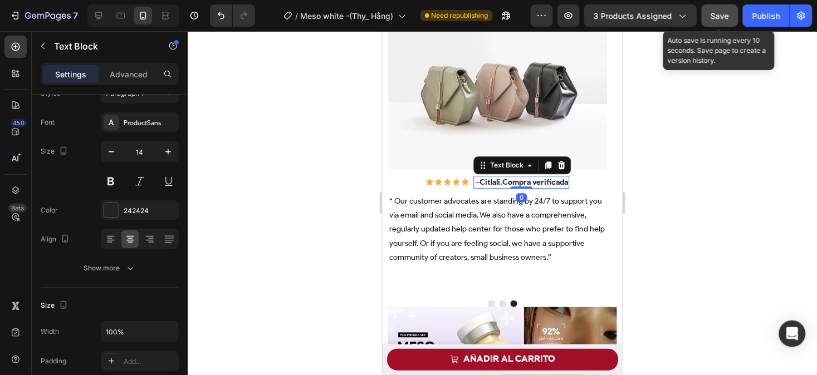
scroll to position [0, 0]
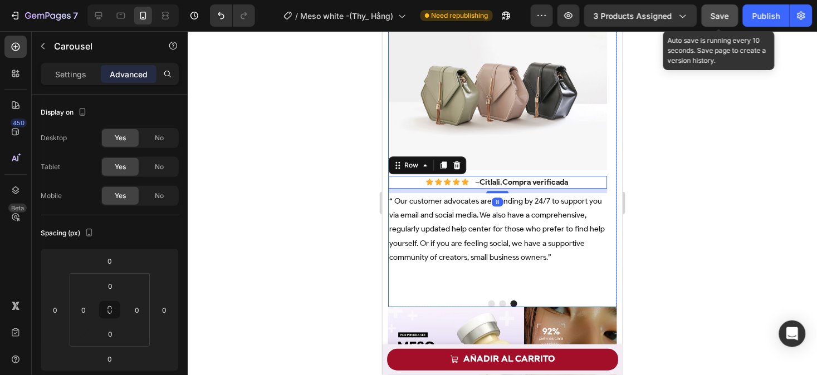
click at [430, 278] on div "Image Icon Icon Icon Icon Icon Icon List – Citlali . Compra verificada Text Blo…" at bounding box center [497, 149] width 219 height 286
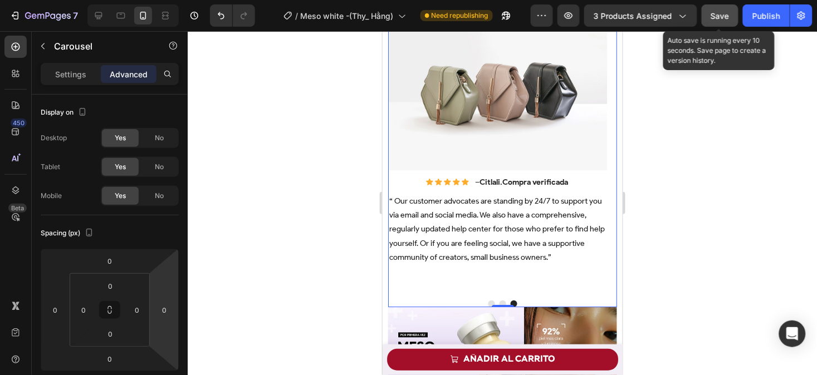
click at [447, 265] on div "Image Icon Icon Icon Icon Icon Icon List – Citlali . Compra verificada Text Blo…" at bounding box center [497, 149] width 219 height 286
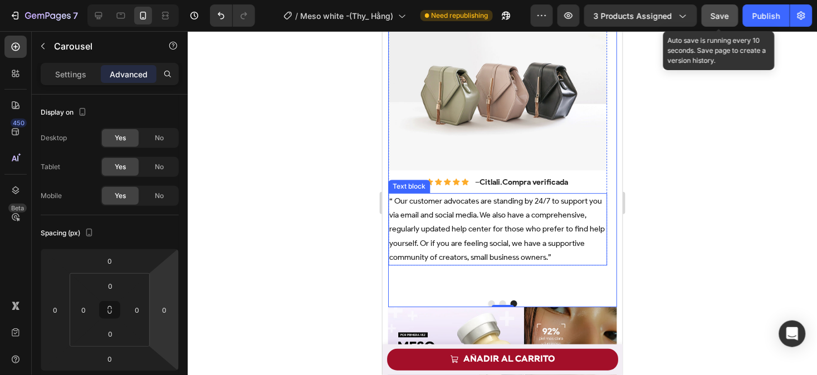
click at [442, 244] on p "“ Our customer advocates are standing by 24/7 to support you via email and soci…" at bounding box center [497, 229] width 217 height 70
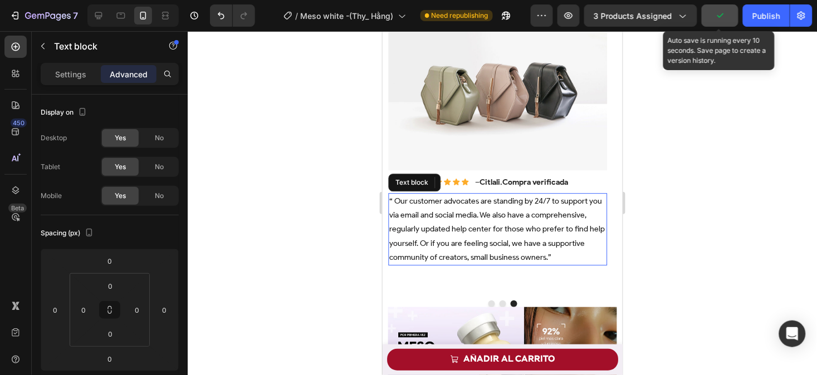
click at [433, 231] on p "“ Our customer advocates are standing by 24/7 to support you via email and soci…" at bounding box center [497, 229] width 217 height 70
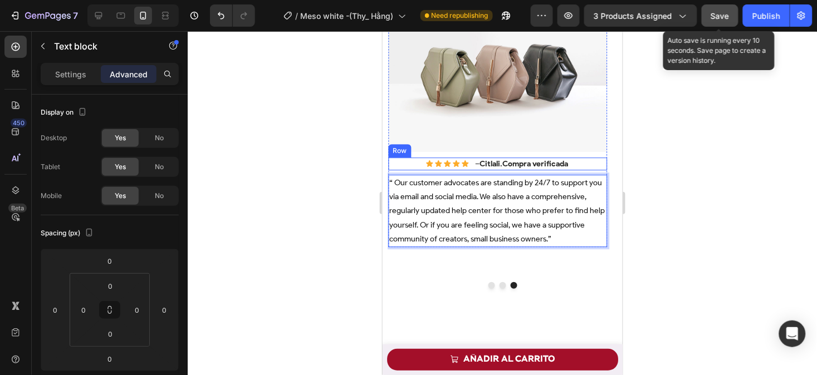
scroll to position [520, 0]
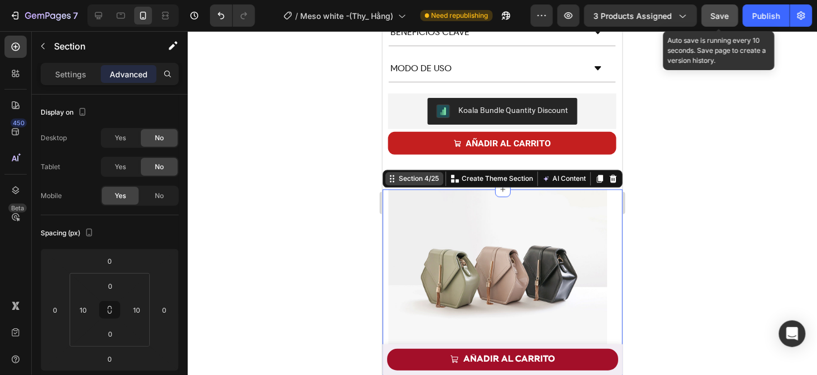
click at [401, 184] on div "Section 4/25" at bounding box center [418, 179] width 45 height 10
click at [408, 184] on div "Section 4/25" at bounding box center [418, 179] width 45 height 10
click at [414, 185] on div "Section 4/25" at bounding box center [414, 178] width 58 height 13
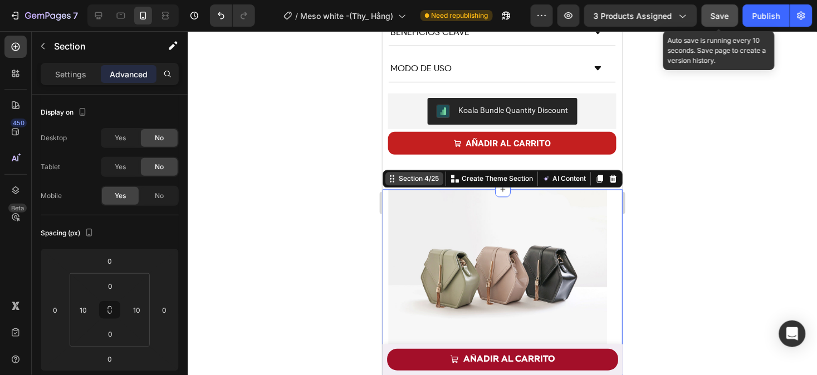
click at [414, 185] on div "Section 4/25" at bounding box center [414, 178] width 58 height 13
click at [370, 298] on div at bounding box center [502, 203] width 629 height 344
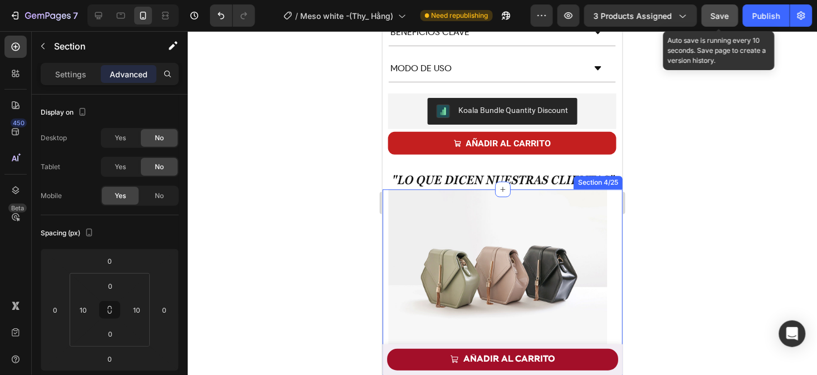
click at [384, 248] on div "Image Icon Icon Icon Icon Icon Icon List – Citlali . Compra verificada Text Blo…" at bounding box center [502, 339] width 240 height 301
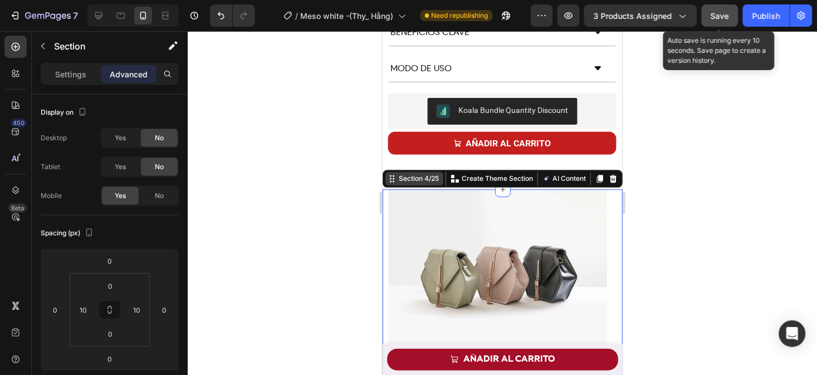
click at [408, 184] on div "Section 4/25" at bounding box center [418, 179] width 45 height 10
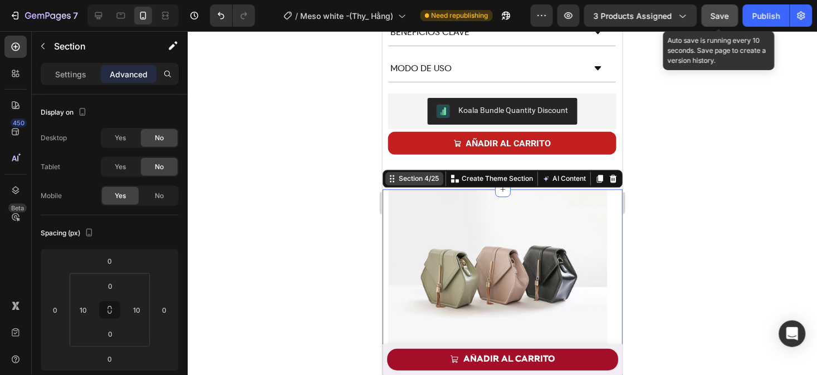
click at [408, 184] on div "Section 4/25" at bounding box center [418, 179] width 45 height 10
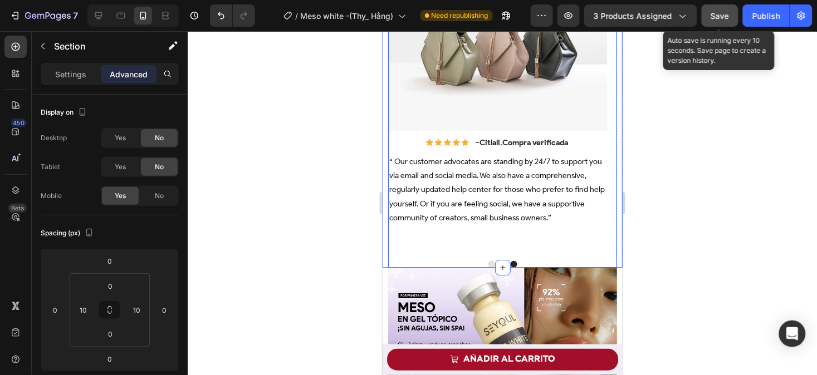
scroll to position [761, 0]
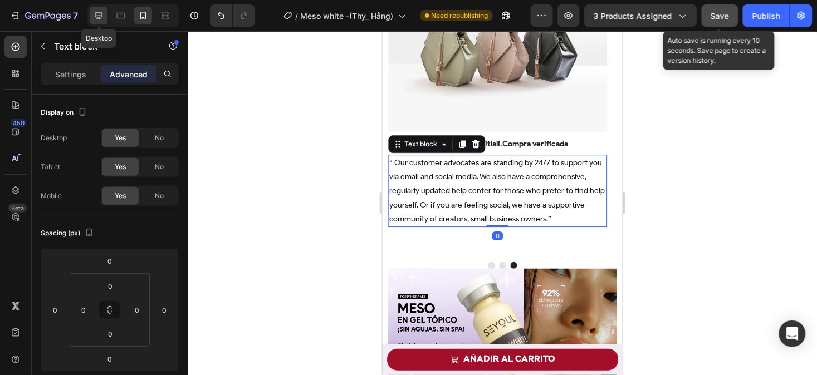
click at [97, 14] on icon at bounding box center [98, 15] width 11 height 11
type input "32"
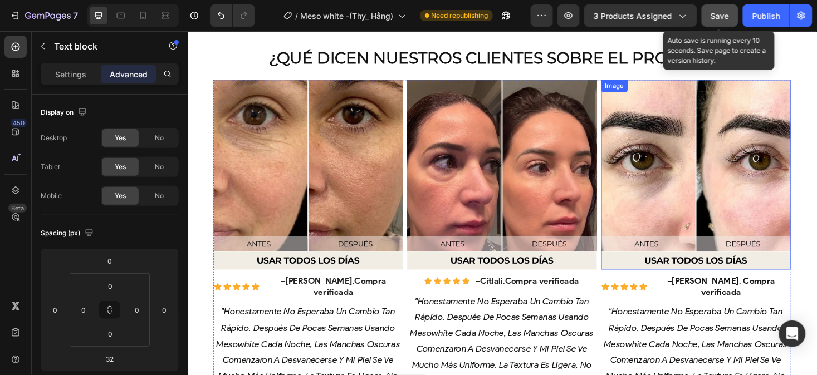
scroll to position [721, 0]
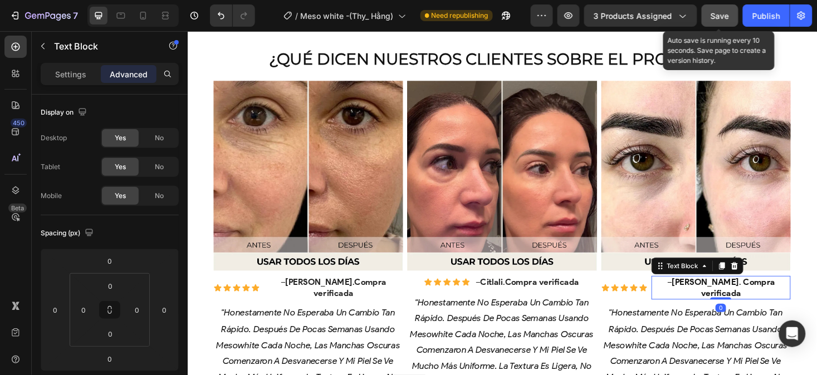
click at [717, 295] on span "Itzel ." at bounding box center [737, 297] width 73 height 11
drag, startPoint x: 717, startPoint y: 295, endPoint x: 702, endPoint y: 295, distance: 15.6
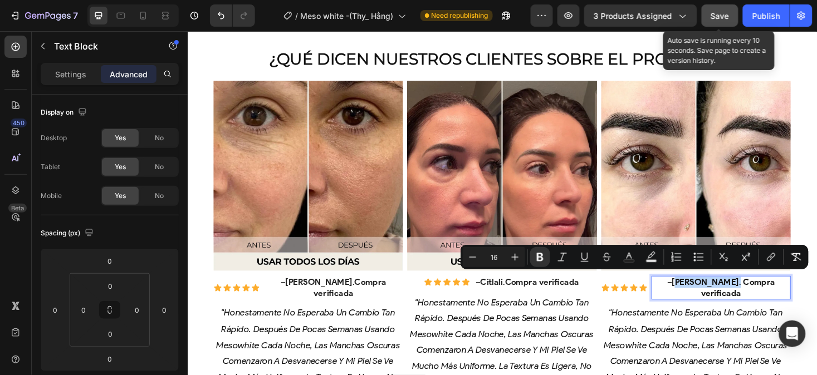
drag, startPoint x: 702, startPoint y: 295, endPoint x: 719, endPoint y: 294, distance: 17.3
click at [719, 294] on p "– Itzel . Compra verificada" at bounding box center [753, 303] width 145 height 23
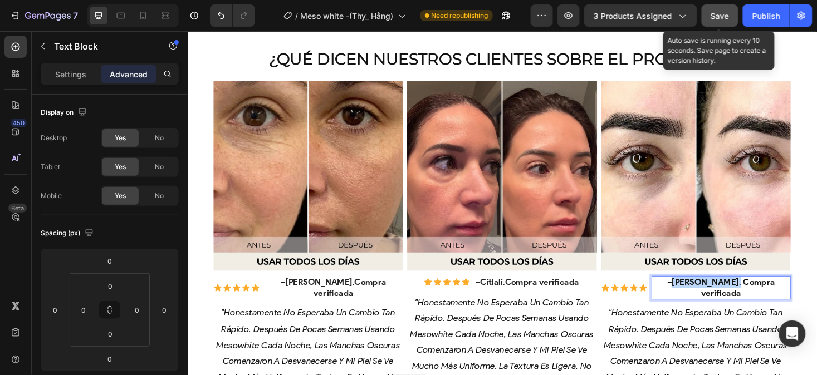
drag, startPoint x: 719, startPoint y: 294, endPoint x: 699, endPoint y: 294, distance: 20.0
click at [699, 294] on p "– Itzel . Compra verificada" at bounding box center [753, 303] width 145 height 23
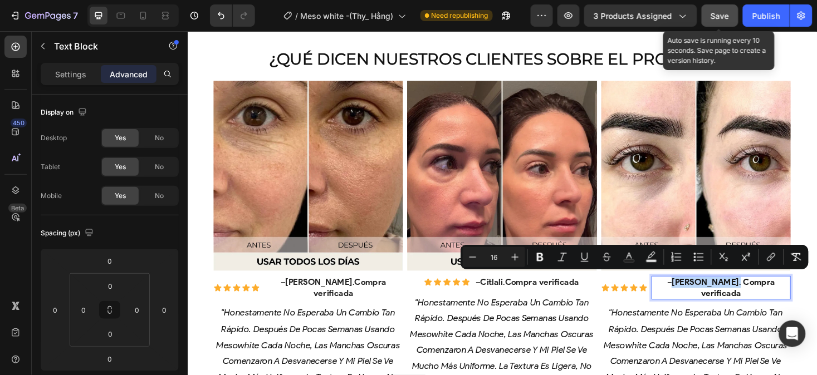
copy p "Itzel ."
click at [143, 14] on icon at bounding box center [143, 15] width 11 height 11
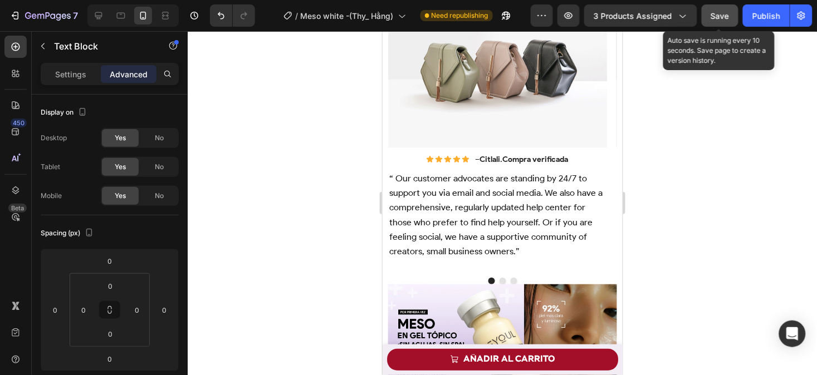
scroll to position [743, 0]
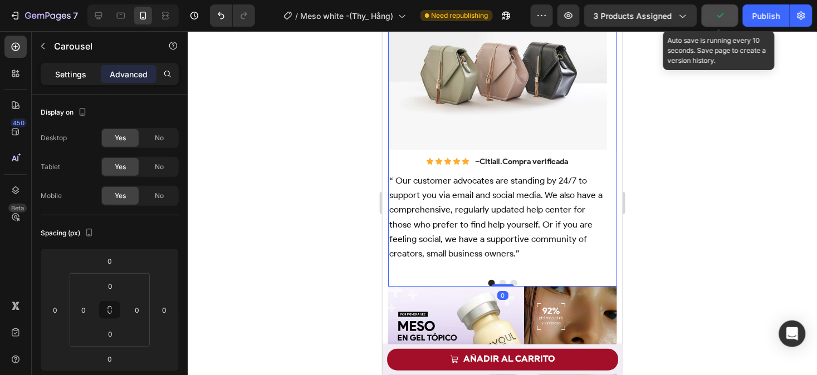
click at [57, 67] on div "Settings" at bounding box center [71, 74] width 56 height 18
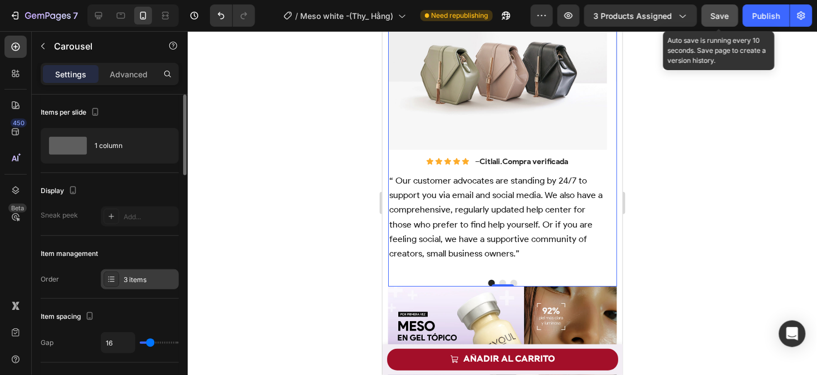
click at [136, 285] on div "3 items" at bounding box center [140, 279] width 78 height 20
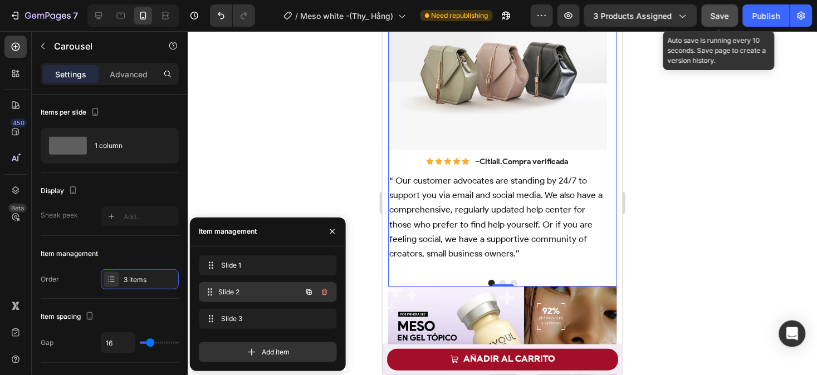
click at [263, 293] on span "Slide 2" at bounding box center [260, 292] width 82 height 10
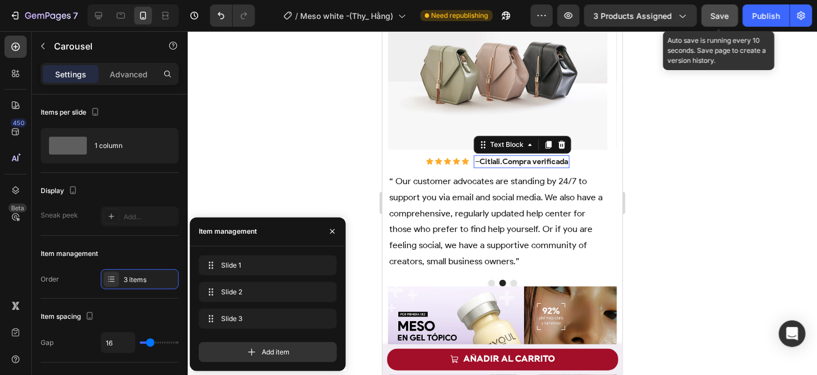
click at [486, 159] on strong "Citlali" at bounding box center [489, 160] width 21 height 9
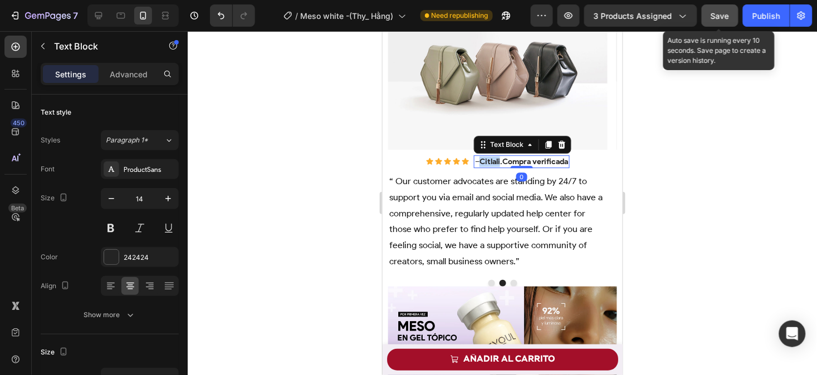
click at [486, 159] on strong "Citlali" at bounding box center [489, 160] width 21 height 9
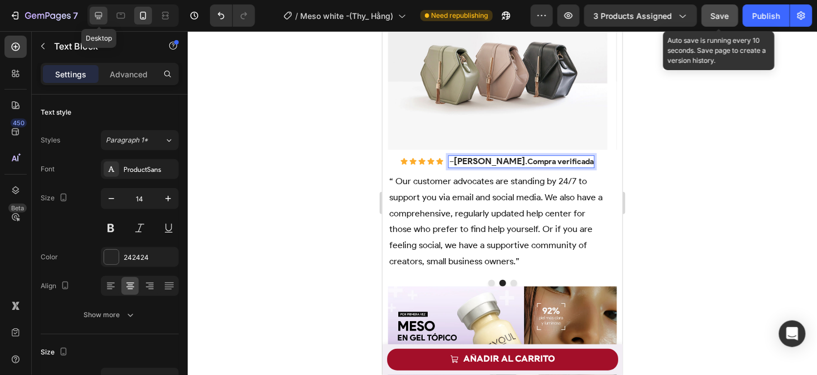
click at [104, 17] on icon at bounding box center [98, 15] width 11 height 11
type input "16"
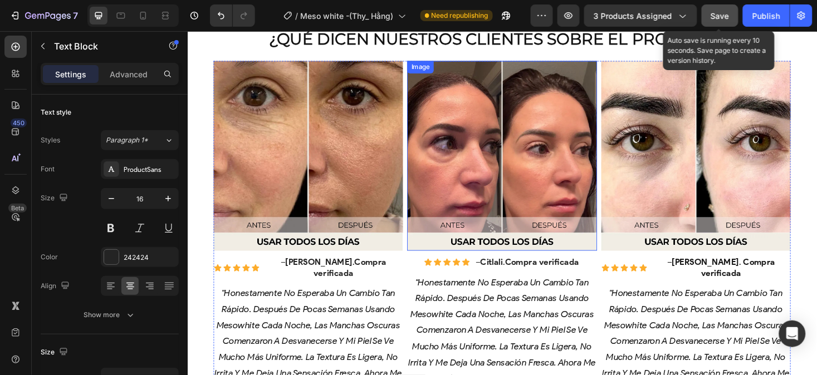
scroll to position [703, 0]
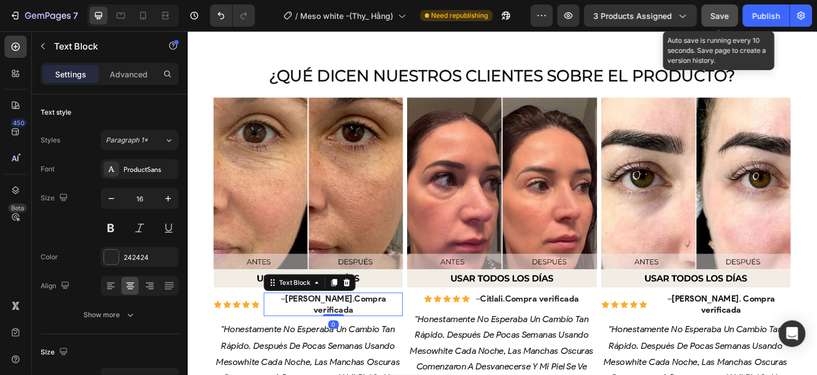
click at [307, 311] on strong "[PERSON_NAME]" at bounding box center [326, 315] width 71 height 11
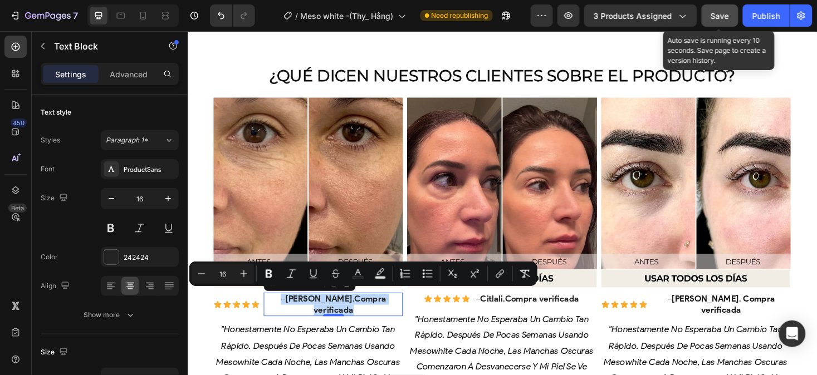
click at [307, 311] on strong "[PERSON_NAME]" at bounding box center [326, 315] width 71 height 11
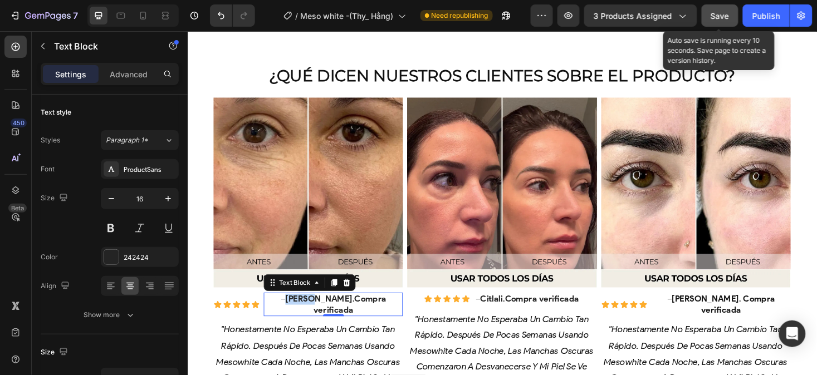
click at [307, 311] on strong "[PERSON_NAME]" at bounding box center [326, 315] width 71 height 11
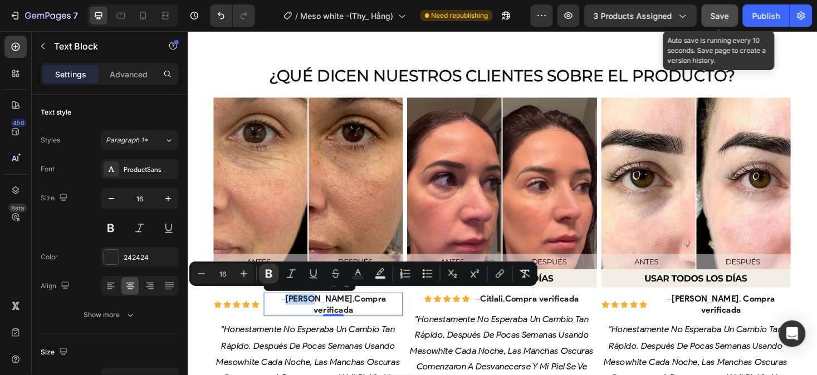
copy strong "[PERSON_NAME]"
click at [149, 17] on div at bounding box center [143, 16] width 18 height 18
type input "14"
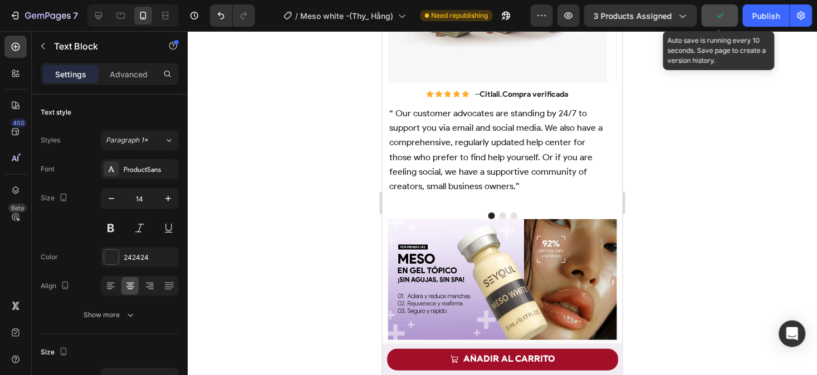
scroll to position [785, 0]
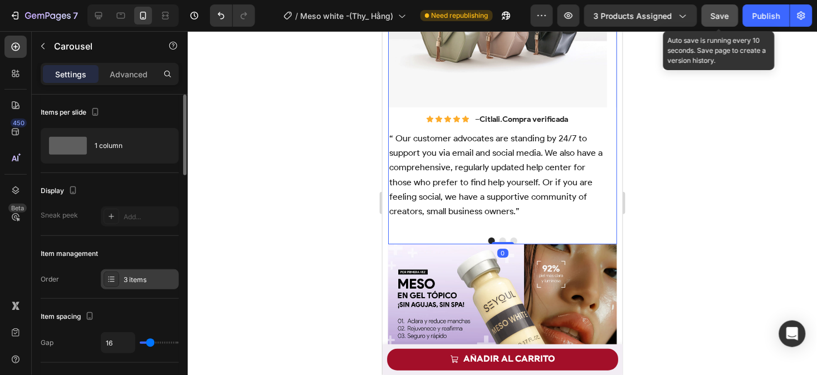
click at [145, 286] on div "3 items" at bounding box center [140, 279] width 78 height 20
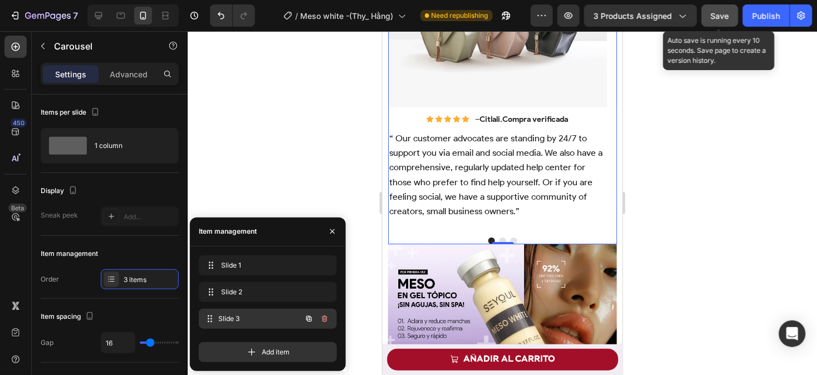
click at [246, 317] on span "Slide 3" at bounding box center [260, 319] width 82 height 10
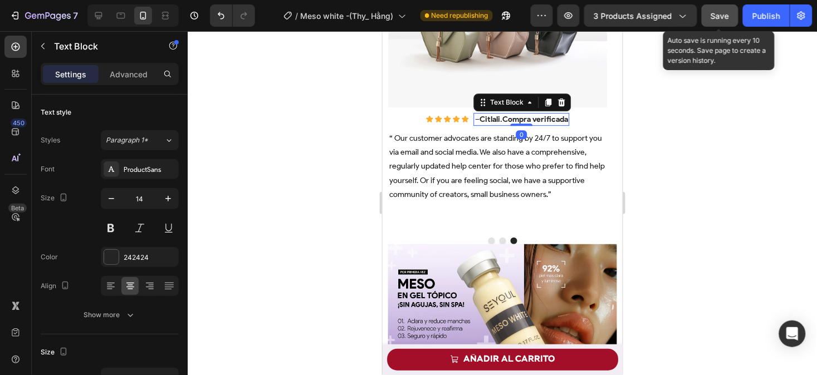
click at [489, 122] on strong "Citlali" at bounding box center [489, 118] width 21 height 9
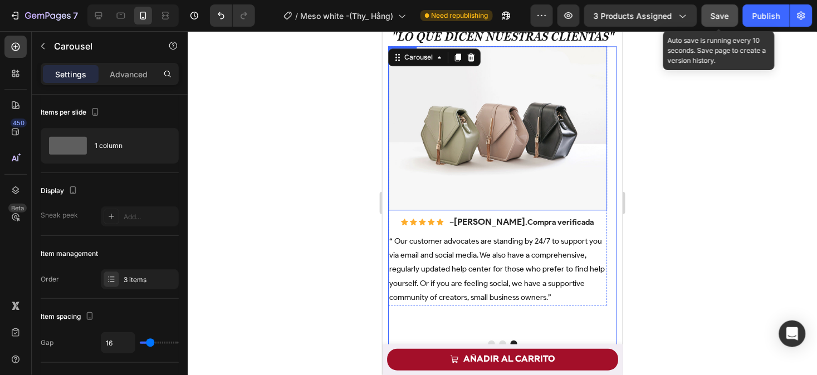
scroll to position [653, 0]
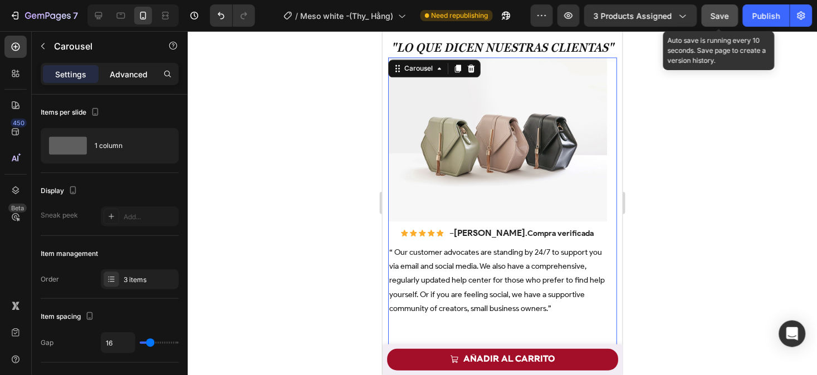
click at [138, 70] on p "Advanced" at bounding box center [129, 74] width 38 height 12
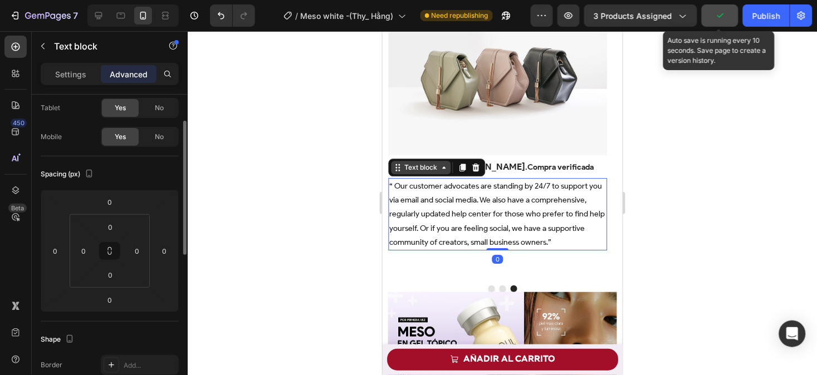
scroll to position [60, 0]
click at [431, 170] on div "Text block" at bounding box center [419, 167] width 37 height 10
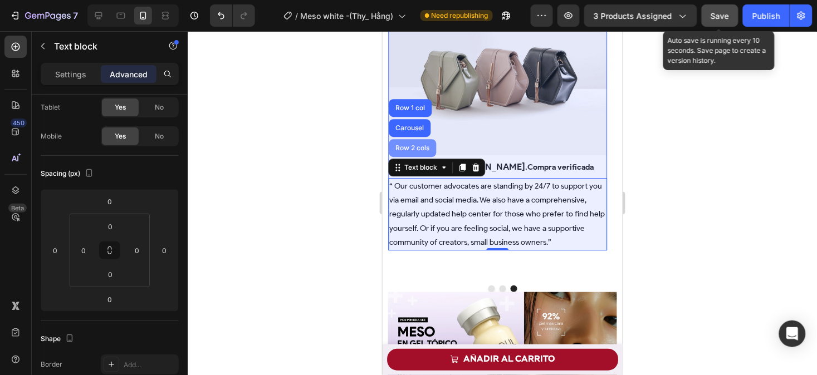
click at [414, 140] on div "Row 2 cols" at bounding box center [411, 148] width 47 height 18
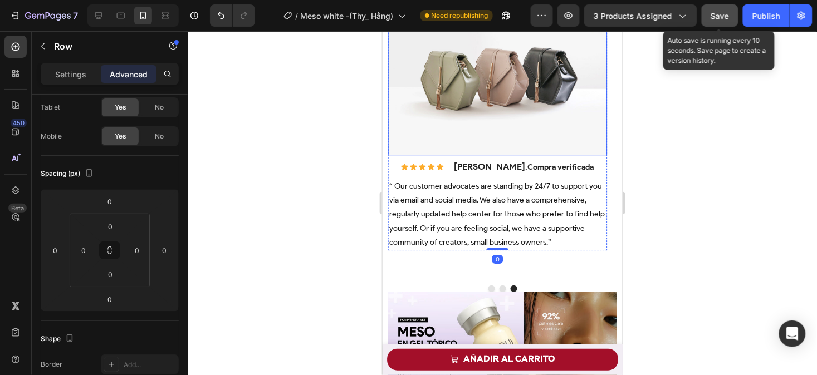
scroll to position [0, 0]
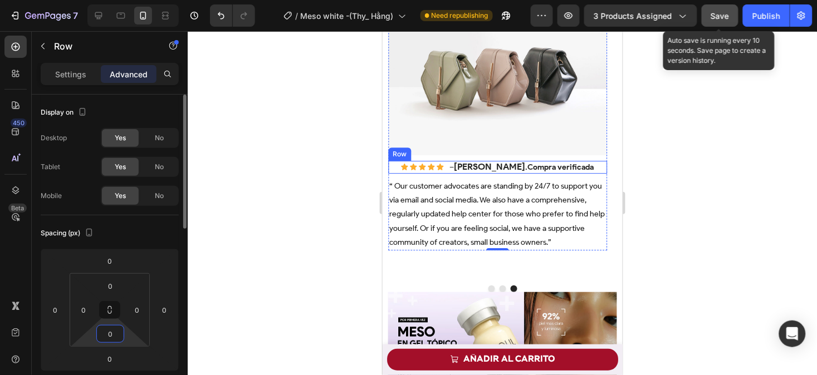
click at [112, 334] on input "0" at bounding box center [110, 334] width 22 height 17
type input "00"
click at [107, 362] on input "0" at bounding box center [110, 359] width 22 height 17
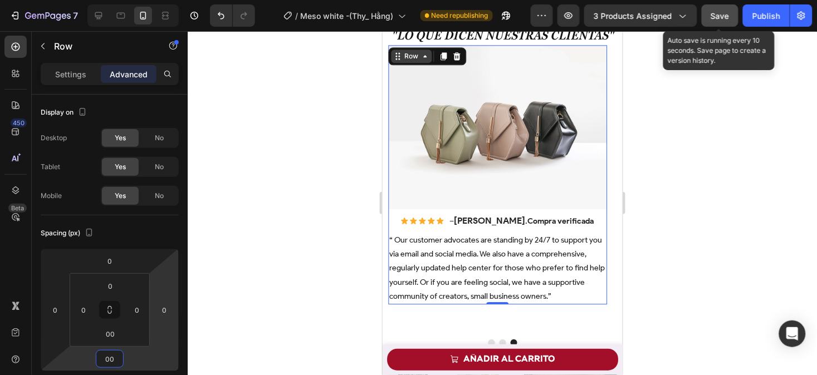
scroll to position [657, 0]
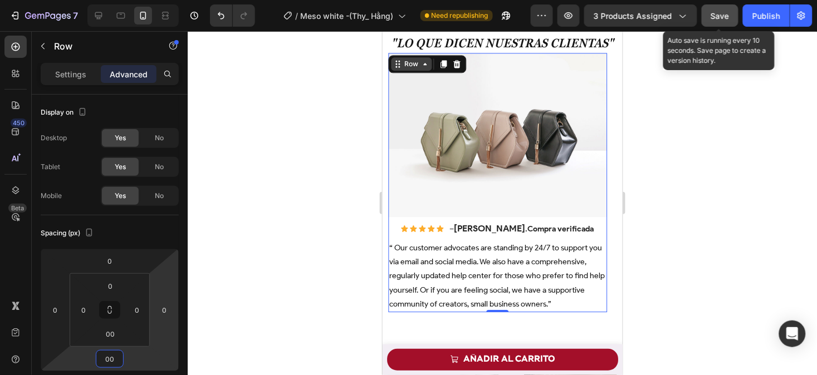
type input "0"
click at [417, 68] on div "Row" at bounding box center [410, 63] width 18 height 10
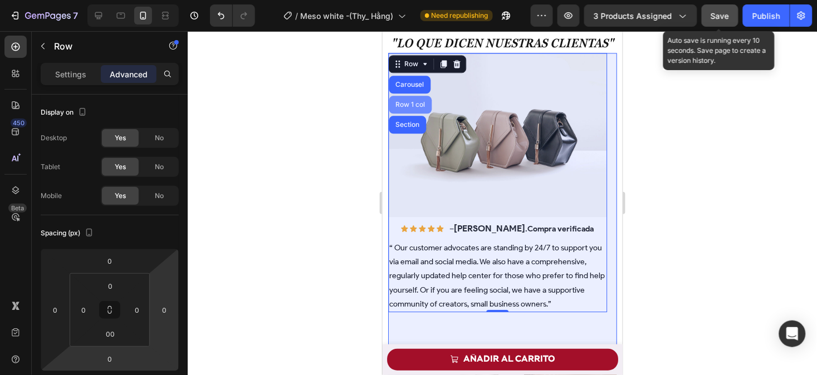
click at [417, 107] on div "Row 1 col" at bounding box center [410, 104] width 34 height 7
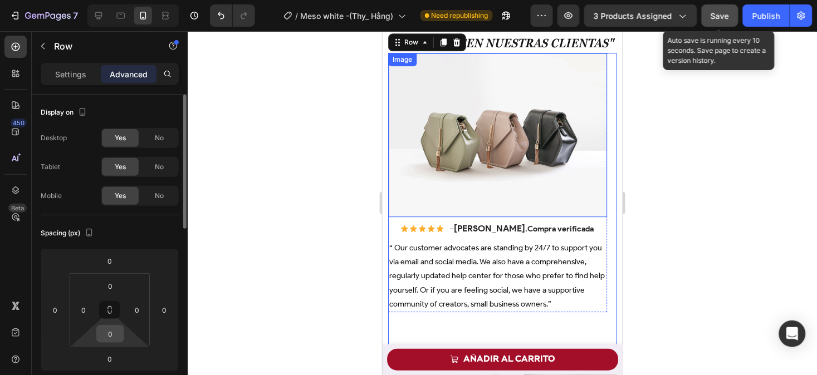
click at [115, 335] on input "0" at bounding box center [110, 334] width 22 height 17
type input "00"
click at [110, 358] on input "0" at bounding box center [110, 359] width 22 height 17
type input "00"
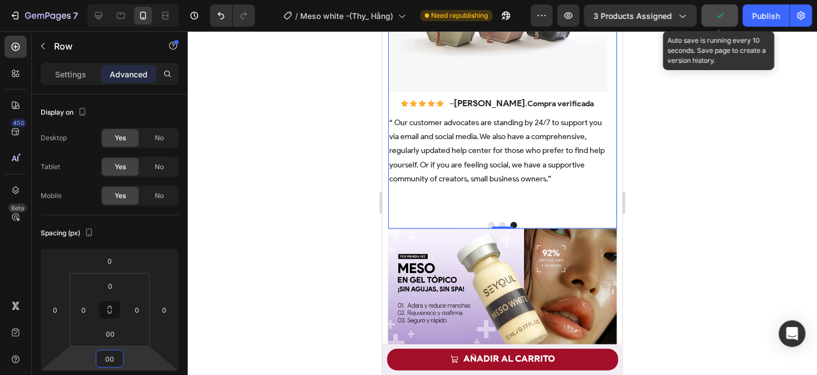
scroll to position [802, 0]
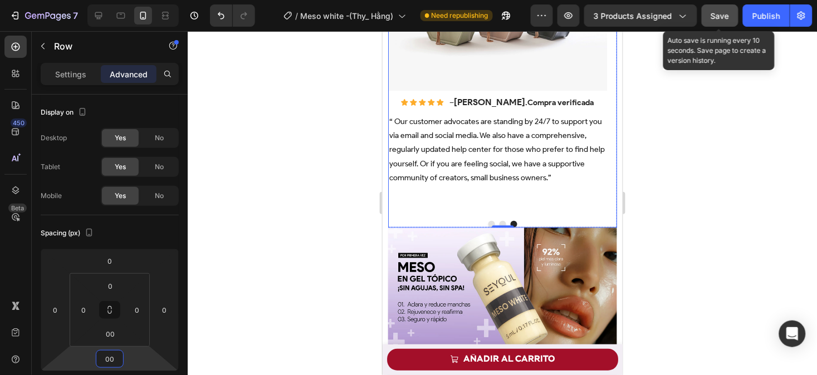
click at [488, 224] on button "Dot" at bounding box center [491, 223] width 7 height 7
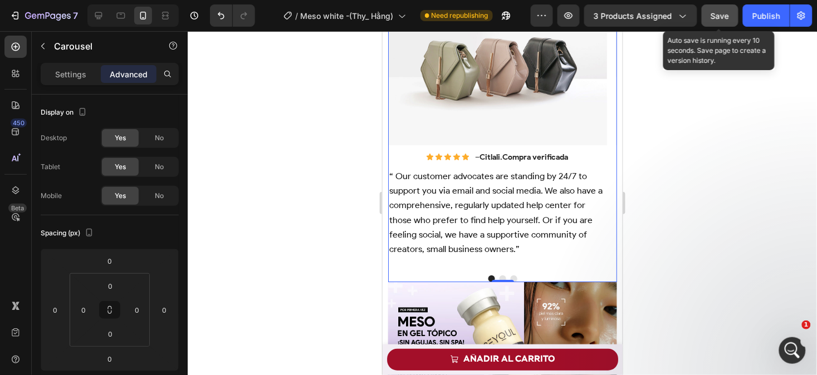
scroll to position [0, 0]
click at [500, 278] on button "Dot" at bounding box center [502, 278] width 7 height 7
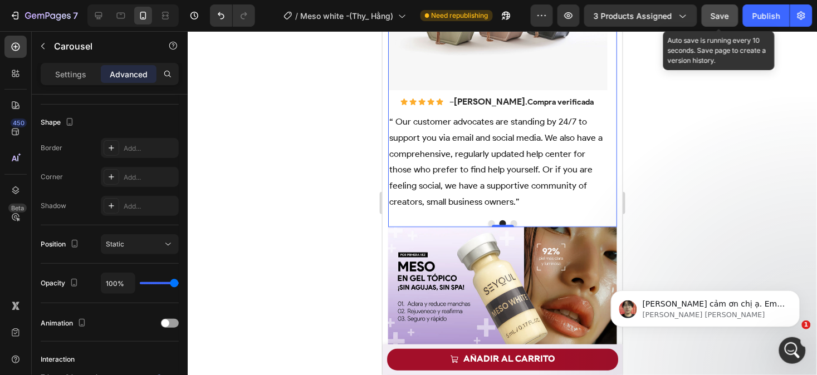
scroll to position [414, 0]
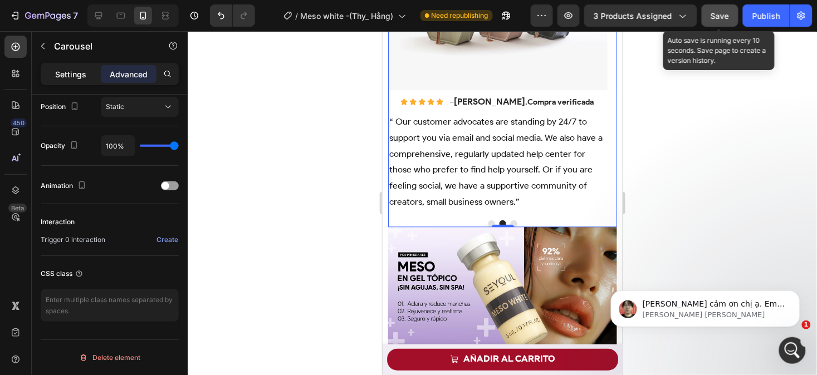
click at [80, 71] on p "Settings" at bounding box center [70, 74] width 31 height 12
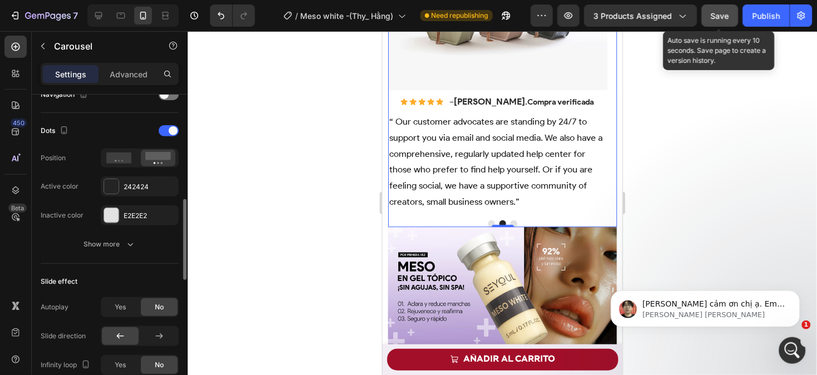
scroll to position [406, 0]
click at [112, 251] on div "Show more" at bounding box center [110, 244] width 52 height 11
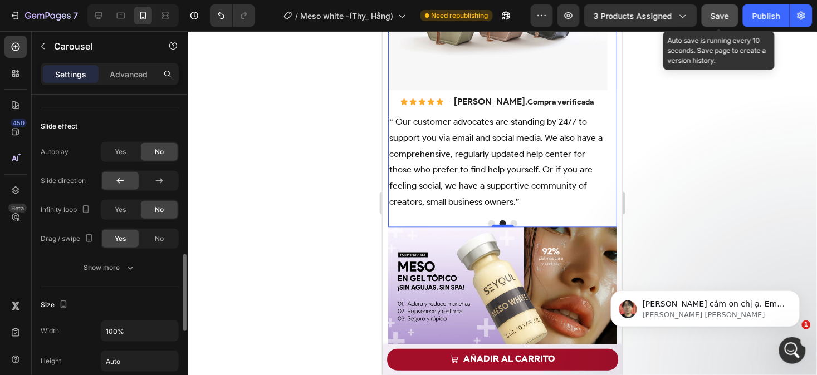
scroll to position [639, 0]
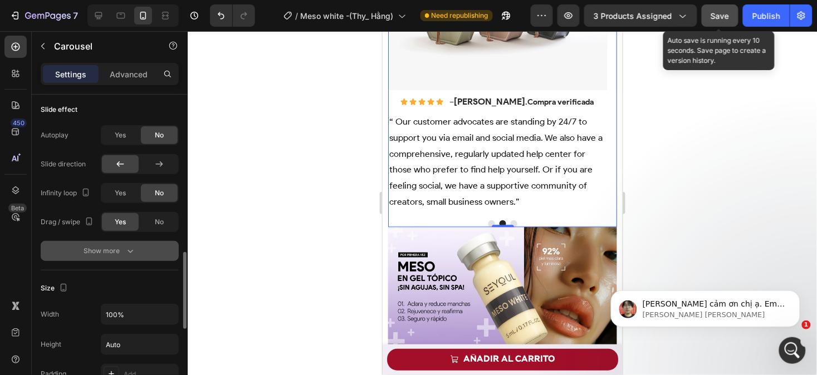
click at [132, 257] on icon "button" at bounding box center [130, 251] width 11 height 11
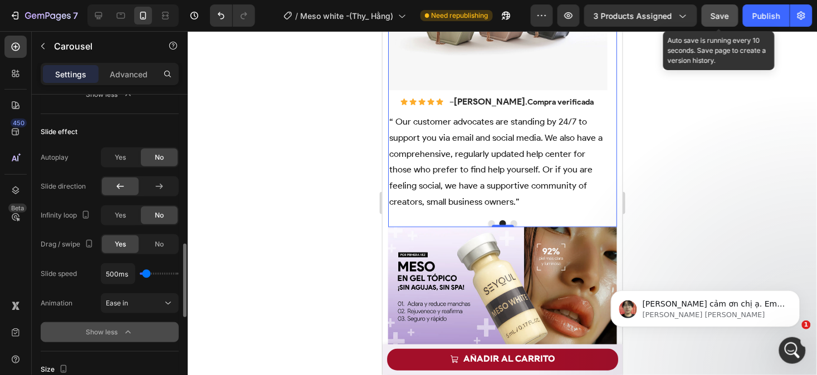
scroll to position [616, 0]
click at [119, 221] on div "Yes" at bounding box center [120, 216] width 37 height 18
click at [153, 219] on div "No" at bounding box center [159, 216] width 37 height 18
drag, startPoint x: 36, startPoint y: 217, endPoint x: 77, endPoint y: 215, distance: 41.2
click at [77, 215] on div "Items per slide 1 column Display Sneak peek Add... Item management Order 3 item…" at bounding box center [110, 140] width 156 height 1324
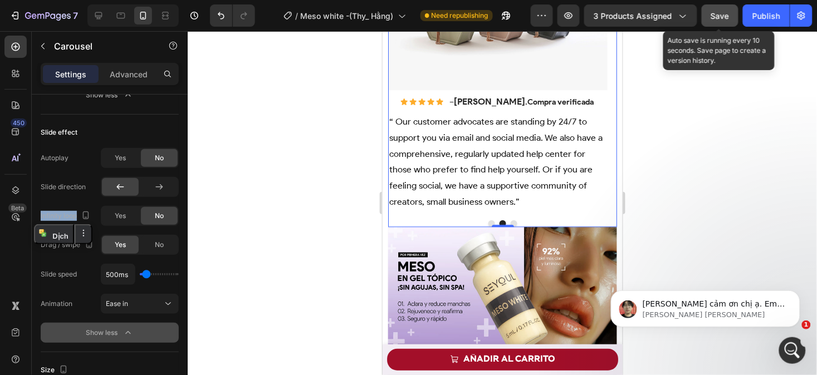
copy div "Infinity loop"
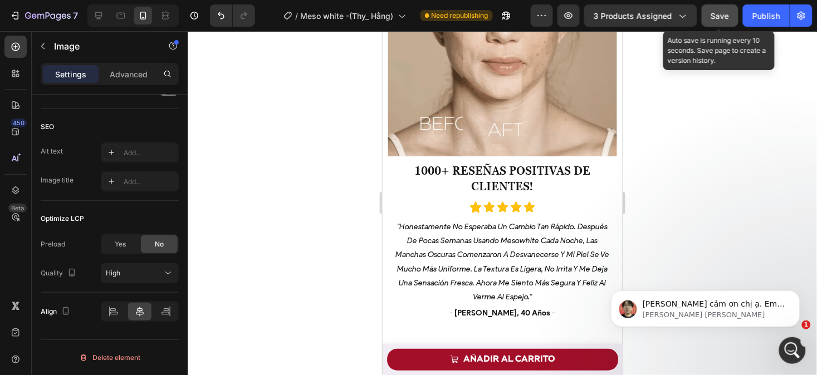
scroll to position [0, 0]
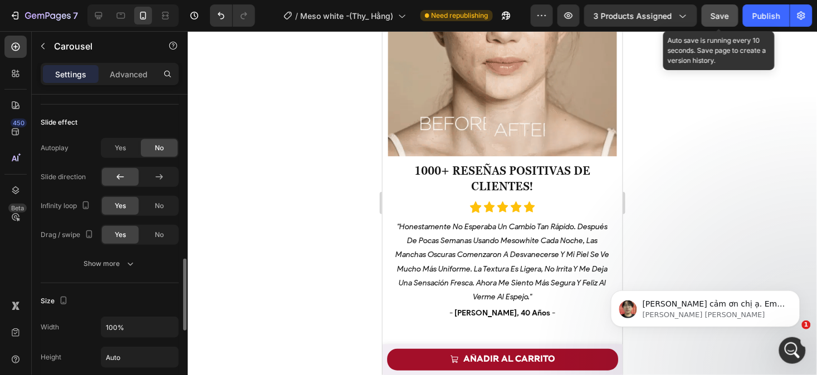
scroll to position [712, 0]
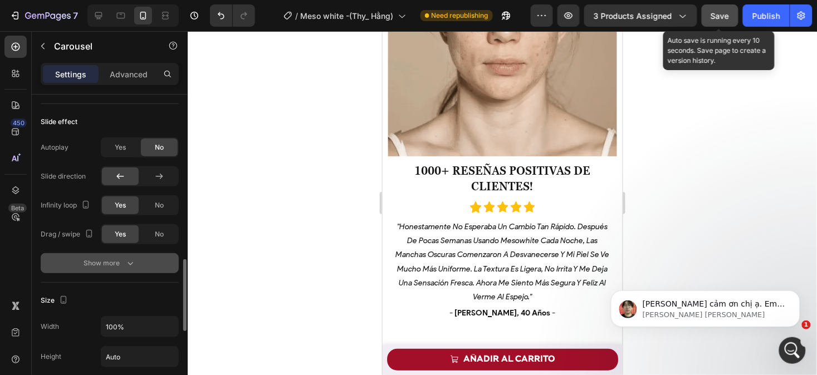
click at [117, 262] on div "Show more" at bounding box center [110, 263] width 52 height 11
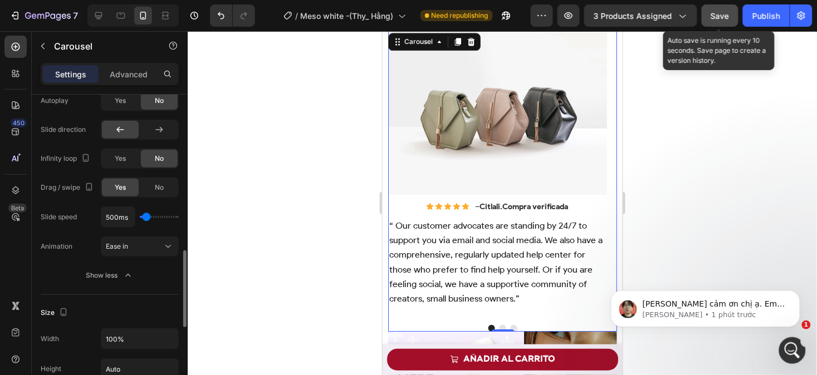
scroll to position [611, 0]
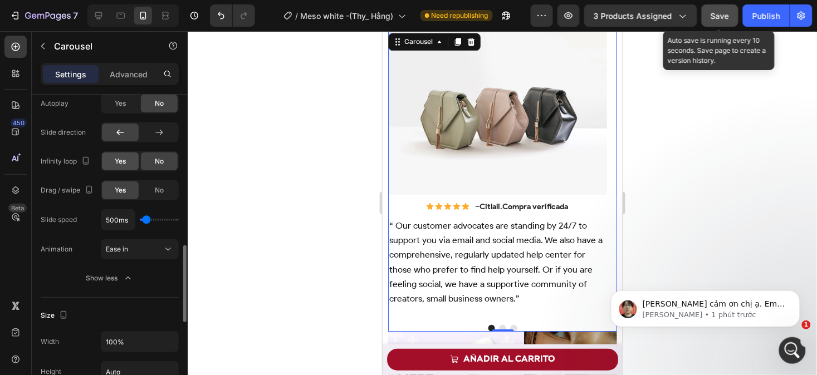
click at [120, 158] on span "Yes" at bounding box center [120, 161] width 11 height 10
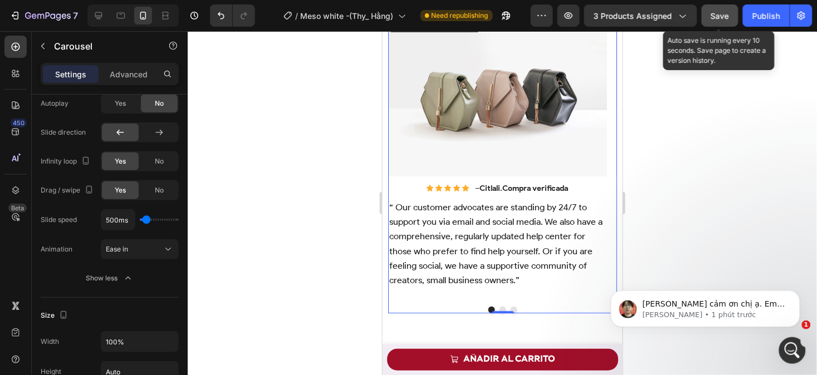
scroll to position [641, 0]
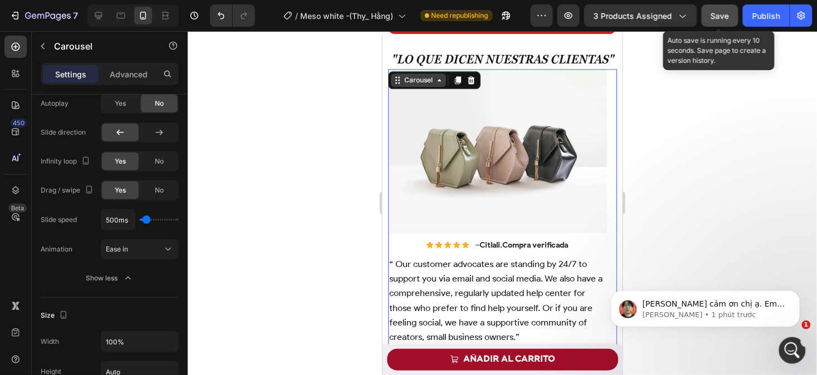
click at [414, 85] on div "Carousel" at bounding box center [417, 80] width 33 height 10
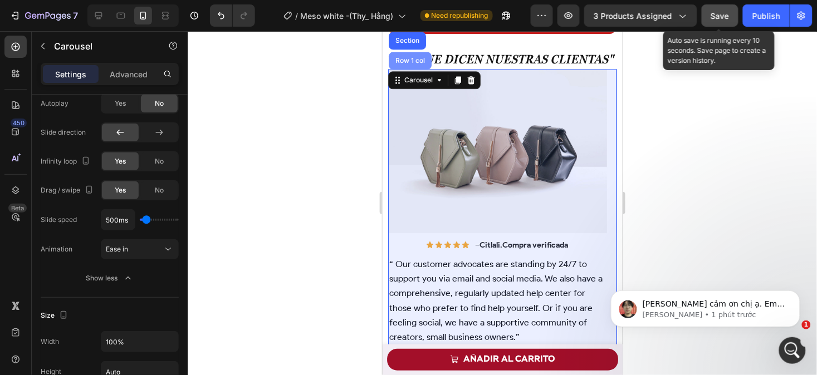
click at [408, 63] on div "Row 1 col" at bounding box center [410, 60] width 34 height 7
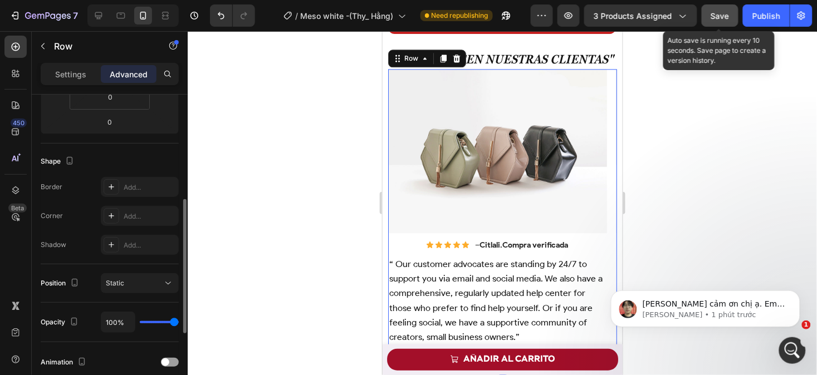
scroll to position [414, 0]
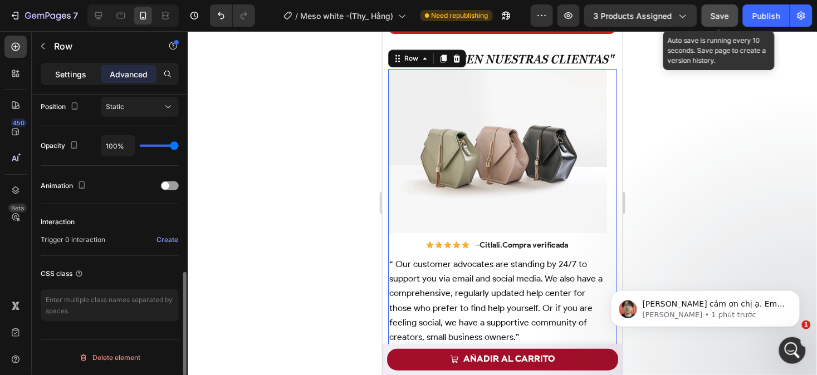
click at [62, 68] on p "Settings" at bounding box center [70, 74] width 31 height 12
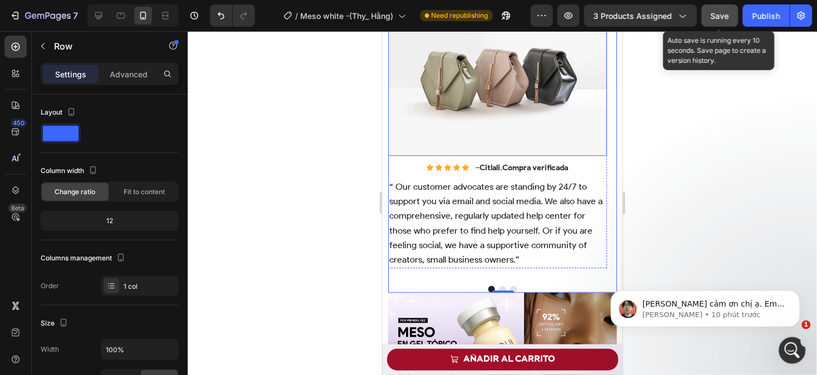
scroll to position [738, 0]
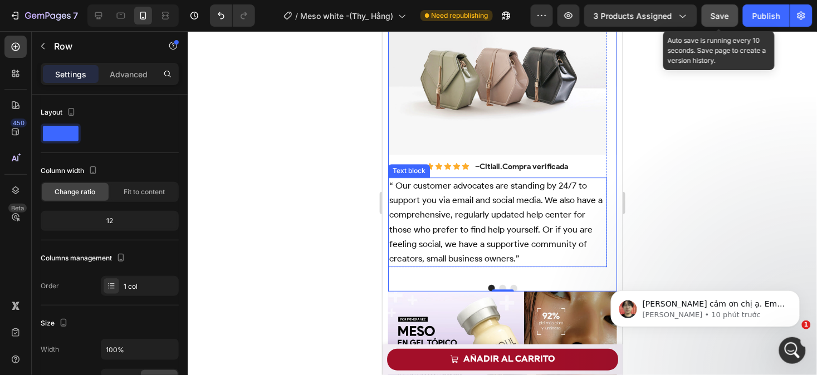
click at [508, 220] on p "“ Our customer advocates are standing by 24/7 to support you via email and soci…" at bounding box center [497, 221] width 217 height 87
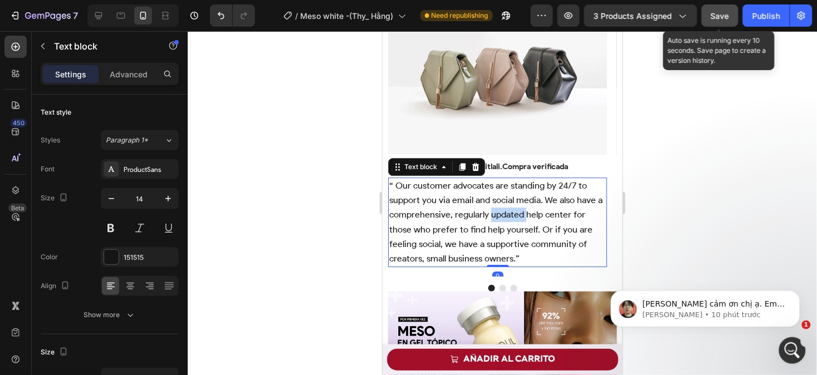
click at [508, 220] on p "“ Our customer advocates are standing by 24/7 to support you via email and soci…" at bounding box center [497, 221] width 217 height 87
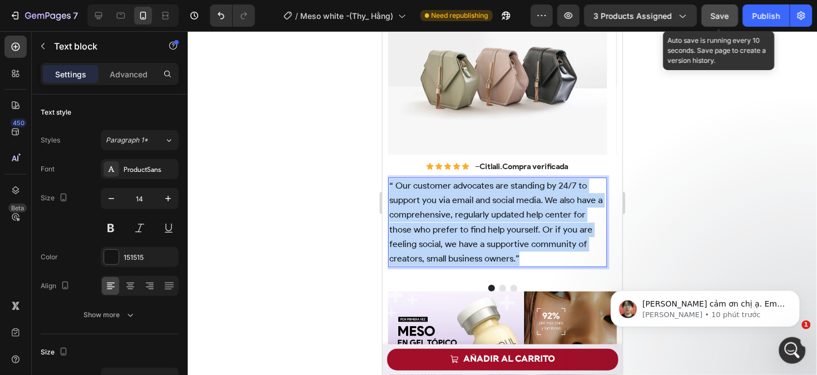
click at [508, 220] on p "“ Our customer advocates are standing by 24/7 to support you via email and soci…" at bounding box center [497, 221] width 217 height 87
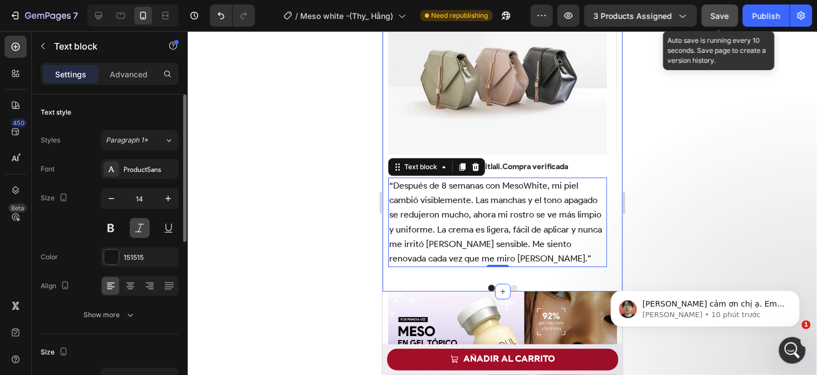
click at [142, 228] on button at bounding box center [140, 228] width 20 height 20
click at [128, 285] on icon at bounding box center [130, 286] width 11 height 11
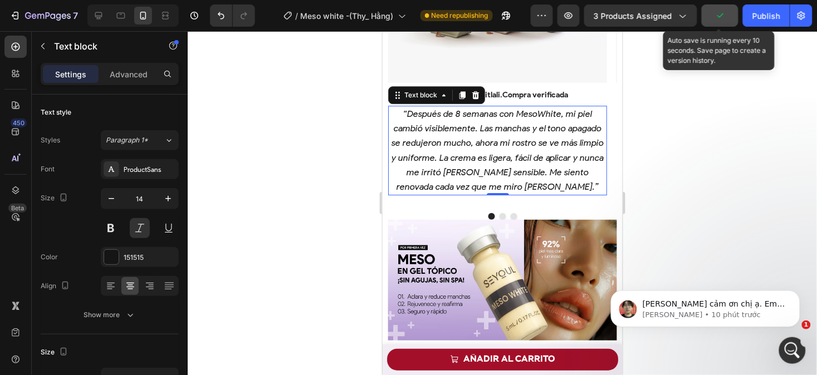
scroll to position [778, 0]
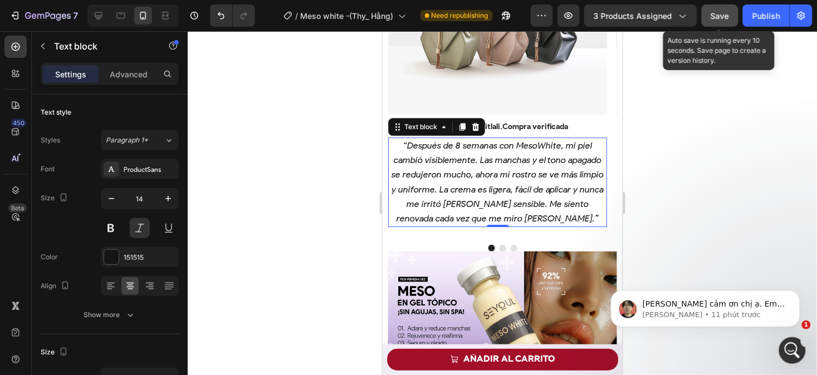
click at [547, 215] on p "“Después de 8 semanas con MesoWhite, mi piel cambió visiblemente. Las manchas y…" at bounding box center [497, 181] width 217 height 87
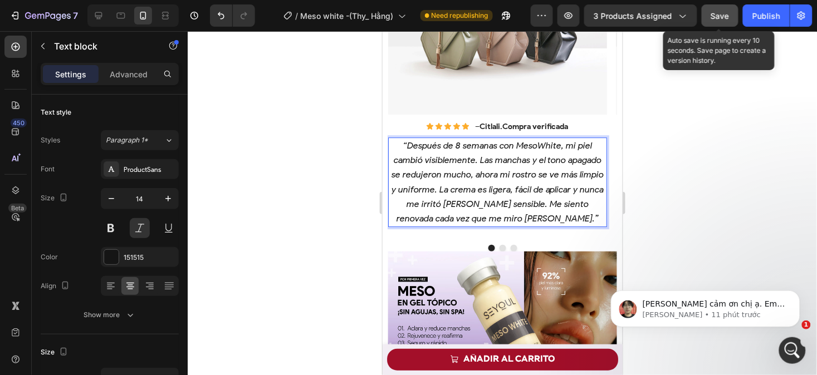
click at [547, 215] on p "“Después de 8 semanas con MesoWhite, mi piel cambió visiblemente. Las manchas y…" at bounding box center [497, 181] width 217 height 87
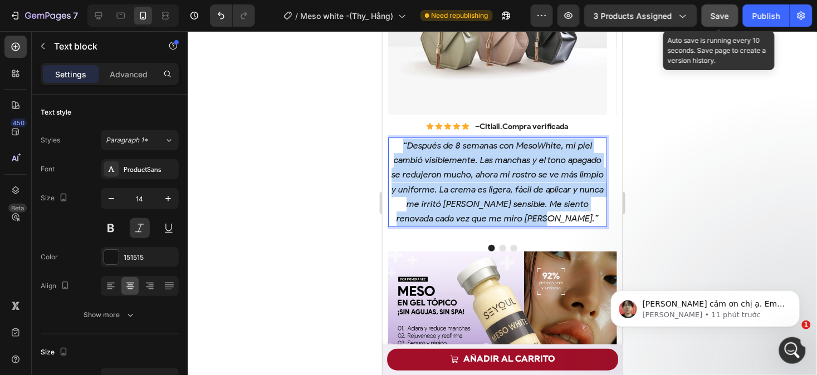
click at [547, 215] on p "“Después de 8 semanas con MesoWhite, mi piel cambió visiblemente. Las manchas y…" at bounding box center [497, 181] width 217 height 87
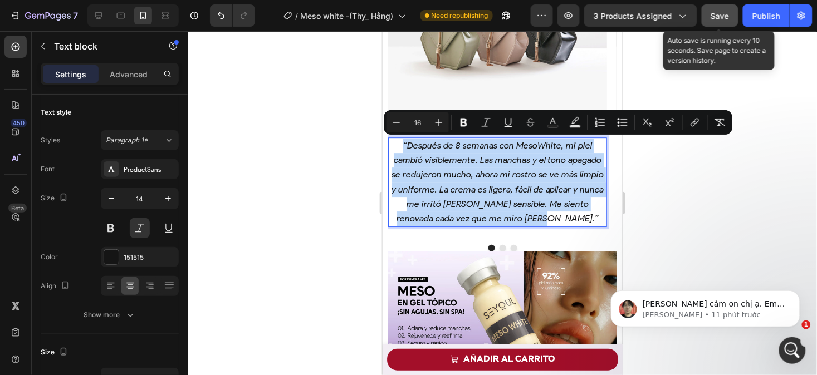
click at [547, 215] on p "“Después de 8 semanas con MesoWhite, mi piel cambió visiblemente. Las manchas y…" at bounding box center [497, 181] width 217 height 87
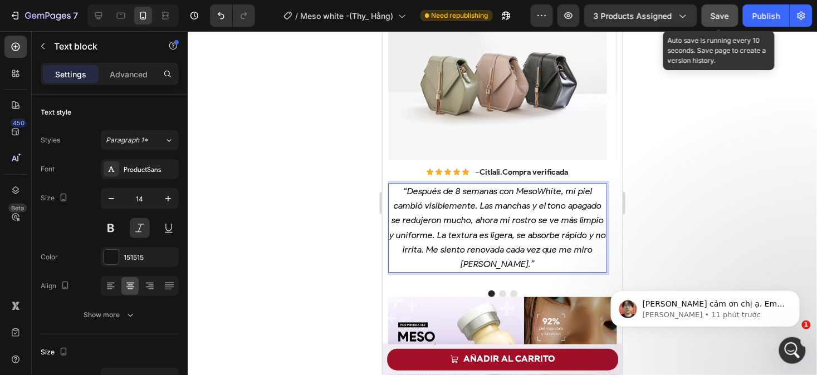
scroll to position [733, 0]
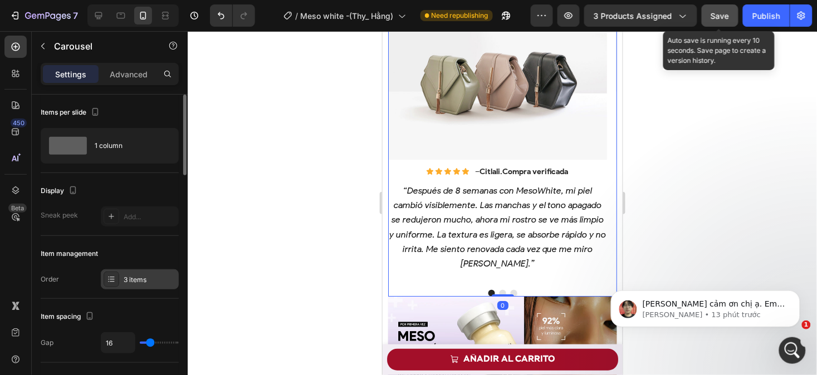
click at [153, 280] on div "3 items" at bounding box center [150, 280] width 52 height 10
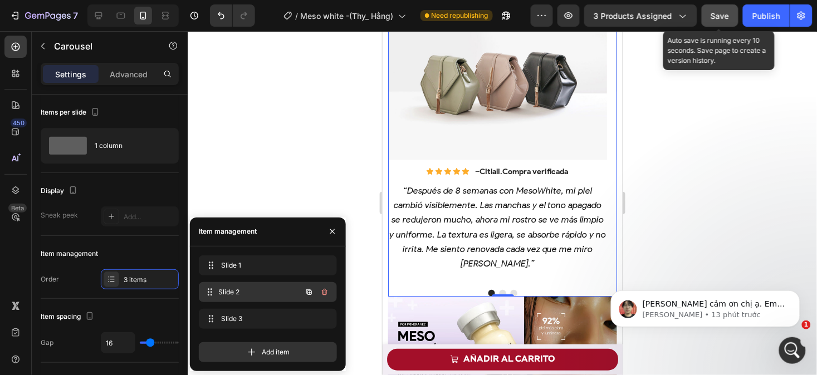
click at [246, 296] on span "Slide 2" at bounding box center [260, 292] width 82 height 10
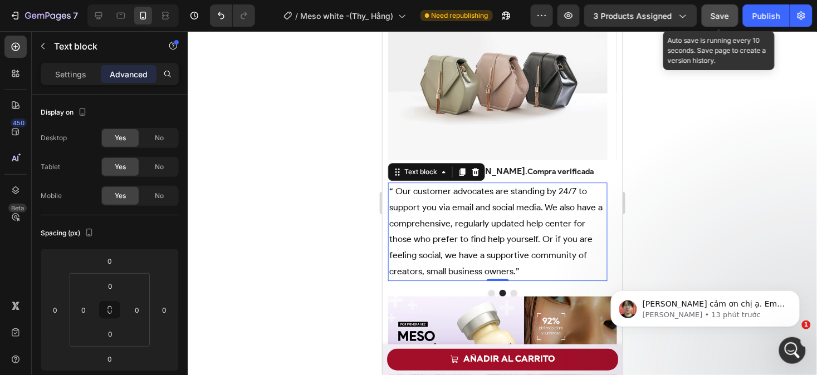
click at [506, 270] on p "“ Our customer advocates are standing by 24/7 to support you via email and soci…" at bounding box center [497, 231] width 217 height 96
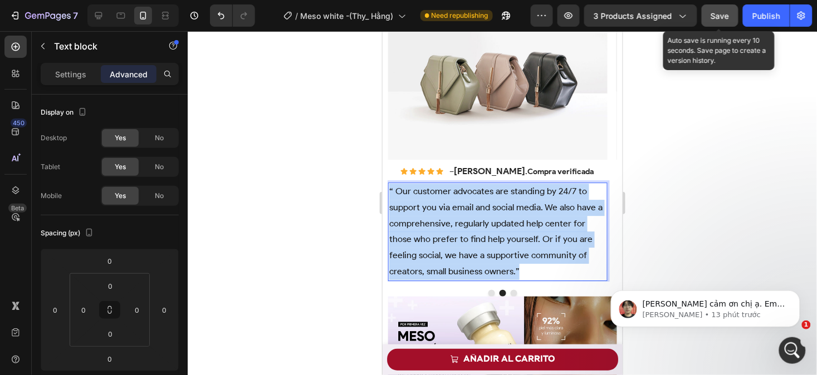
click at [506, 270] on p "“ Our customer advocates are standing by 24/7 to support you via email and soci…" at bounding box center [497, 231] width 217 height 96
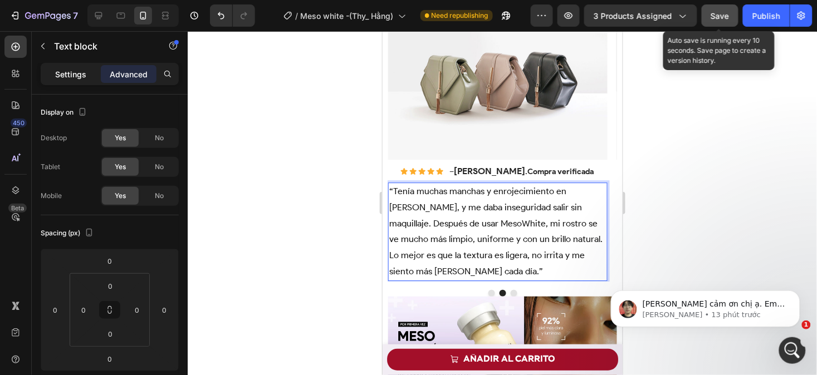
click at [66, 75] on p "Settings" at bounding box center [70, 74] width 31 height 12
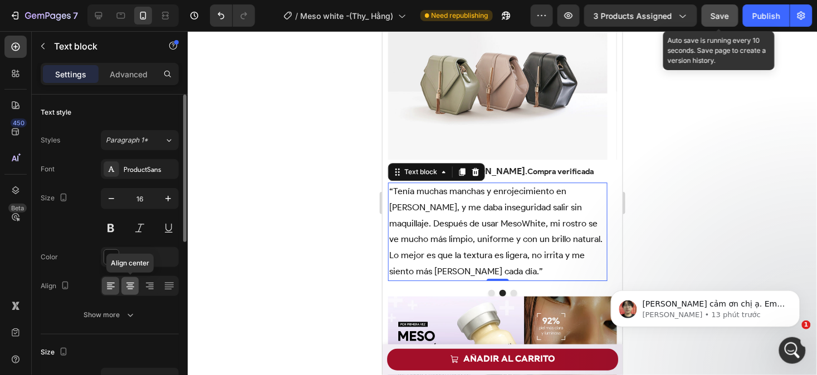
click at [130, 290] on icon at bounding box center [130, 286] width 11 height 11
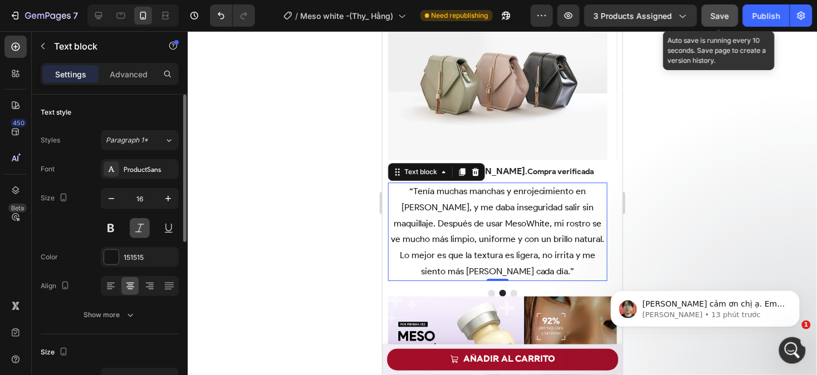
click at [141, 227] on button at bounding box center [140, 228] width 20 height 20
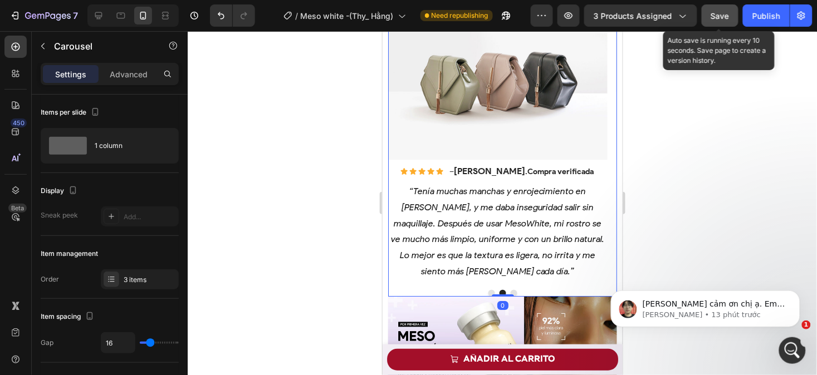
drag, startPoint x: 509, startPoint y: 292, endPoint x: 626, endPoint y: 315, distance: 119.0
click at [510, 292] on button "Dot" at bounding box center [513, 293] width 7 height 7
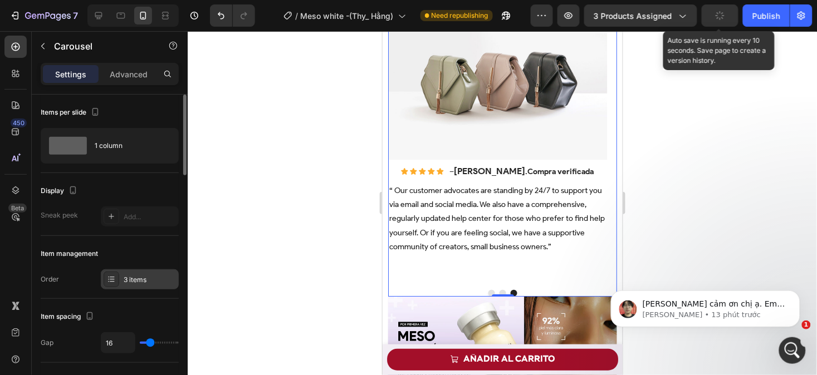
click at [135, 278] on div "3 items" at bounding box center [150, 280] width 52 height 10
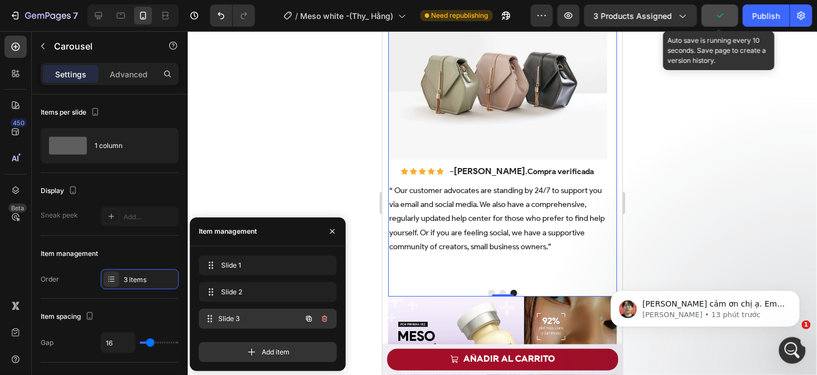
click at [248, 315] on span "Slide 3" at bounding box center [260, 319] width 82 height 10
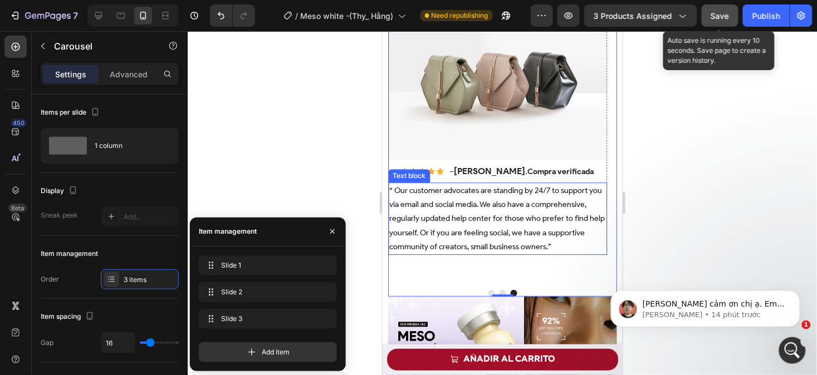
click at [557, 247] on p "“ Our customer advocates are standing by 24/7 to support you via email and soci…" at bounding box center [497, 218] width 217 height 70
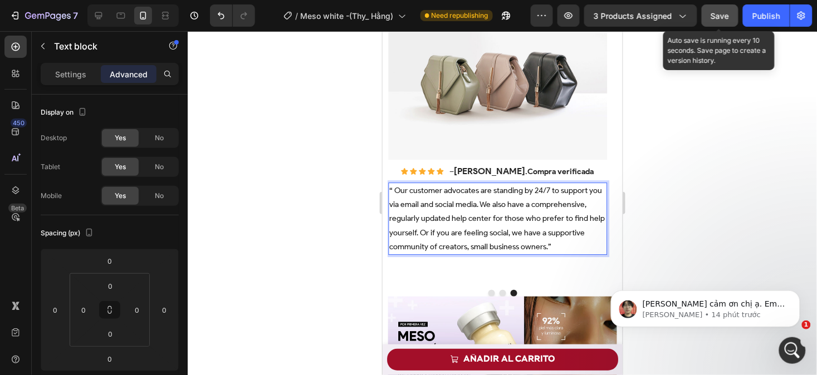
click at [557, 247] on p "“ Our customer advocates are standing by 24/7 to support you via email and soci…" at bounding box center [497, 218] width 217 height 70
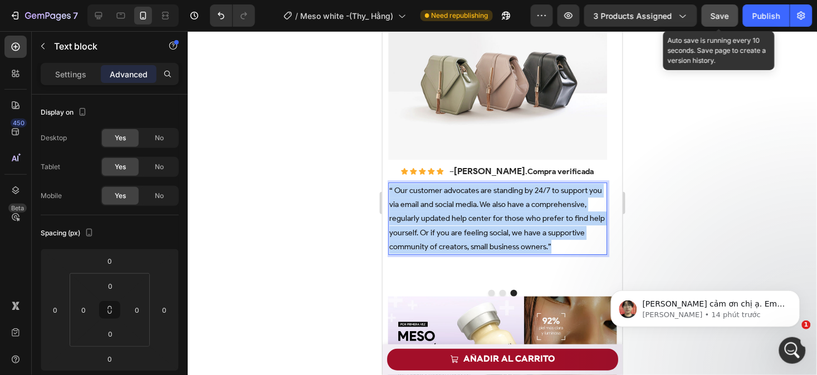
click at [557, 247] on p "“ Our customer advocates are standing by 24/7 to support you via email and soci…" at bounding box center [497, 218] width 217 height 70
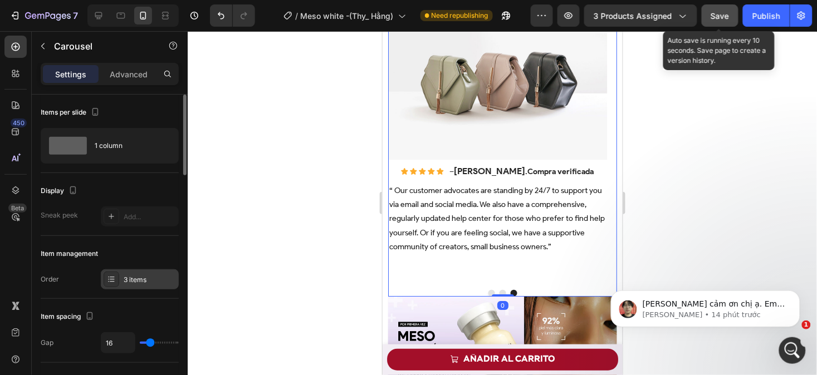
click at [137, 276] on div "3 items" at bounding box center [150, 280] width 52 height 10
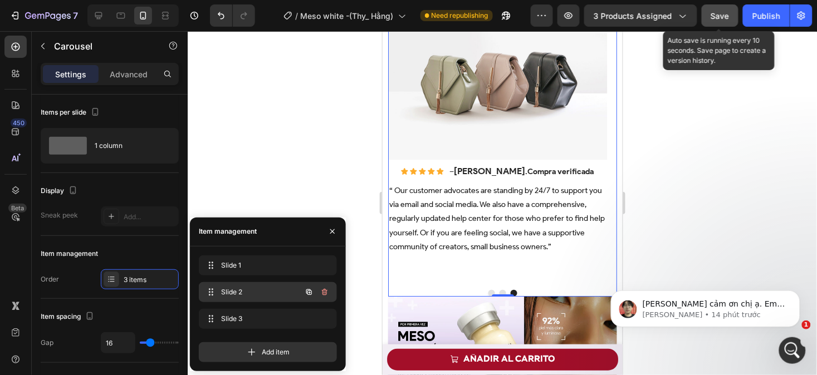
click at [238, 291] on span "Slide 2" at bounding box center [252, 292] width 63 height 10
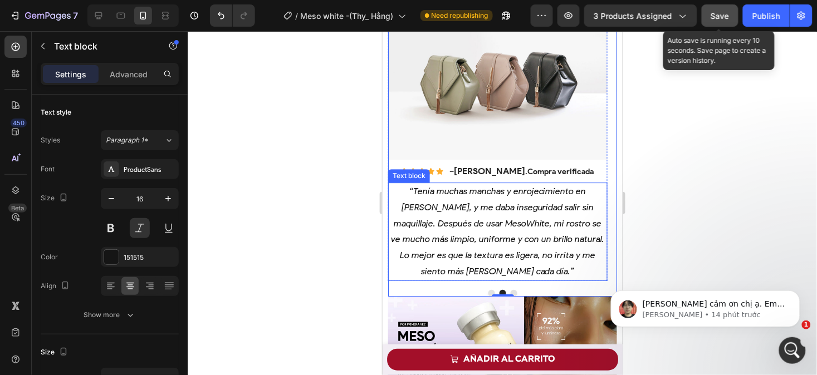
click at [569, 266] on p "“Tenía muchas manchas y enrojecimiento en la piel, y me daba inseguridad salir …" at bounding box center [497, 231] width 217 height 96
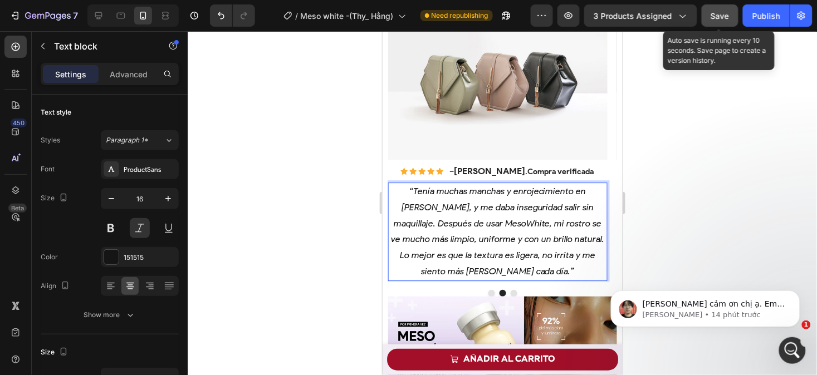
click at [569, 266] on p "“Tenía muchas manchas y enrojecimiento en la piel, y me daba inseguridad salir …" at bounding box center [497, 231] width 217 height 96
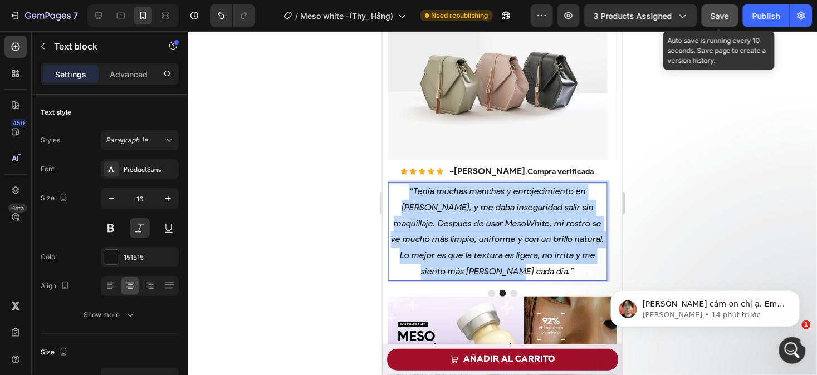
click at [569, 266] on p "“Tenía muchas manchas y enrojecimiento en la piel, y me daba inseguridad salir …" at bounding box center [497, 231] width 217 height 96
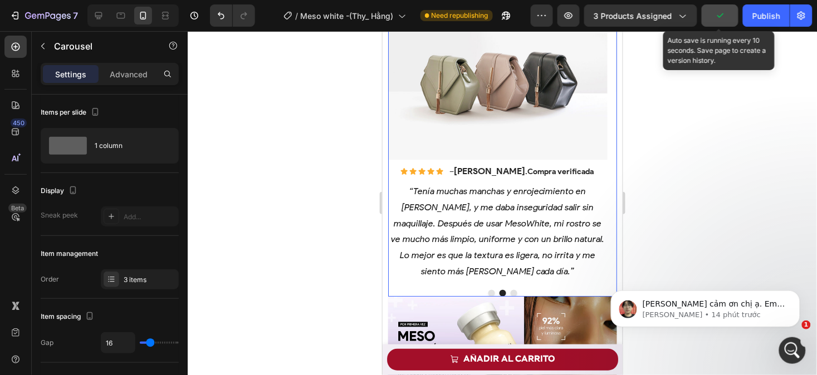
click at [510, 295] on button "Dot" at bounding box center [513, 293] width 7 height 7
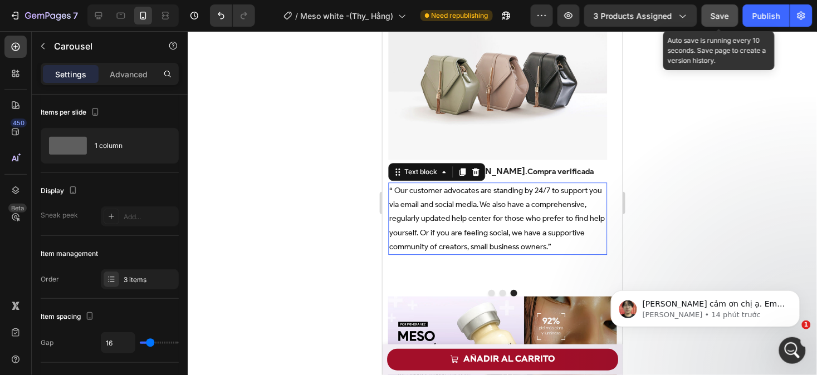
click at [567, 246] on p "“ Our customer advocates are standing by 24/7 to support you via email and soci…" at bounding box center [497, 218] width 217 height 70
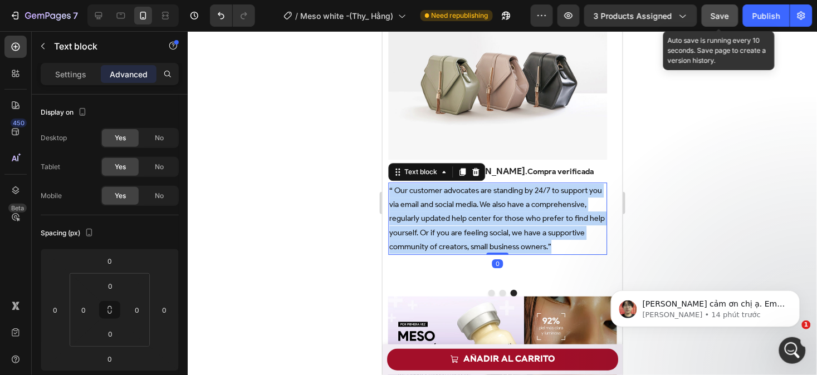
click at [567, 246] on p "“ Our customer advocates are standing by 24/7 to support you via email and soci…" at bounding box center [497, 218] width 217 height 70
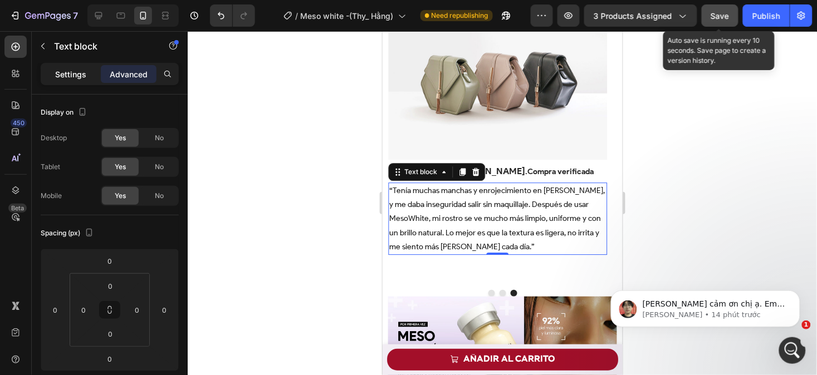
click at [82, 70] on p "Settings" at bounding box center [70, 74] width 31 height 12
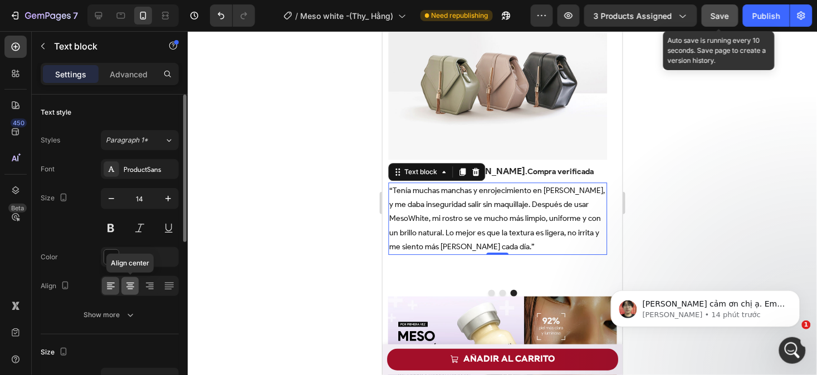
click at [129, 286] on icon at bounding box center [130, 286] width 11 height 11
click at [139, 230] on button at bounding box center [140, 228] width 20 height 20
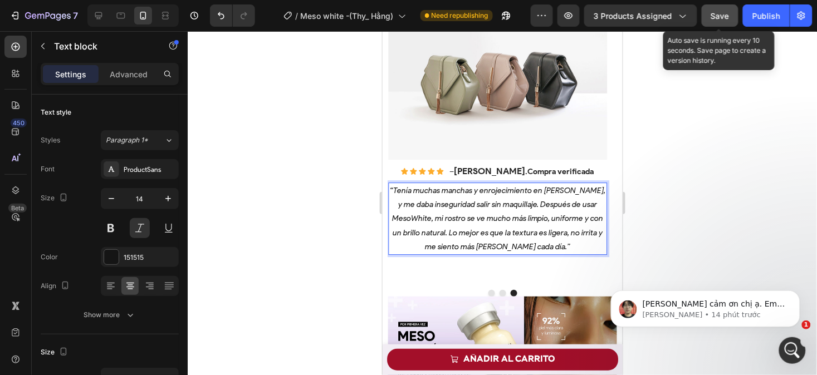
click at [546, 245] on p "“Tenía muchas manchas y enrojecimiento en la piel, y me daba inseguridad salir …" at bounding box center [497, 218] width 217 height 70
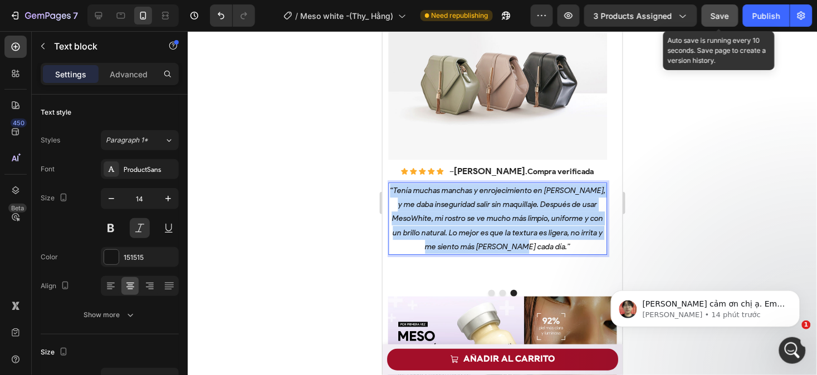
click at [546, 245] on p "“Tenía muchas manchas y enrojecimiento en la piel, y me daba inseguridad salir …" at bounding box center [497, 218] width 217 height 70
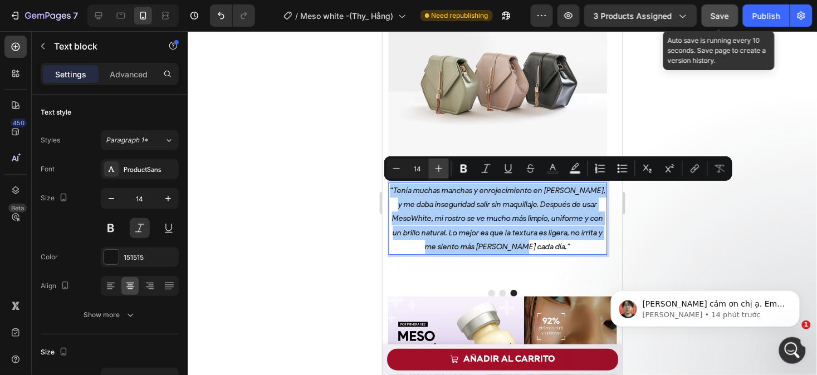
click at [434, 169] on icon "Editor contextual toolbar" at bounding box center [438, 168] width 11 height 11
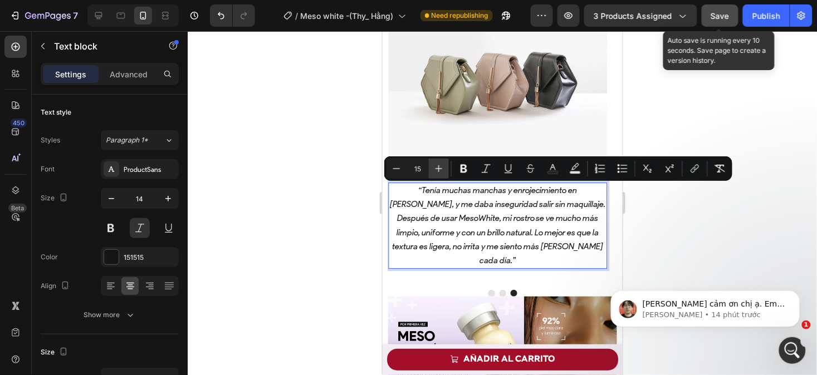
click at [434, 169] on icon "Editor contextual toolbar" at bounding box center [438, 168] width 11 height 11
type input "16"
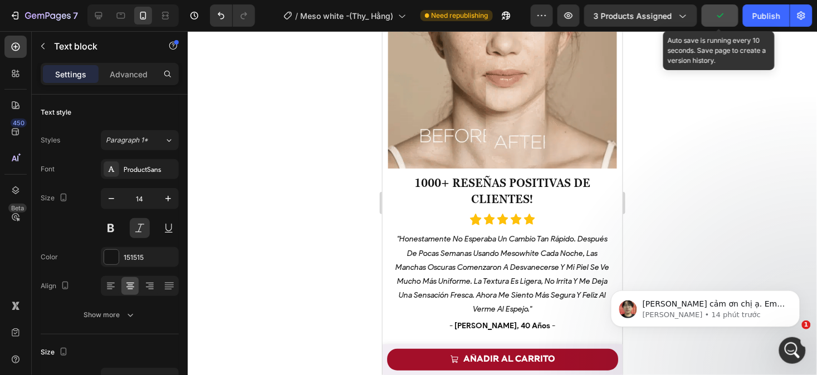
scroll to position [2549, 0]
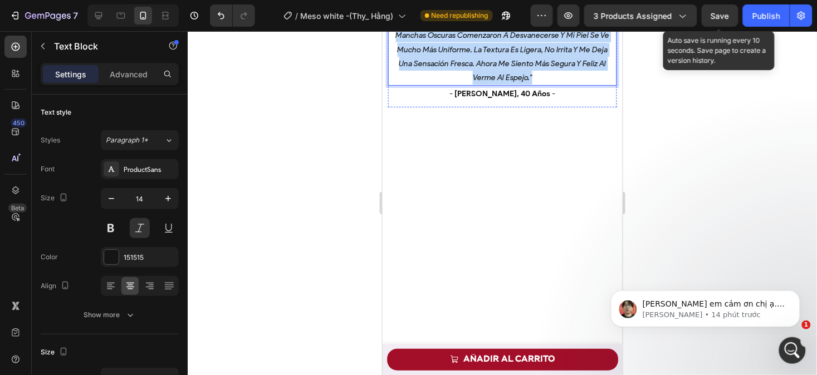
type input "16"
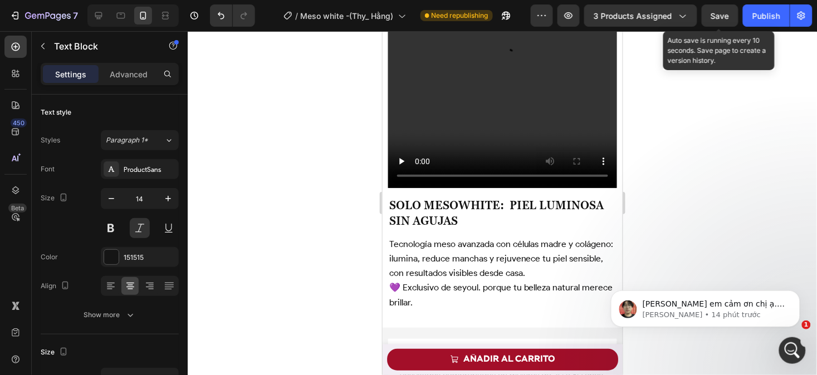
scroll to position [1708, 0]
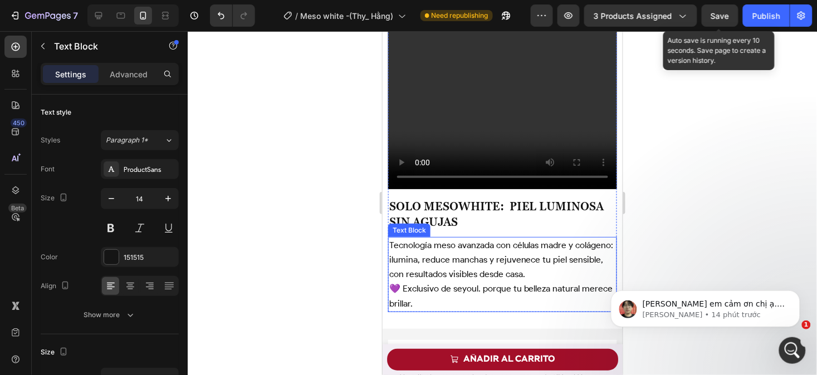
click at [468, 292] on p "💜 Exclusivo de seyoul. porque tu belleza natural merece brillar." at bounding box center [502, 295] width 227 height 29
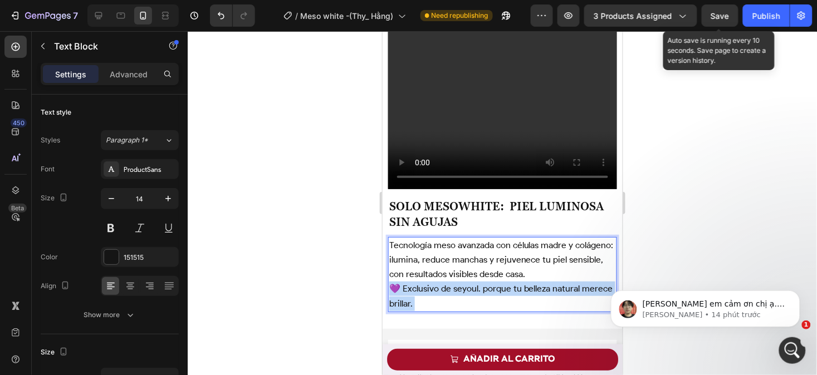
drag, startPoint x: 468, startPoint y: 292, endPoint x: 390, endPoint y: 232, distance: 99.2
click at [390, 237] on div "Tecnología meso avanzada con células madre y colágeno: ilumina, reduce manchas …" at bounding box center [502, 274] width 229 height 75
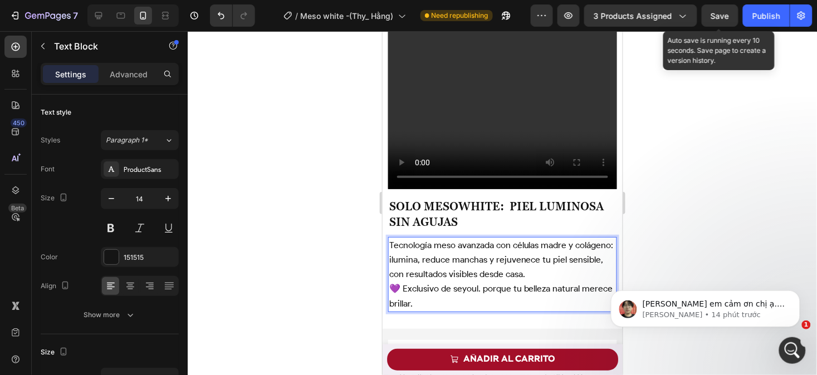
click at [390, 239] on span "Tecnología meso avanzada con células madre y colágeno: ilumina, reduce manchas …" at bounding box center [501, 259] width 224 height 40
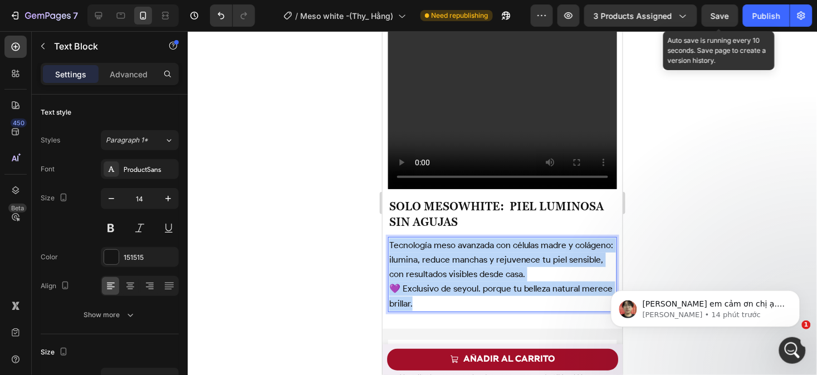
drag, startPoint x: 390, startPoint y: 232, endPoint x: 454, endPoint y: 299, distance: 92.9
click at [454, 299] on div "Tecnología meso avanzada con células madre y colágeno: ilumina, reduce manchas …" at bounding box center [502, 274] width 229 height 75
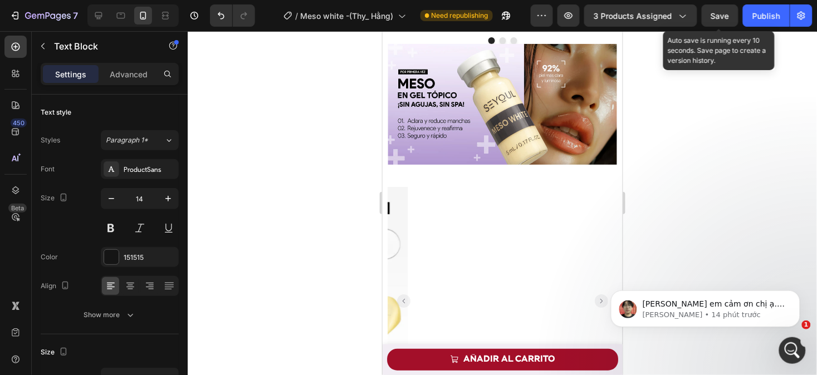
scroll to position [786, 0]
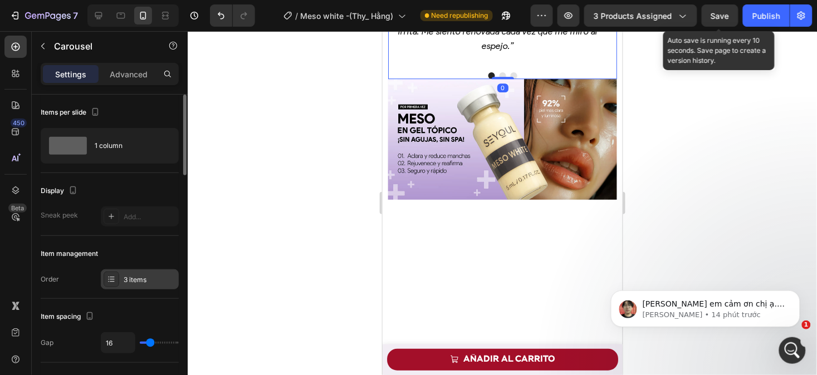
click at [125, 276] on div "3 items" at bounding box center [150, 280] width 52 height 10
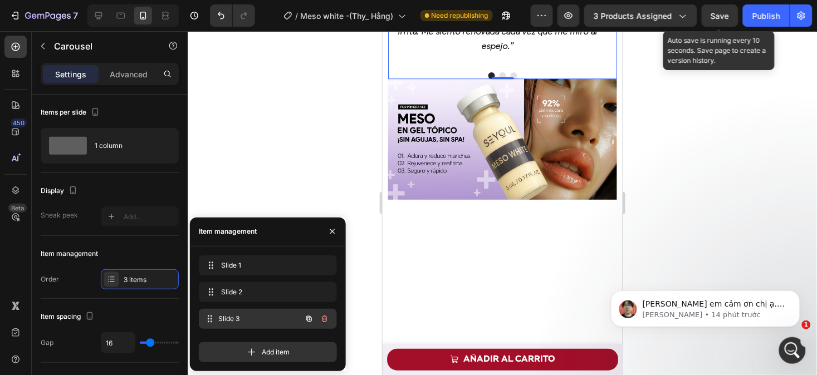
click at [236, 318] on span "Slide 3" at bounding box center [260, 319] width 82 height 10
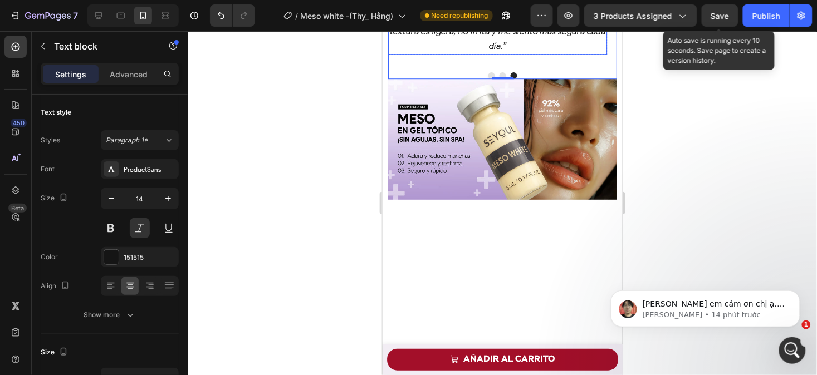
click at [528, 53] on p "“Tenía muchas manchas y enrojecimiento en la piel, y me daba inseguridad salir …" at bounding box center [497, 8] width 217 height 87
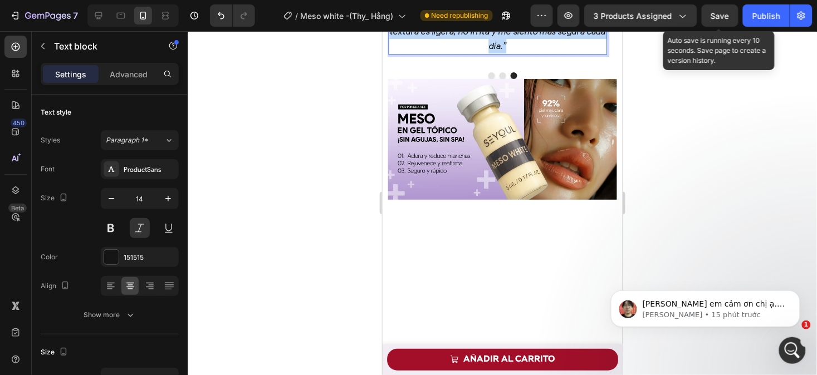
click at [528, 53] on p "“Tenía muchas manchas y enrojecimiento en la piel, y me daba inseguridad salir …" at bounding box center [497, 8] width 217 height 87
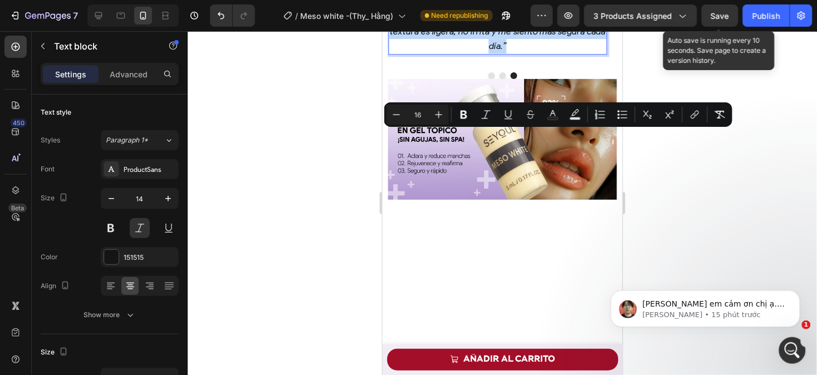
click at [528, 53] on p "“Tenía muchas manchas y enrojecimiento en la piel, y me daba inseguridad salir …" at bounding box center [497, 8] width 217 height 87
click at [399, 106] on button "Minus" at bounding box center [396, 115] width 20 height 20
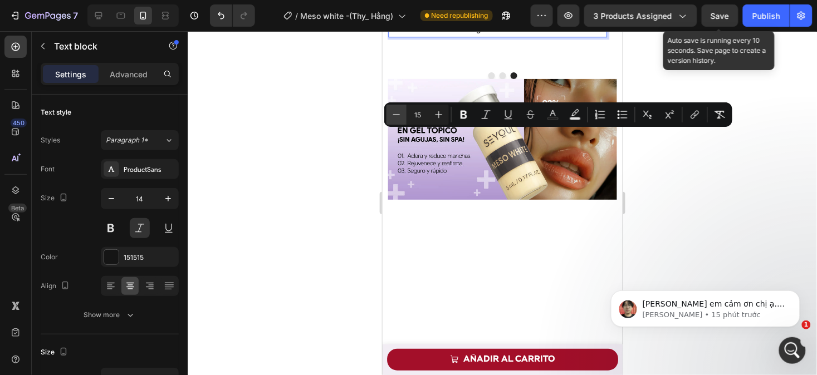
type input "14"
click at [643, 177] on div at bounding box center [502, 203] width 629 height 344
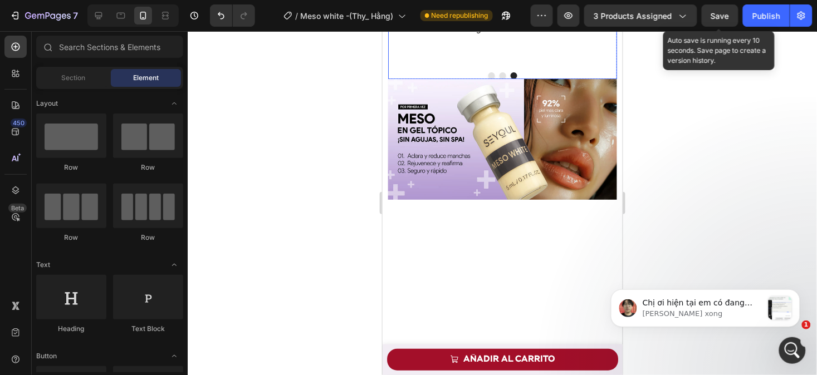
click at [499, 79] on button "Dot" at bounding box center [502, 75] width 7 height 7
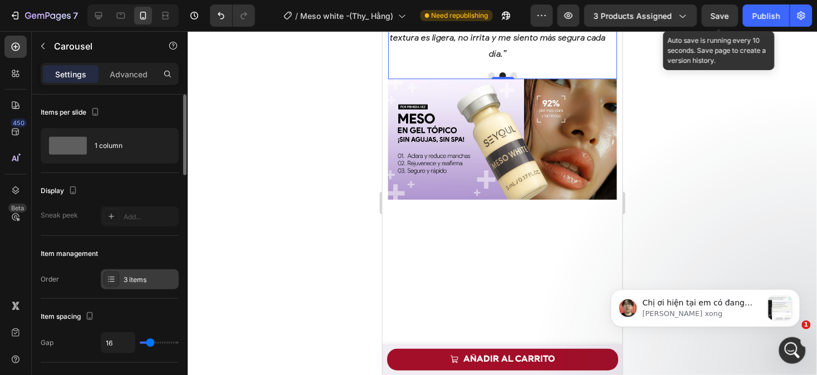
click at [114, 286] on div at bounding box center [112, 280] width 16 height 16
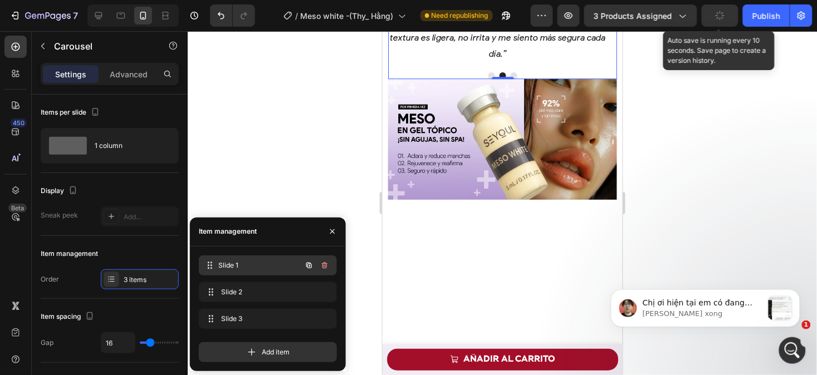
click at [244, 262] on span "Slide 1" at bounding box center [260, 266] width 82 height 10
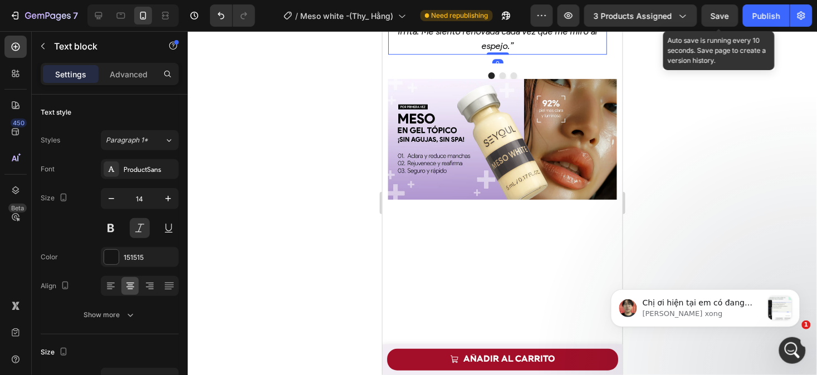
click at [536, 51] on span "“Después de 8 semanas con MesoWhite, mi piel cambió visiblemente. Las manchas y…" at bounding box center [497, 9] width 217 height 84
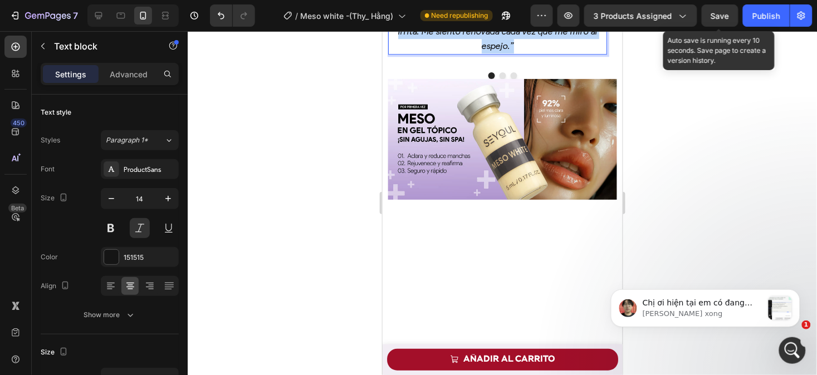
click at [536, 51] on span "“Después de 8 semanas con MesoWhite, mi piel cambió visiblemente. Las manchas y…" at bounding box center [497, 9] width 217 height 84
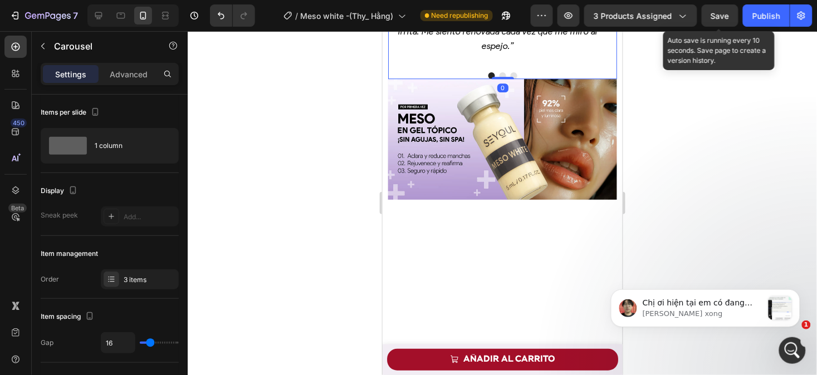
click at [499, 79] on button "Dot" at bounding box center [502, 75] width 7 height 7
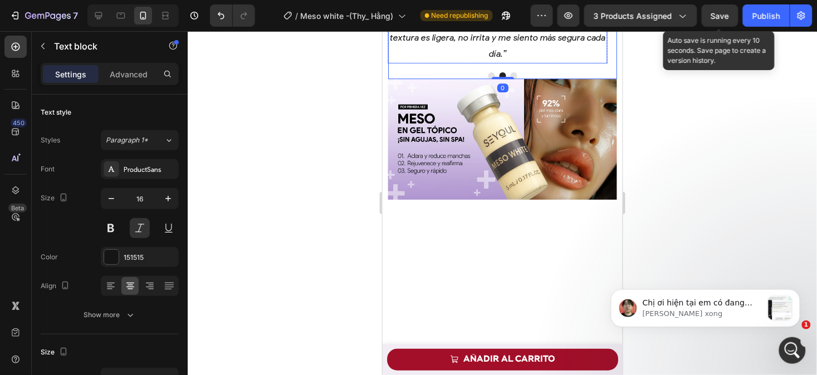
click at [537, 62] on p "“Tenía muchas manchas y enrojecimiento en la piel, y me daba inseguridad salir …" at bounding box center [497, 13] width 217 height 96
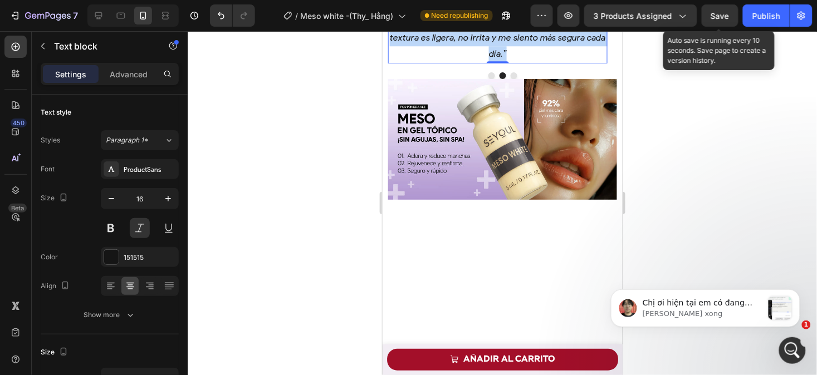
click at [537, 62] on p "“Tenía muchas manchas y enrojecimiento en la piel, y me daba inseguridad salir …" at bounding box center [497, 13] width 217 height 96
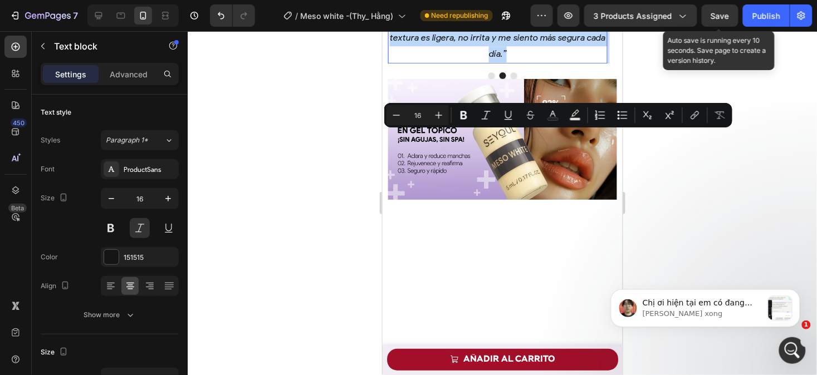
click at [537, 62] on p "“Tenía muchas manchas y enrojecimiento en la piel, y me daba inseguridad salir …" at bounding box center [497, 13] width 217 height 96
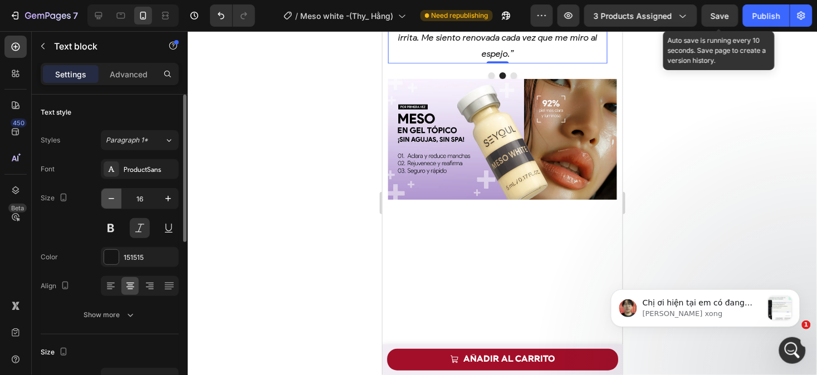
click at [115, 197] on icon "button" at bounding box center [111, 198] width 11 height 11
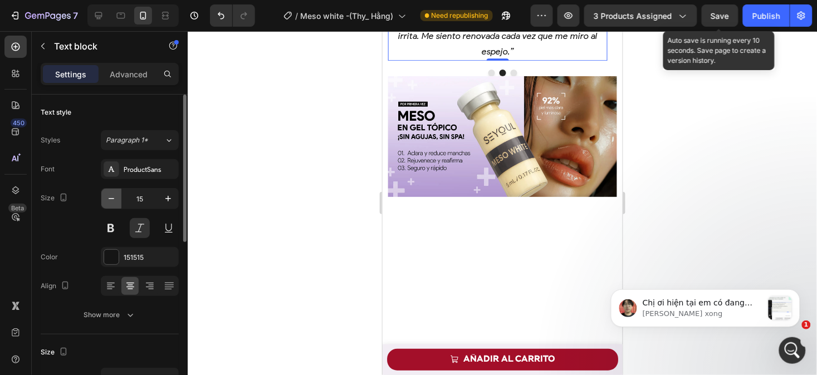
click at [115, 197] on icon "button" at bounding box center [111, 198] width 11 height 11
type input "14"
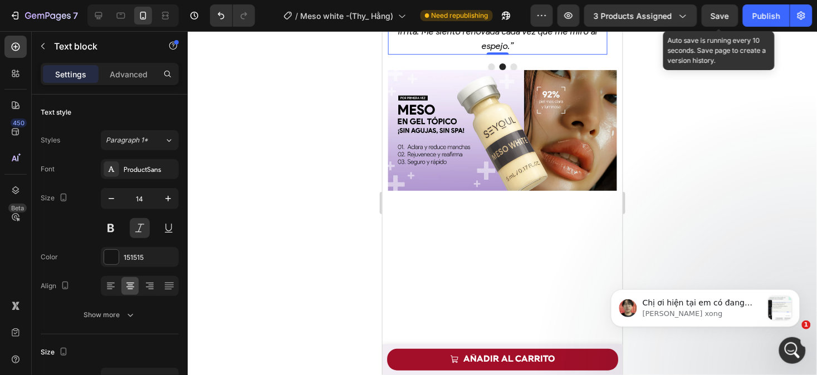
click at [526, 53] on p "“Después de 8 semanas con MesoWhite, mi piel cambió visiblemente. Las manchas y…" at bounding box center [497, 8] width 217 height 87
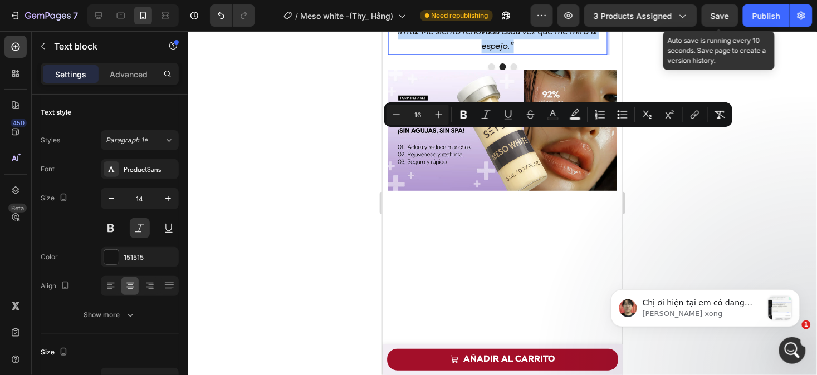
click at [526, 53] on p "“Después de 8 semanas con MesoWhite, mi piel cambió visiblemente. Las manchas y…" at bounding box center [497, 8] width 217 height 87
click at [396, 115] on icon "Editor contextual toolbar" at bounding box center [396, 114] width 11 height 11
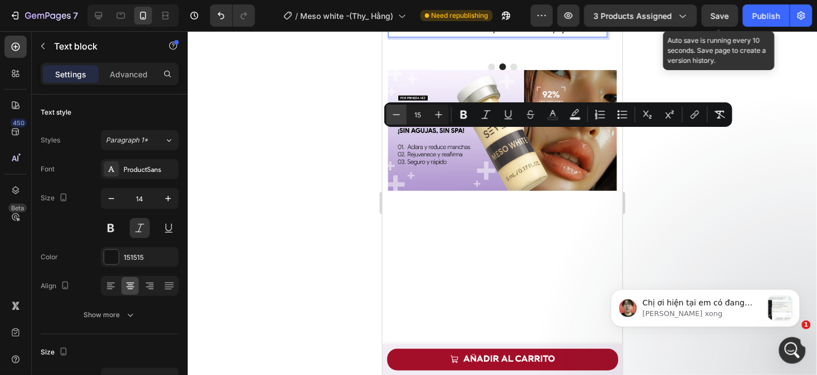
click at [396, 115] on icon "Editor contextual toolbar" at bounding box center [396, 114] width 11 height 11
type input "14"
click at [755, 180] on div at bounding box center [502, 203] width 629 height 344
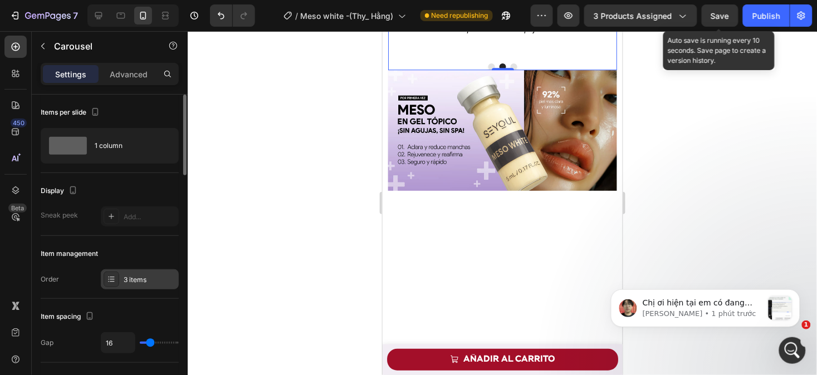
click at [134, 279] on div "3 items" at bounding box center [150, 280] width 52 height 10
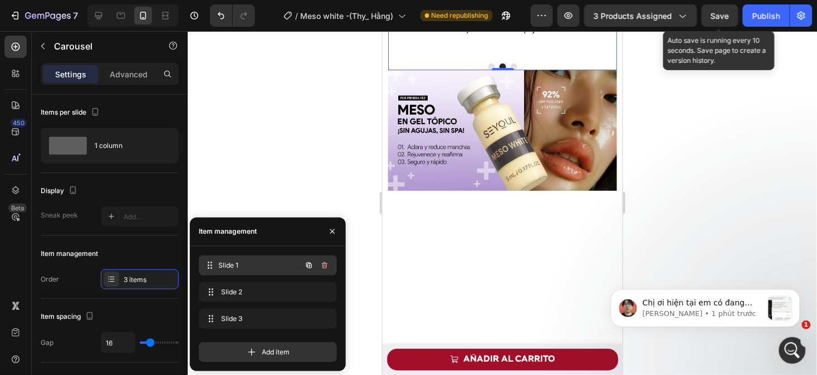
click at [241, 269] on span "Slide 1" at bounding box center [260, 266] width 82 height 10
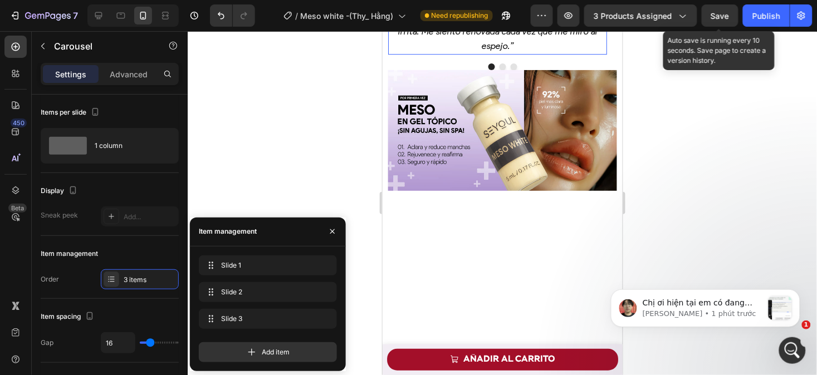
click at [549, 53] on p "“Después de 8 semanas con MesoWhite, mi piel cambió visiblemente. Las manchas y…" at bounding box center [497, 8] width 217 height 87
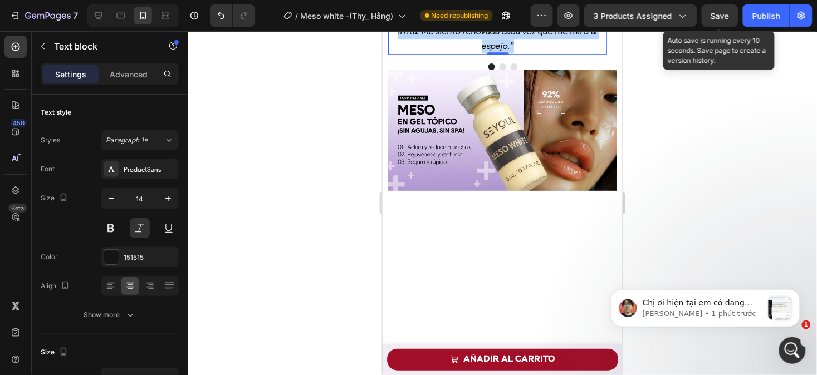
click at [549, 53] on p "“Después de 8 semanas con MesoWhite, mi piel cambió visiblemente. Las manchas y…" at bounding box center [497, 8] width 217 height 87
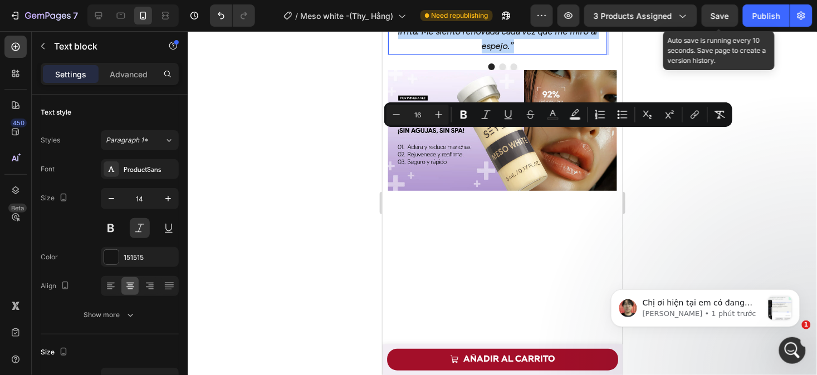
click at [549, 53] on p "“Después de 8 semanas con MesoWhite, mi piel cambió visiblemente. Las manchas y…" at bounding box center [497, 8] width 217 height 87
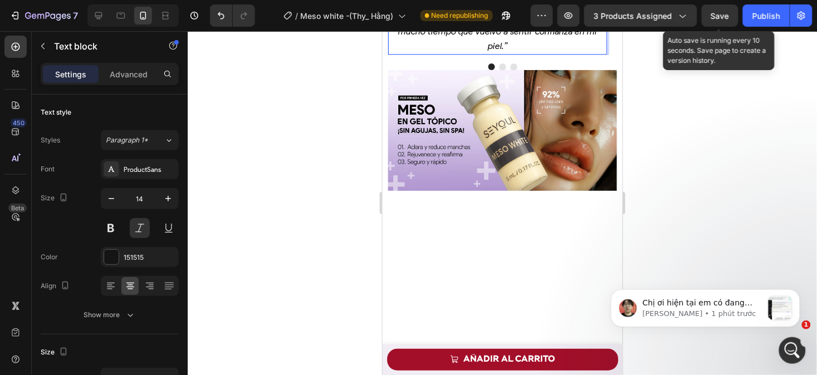
click at [496, 51] on span "“Con la edad, mi piel perdió luminosidad y aparecieron manchas y arrugas que me…" at bounding box center [496, 9] width 215 height 84
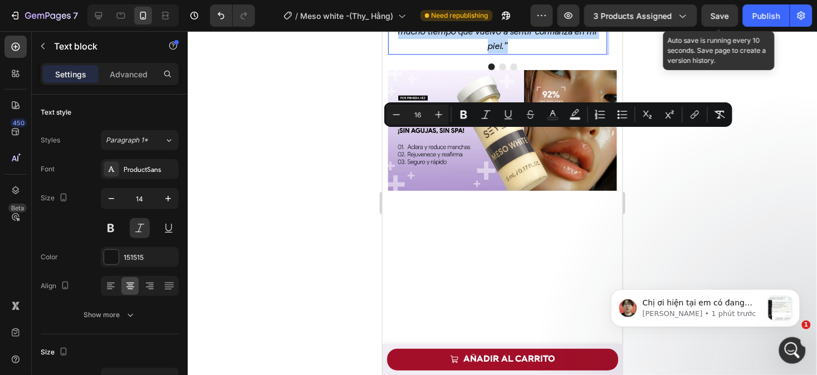
click at [496, 51] on span "“Con la edad, mi piel perdió luminosidad y aparecieron manchas y arrugas que me…" at bounding box center [496, 9] width 215 height 84
click at [394, 117] on icon "Editor contextual toolbar" at bounding box center [396, 114] width 11 height 11
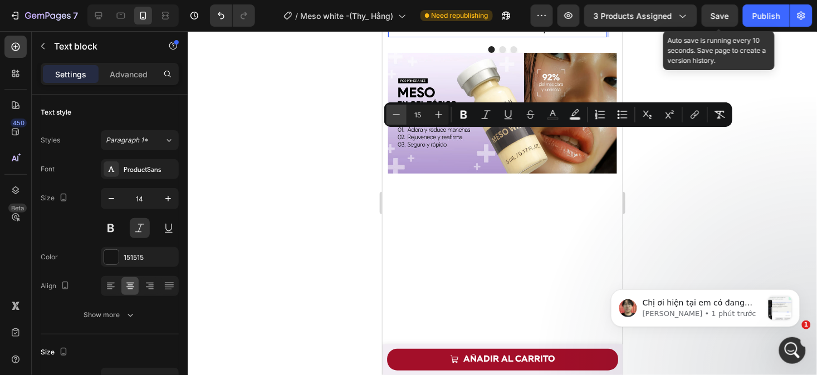
click at [394, 117] on icon "Editor contextual toolbar" at bounding box center [396, 114] width 11 height 11
type input "14"
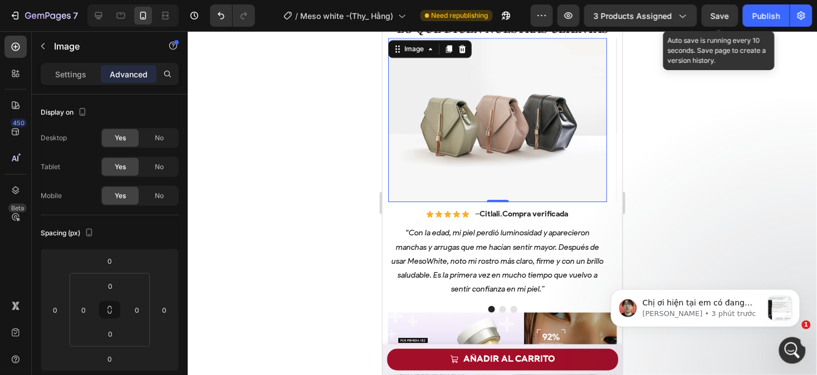
scroll to position [673, 0]
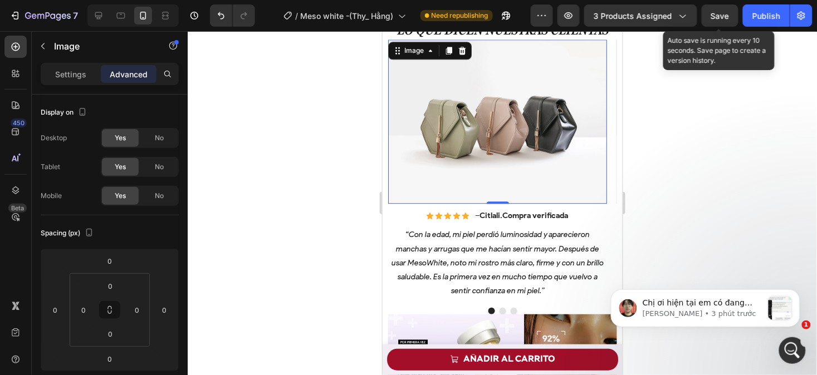
click at [519, 179] on img at bounding box center [497, 121] width 219 height 164
click at [73, 71] on p "Settings" at bounding box center [70, 74] width 31 height 12
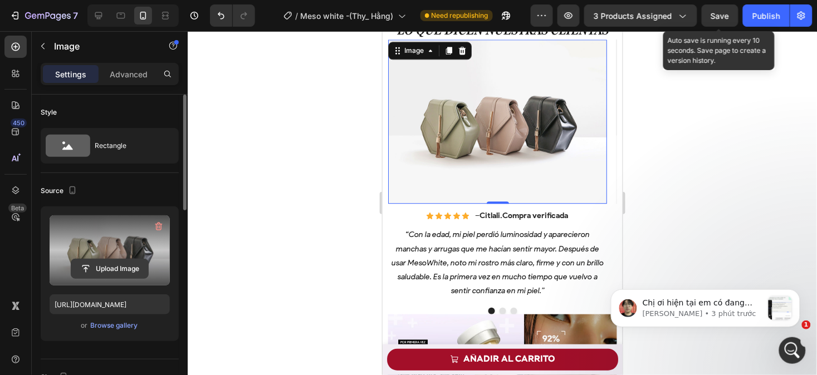
click at [130, 269] on input "file" at bounding box center [109, 268] width 77 height 19
click at [118, 268] on input "file" at bounding box center [109, 268] width 77 height 19
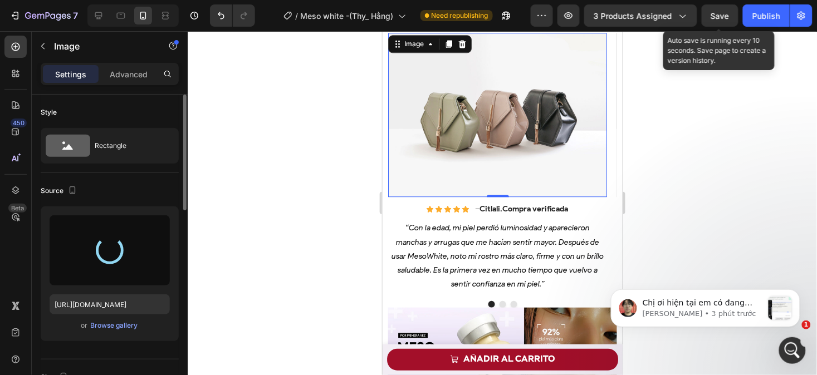
scroll to position [680, 0]
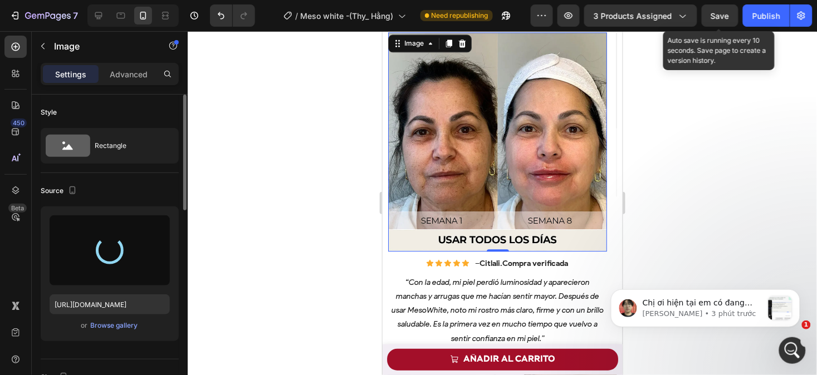
type input "[URL][DOMAIN_NAME]"
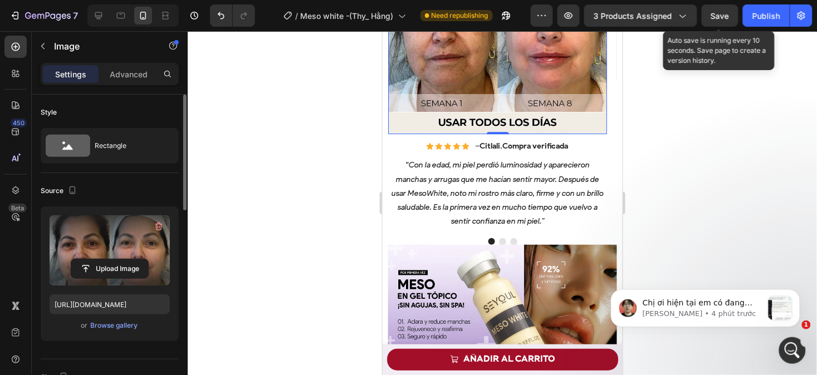
scroll to position [814, 0]
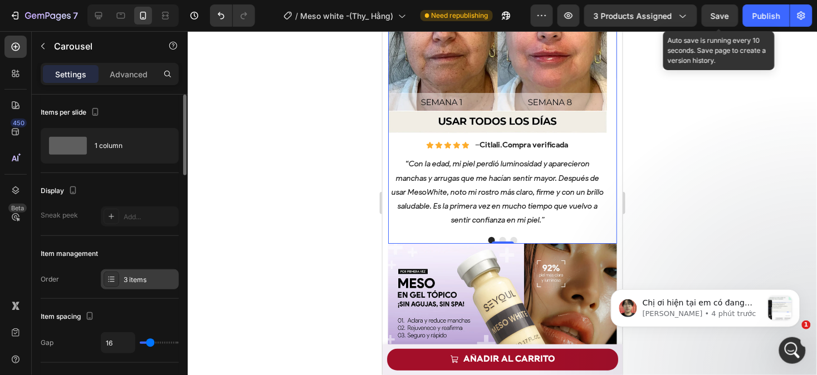
click at [136, 279] on div "3 items" at bounding box center [150, 280] width 52 height 10
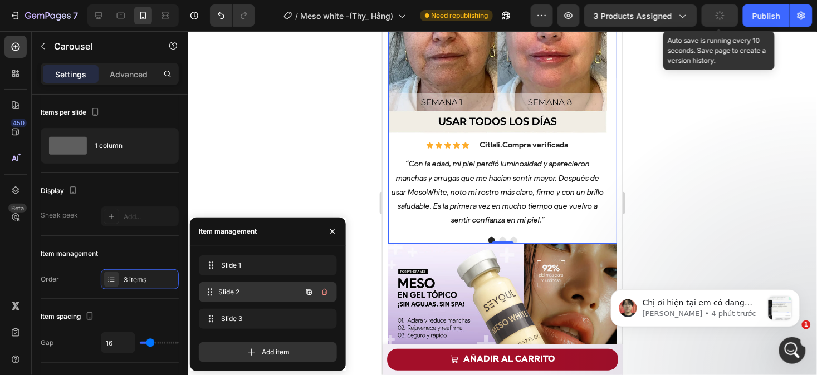
click at [259, 296] on span "Slide 2" at bounding box center [260, 292] width 82 height 10
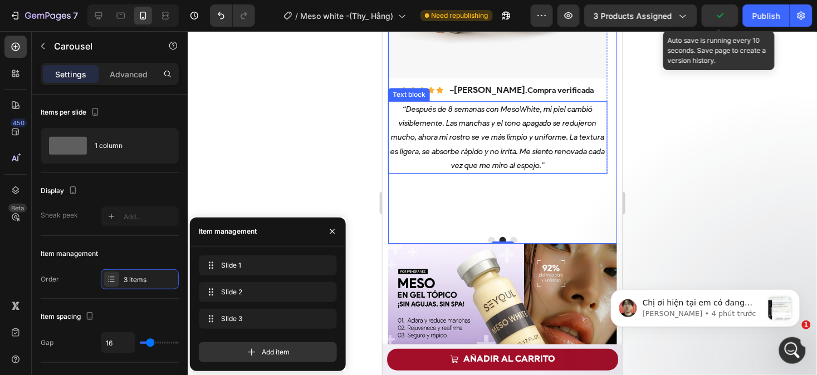
scroll to position [732, 0]
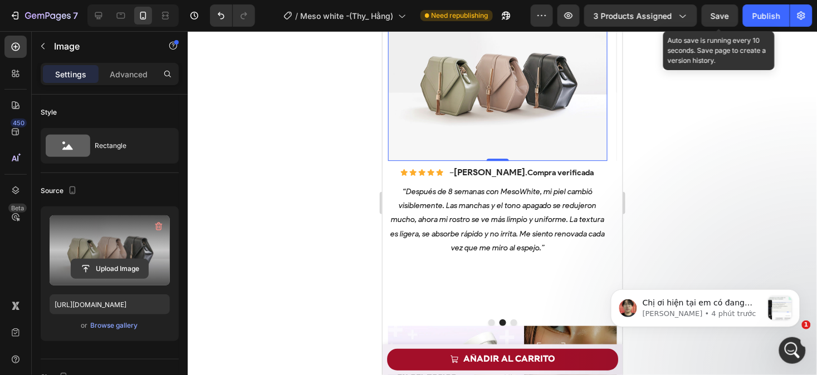
click at [107, 269] on input "file" at bounding box center [109, 268] width 77 height 19
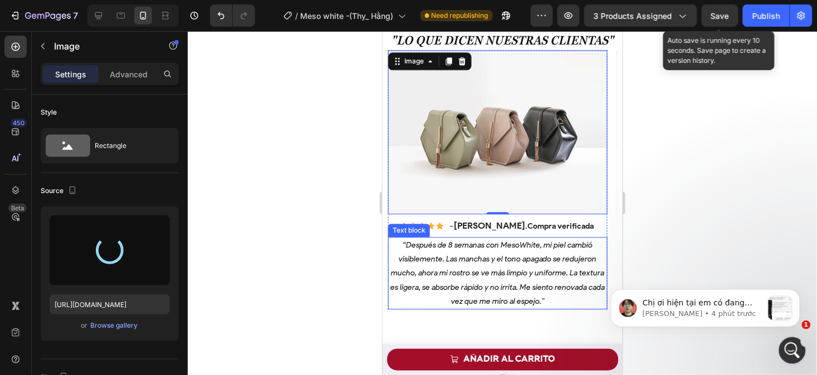
scroll to position [659, 0]
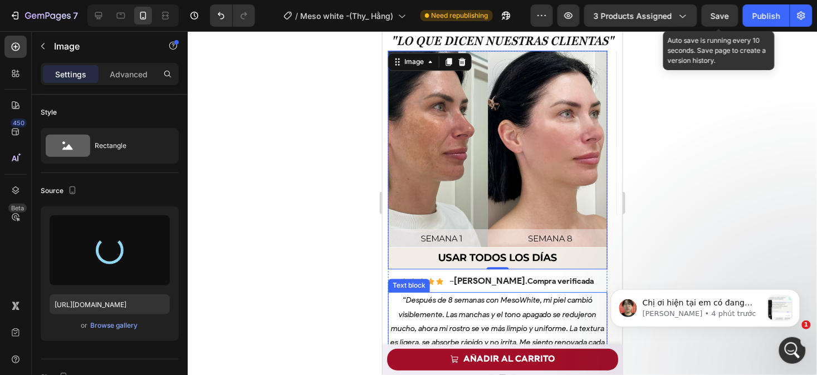
type input "[URL][DOMAIN_NAME]"
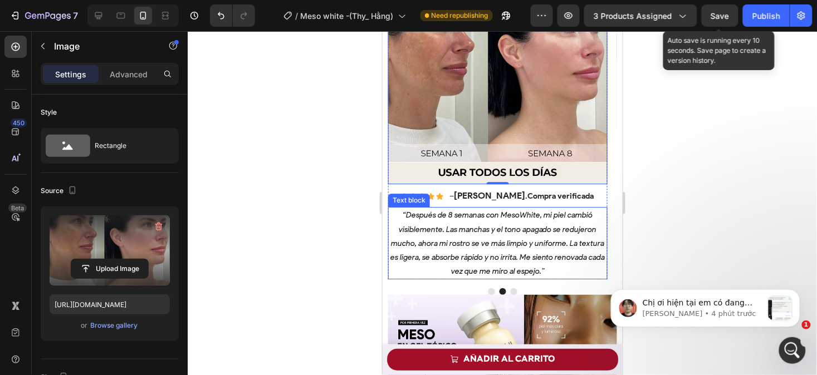
scroll to position [763, 0]
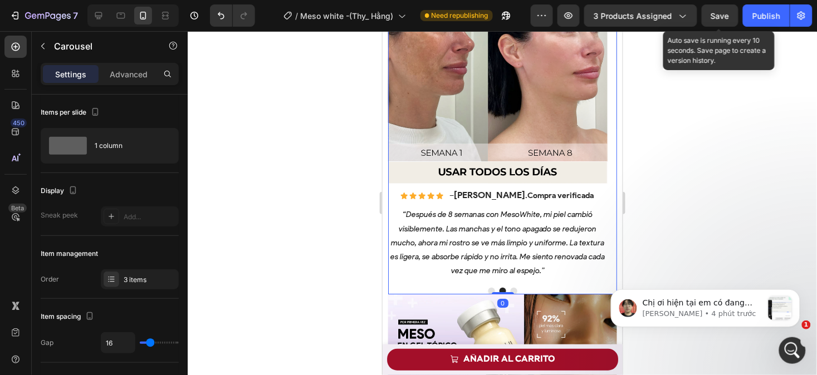
click at [510, 291] on button "Dot" at bounding box center [513, 290] width 7 height 7
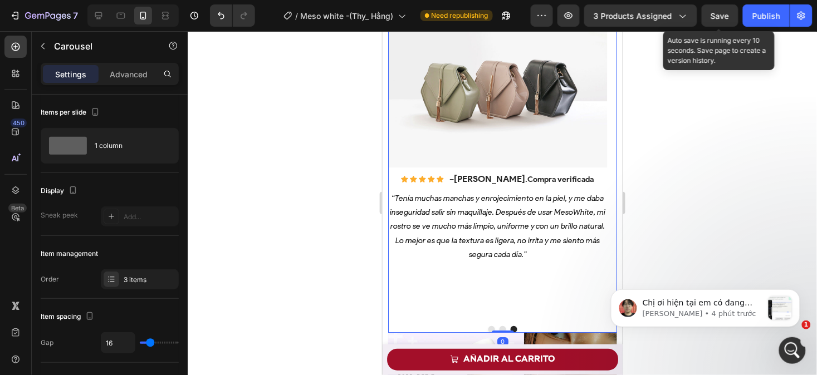
scroll to position [724, 0]
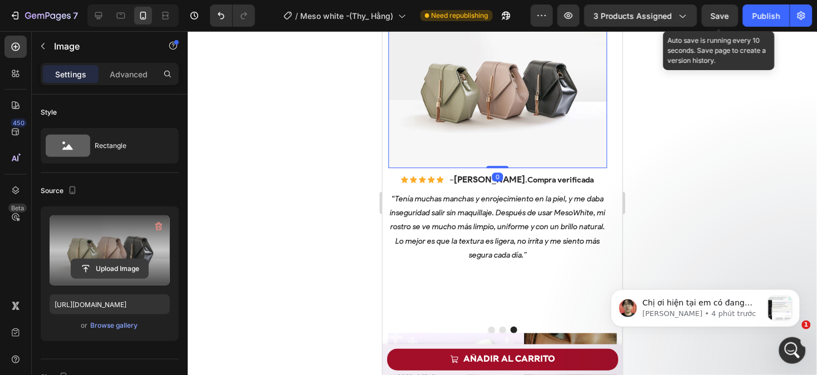
click at [119, 265] on input "file" at bounding box center [109, 268] width 77 height 19
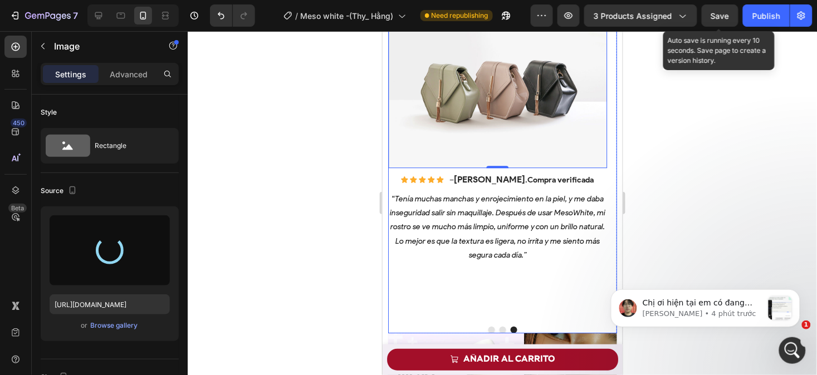
type input "[URL][DOMAIN_NAME]"
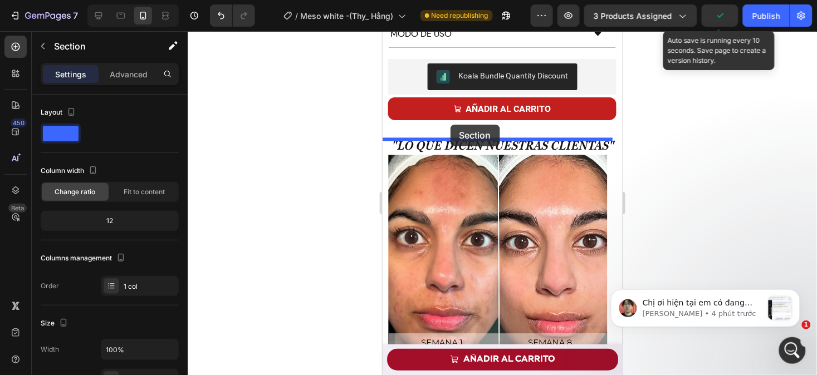
scroll to position [546, 0]
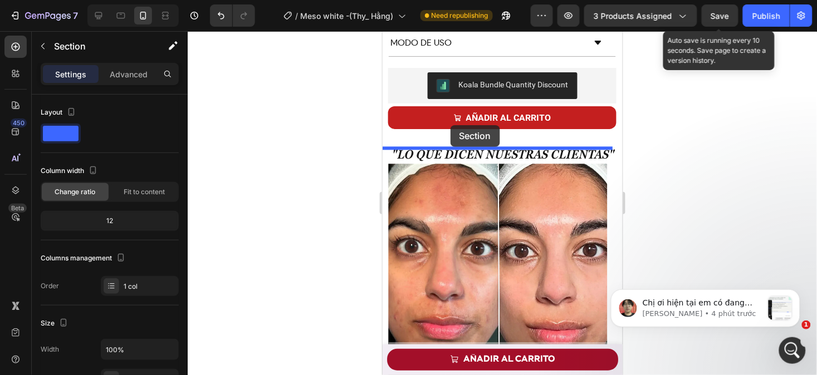
drag, startPoint x: 424, startPoint y: 42, endPoint x: 450, endPoint y: 125, distance: 86.5
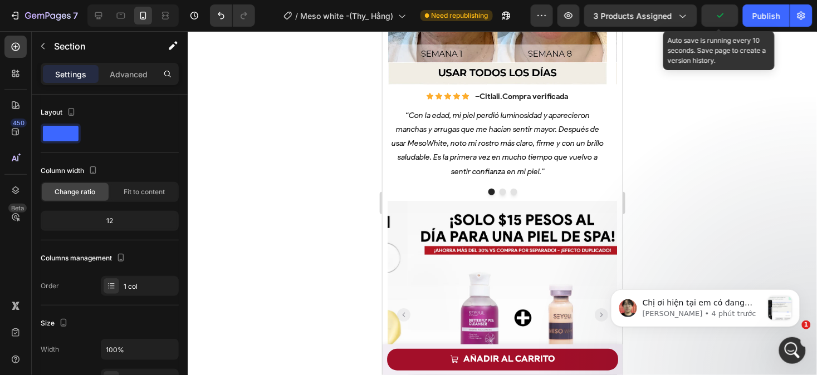
scroll to position [999, 0]
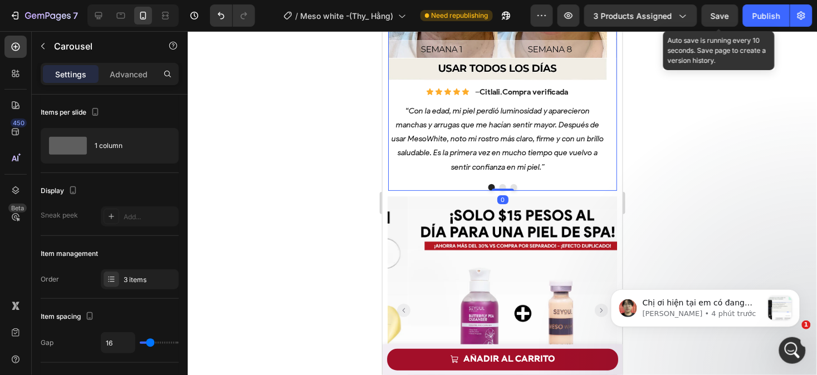
click at [391, 184] on div at bounding box center [502, 187] width 229 height 7
click at [384, 183] on div "Image Icon Icon Icon Icon Icon Icon List – [PERSON_NAME] . Compra verificada Te…" at bounding box center [502, 25] width 240 height 330
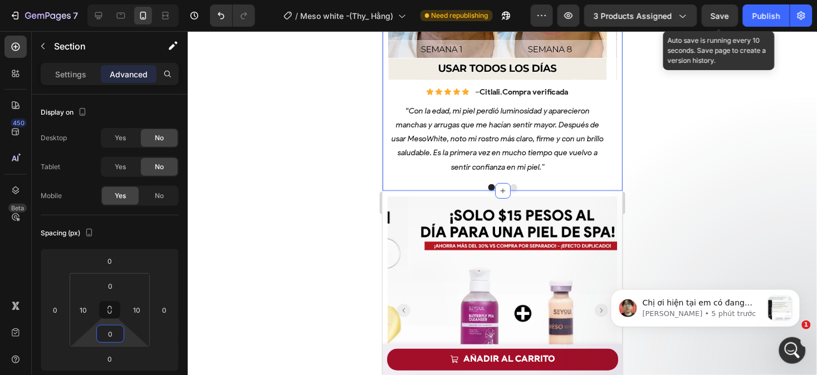
click at [120, 334] on input "0" at bounding box center [110, 334] width 22 height 17
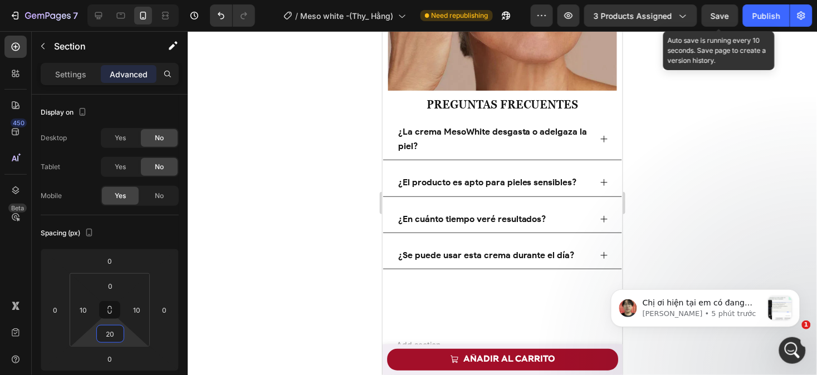
scroll to position [5134, 0]
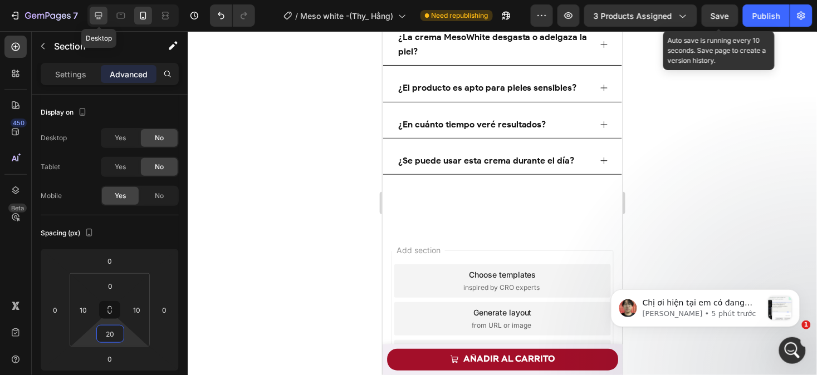
type input "20"
click at [97, 13] on icon at bounding box center [98, 15] width 11 height 11
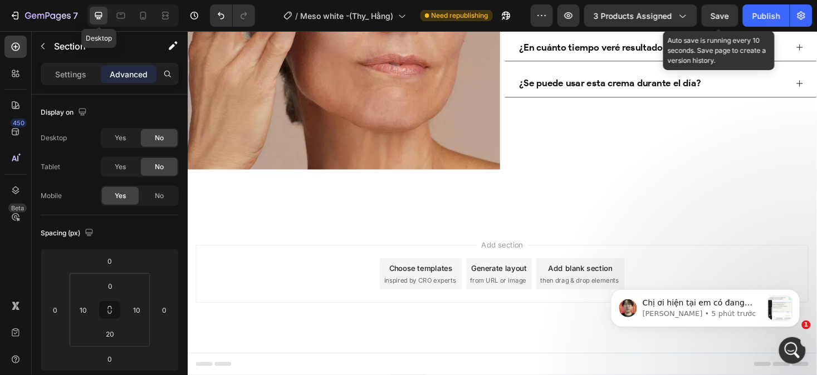
type input "80"
type input "15"
type input "80"
type input "15"
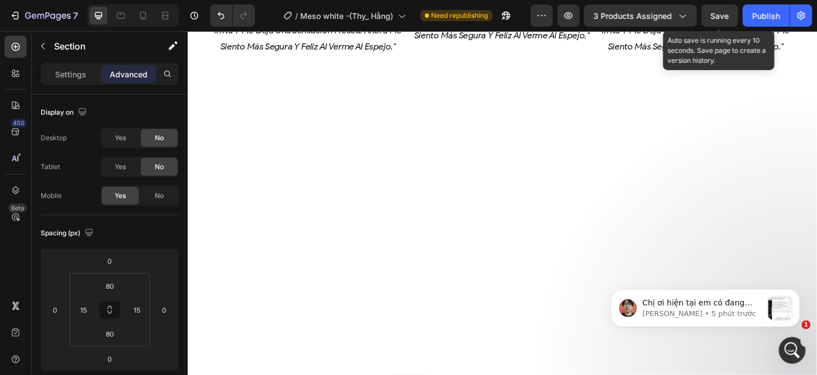
scroll to position [759, 0]
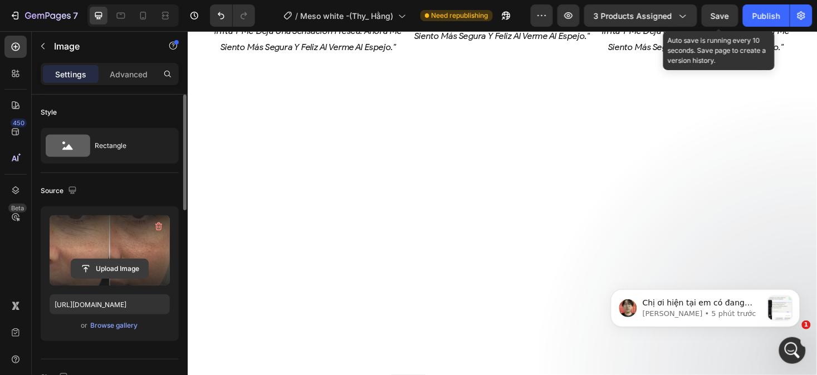
click at [123, 270] on input "file" at bounding box center [109, 268] width 77 height 19
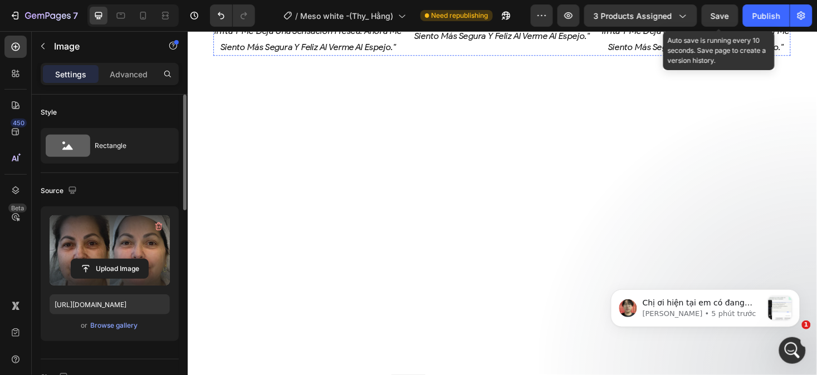
type input "[URL][DOMAIN_NAME]"
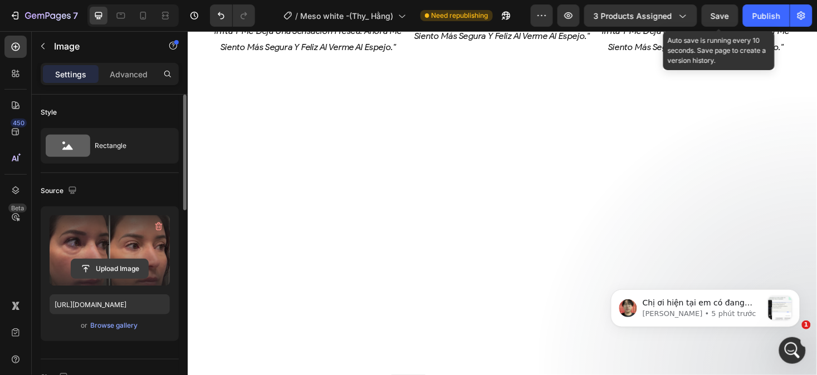
click at [119, 275] on input "file" at bounding box center [109, 268] width 77 height 19
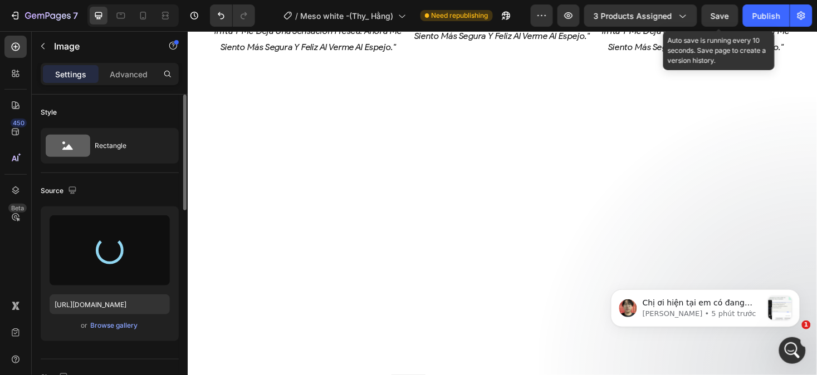
type input "[URL][DOMAIN_NAME]"
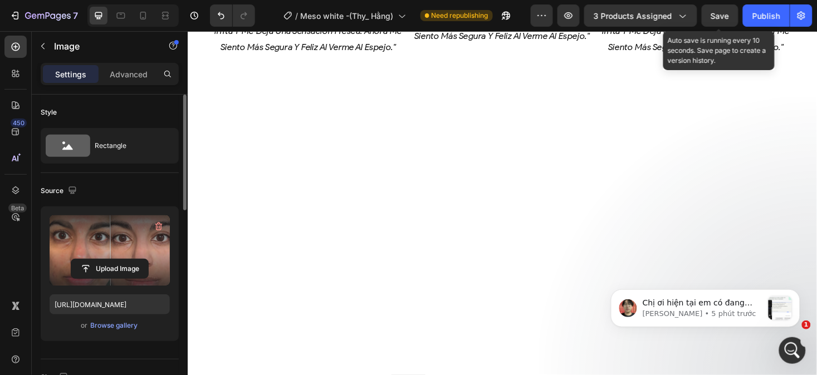
scroll to position [788, 0]
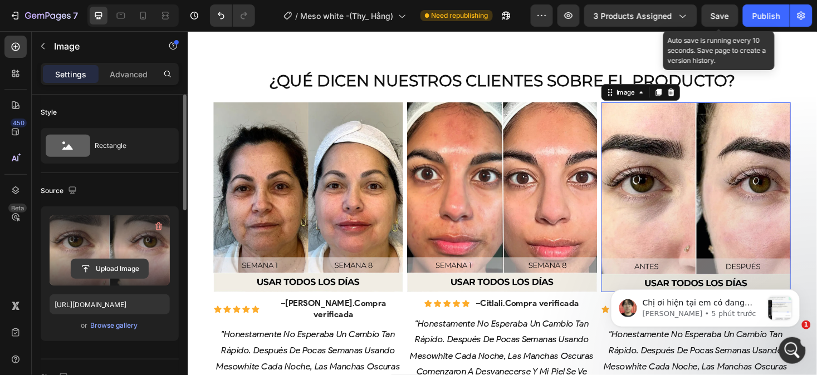
click at [106, 270] on input "file" at bounding box center [109, 268] width 77 height 19
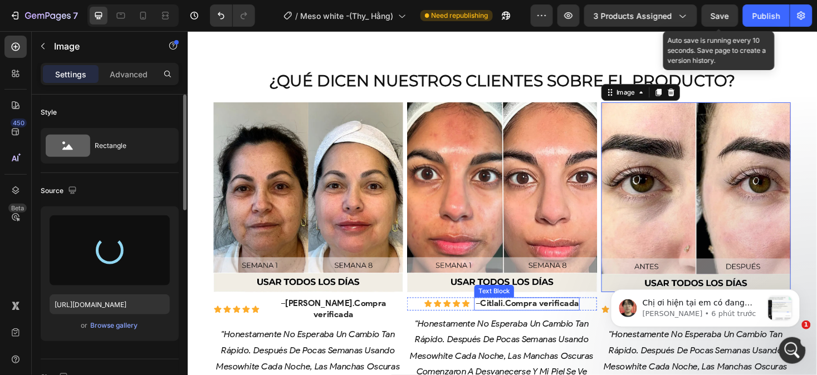
type input "[URL][DOMAIN_NAME]"
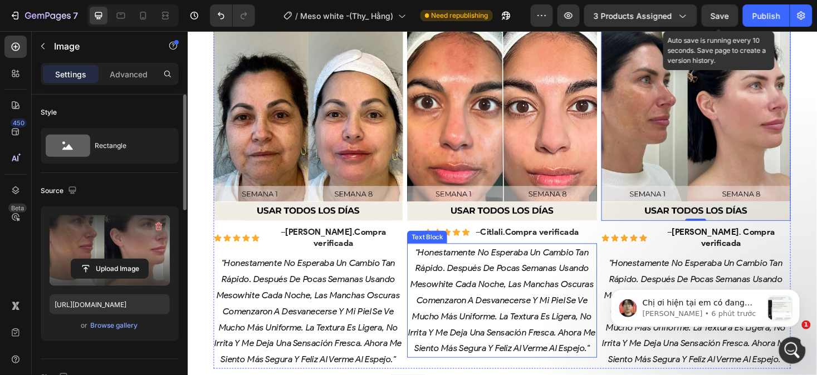
scroll to position [874, 0]
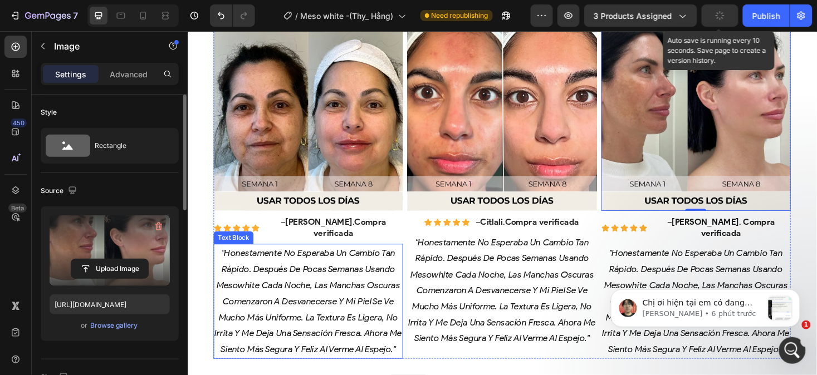
click at [337, 312] on p ""honestamente no esperaba un cambio tan rápido. después de pocas semanas usando…" at bounding box center [315, 317] width 199 height 119
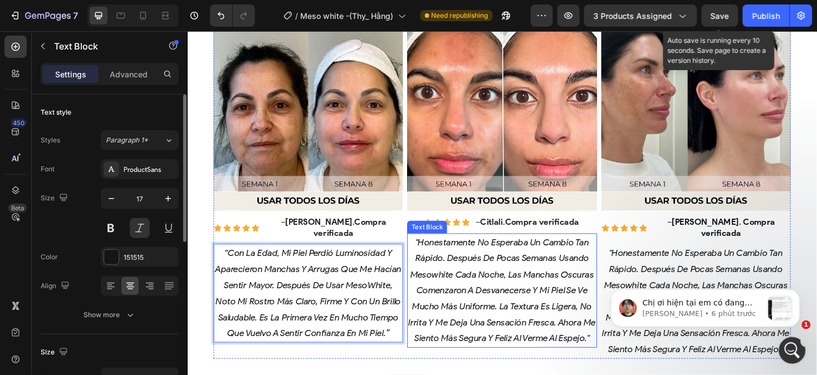
click at [549, 317] on p ""honestamente no esperaba un cambio tan rápido. después de pocas semanas usando…" at bounding box center [520, 306] width 199 height 119
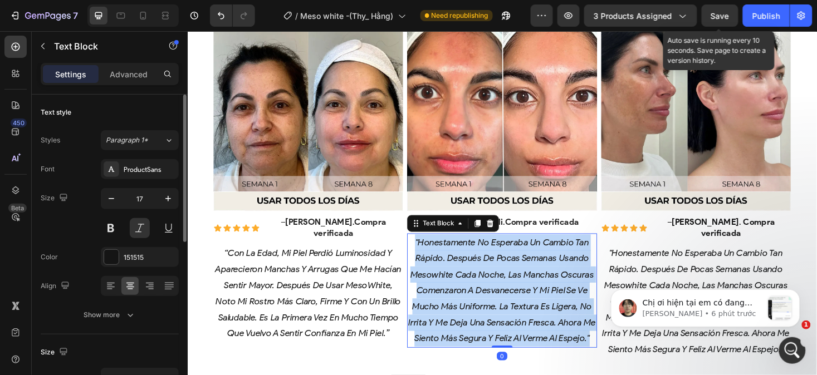
click at [549, 317] on p ""honestamente no esperaba un cambio tan rápido. después de pocas semanas usando…" at bounding box center [520, 306] width 199 height 119
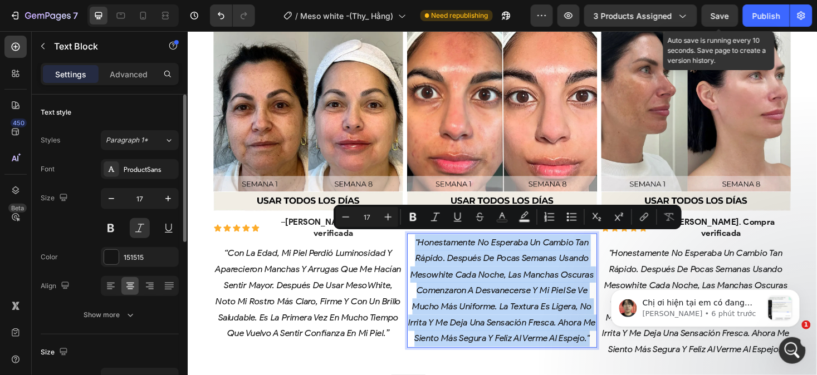
click at [549, 317] on p ""honestamente no esperaba un cambio tan rápido. después de pocas semanas usando…" at bounding box center [520, 306] width 199 height 119
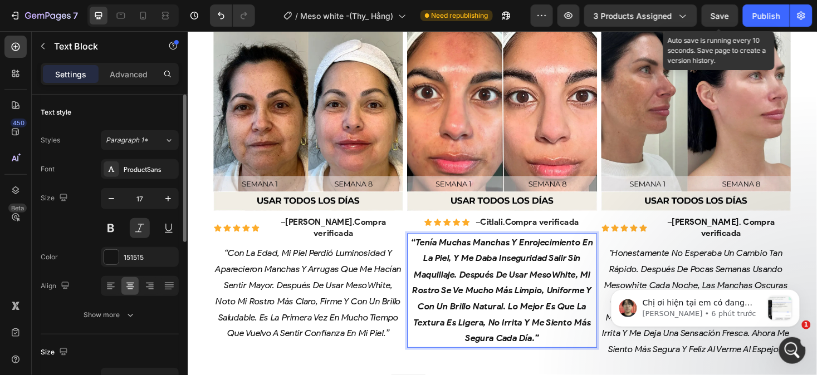
click at [577, 354] on p "“Tenía muchas manchas y enrojecimiento en la piel, y me daba inseguridad salir …" at bounding box center [520, 306] width 199 height 119
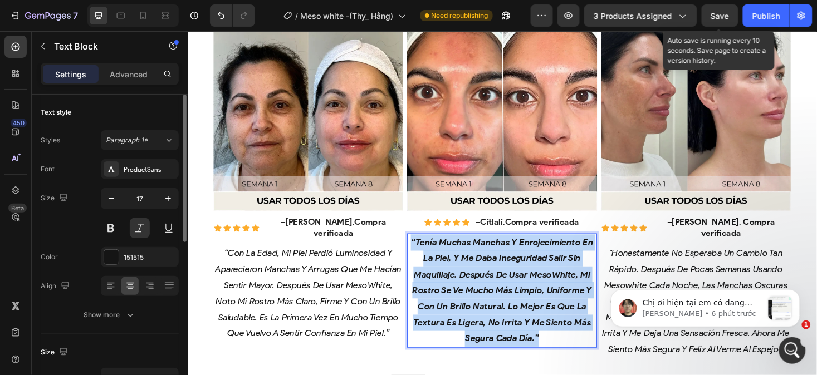
click at [577, 354] on p "“Tenía muchas manchas y enrojecimiento en la piel, y me daba inseguridad salir …" at bounding box center [520, 306] width 199 height 119
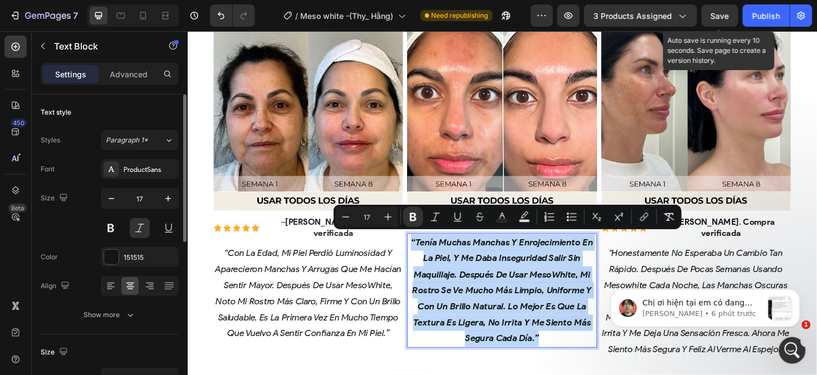
click at [577, 354] on p "“Tenía muchas manchas y enrojecimiento en la piel, y me daba inseguridad salir …" at bounding box center [520, 306] width 199 height 119
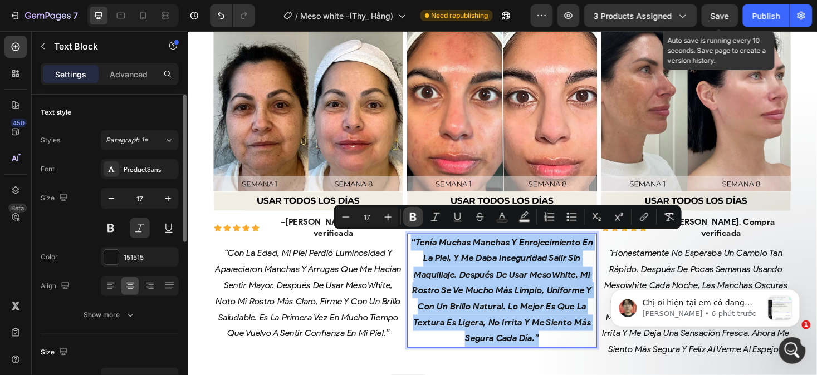
click at [416, 214] on icon "Editor contextual toolbar" at bounding box center [413, 217] width 11 height 11
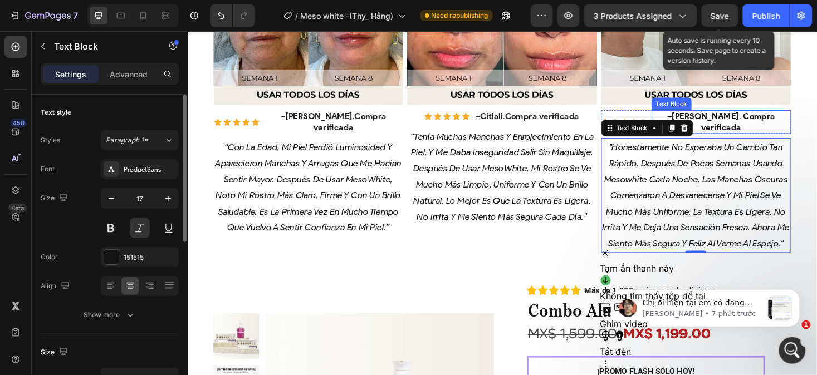
scroll to position [988, 0]
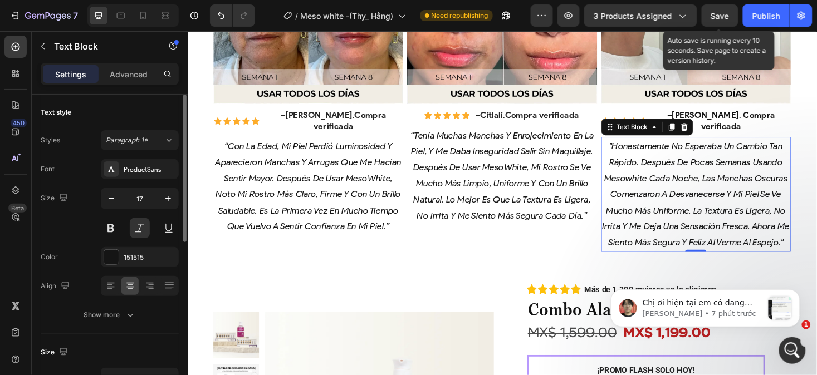
click at [762, 254] on p ""honestamente no esperaba un cambio tan rápido. después de pocas semanas usando…" at bounding box center [727, 203] width 199 height 119
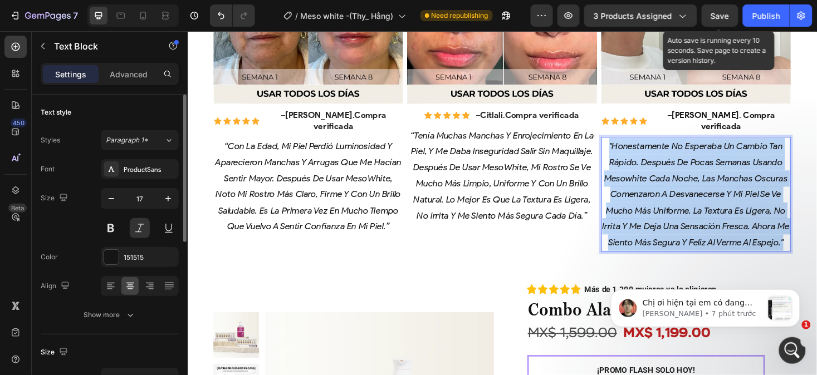
click at [762, 254] on p ""honestamente no esperaba un cambio tan rápido. después de pocas semanas usando…" at bounding box center [727, 203] width 199 height 119
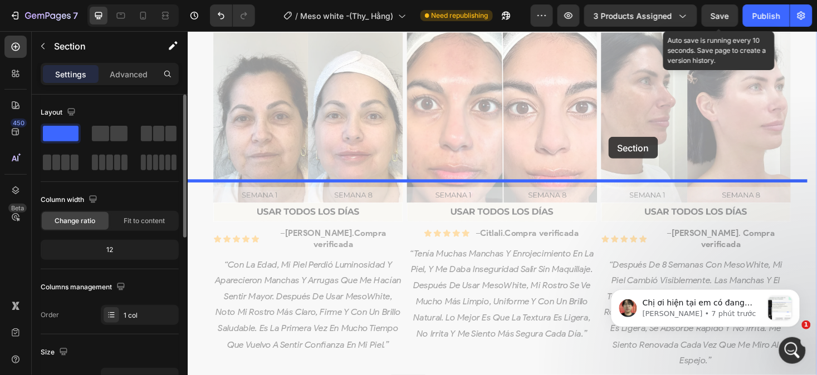
scroll to position [580, 0]
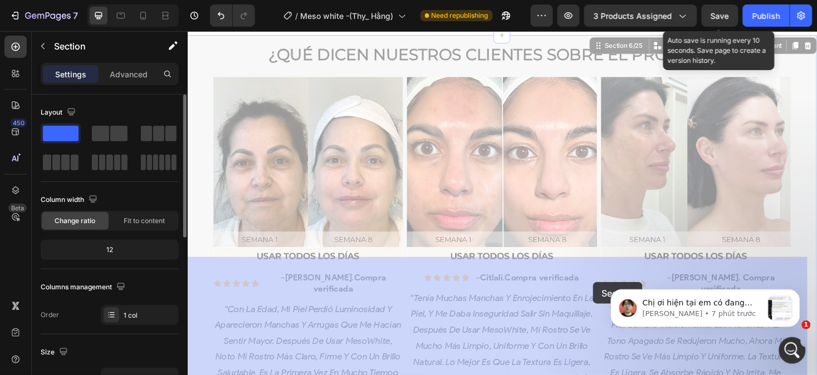
drag, startPoint x: 642, startPoint y: 154, endPoint x: 616, endPoint y: 298, distance: 147.0
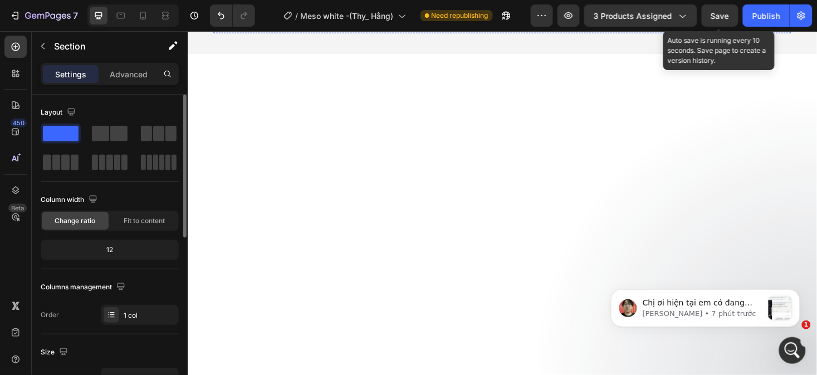
scroll to position [1778, 0]
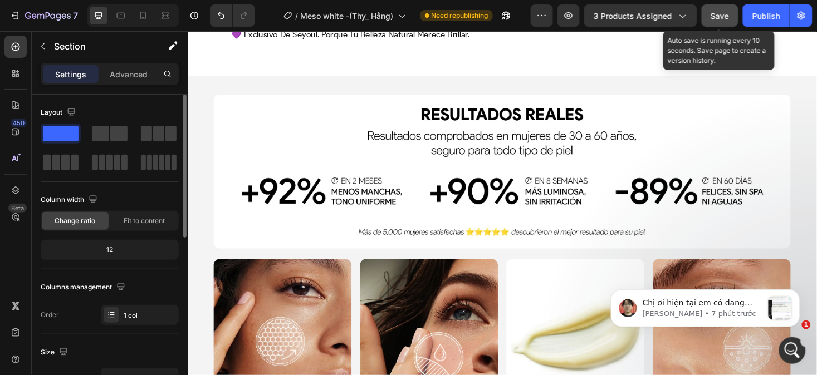
click at [722, 14] on span "Save" at bounding box center [720, 15] width 18 height 9
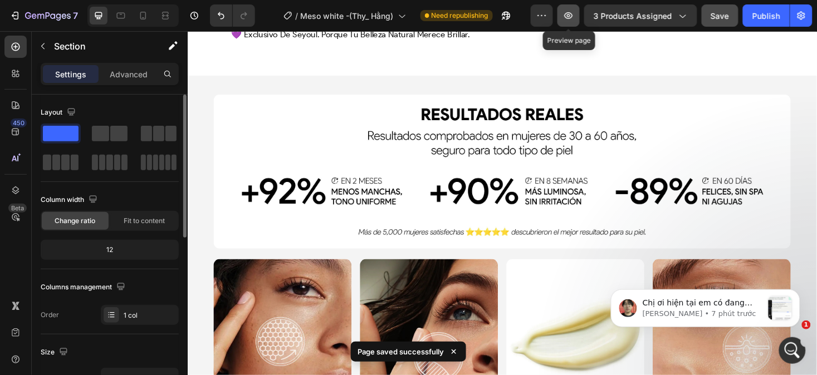
click at [566, 17] on icon "button" at bounding box center [568, 15] width 11 height 11
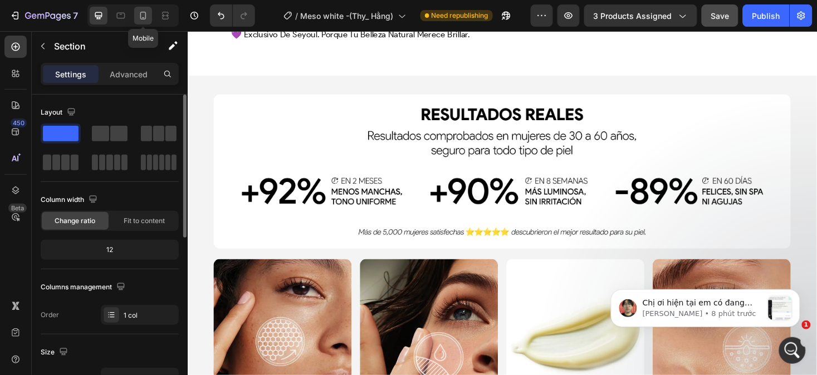
click at [145, 17] on icon at bounding box center [143, 15] width 11 height 11
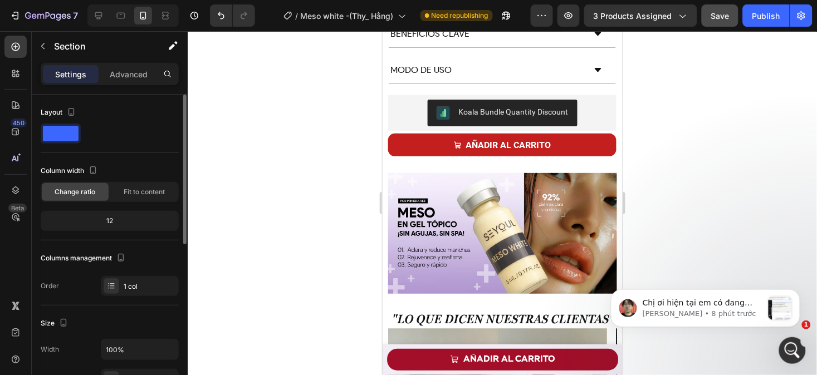
scroll to position [653, 0]
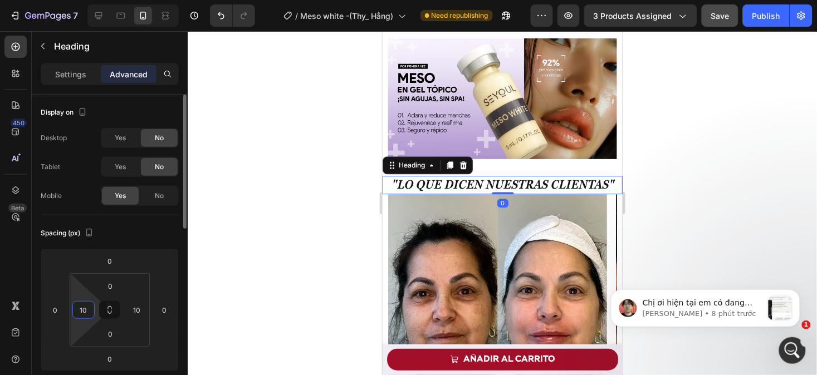
click at [91, 310] on input "10" at bounding box center [83, 310] width 17 height 17
type input "5"
click at [143, 312] on input "10" at bounding box center [137, 310] width 17 height 17
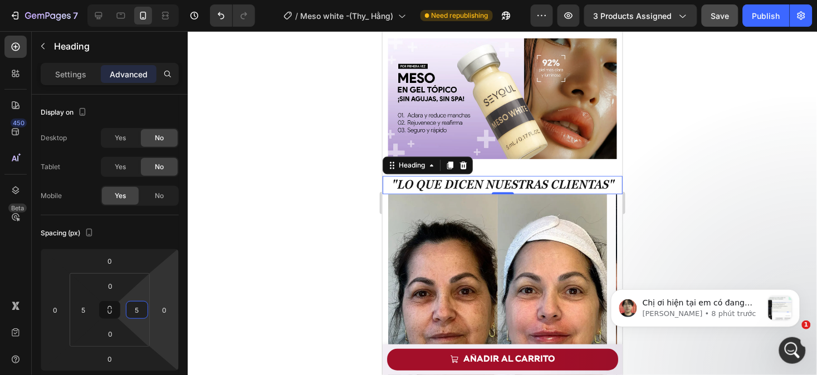
type input "5"
click at [685, 143] on div at bounding box center [502, 203] width 629 height 344
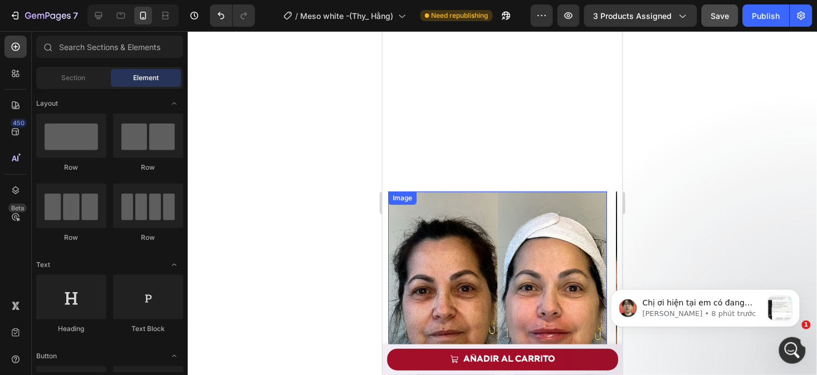
scroll to position [925, 0]
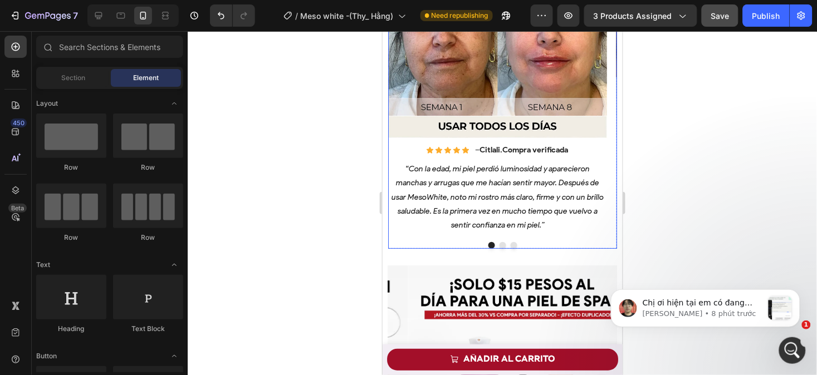
click at [394, 235] on div "Image Icon Icon Icon Icon Icon Icon List – [PERSON_NAME] . Compra verificada Te…" at bounding box center [502, 84] width 229 height 330
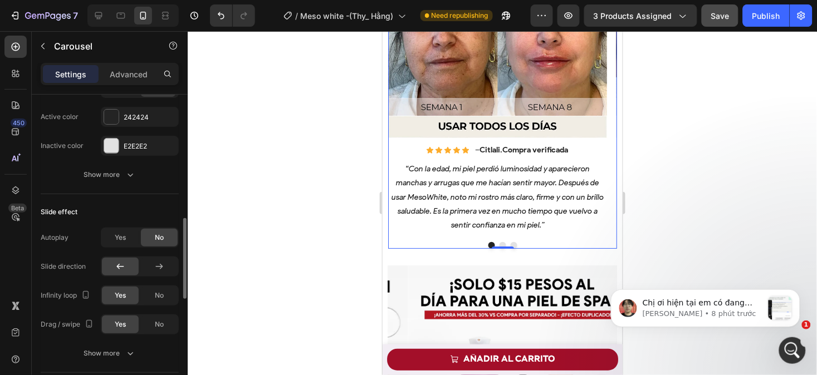
scroll to position [477, 0]
click at [148, 262] on div at bounding box center [159, 266] width 37 height 18
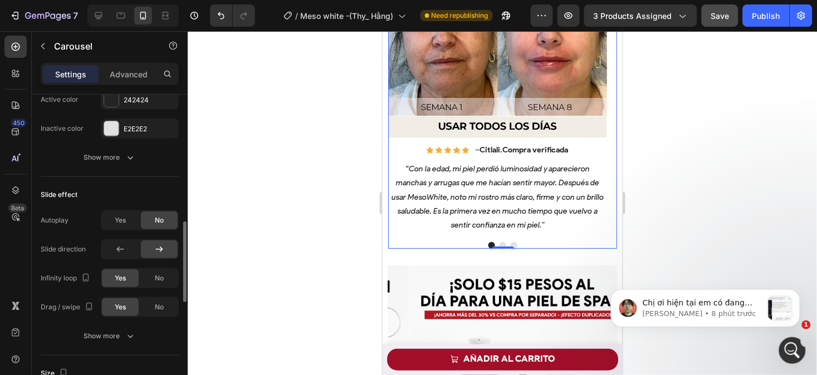
scroll to position [497, 0]
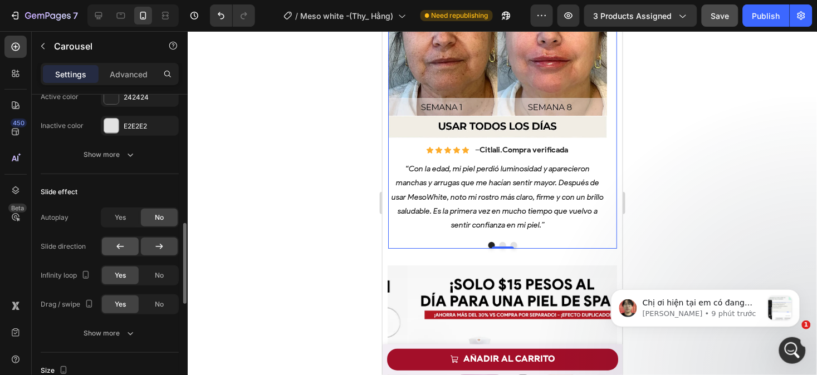
click at [124, 247] on icon at bounding box center [120, 246] width 11 height 11
click at [156, 248] on icon at bounding box center [159, 246] width 11 height 11
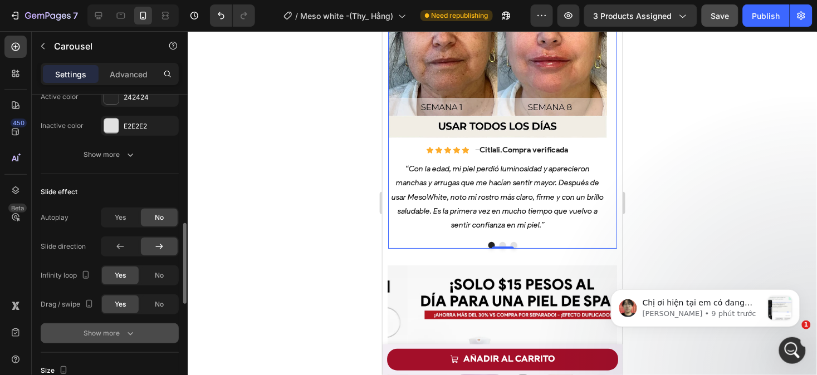
click at [132, 332] on icon "button" at bounding box center [130, 333] width 11 height 11
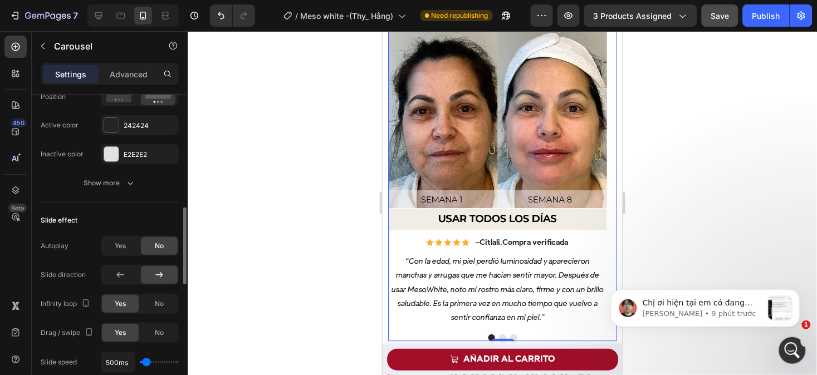
scroll to position [465, 0]
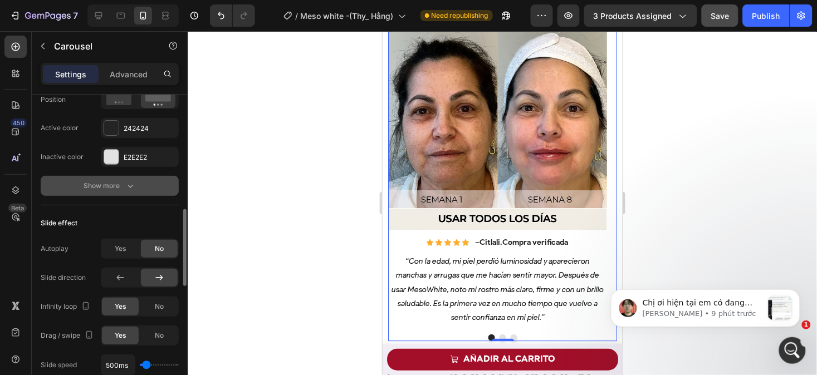
click at [120, 194] on button "Show more" at bounding box center [110, 186] width 138 height 20
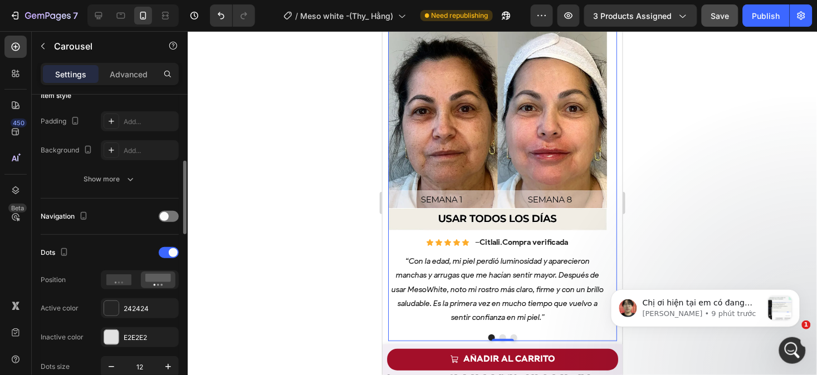
scroll to position [285, 0]
click at [171, 223] on div at bounding box center [169, 217] width 20 height 11
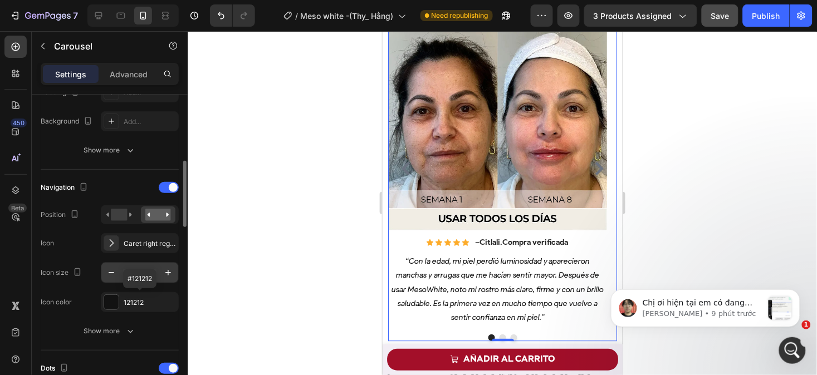
scroll to position [308, 0]
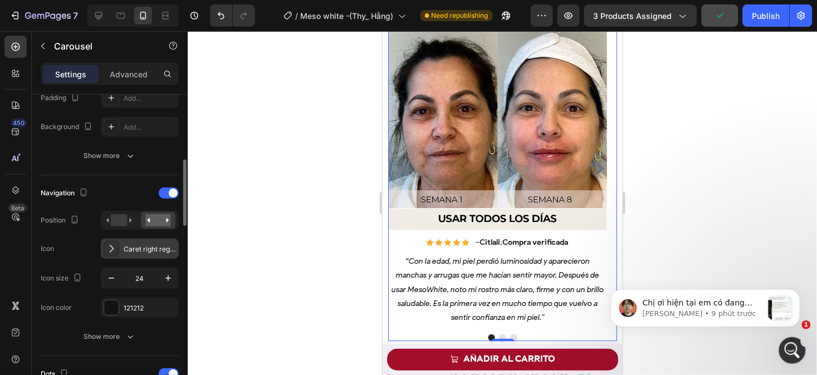
click at [146, 248] on div "Caret right regular" at bounding box center [150, 249] width 52 height 10
click at [134, 305] on div "121212" at bounding box center [140, 308] width 32 height 10
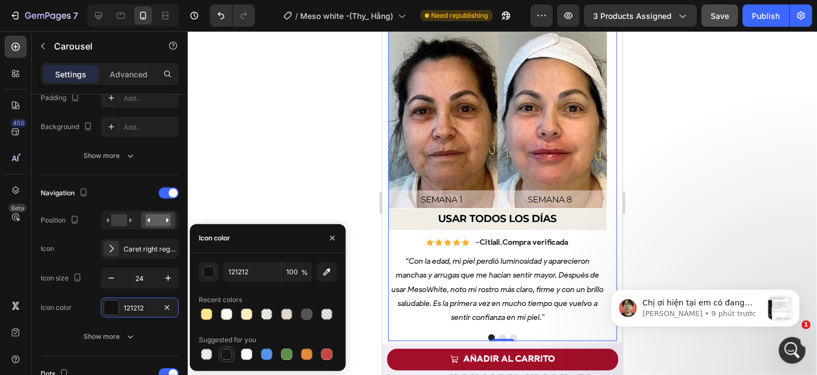
click at [222, 354] on div at bounding box center [226, 354] width 11 height 11
type input "151515"
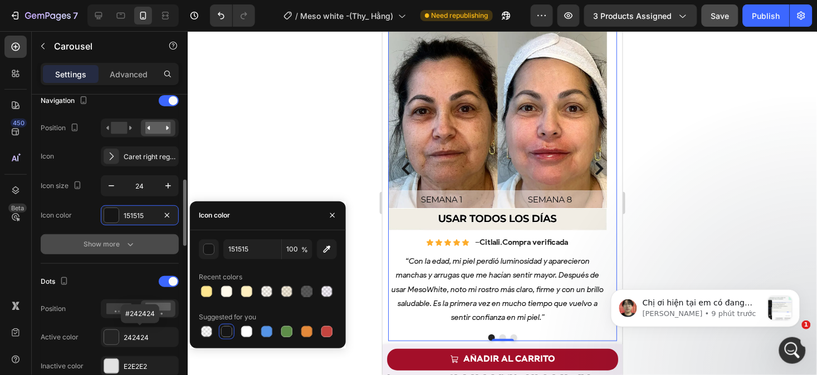
scroll to position [401, 0]
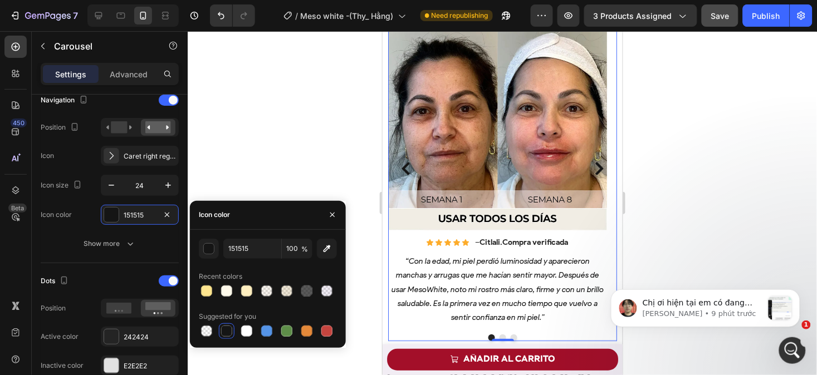
click at [680, 154] on div at bounding box center [502, 203] width 629 height 344
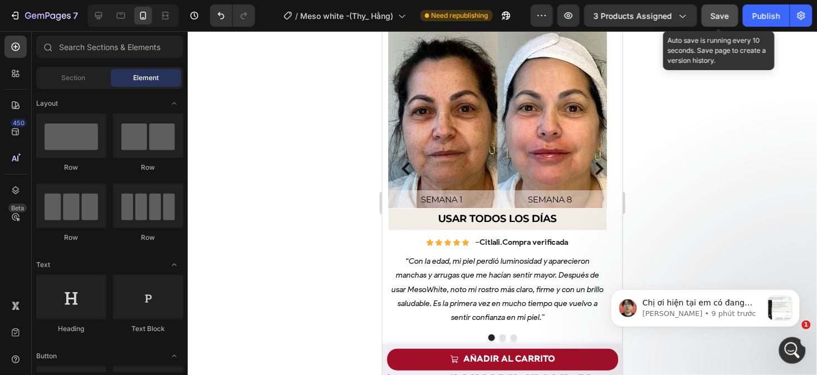
click at [717, 18] on span "Save" at bounding box center [720, 15] width 18 height 9
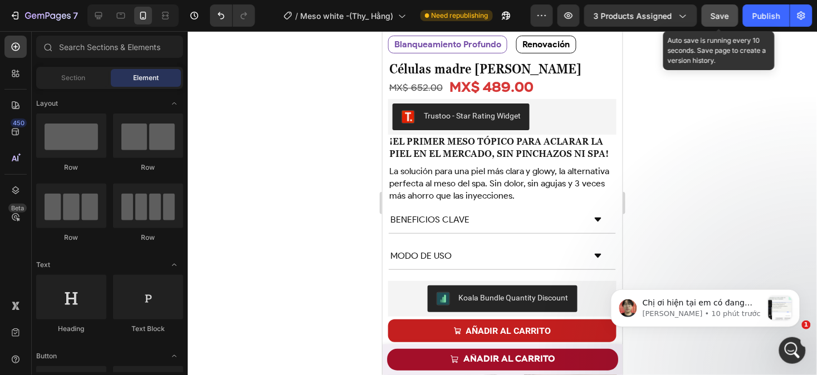
scroll to position [331, 0]
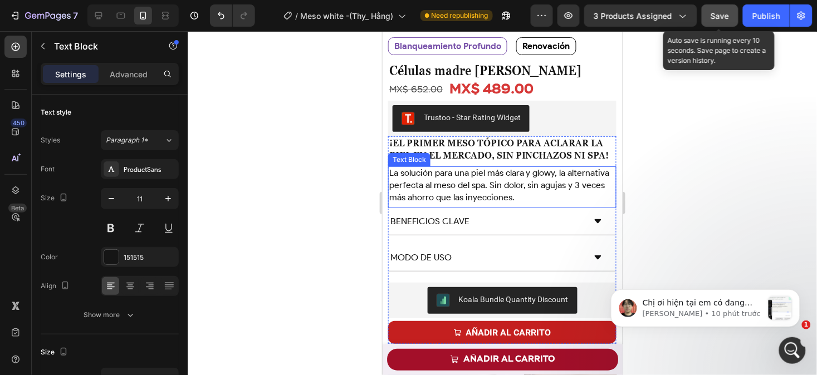
click at [522, 200] on p "La solución para una piel más clara y glowy, la alternativa perfecta al meso de…" at bounding box center [502, 185] width 226 height 36
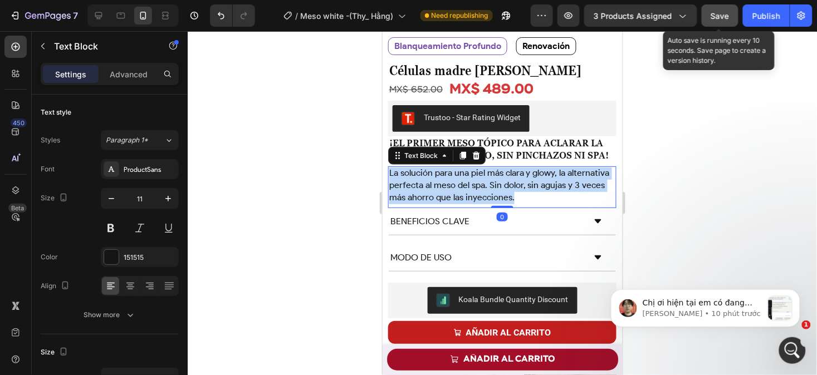
click at [522, 200] on p "La solución para una piel más clara y glowy, la alternativa perfecta al meso de…" at bounding box center [502, 185] width 226 height 36
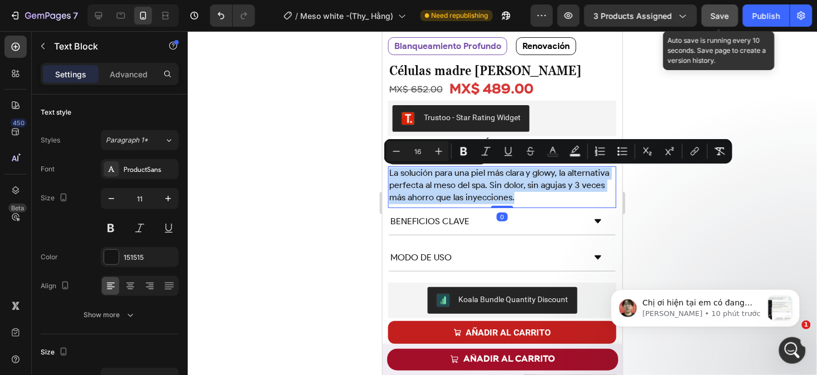
click at [522, 200] on p "La solución para una piel más clara y glowy, la alternativa perfecta al meso de…" at bounding box center [502, 185] width 226 height 36
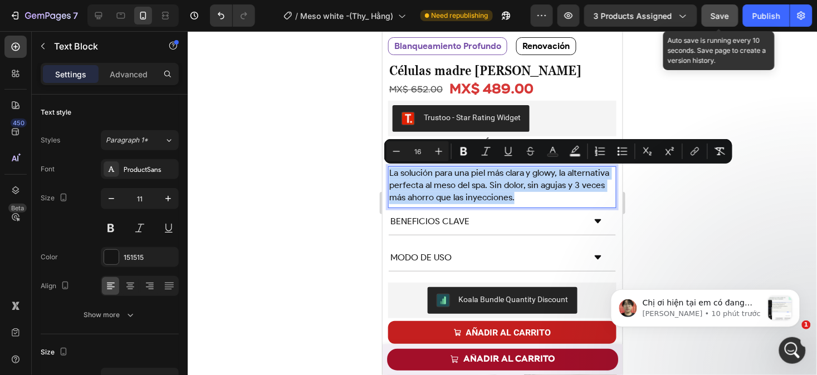
copy span "La solución para una piel más clara y glowy, la alternativa perfecta al meso de…"
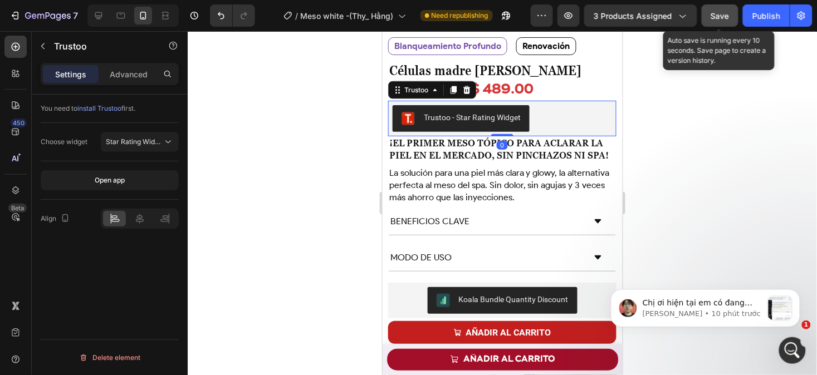
click at [514, 125] on div "Trustoo - Star Rating Widget" at bounding box center [502, 118] width 228 height 36
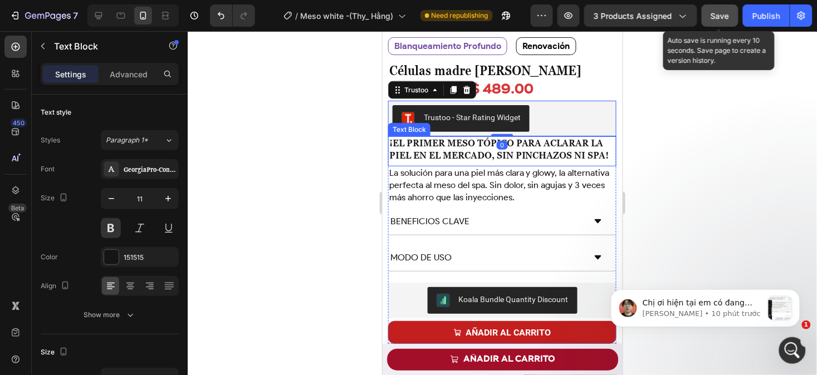
click at [538, 151] on p "¡El primer meso tópico para aclarar la piel en el mercado, sin pinchazos ni spa!" at bounding box center [502, 150] width 226 height 26
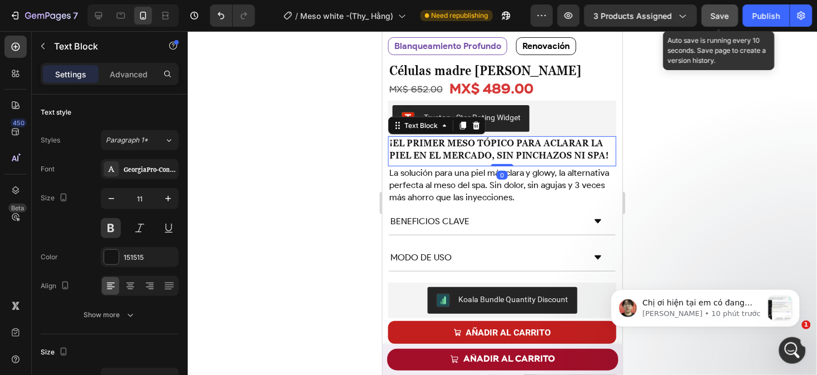
click at [538, 151] on p "¡El primer meso tópico para aclarar la piel en el mercado, sin pinchazos ni spa!" at bounding box center [502, 150] width 226 height 26
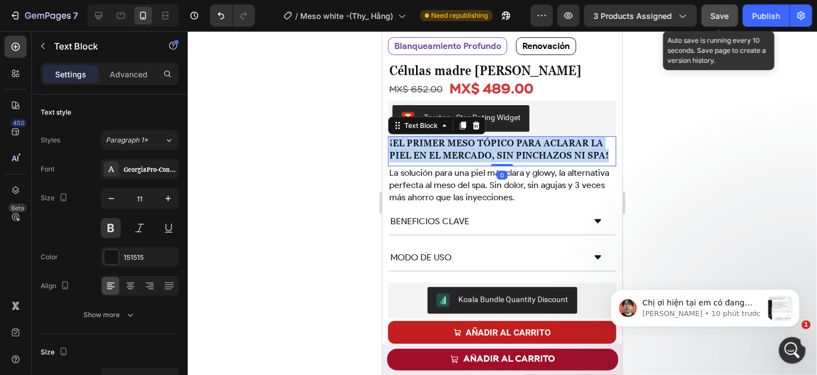
click at [538, 151] on p "¡El primer meso tópico para aclarar la piel en el mercado, sin pinchazos ni spa!" at bounding box center [502, 150] width 226 height 26
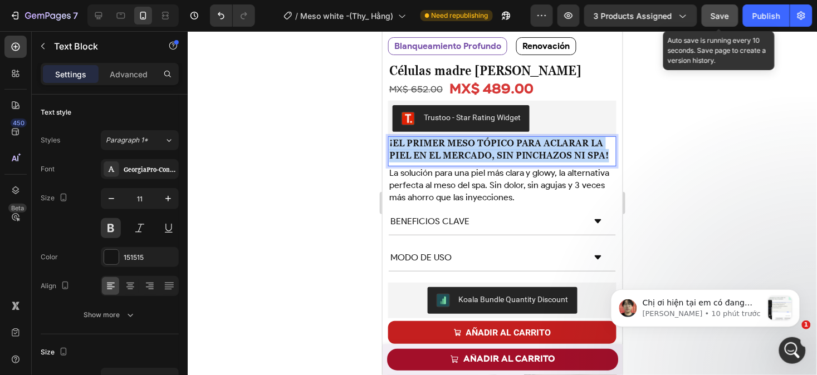
click at [538, 151] on p "¡El primer meso tópico para aclarar la piel en el mercado, sin pinchazos ni spa!" at bounding box center [502, 150] width 226 height 26
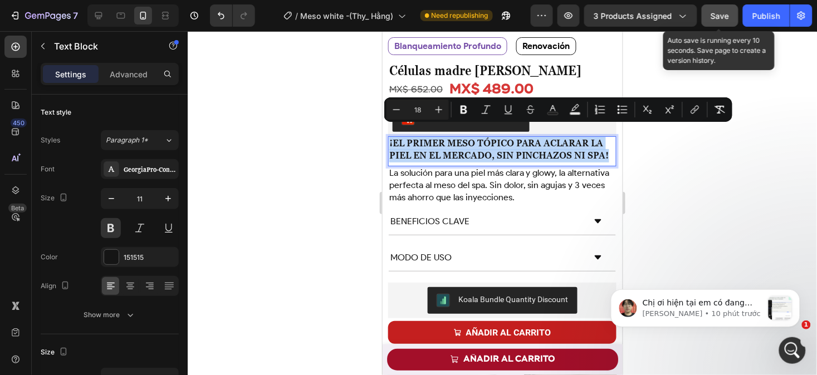
copy span "¡El primer meso tópico para aclarar la piel en el mercado, sin pinchazos ni spa!"
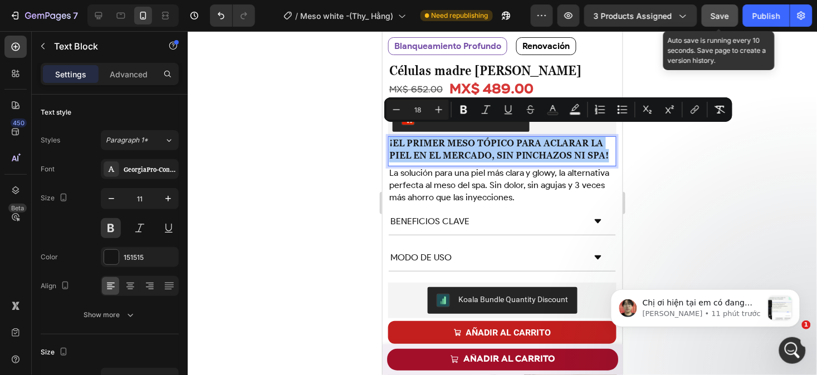
click at [665, 151] on div at bounding box center [502, 203] width 629 height 344
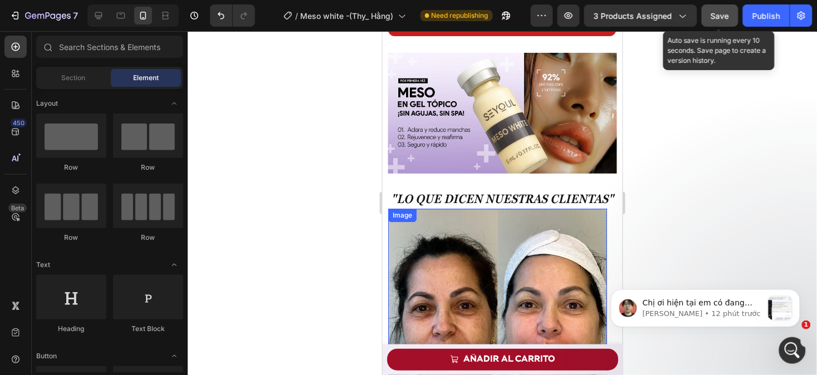
scroll to position [665, 0]
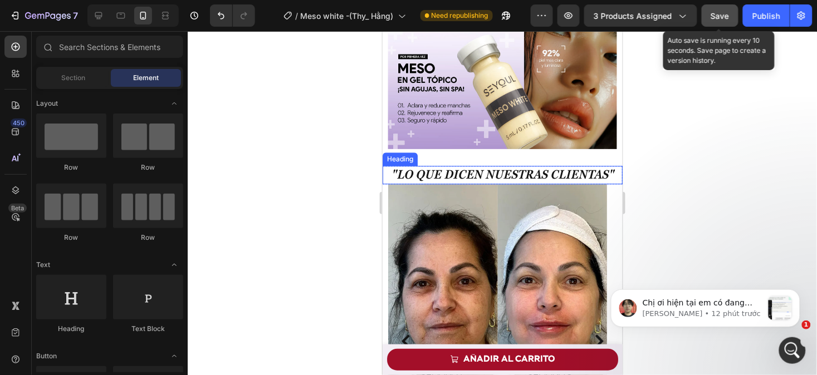
click at [498, 166] on strong ""Lo que dicen nuestras clientas"" at bounding box center [502, 173] width 223 height 15
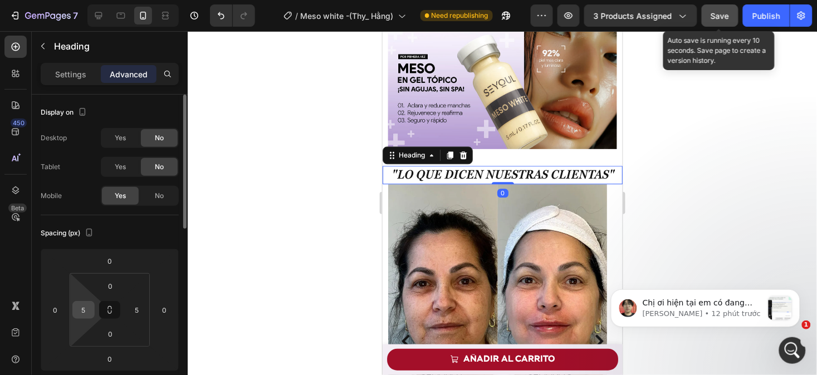
click at [89, 307] on input "5" at bounding box center [83, 310] width 17 height 17
type input "0"
click at [138, 311] on input "5" at bounding box center [137, 310] width 17 height 17
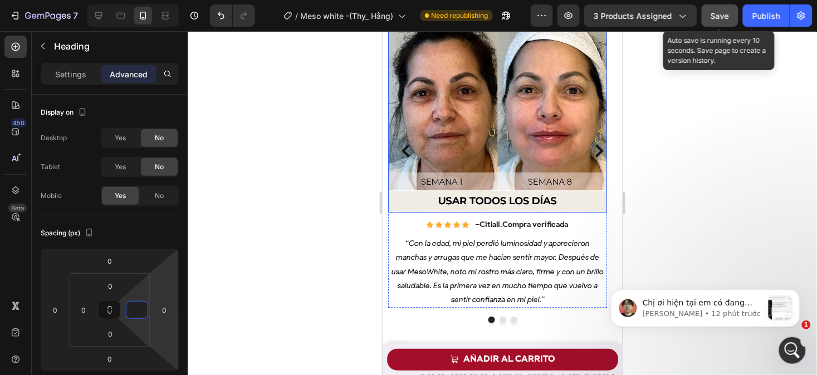
scroll to position [852, 0]
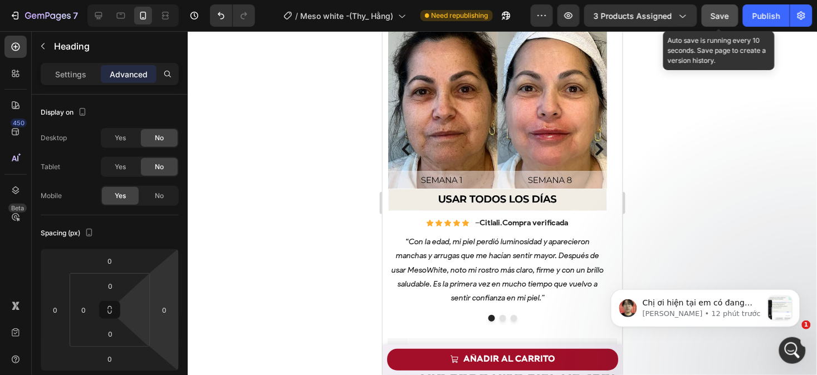
type input "0"
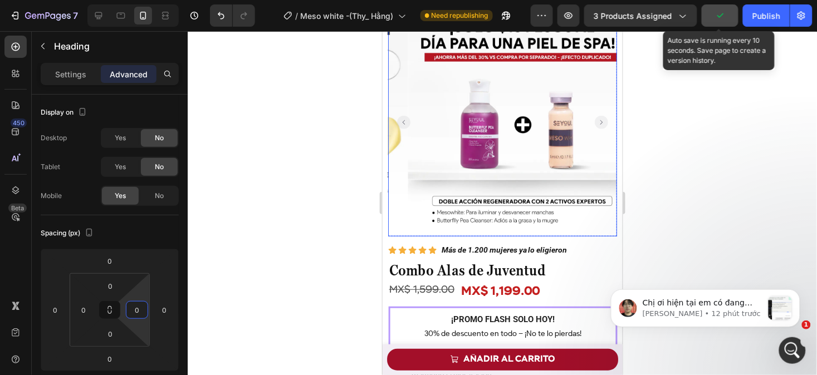
scroll to position [1151, 0]
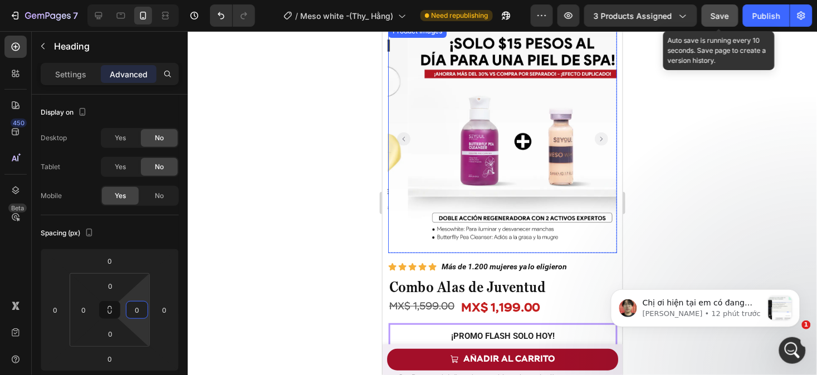
click at [445, 183] on img at bounding box center [521, 138] width 229 height 229
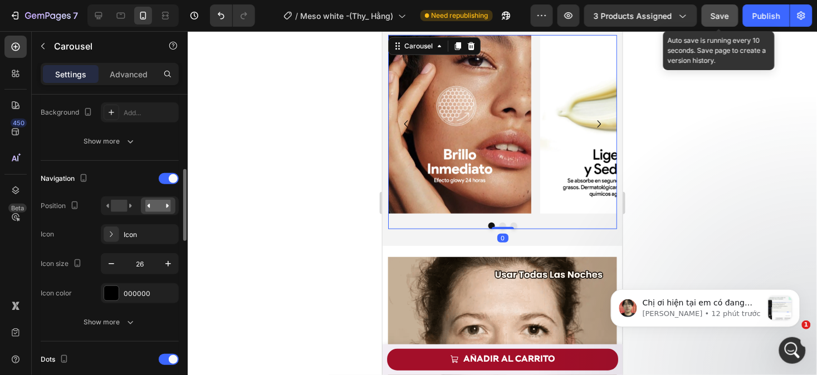
scroll to position [324, 0]
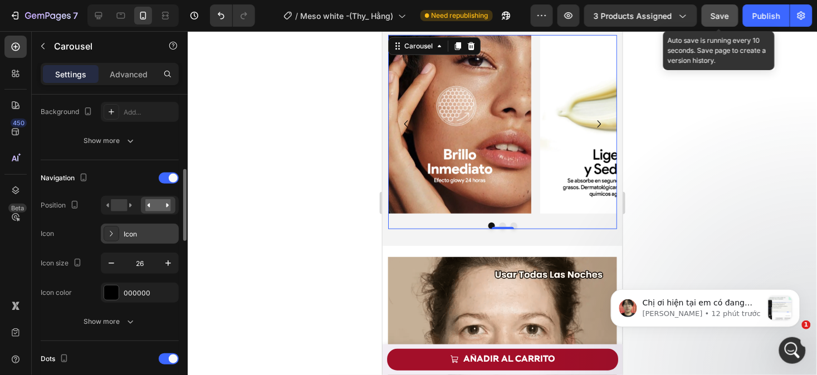
click at [132, 232] on div "Icon" at bounding box center [150, 234] width 52 height 10
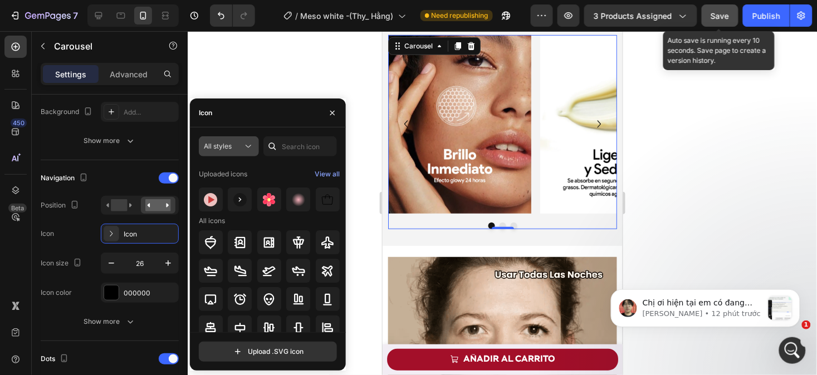
click at [225, 147] on span "All styles" at bounding box center [218, 146] width 28 height 8
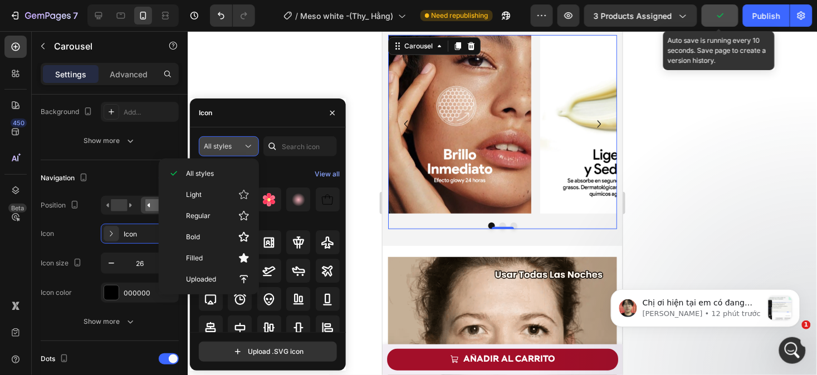
scroll to position [0, 0]
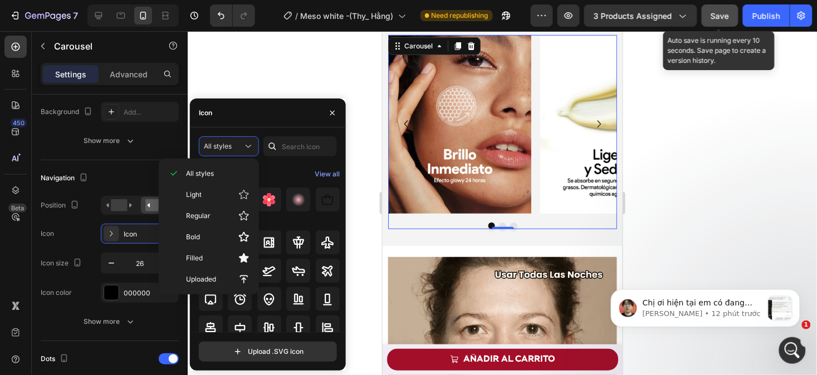
click at [302, 216] on div "Uploaded icons View all" at bounding box center [269, 221] width 141 height 10
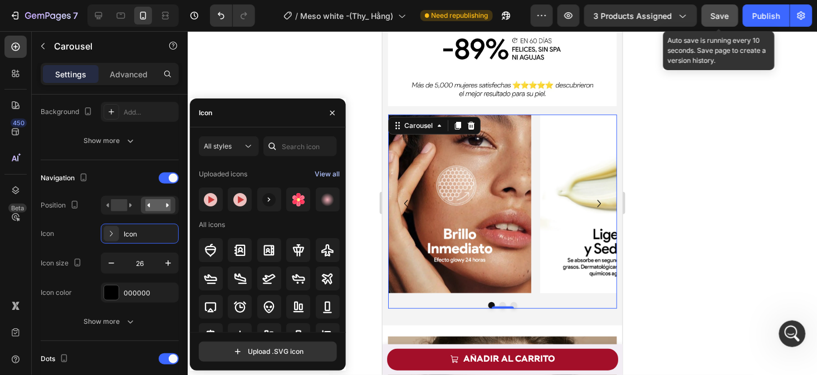
click at [327, 173] on div "View all" at bounding box center [327, 174] width 25 height 13
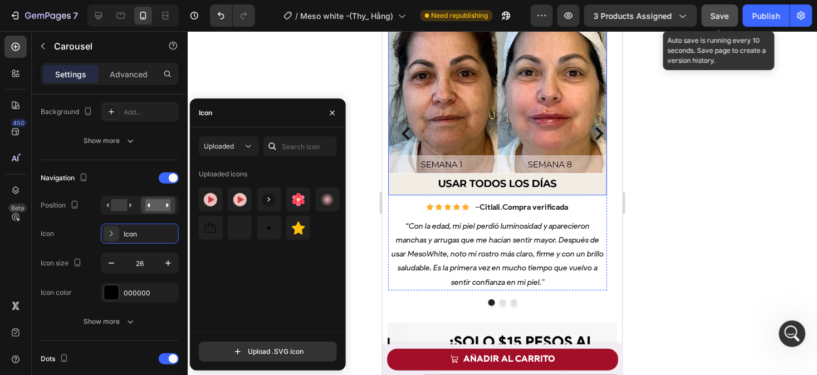
scroll to position [708, 0]
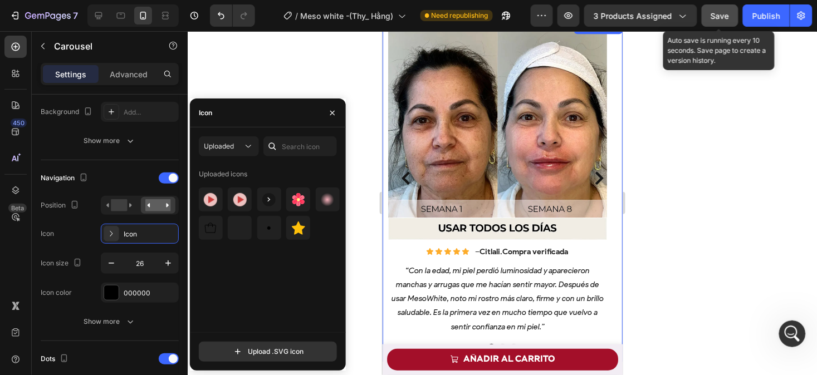
click at [385, 328] on div "Image Icon Icon Icon Icon Icon Icon List – [PERSON_NAME] . Compra verificada Te…" at bounding box center [502, 190] width 240 height 341
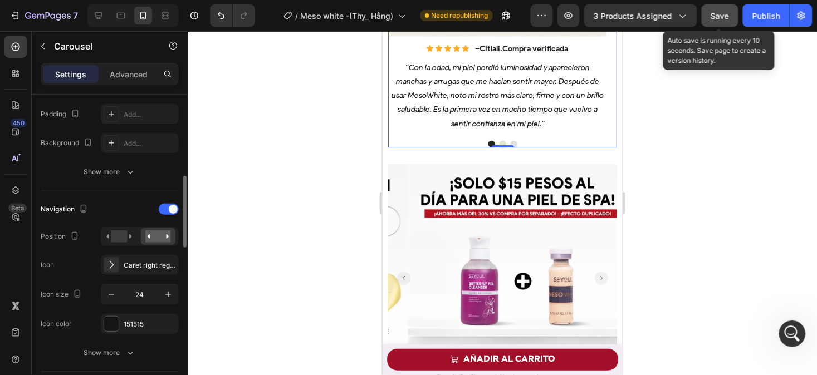
scroll to position [304, 0]
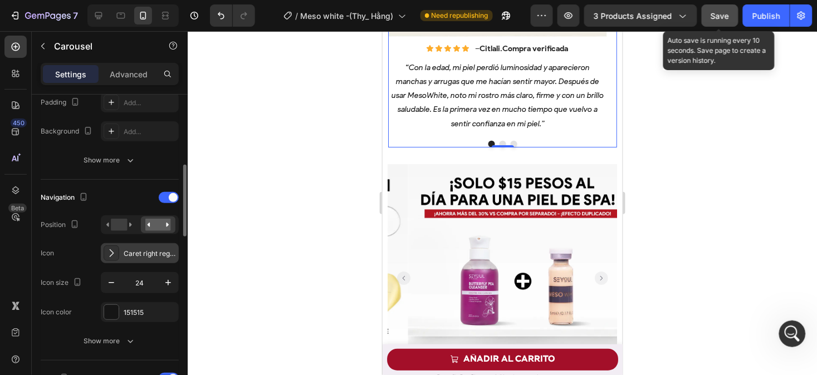
click at [142, 245] on div "Caret right regular" at bounding box center [140, 253] width 78 height 20
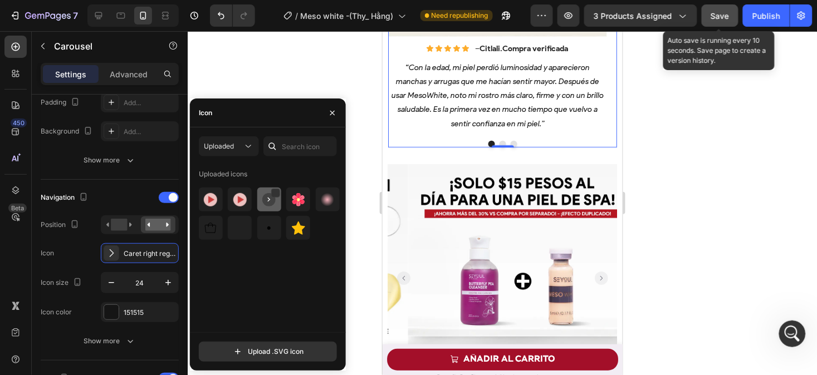
click at [269, 201] on img at bounding box center [268, 199] width 13 height 13
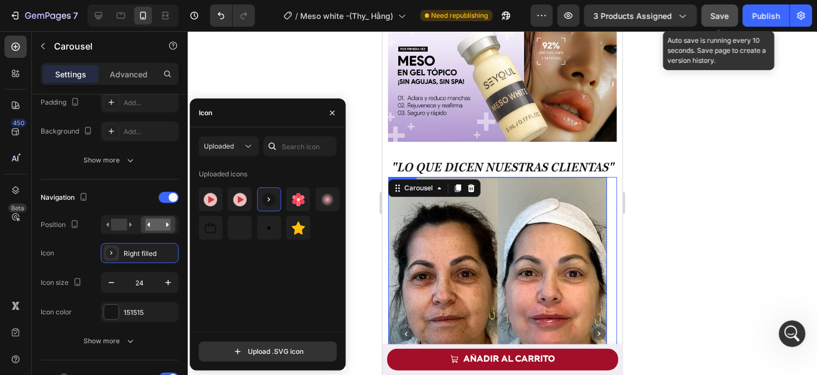
scroll to position [589, 0]
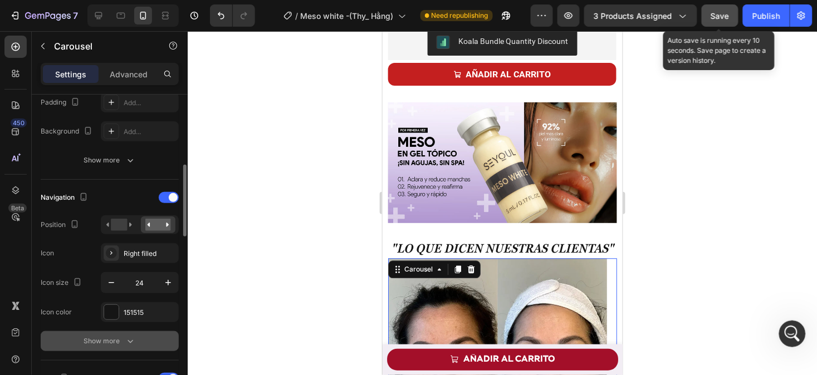
click at [120, 336] on div "Show more" at bounding box center [110, 341] width 52 height 11
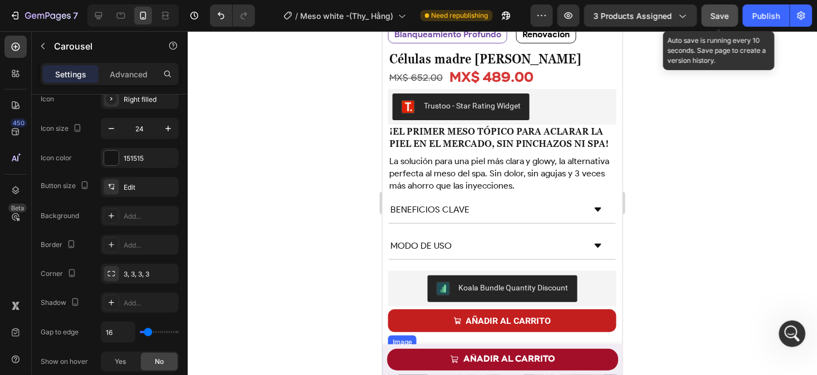
scroll to position [342, 0]
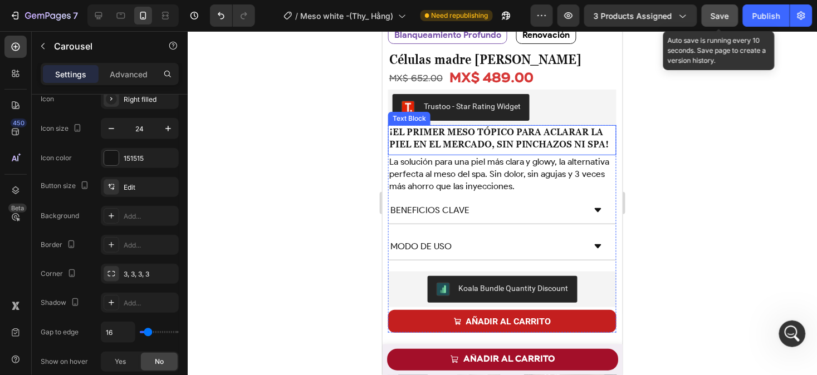
click at [424, 144] on p "¡El primer meso tópico para aclarar la piel en el mercado, sin pinchazos ni spa!" at bounding box center [502, 139] width 226 height 26
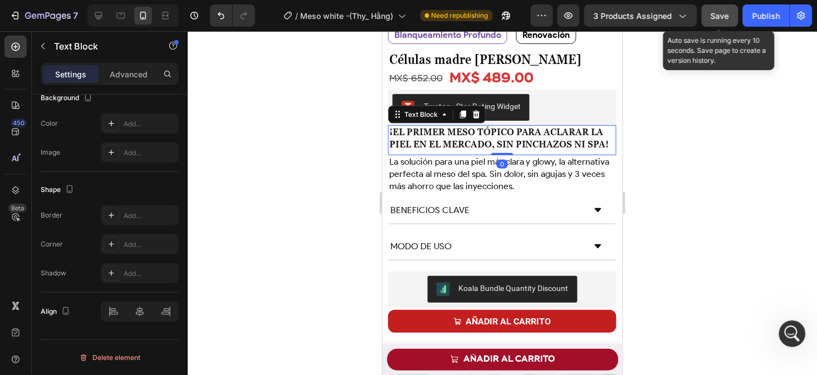
scroll to position [0, 0]
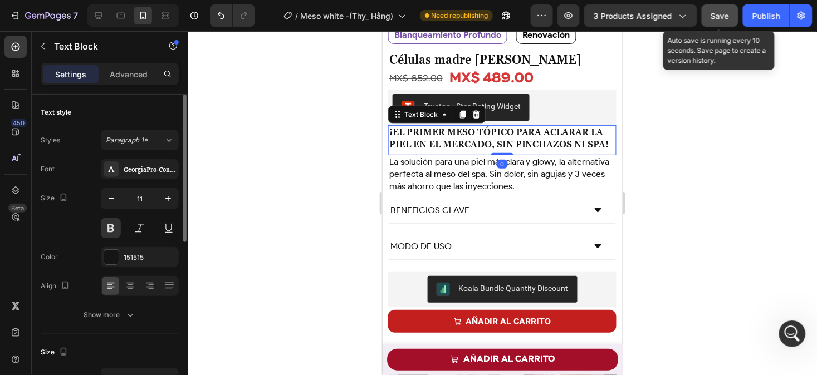
click at [424, 144] on p "¡El primer meso tópico para aclarar la piel en el mercado, sin pinchazos ni spa!" at bounding box center [502, 139] width 226 height 26
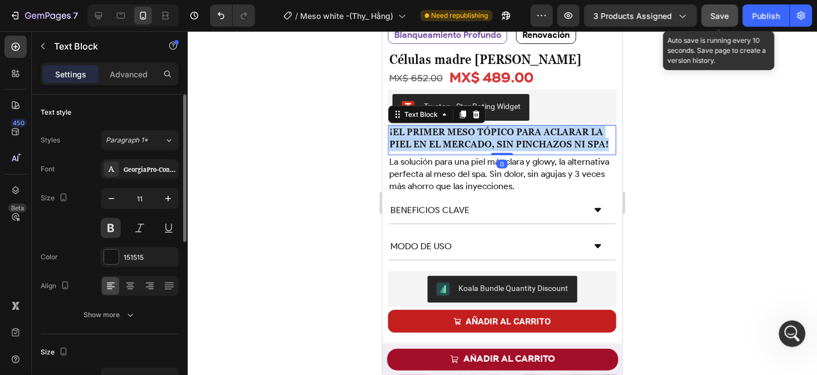
click at [424, 144] on p "¡El primer meso tópico para aclarar la piel en el mercado, sin pinchazos ni spa!" at bounding box center [502, 139] width 226 height 26
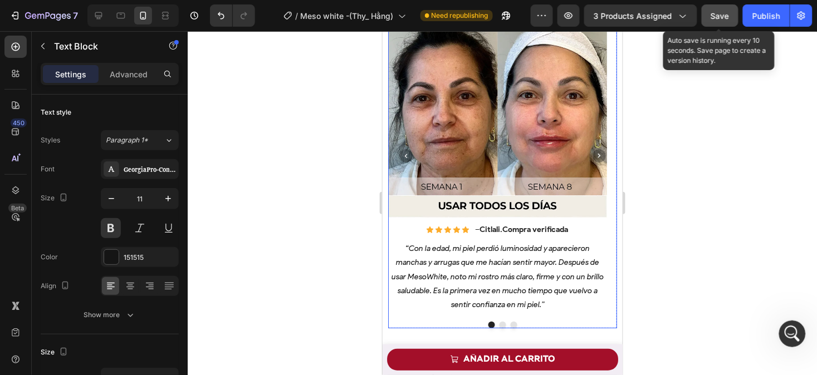
scroll to position [826, 0]
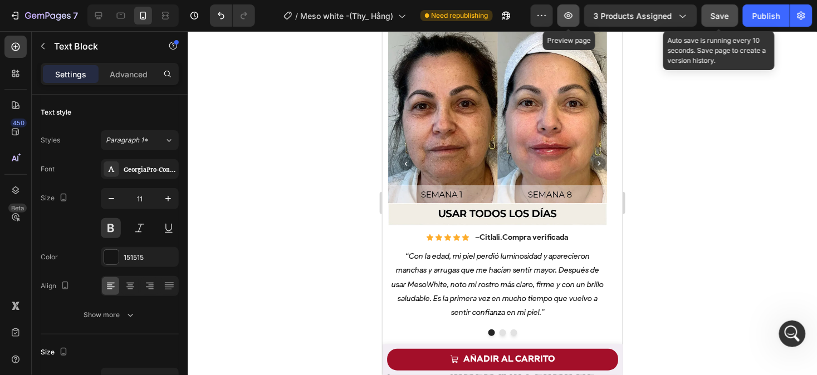
click at [572, 14] on icon "button" at bounding box center [568, 15] width 11 height 11
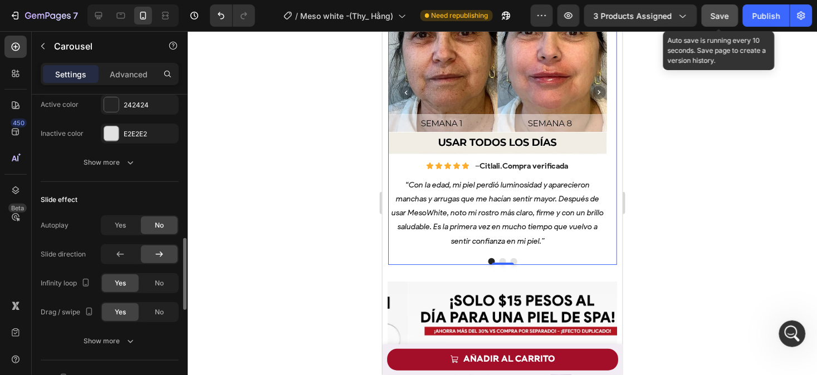
scroll to position [635, 0]
click at [120, 253] on icon at bounding box center [120, 254] width 7 height 6
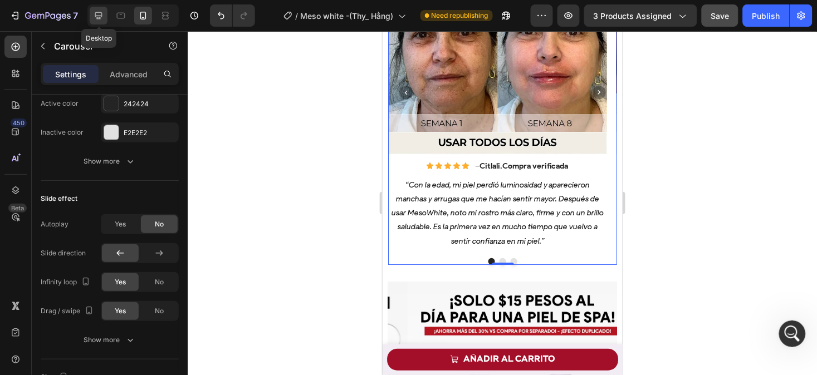
click at [98, 14] on icon at bounding box center [98, 15] width 11 height 11
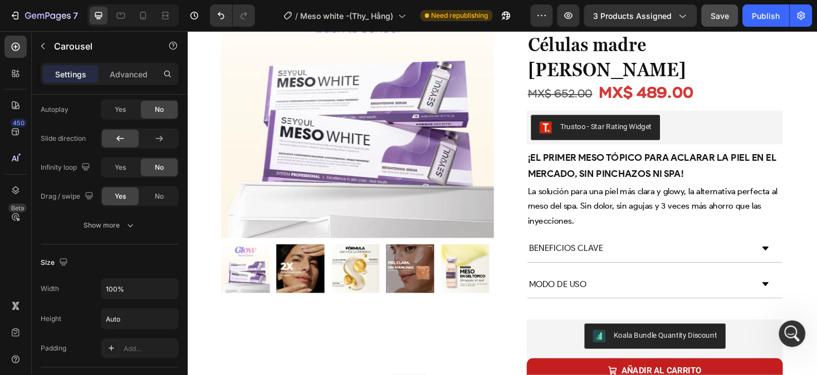
scroll to position [146, 0]
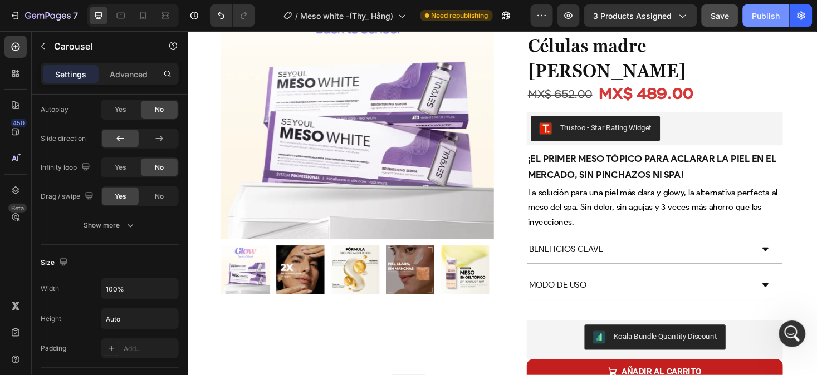
click at [769, 13] on div "Publish" at bounding box center [766, 16] width 28 height 12
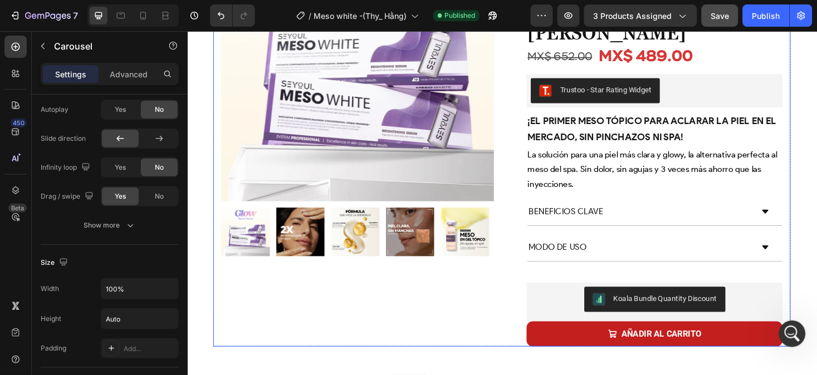
scroll to position [185, 0]
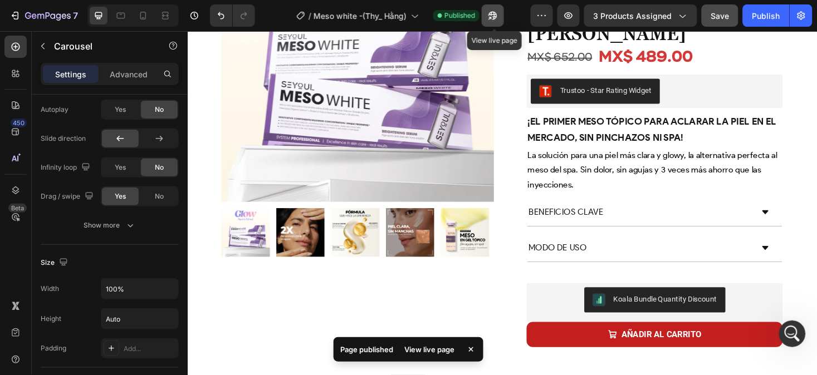
click at [494, 20] on icon "button" at bounding box center [492, 15] width 11 height 11
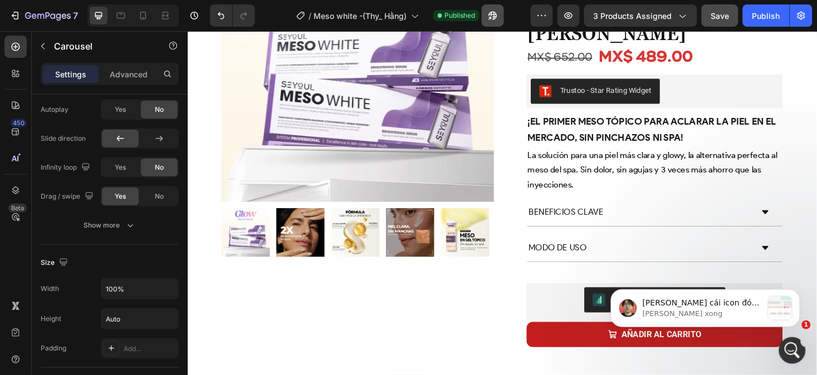
scroll to position [0, 0]
click at [141, 8] on div at bounding box center [143, 16] width 18 height 18
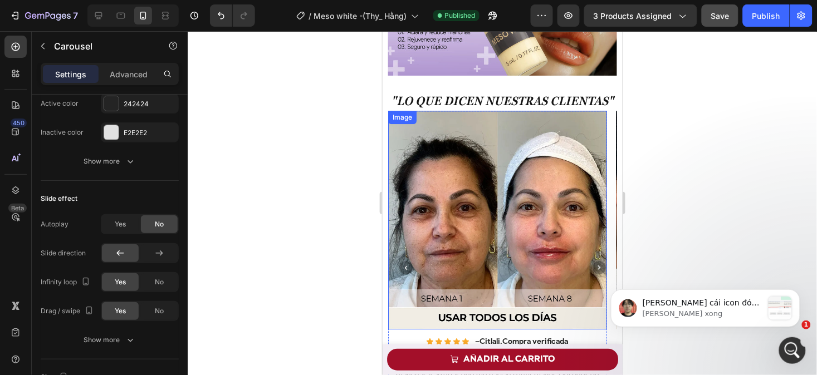
scroll to position [722, 0]
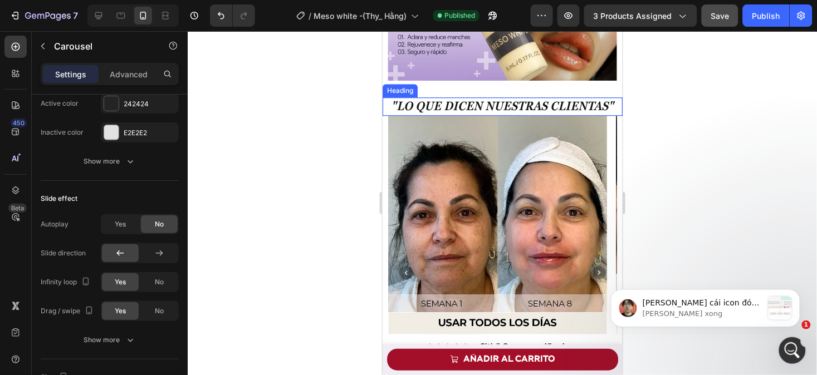
click at [448, 102] on strong ""Lo que dicen nuestras clientas"" at bounding box center [502, 105] width 223 height 15
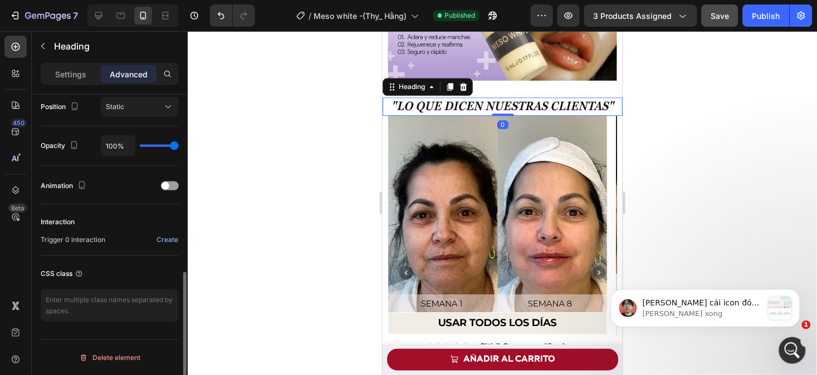
scroll to position [0, 0]
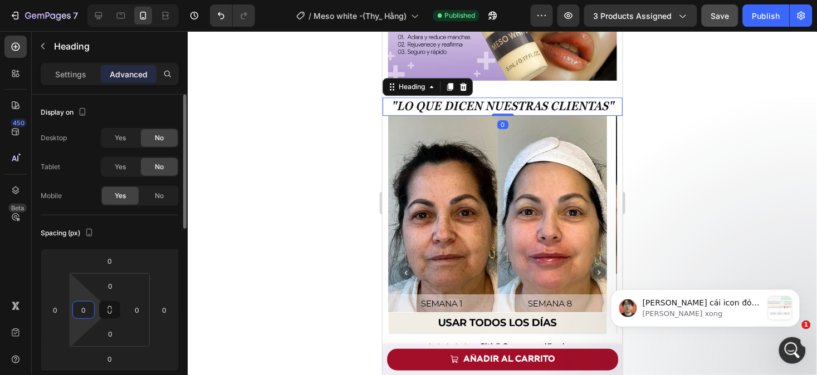
click at [90, 310] on input "0" at bounding box center [83, 310] width 17 height 17
type input "00"
click at [168, 307] on input "0" at bounding box center [164, 310] width 17 height 17
type input "00"
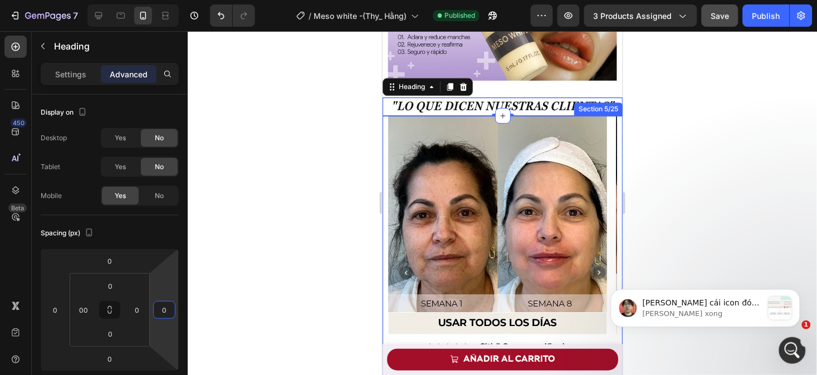
click at [385, 115] on div "Image Icon Icon Icon Icon Icon Icon List – [PERSON_NAME] . Compra verificada Te…" at bounding box center [502, 285] width 240 height 341
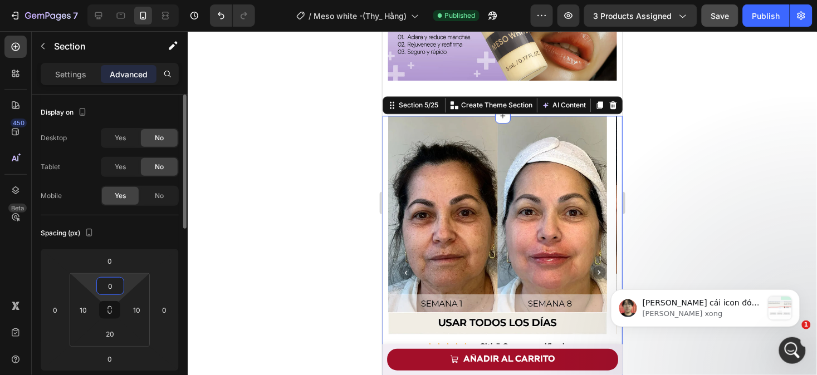
click at [117, 285] on input "0" at bounding box center [110, 286] width 22 height 17
type input "10"
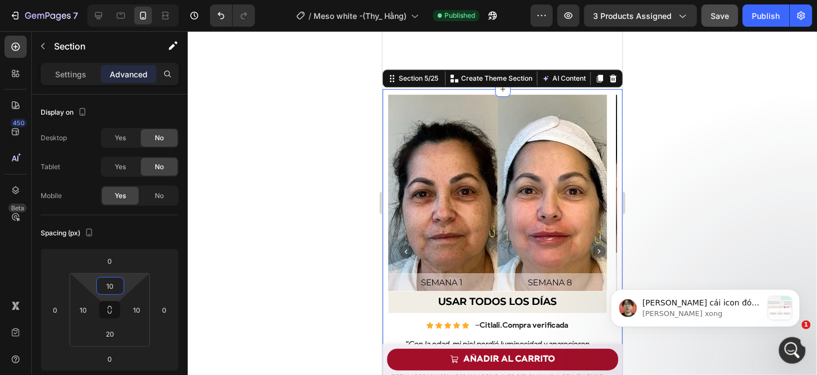
scroll to position [901, 0]
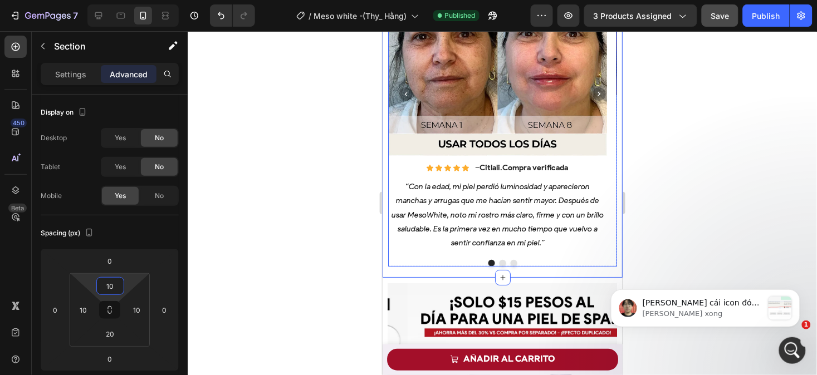
click at [551, 253] on div "Image Icon Icon Icon Icon Icon Icon List – [PERSON_NAME] . Compra verificada Te…" at bounding box center [502, 102] width 229 height 330
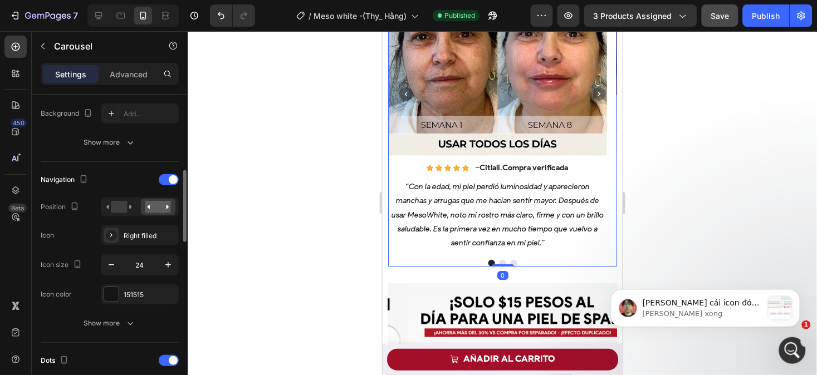
scroll to position [324, 0]
click at [168, 269] on icon "button" at bounding box center [168, 263] width 11 height 11
click at [168, 265] on icon "button" at bounding box center [168, 264] width 6 height 6
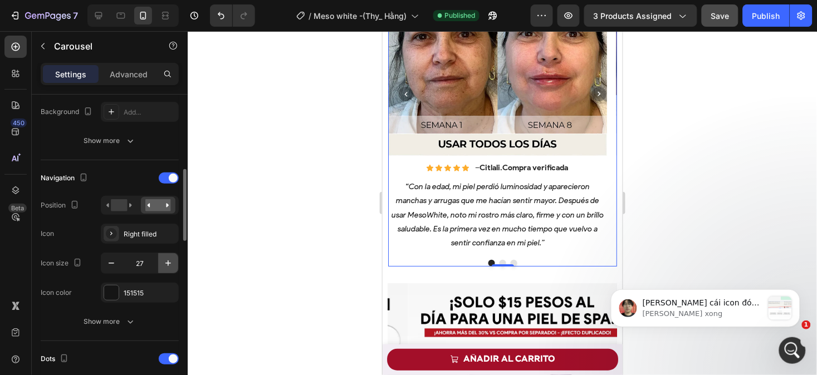
click at [168, 265] on icon "button" at bounding box center [168, 264] width 6 height 6
type input "32"
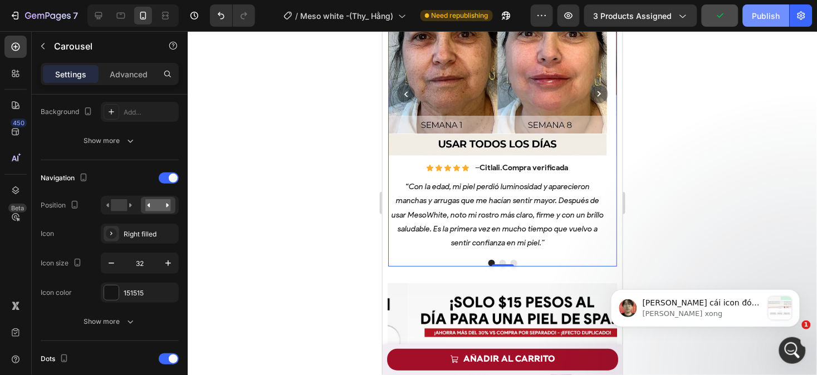
click at [766, 10] on div "Publish" at bounding box center [766, 16] width 28 height 12
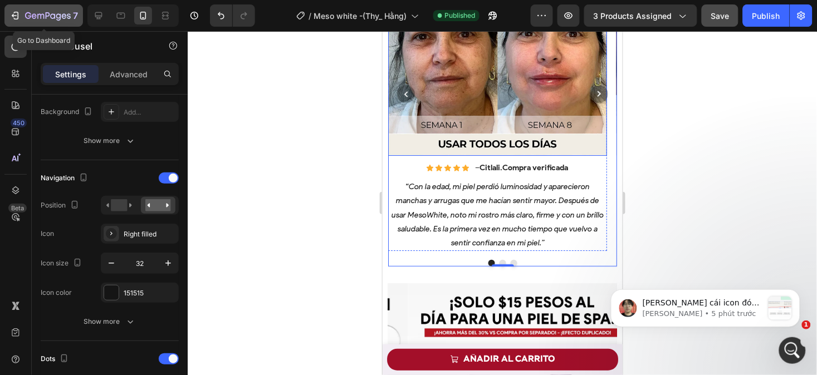
click at [45, 21] on div "7" at bounding box center [51, 15] width 53 height 13
